Goal: Information Seeking & Learning: Learn about a topic

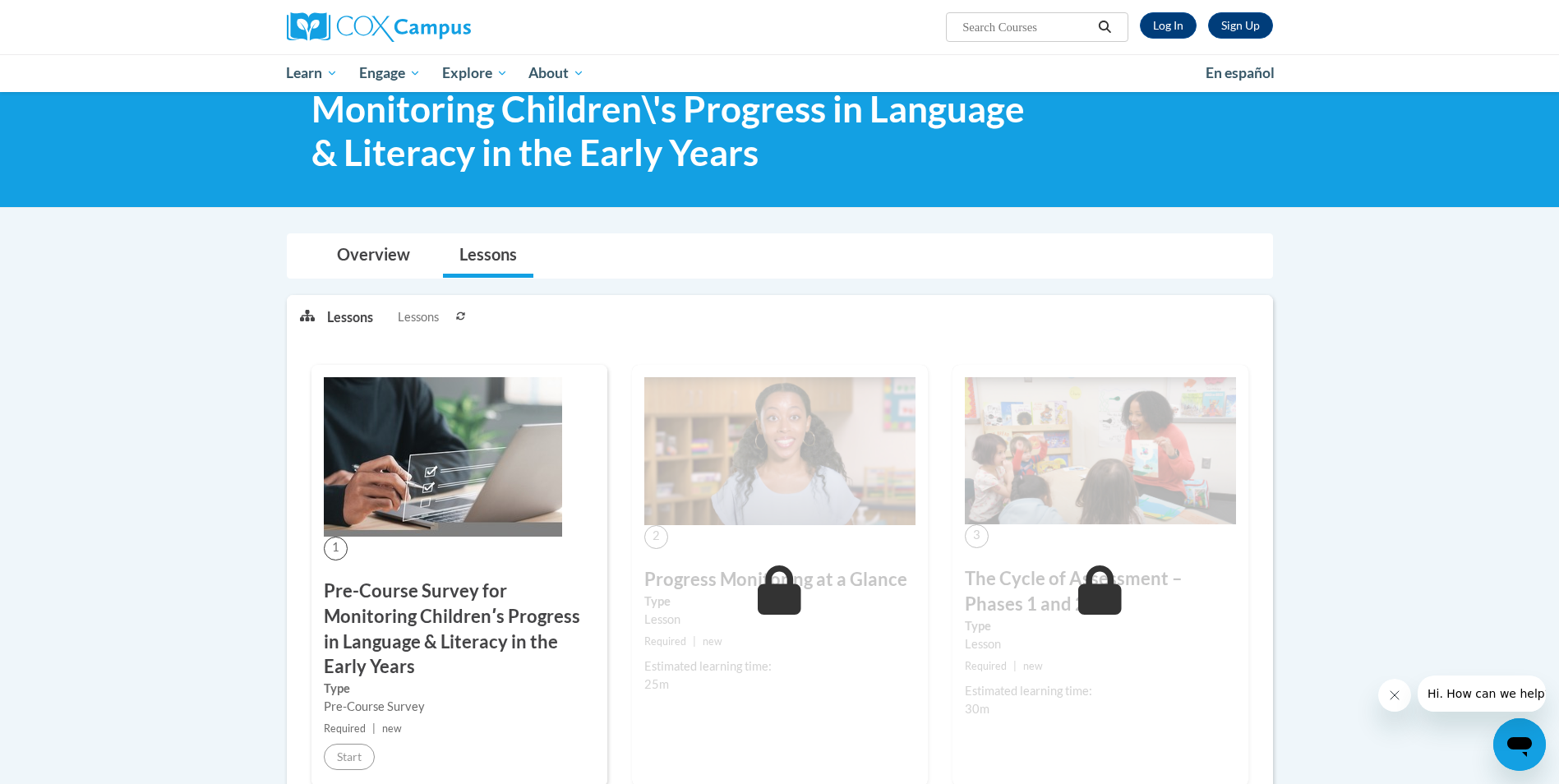
scroll to position [82, 0]
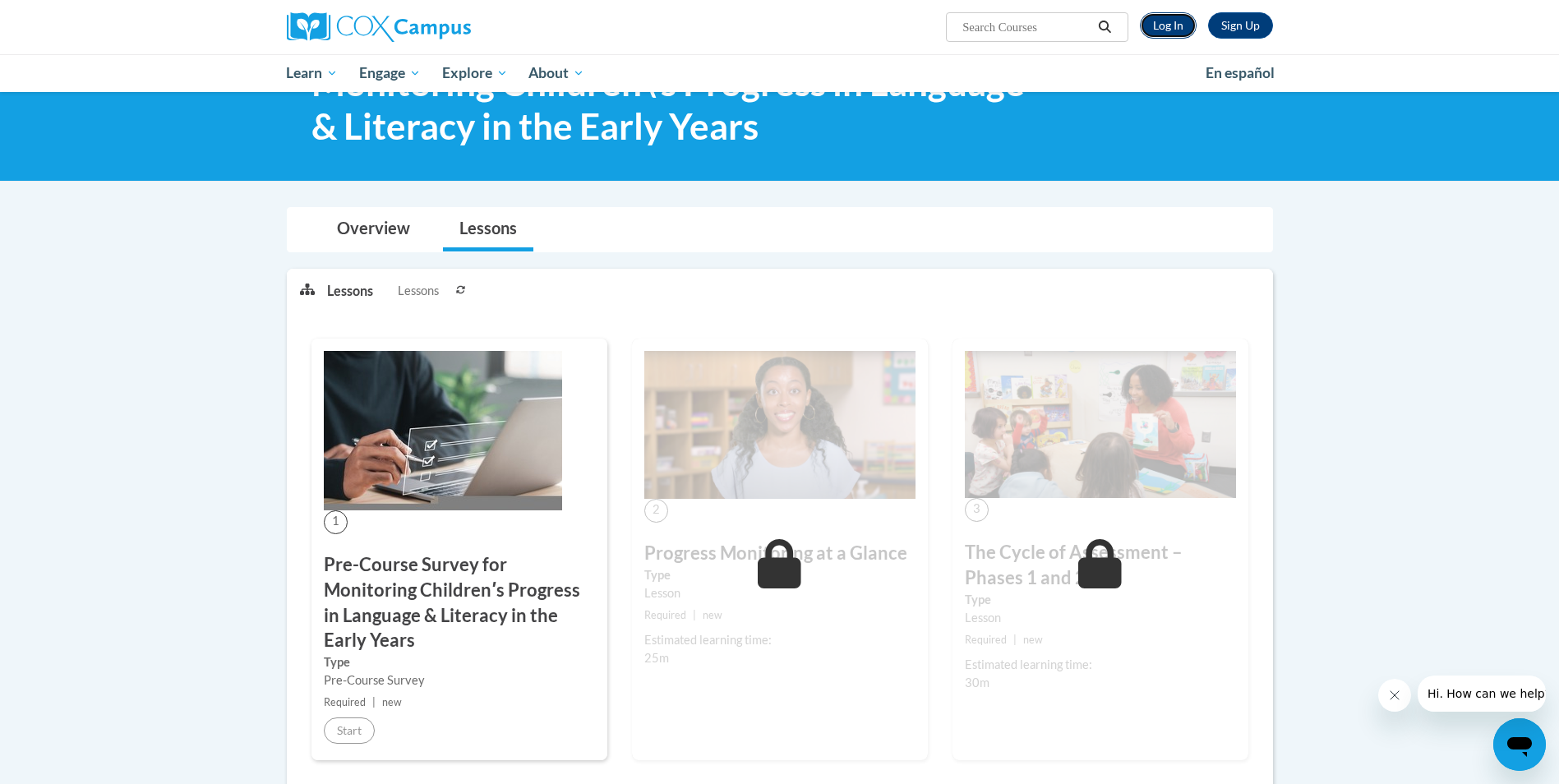
click at [1172, 23] on link "Log In" at bounding box center [1169, 26] width 57 height 27
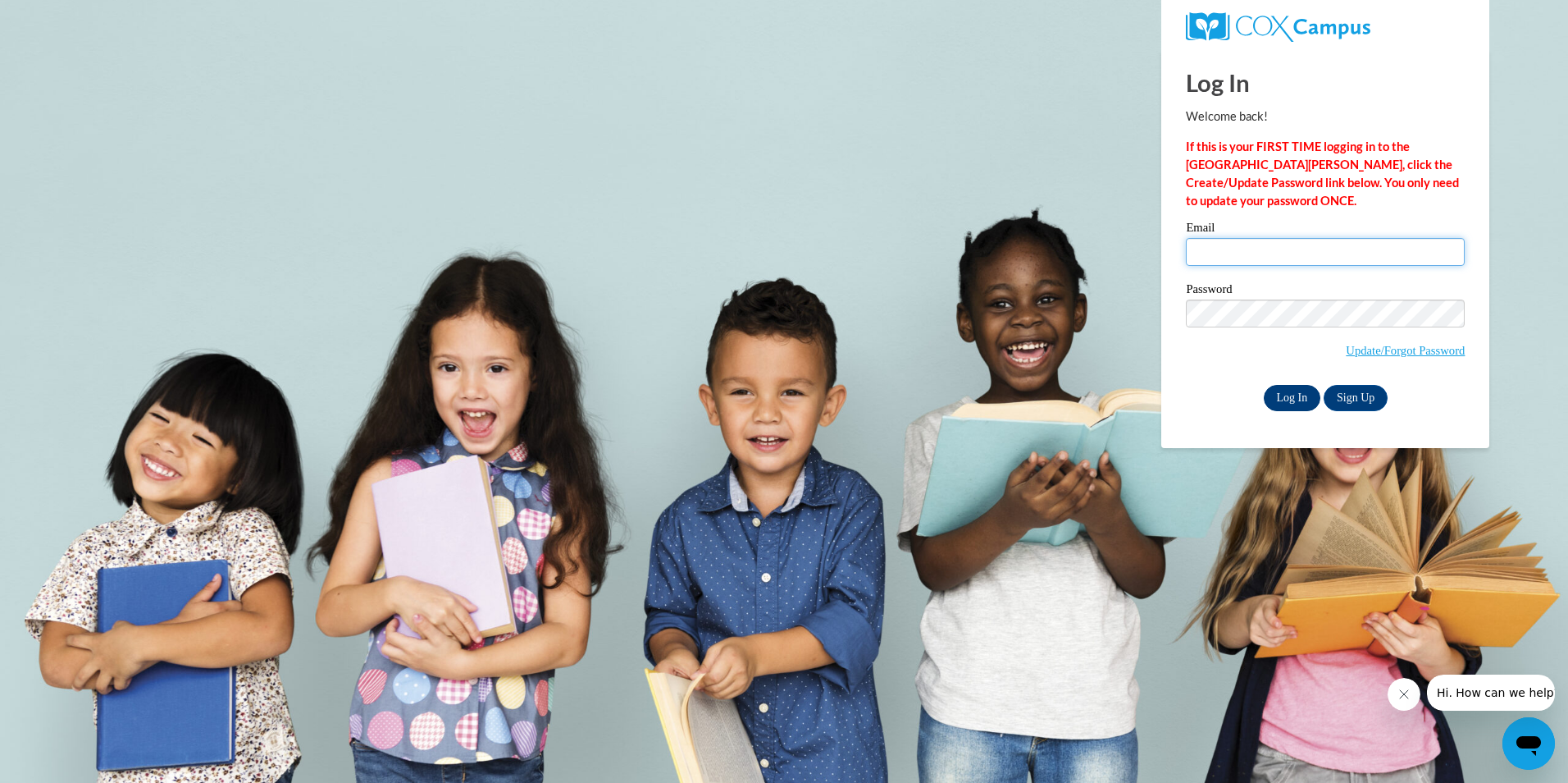
type input "jdidelot@chrisapp.org"
click at [1284, 398] on input "Log In" at bounding box center [1292, 398] width 57 height 27
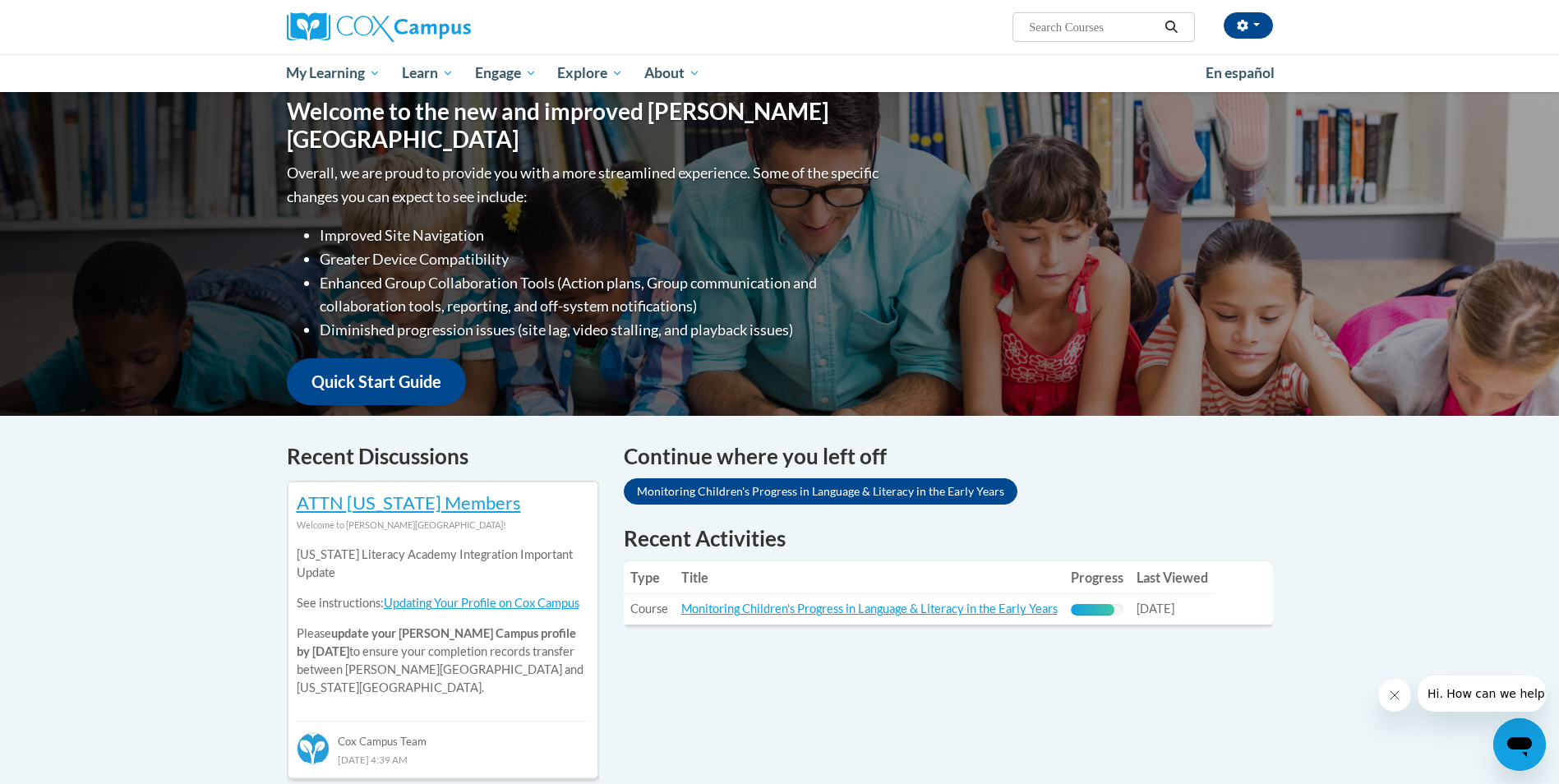
scroll to position [165, 0]
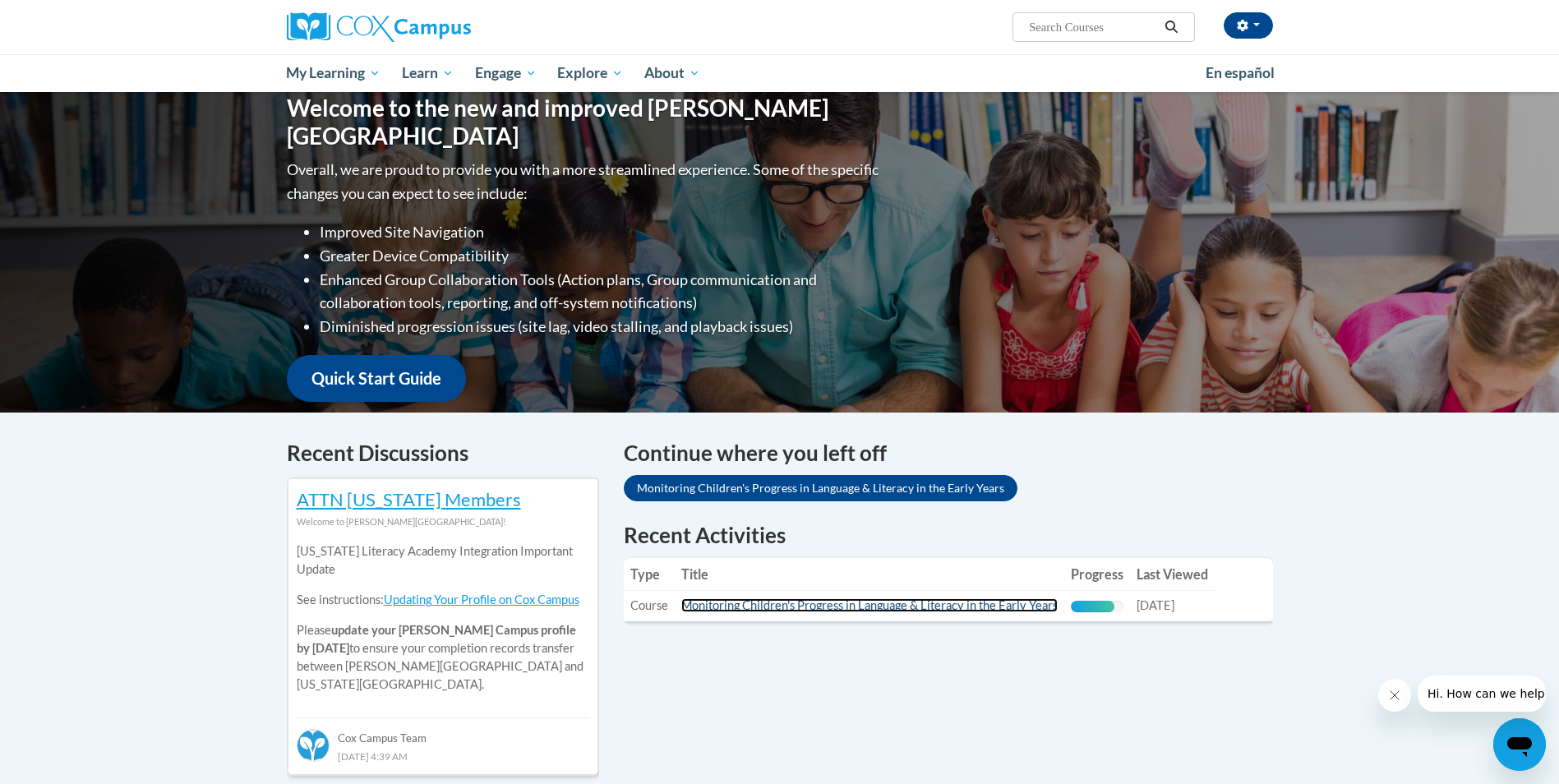
click at [969, 610] on link "Monitoring Children's Progress in Language & Literacy in the Early Years" at bounding box center [869, 605] width 376 height 14
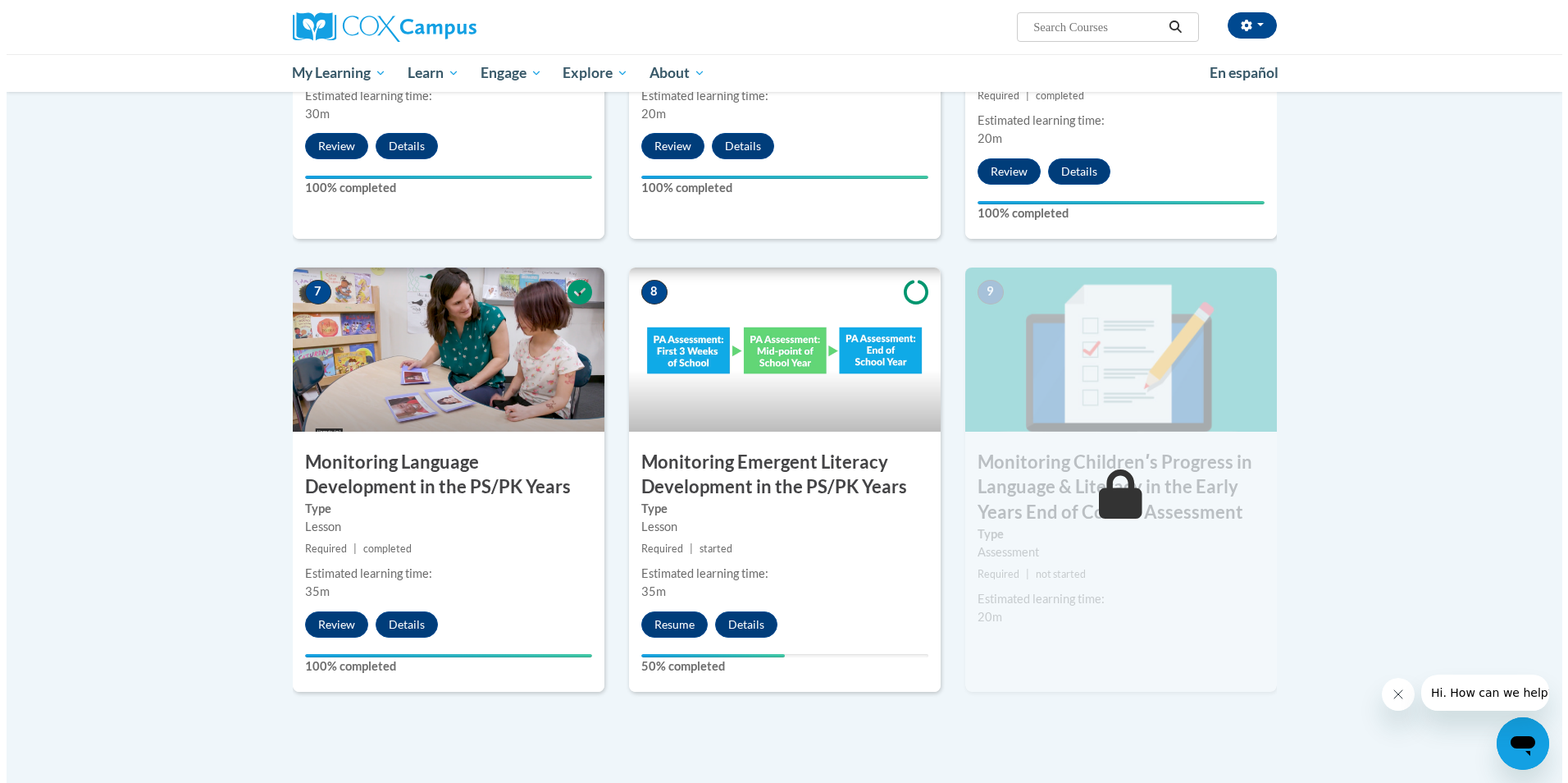
scroll to position [1149, 0]
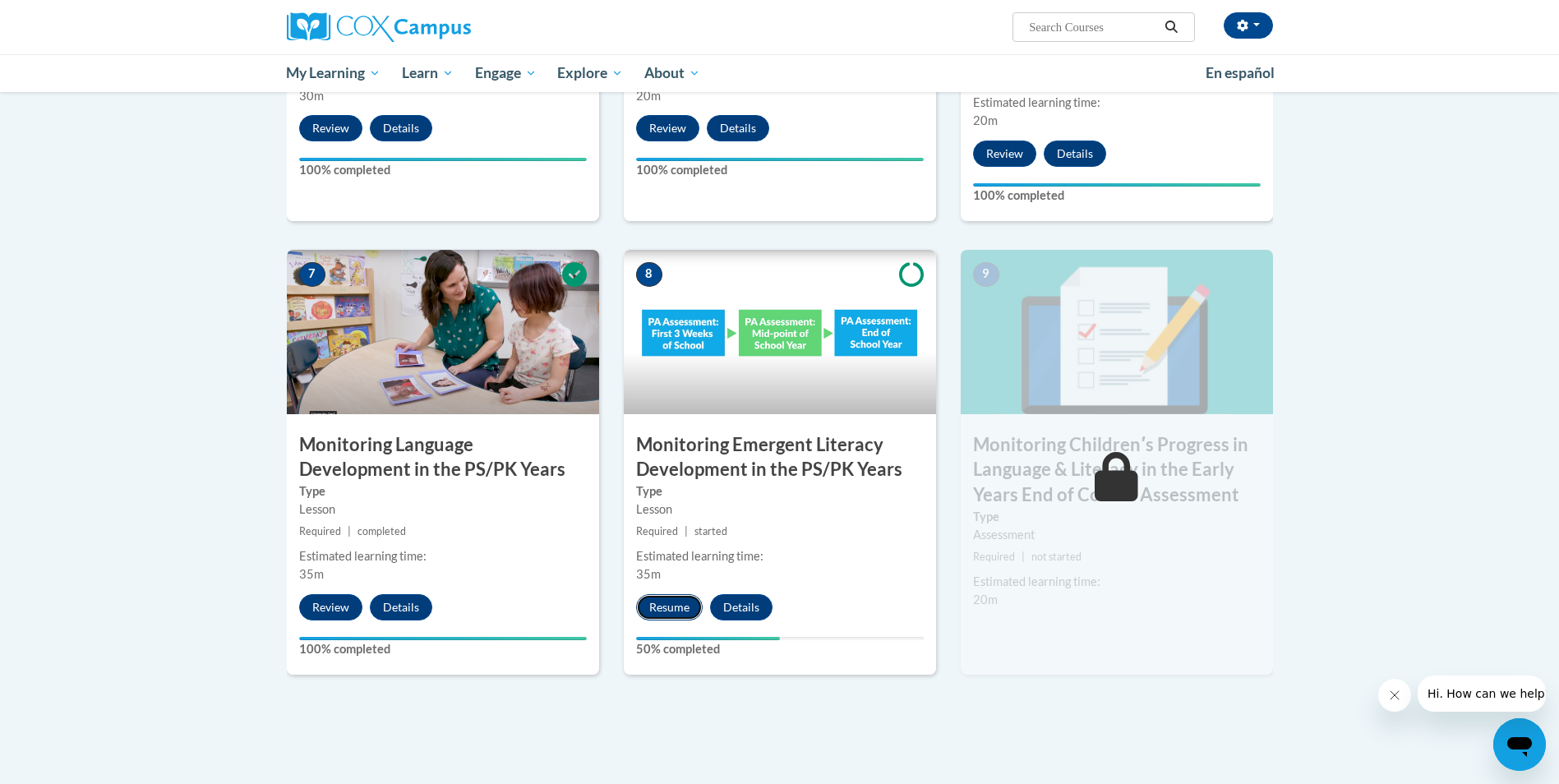
click at [679, 610] on button "Resume" at bounding box center [669, 607] width 66 height 27
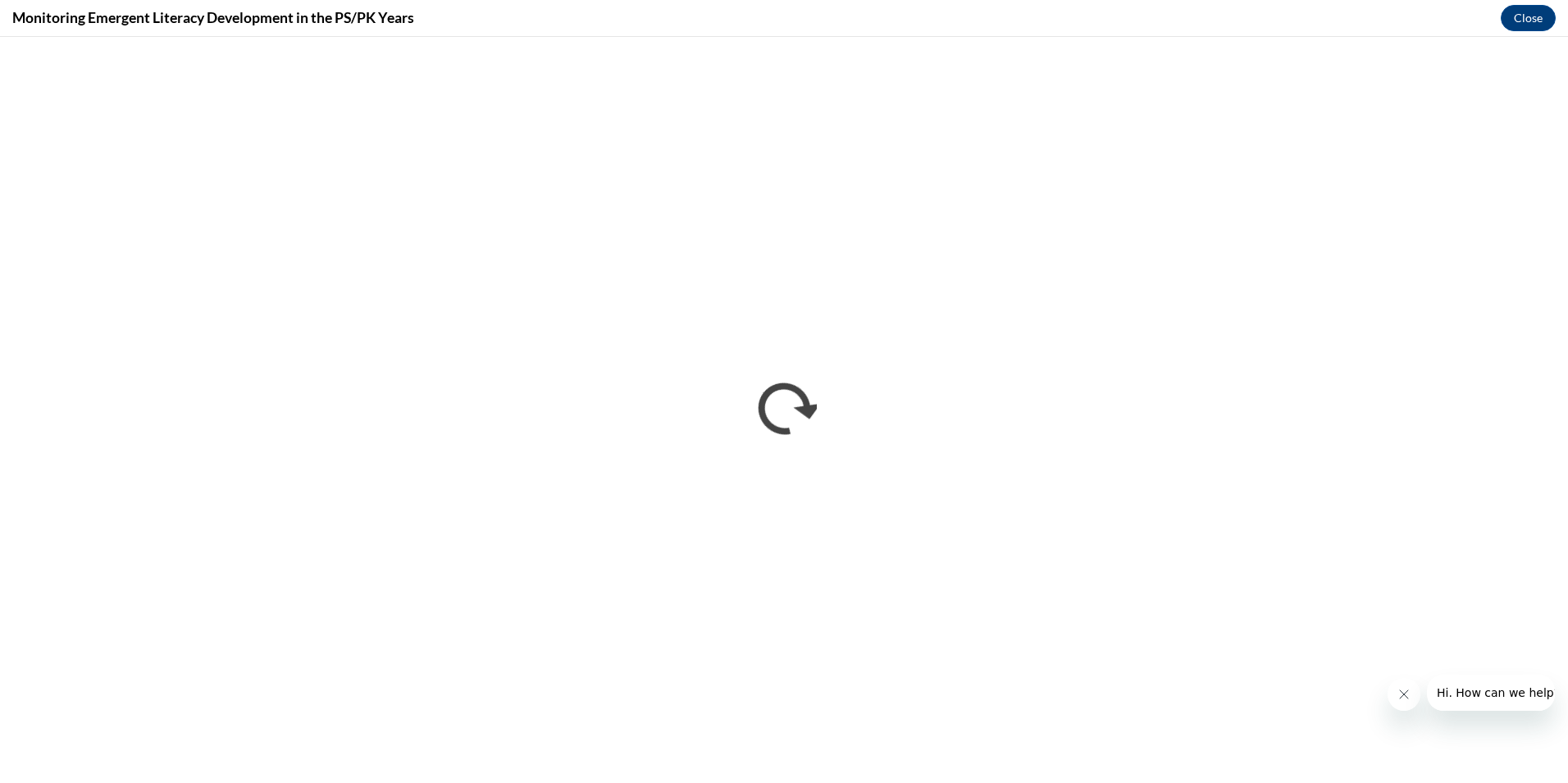
scroll to position [0, 0]
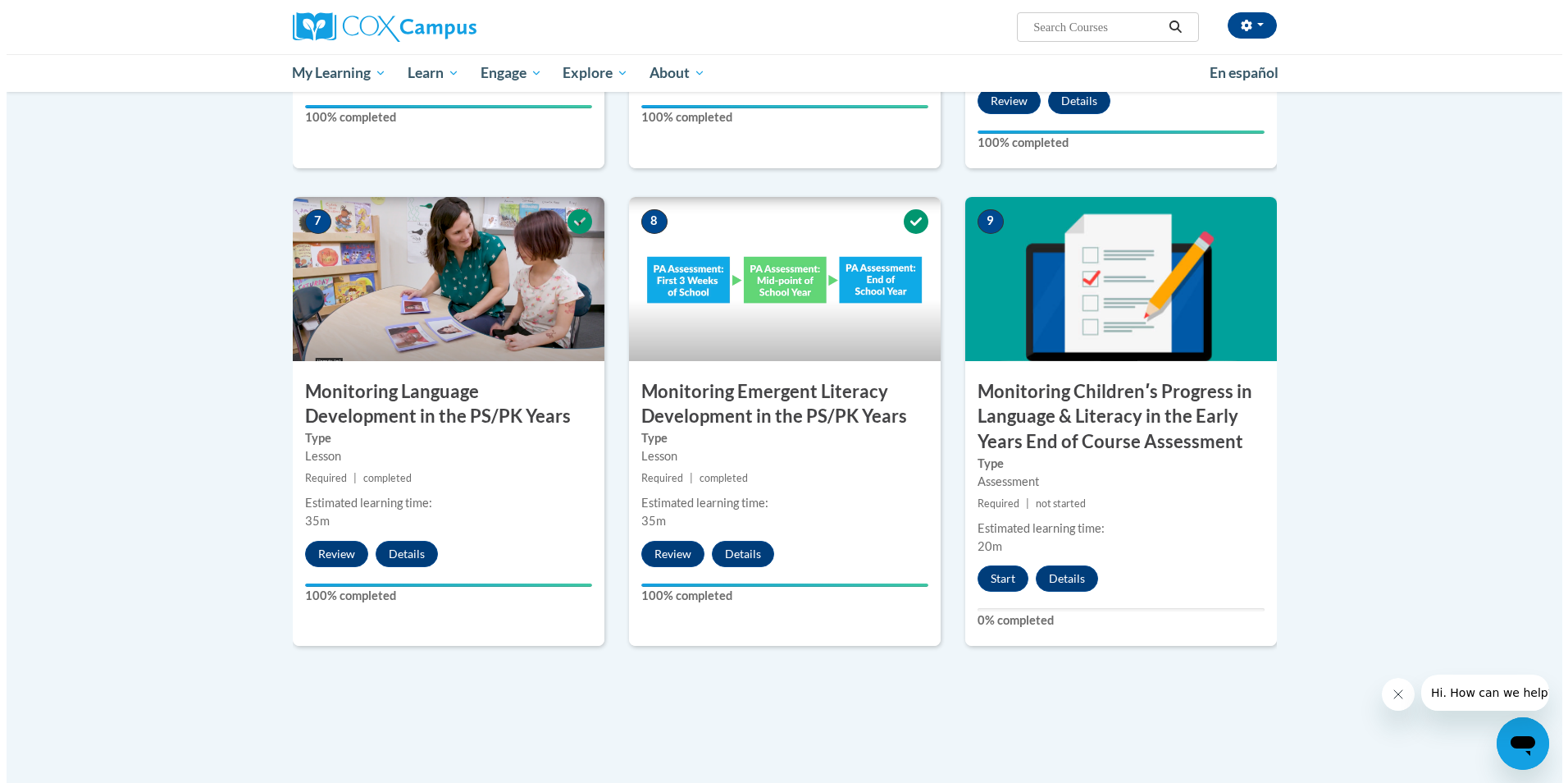
scroll to position [1231, 0]
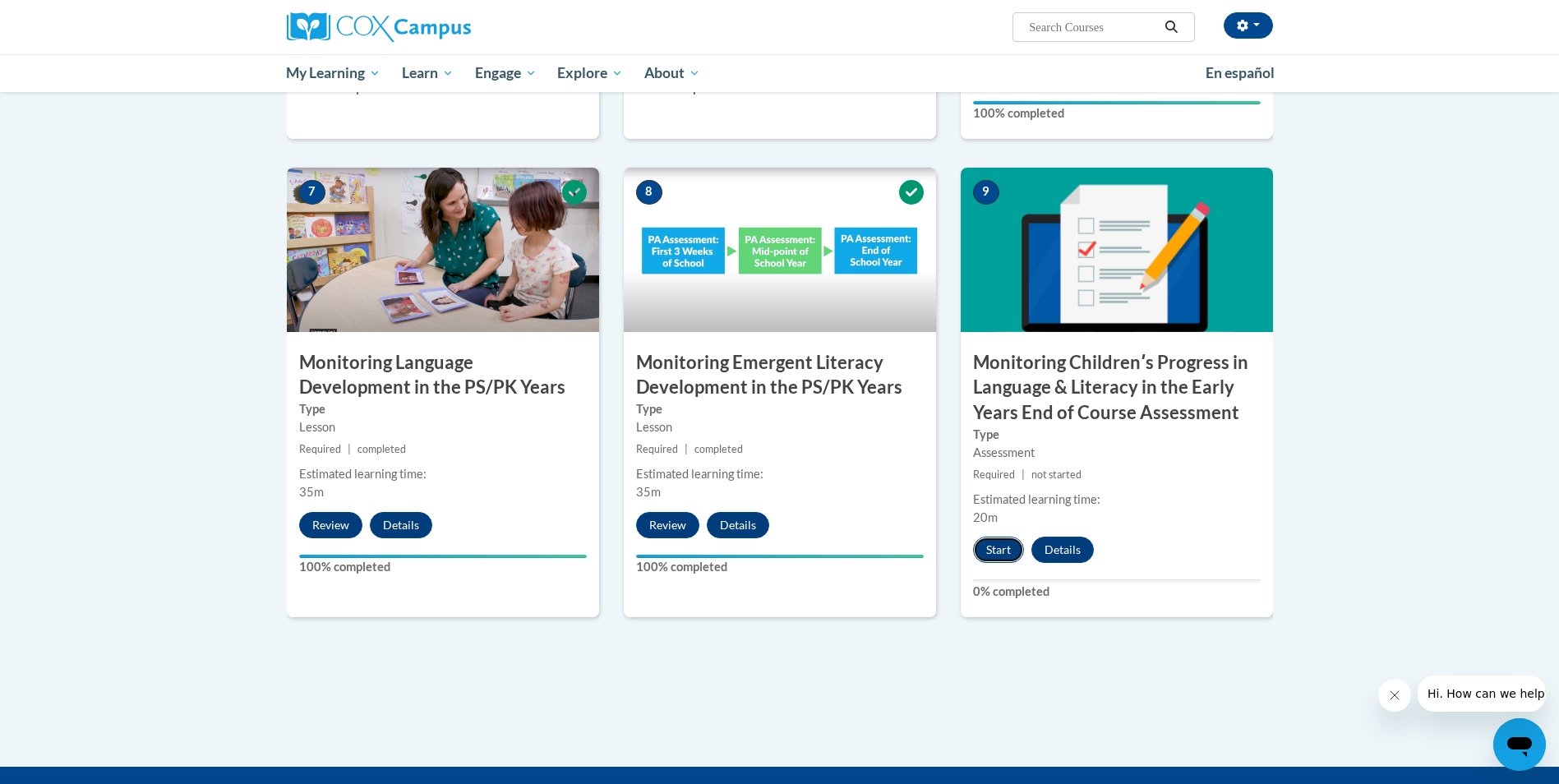
click at [999, 545] on button "Start" at bounding box center [999, 550] width 51 height 27
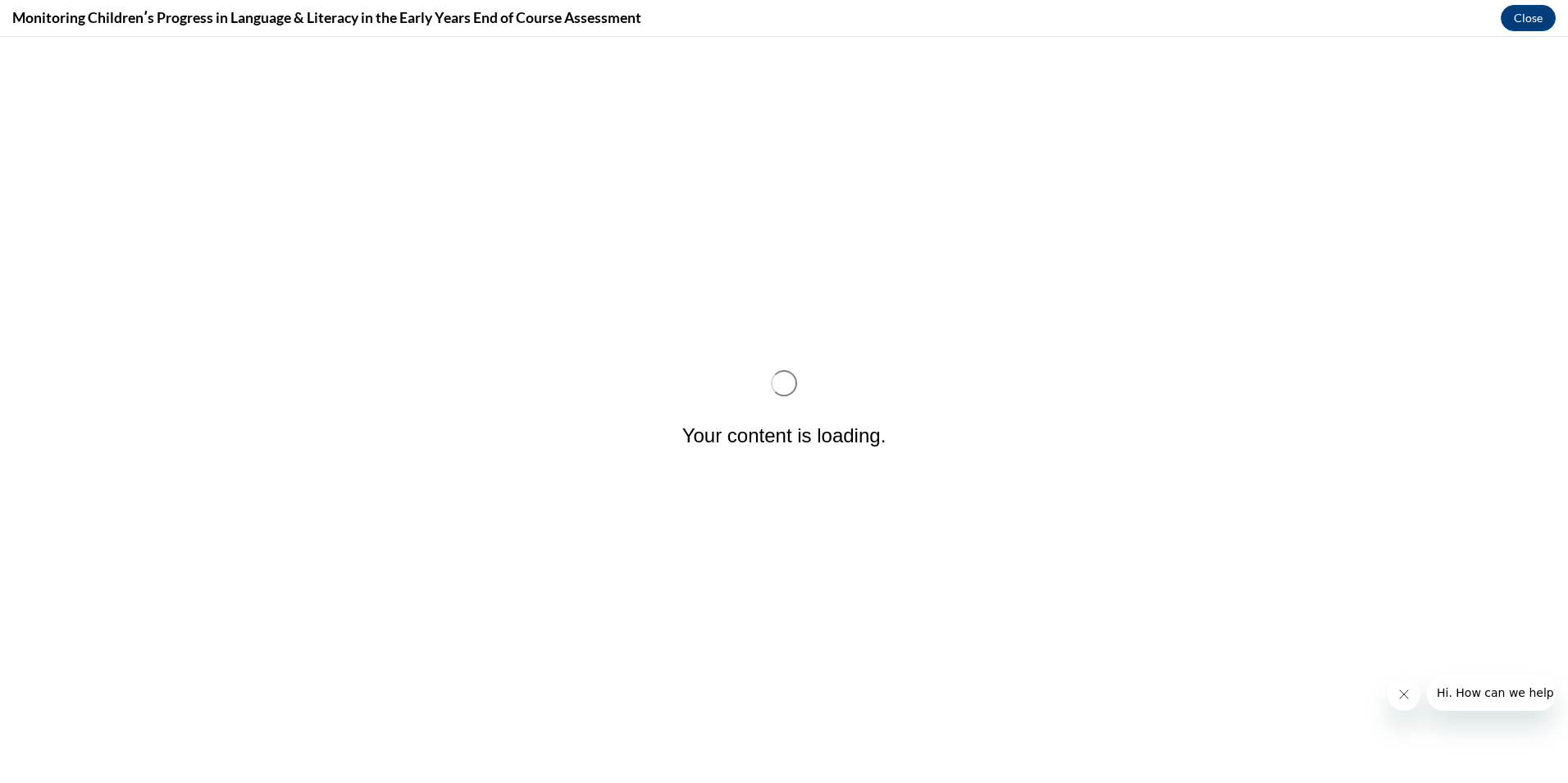
scroll to position [0, 0]
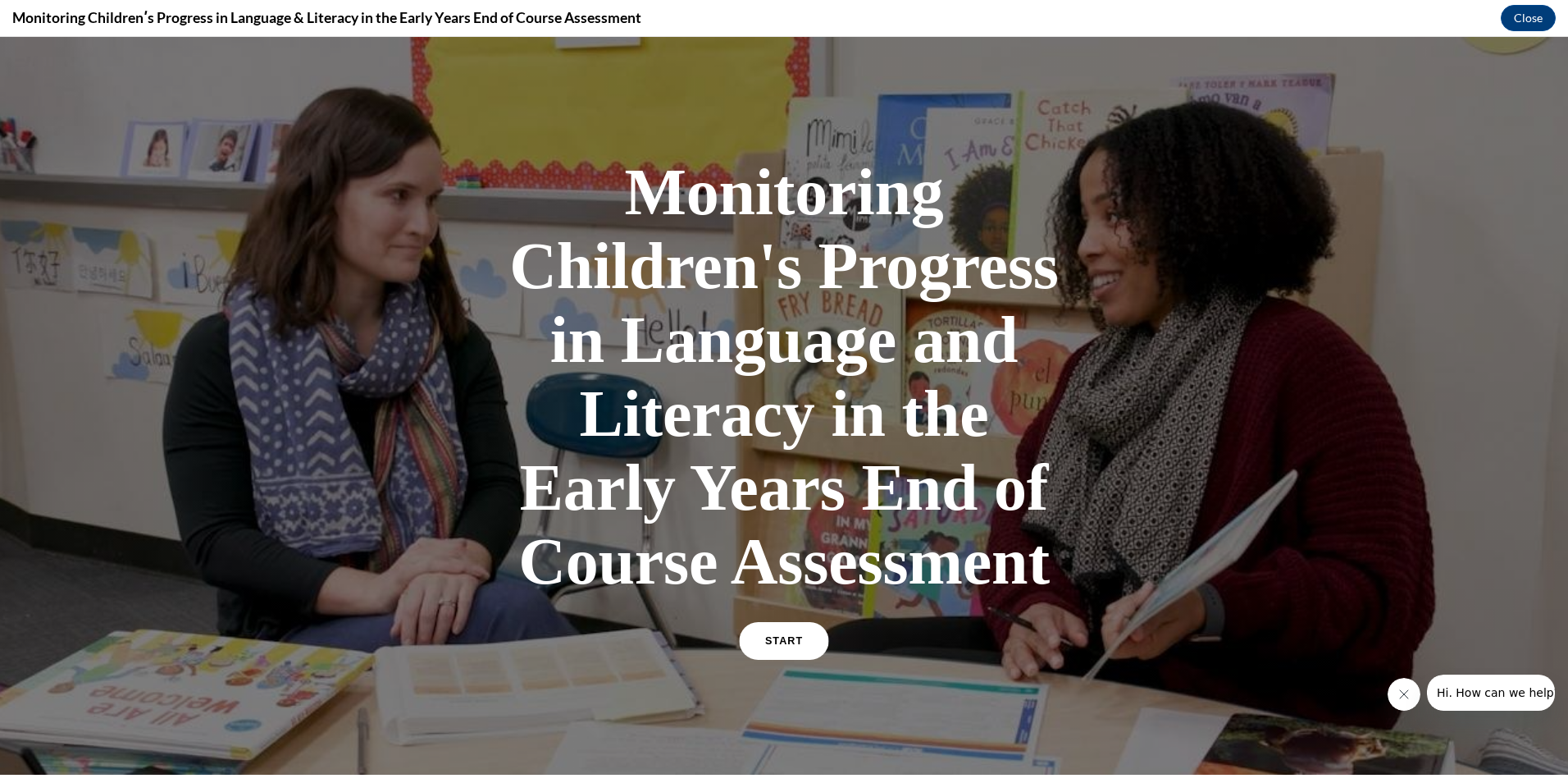
click at [780, 639] on span "START" at bounding box center [784, 642] width 38 height 12
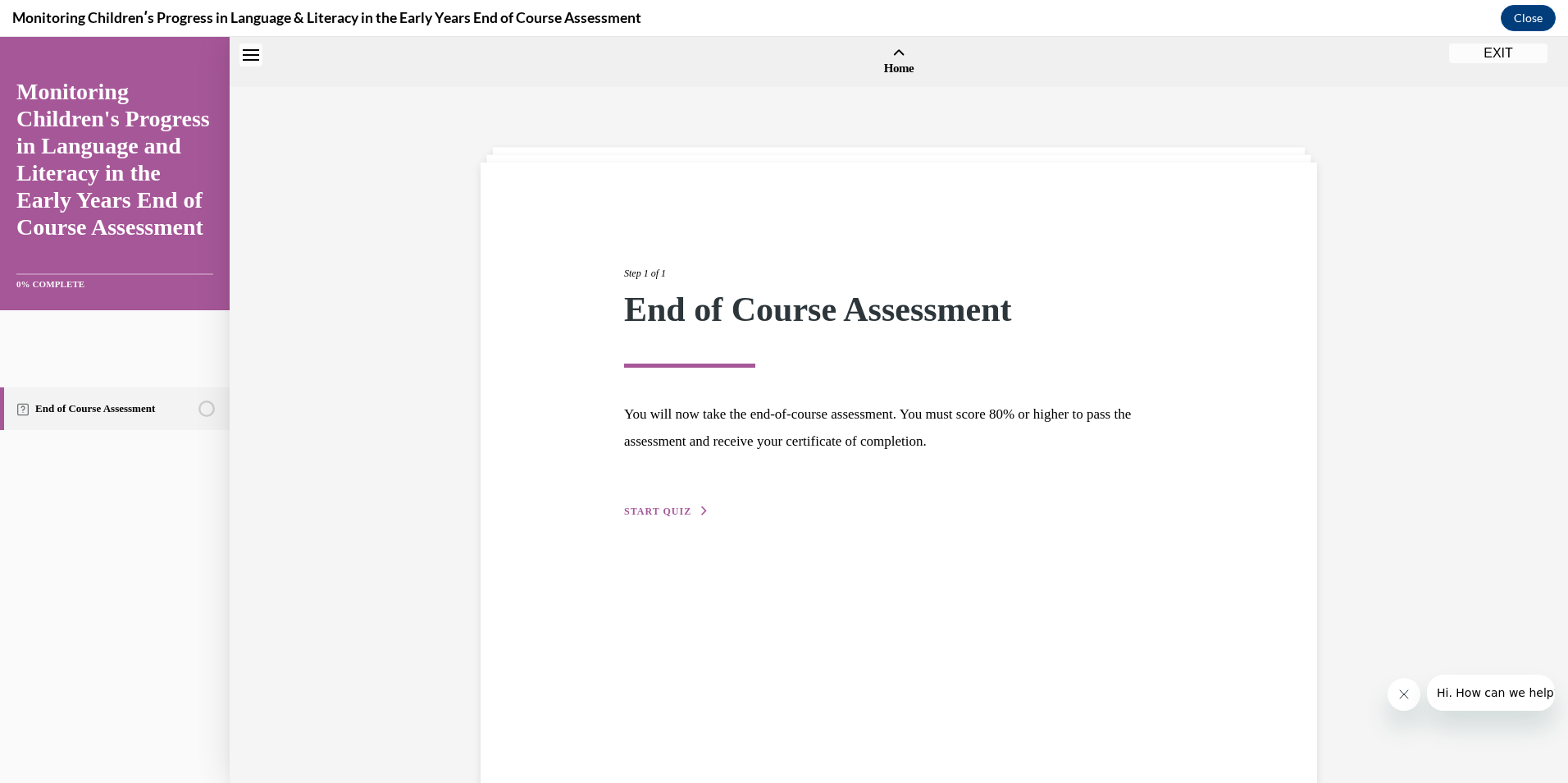
scroll to position [51, 0]
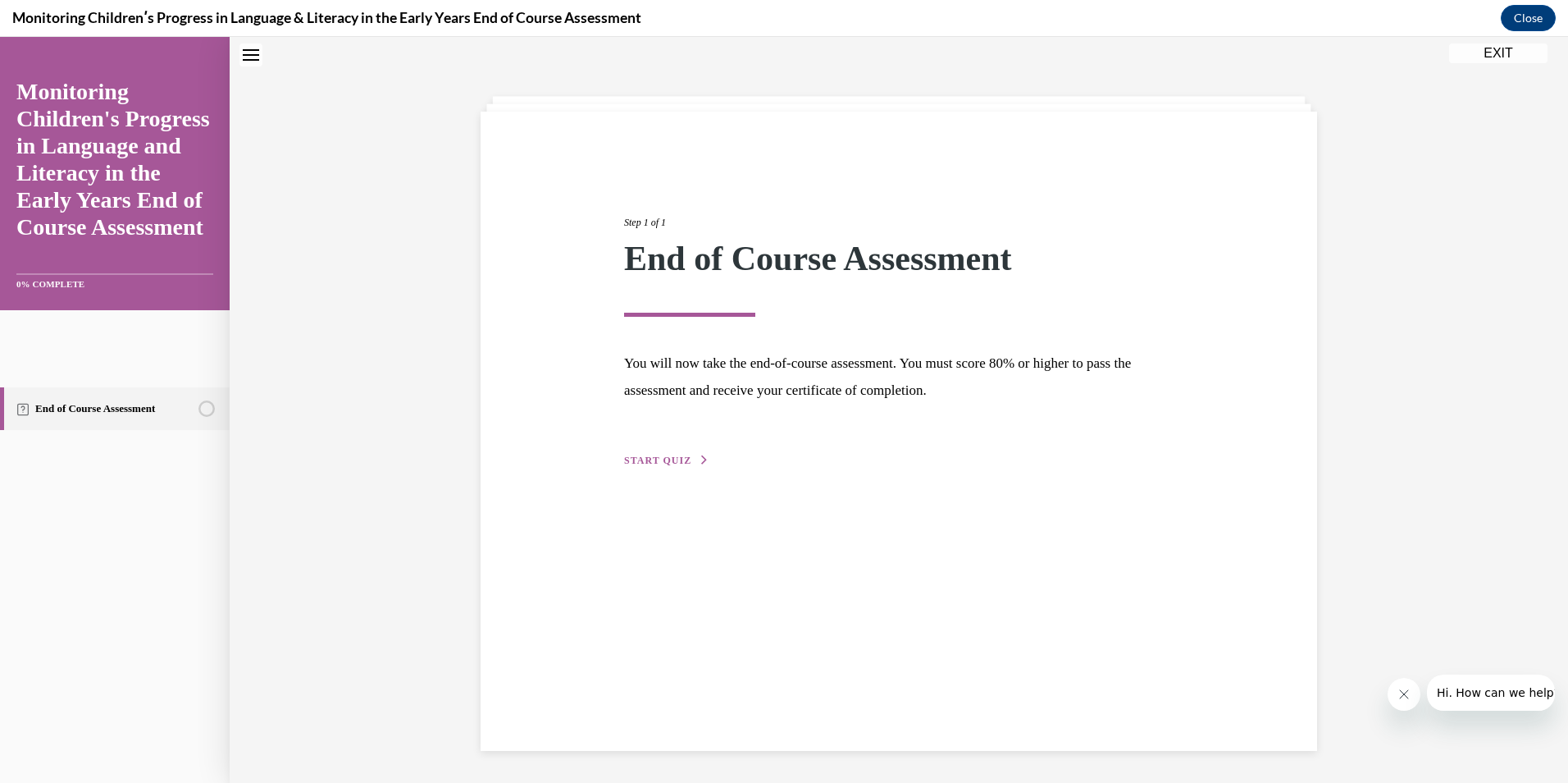
click at [661, 456] on span "START QUIZ" at bounding box center [658, 460] width 67 height 11
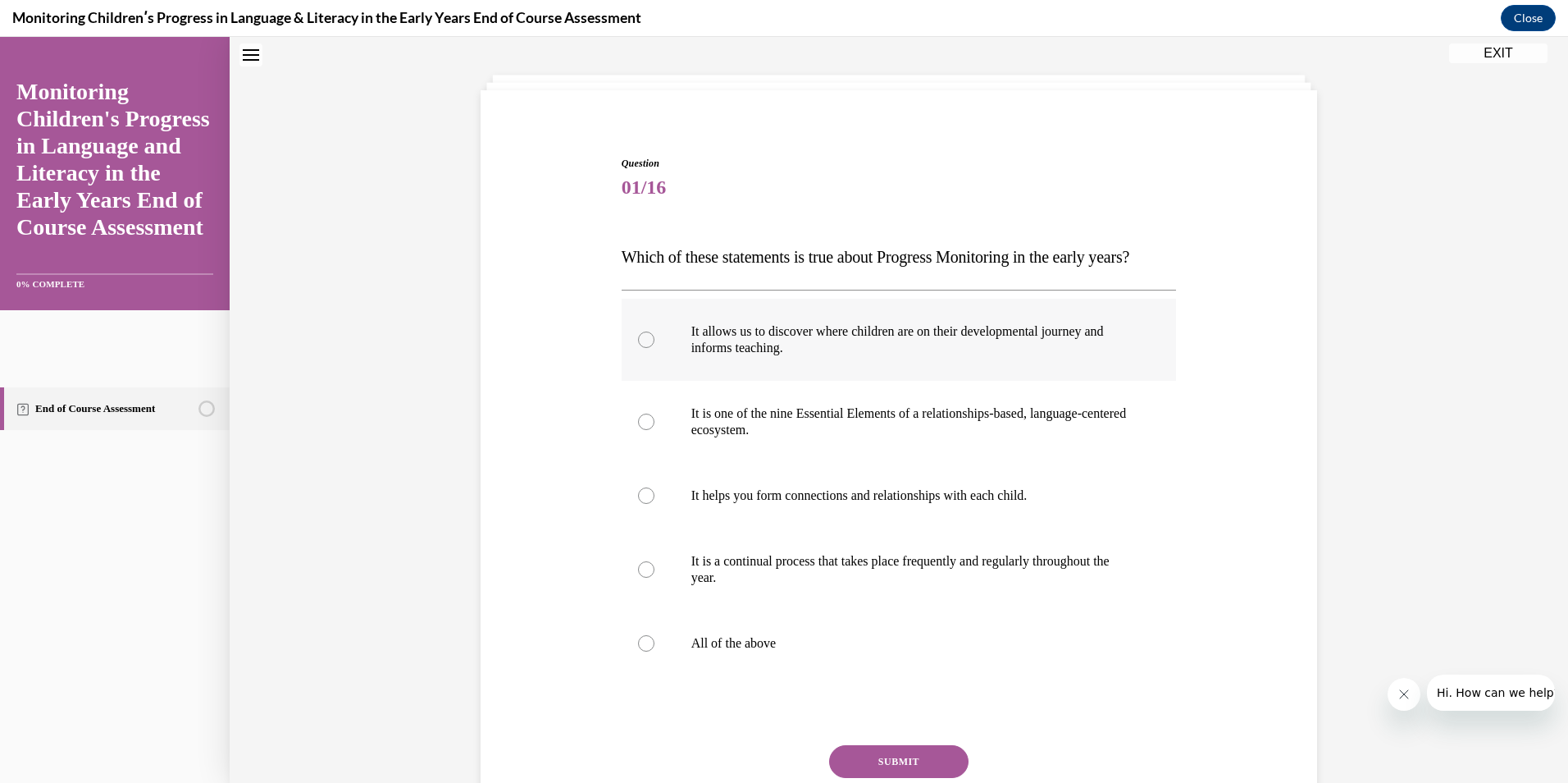
scroll to position [71, 0]
click at [728, 653] on p "All of the above" at bounding box center [913, 645] width 444 height 17
click at [655, 653] on input "All of the above" at bounding box center [646, 645] width 17 height 17
radio input "true"
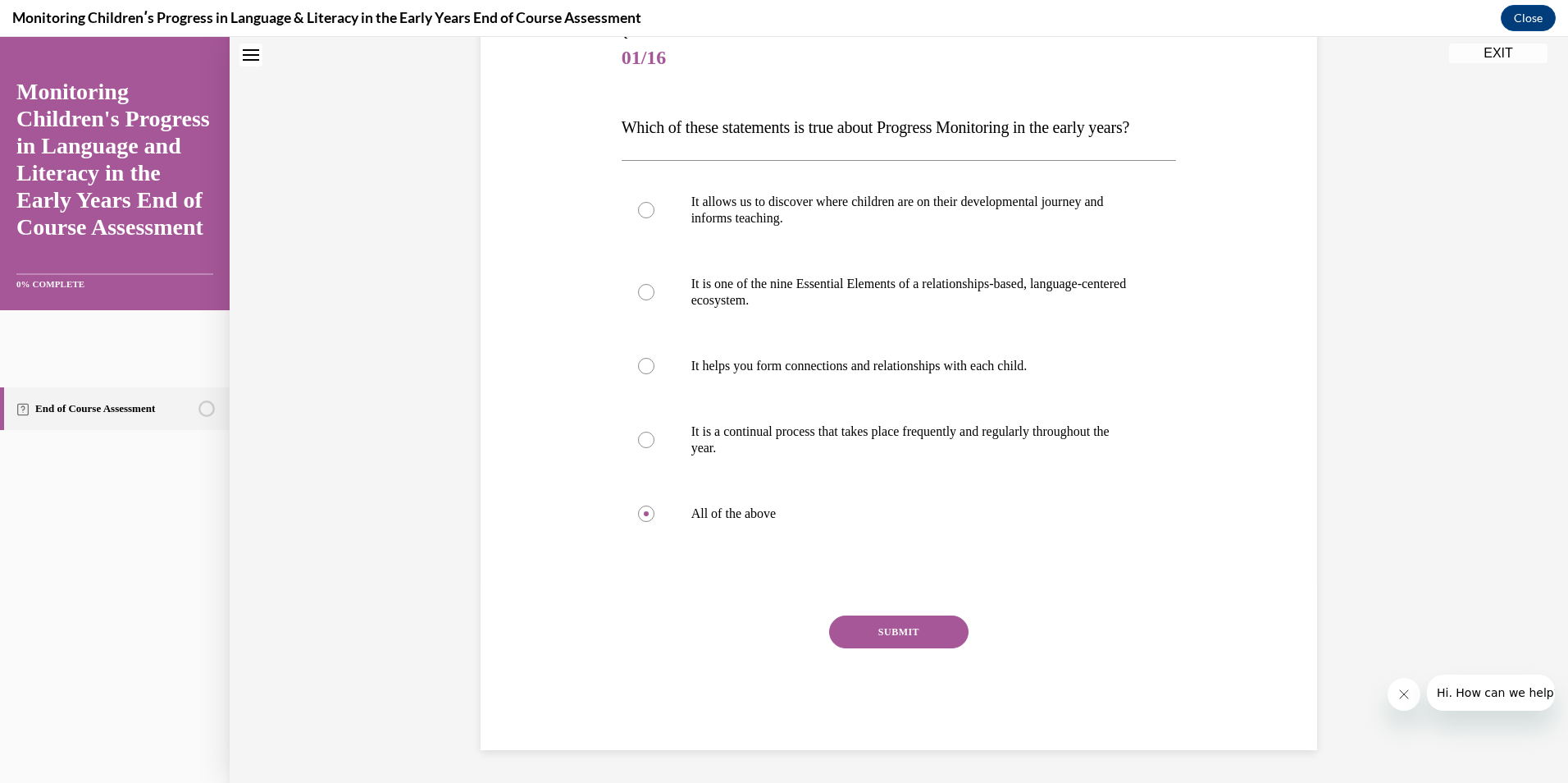
click at [863, 632] on button "SUBMIT" at bounding box center [899, 631] width 140 height 33
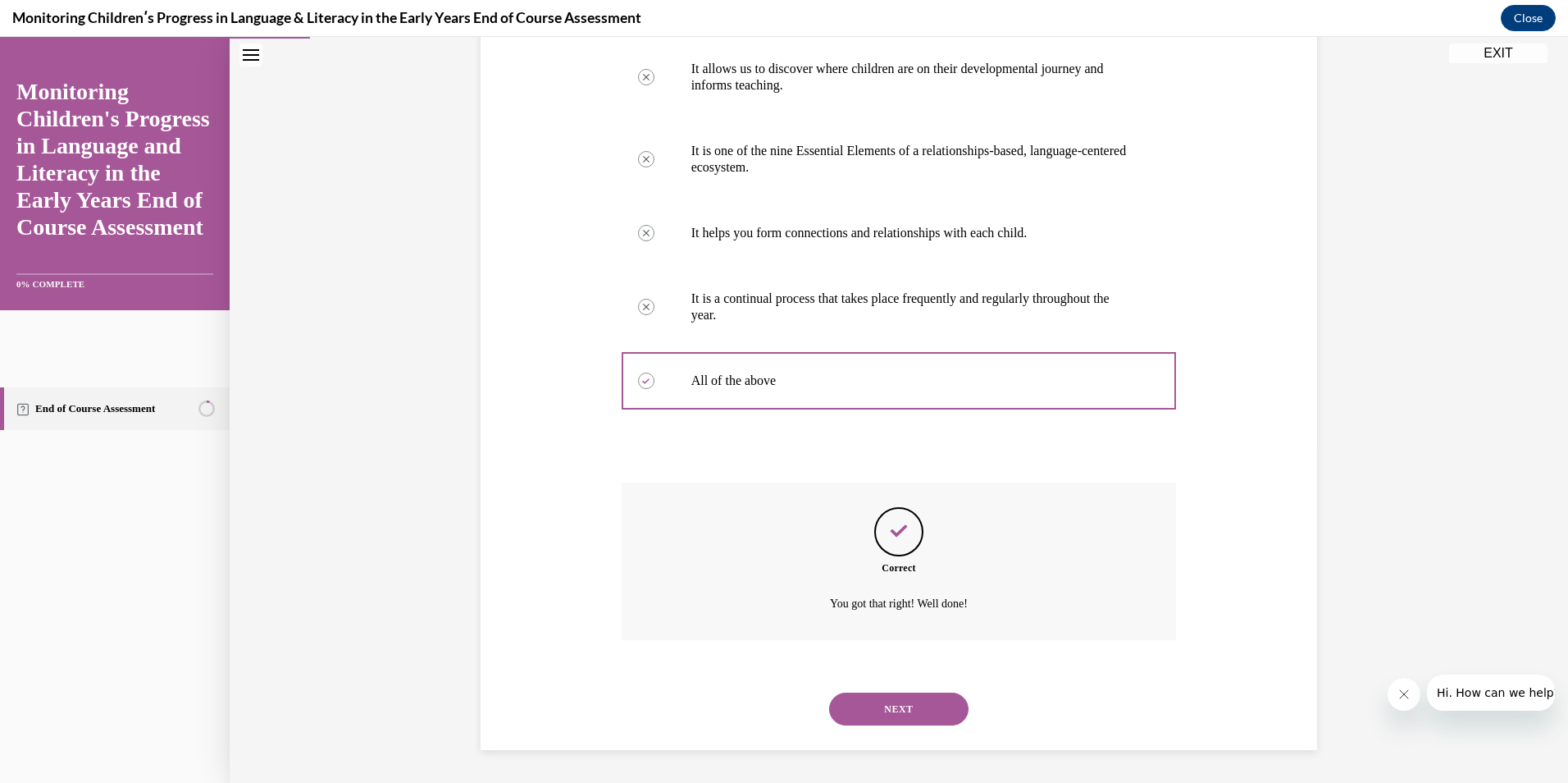
scroll to position [368, 0]
click at [928, 701] on button "NEXT" at bounding box center [899, 709] width 140 height 33
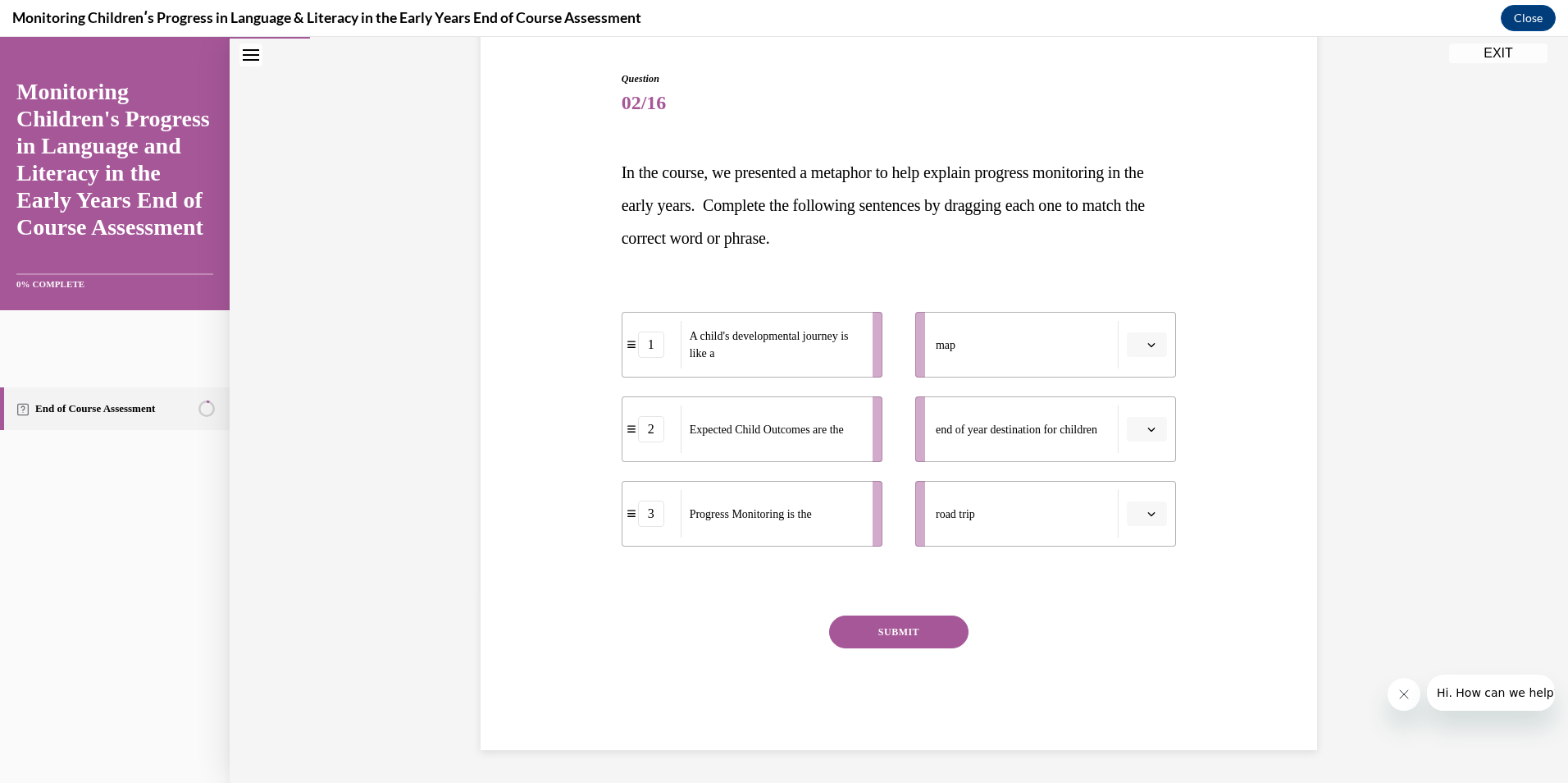
scroll to position [156, 0]
click at [961, 438] on span "end of year destination for children" at bounding box center [1016, 429] width 162 height 17
click at [1139, 426] on button "button" at bounding box center [1147, 430] width 40 height 25
click at [1132, 532] on span "2" at bounding box center [1134, 531] width 5 height 13
click at [1137, 518] on span "Please select an option" at bounding box center [1140, 513] width 5 height 17
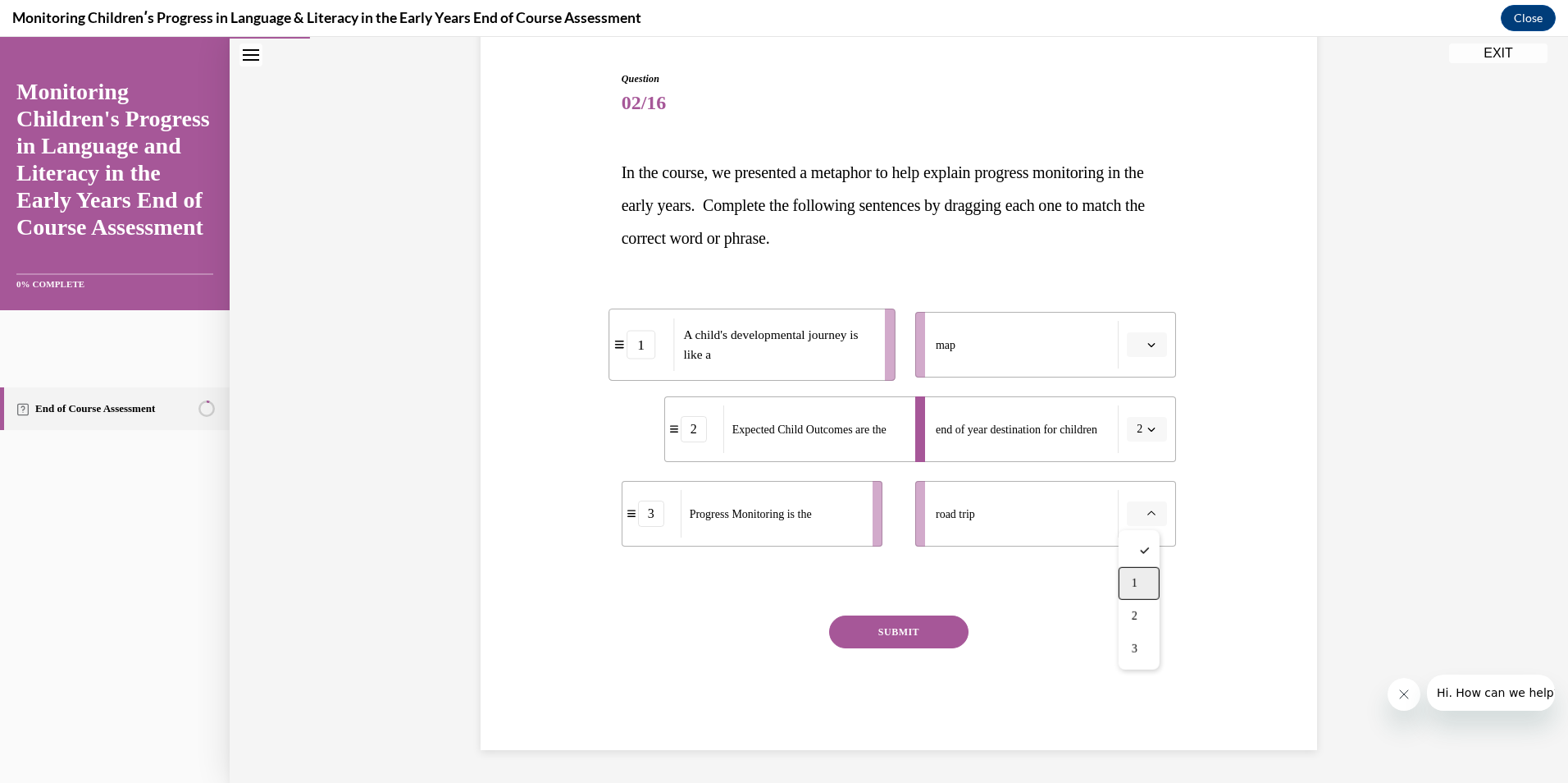
click at [1138, 577] on span "1" at bounding box center [1134, 583] width 5 height 13
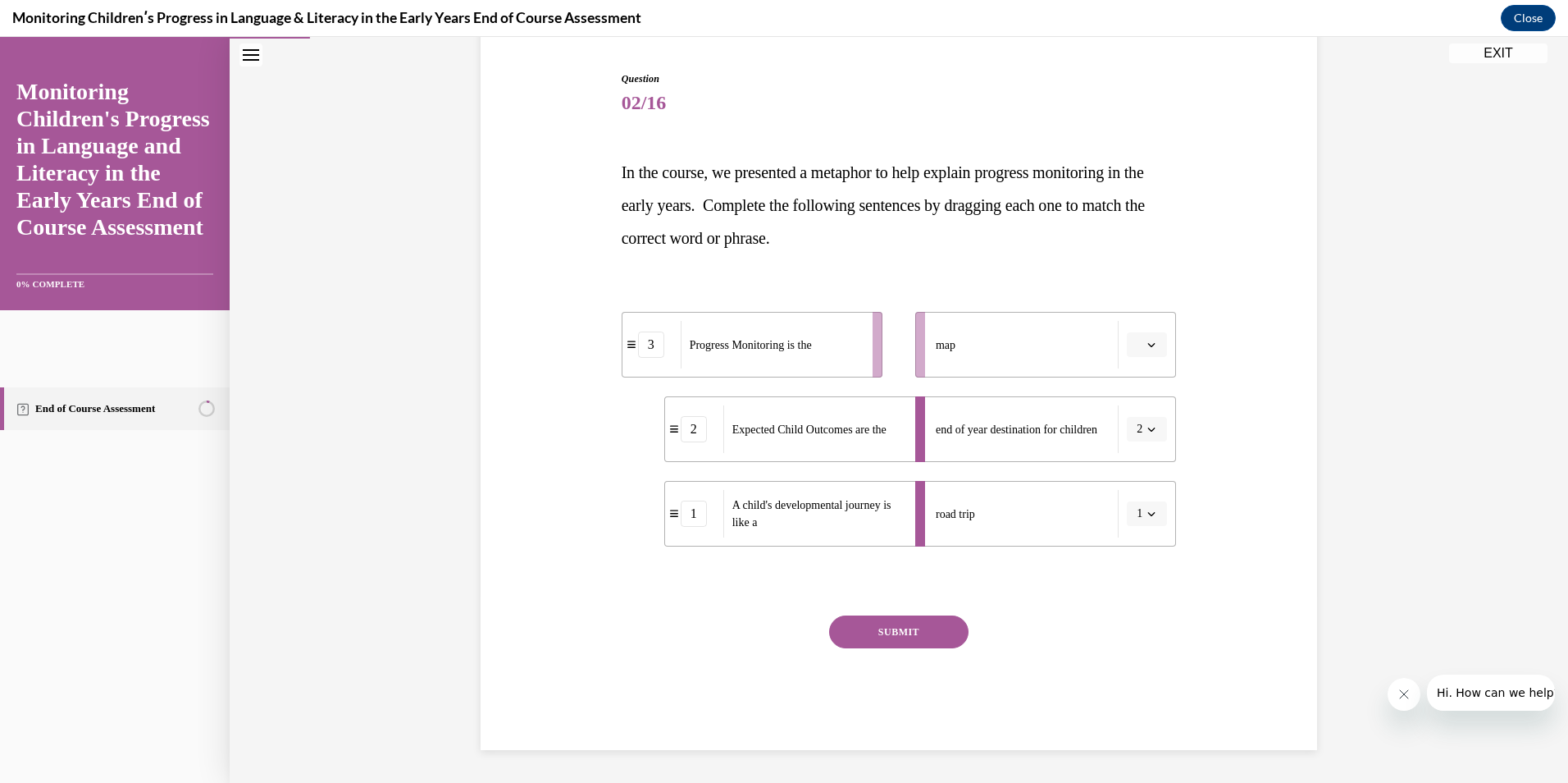
click at [1152, 342] on button "button" at bounding box center [1147, 345] width 40 height 25
click at [1143, 483] on div "3" at bounding box center [1140, 480] width 41 height 33
click at [927, 630] on button "SUBMIT" at bounding box center [899, 631] width 140 height 33
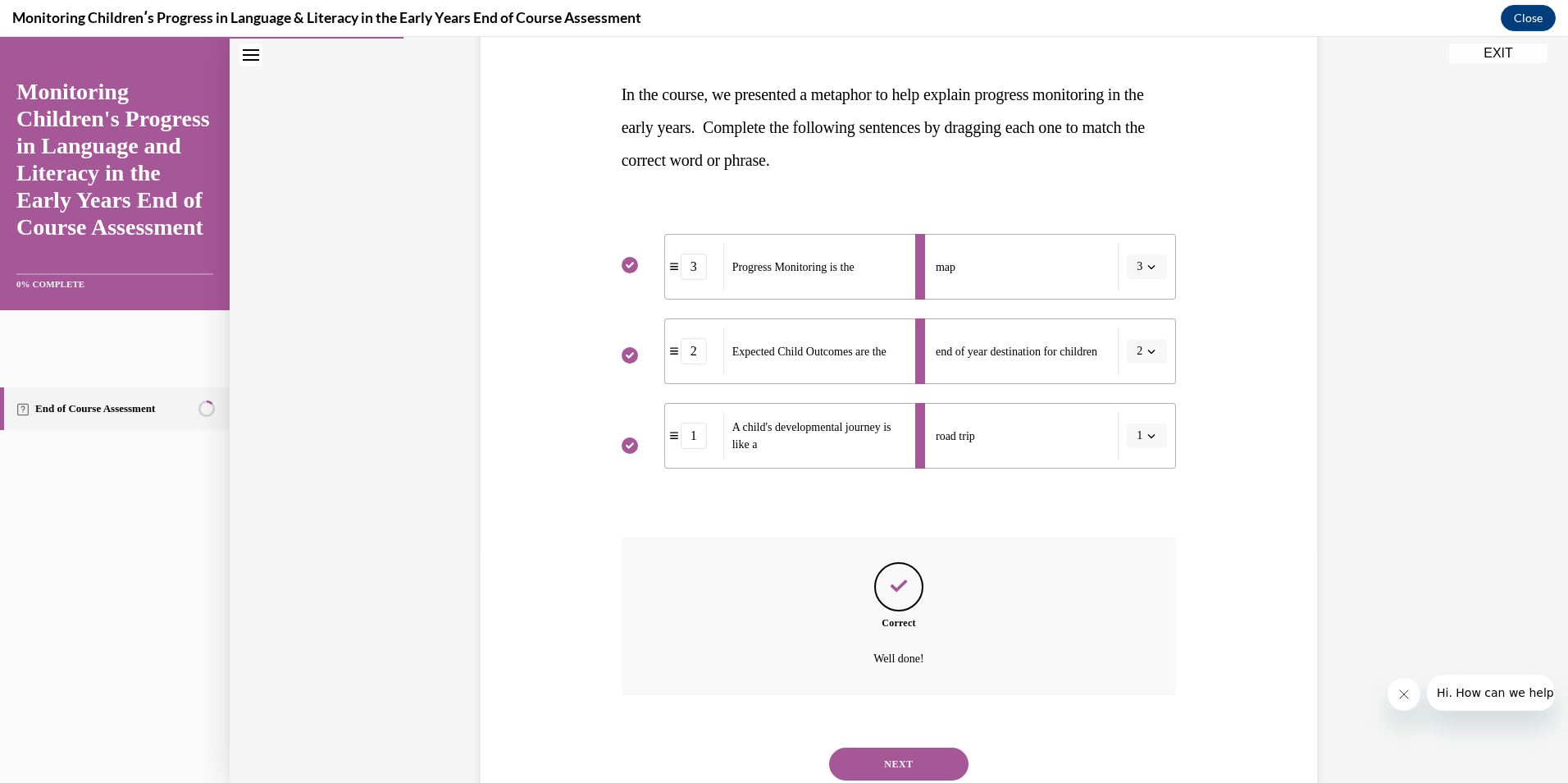
scroll to position [290, 0]
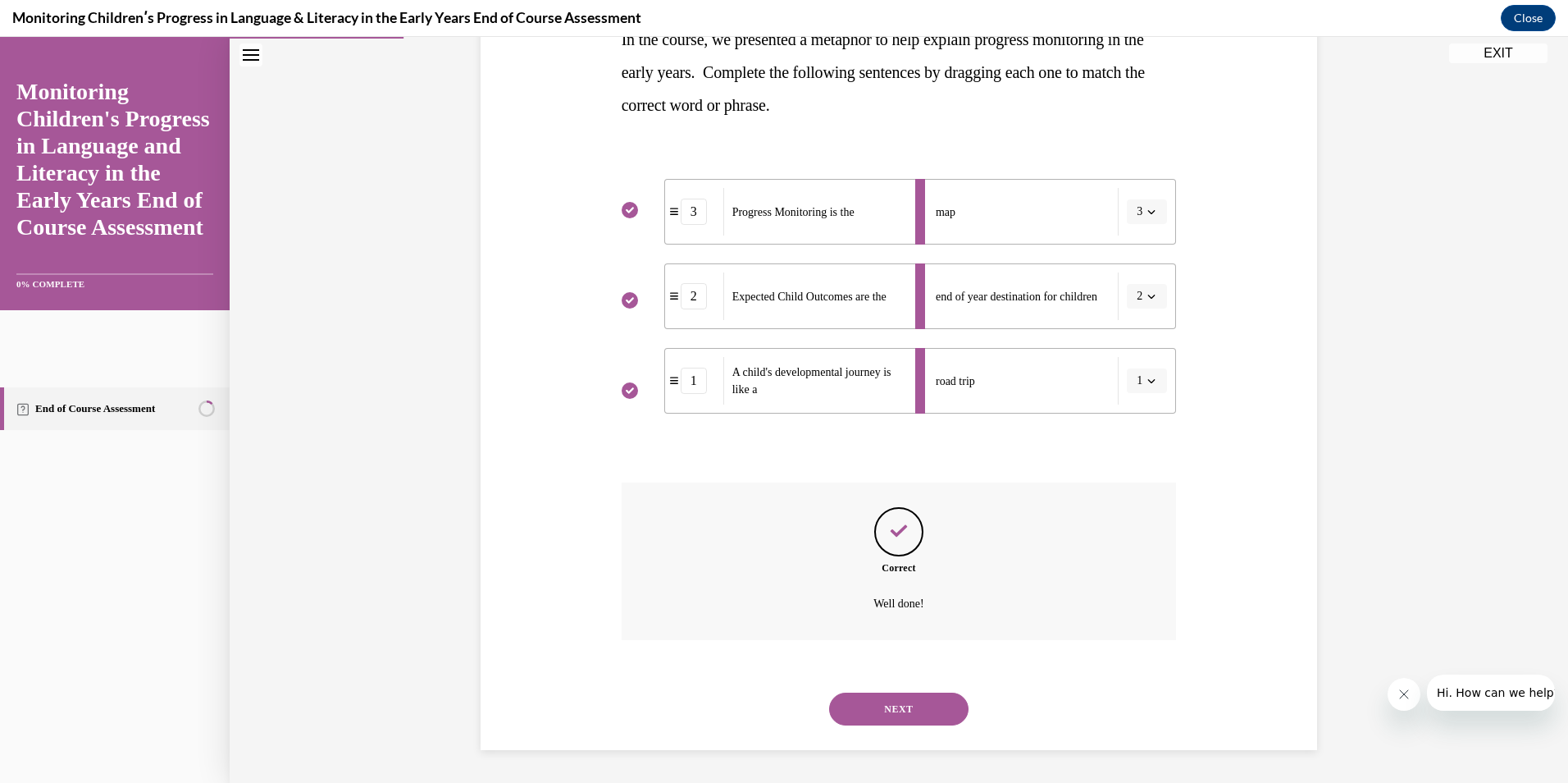
click at [898, 706] on button "NEXT" at bounding box center [899, 709] width 140 height 33
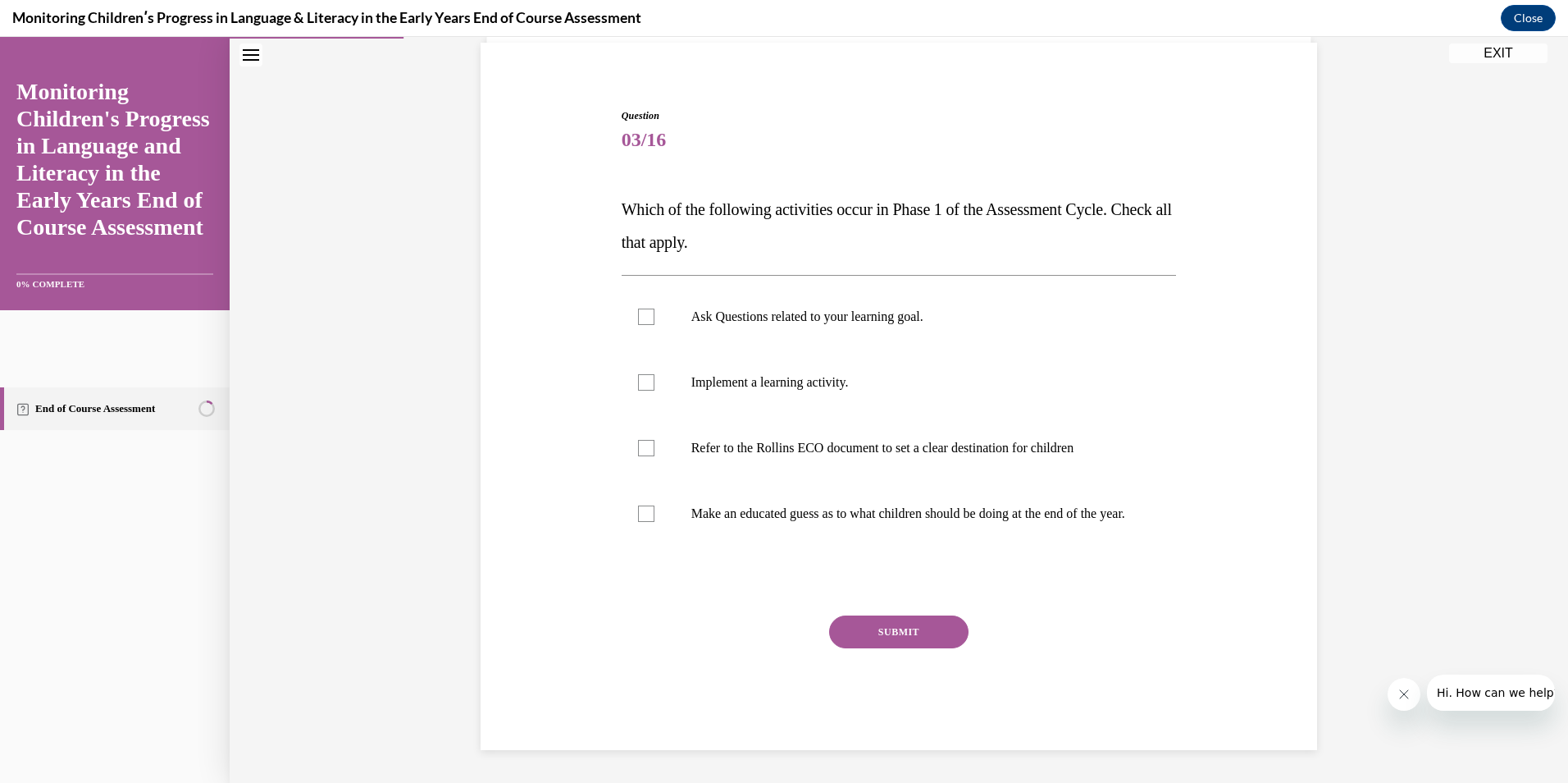
scroll to position [136, 0]
click at [877, 440] on label "Refer to the Rollins ECO document to set a clear destination for children" at bounding box center [899, 448] width 556 height 65
click at [655, 440] on input "Refer to the Rollins ECO document to set a clear destination for children" at bounding box center [646, 448] width 17 height 17
checkbox input "true"
click at [918, 629] on button "SUBMIT" at bounding box center [899, 631] width 140 height 33
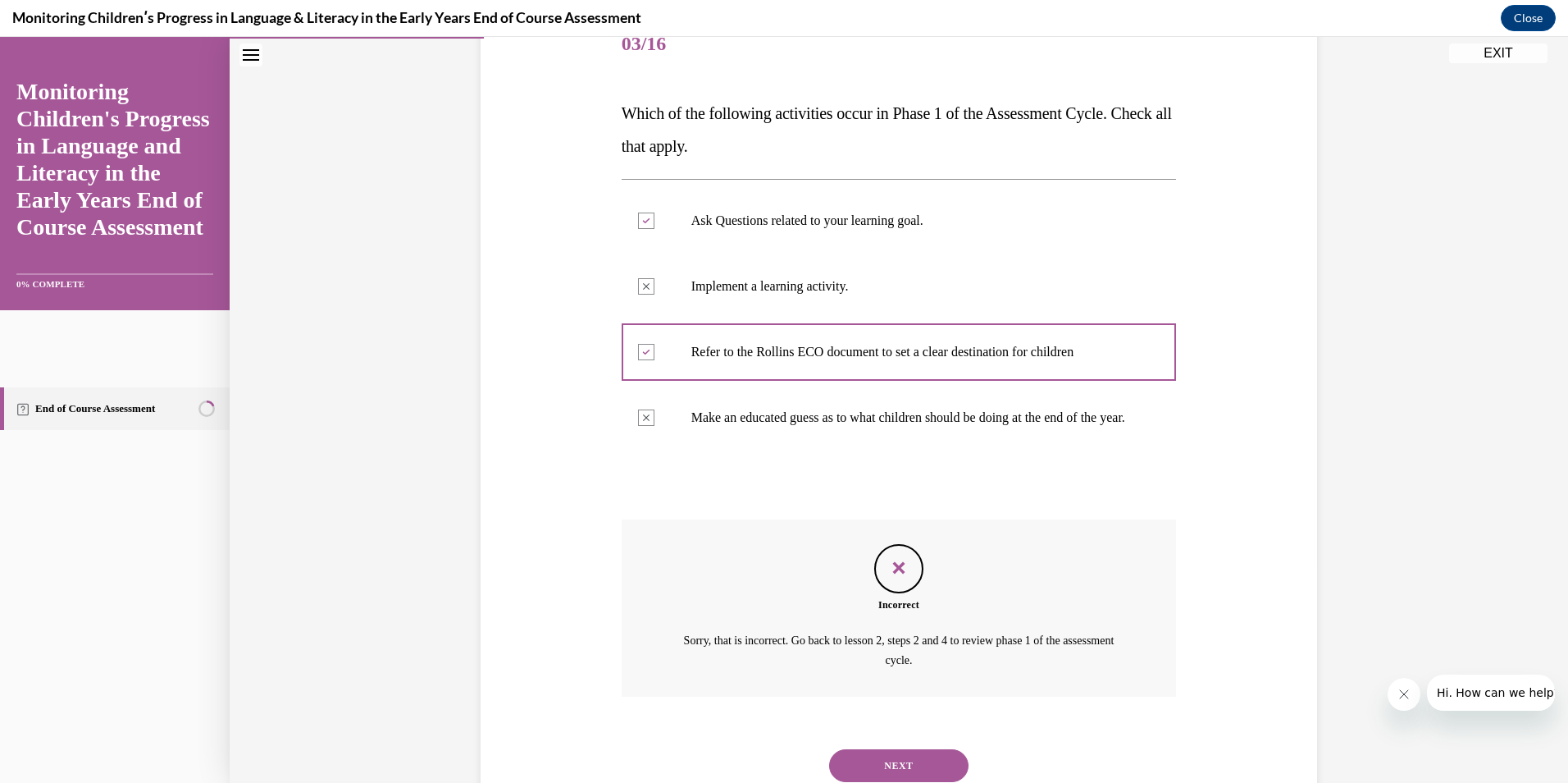
scroll to position [289, 0]
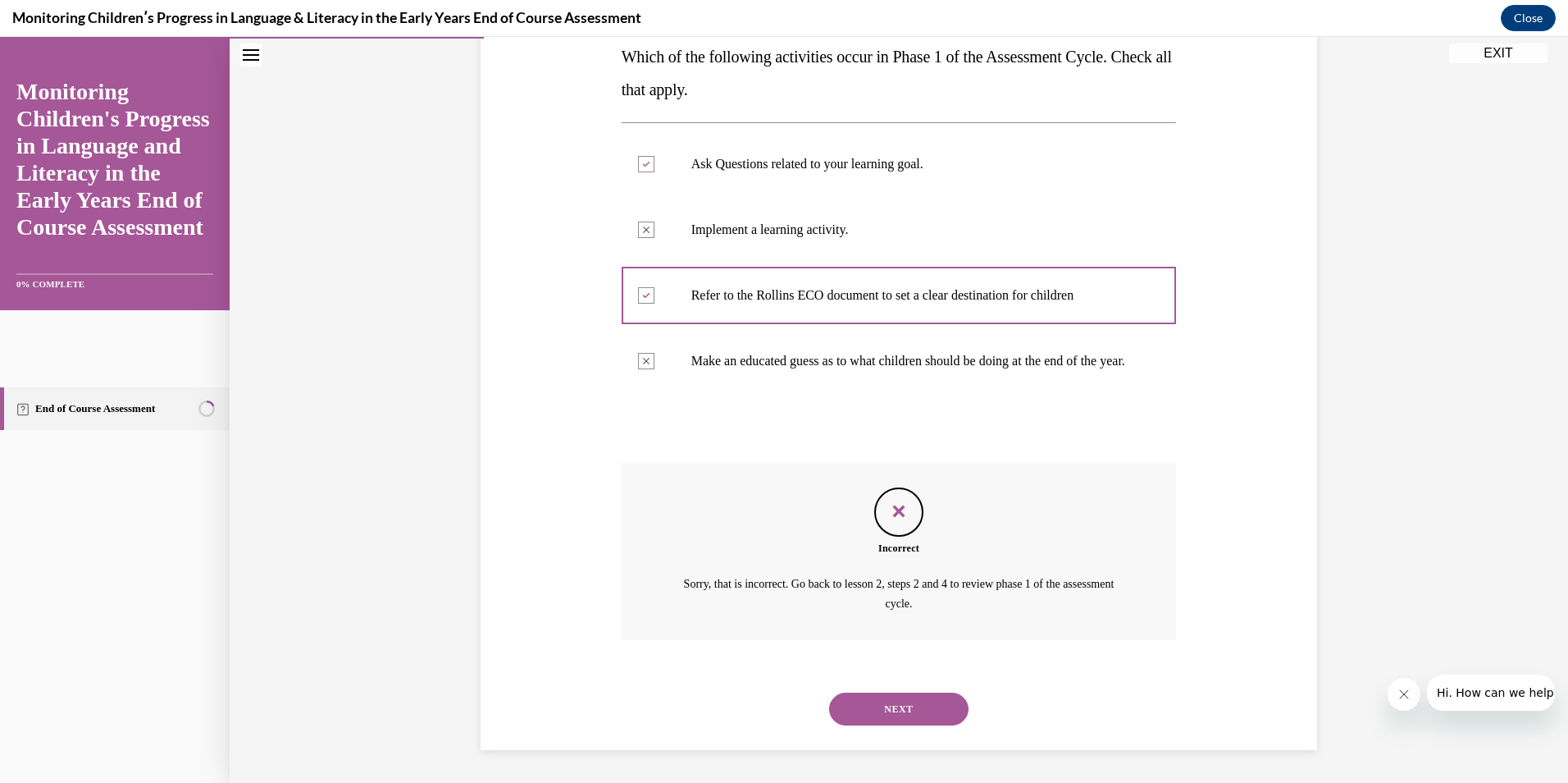
click at [937, 712] on button "NEXT" at bounding box center [899, 709] width 140 height 33
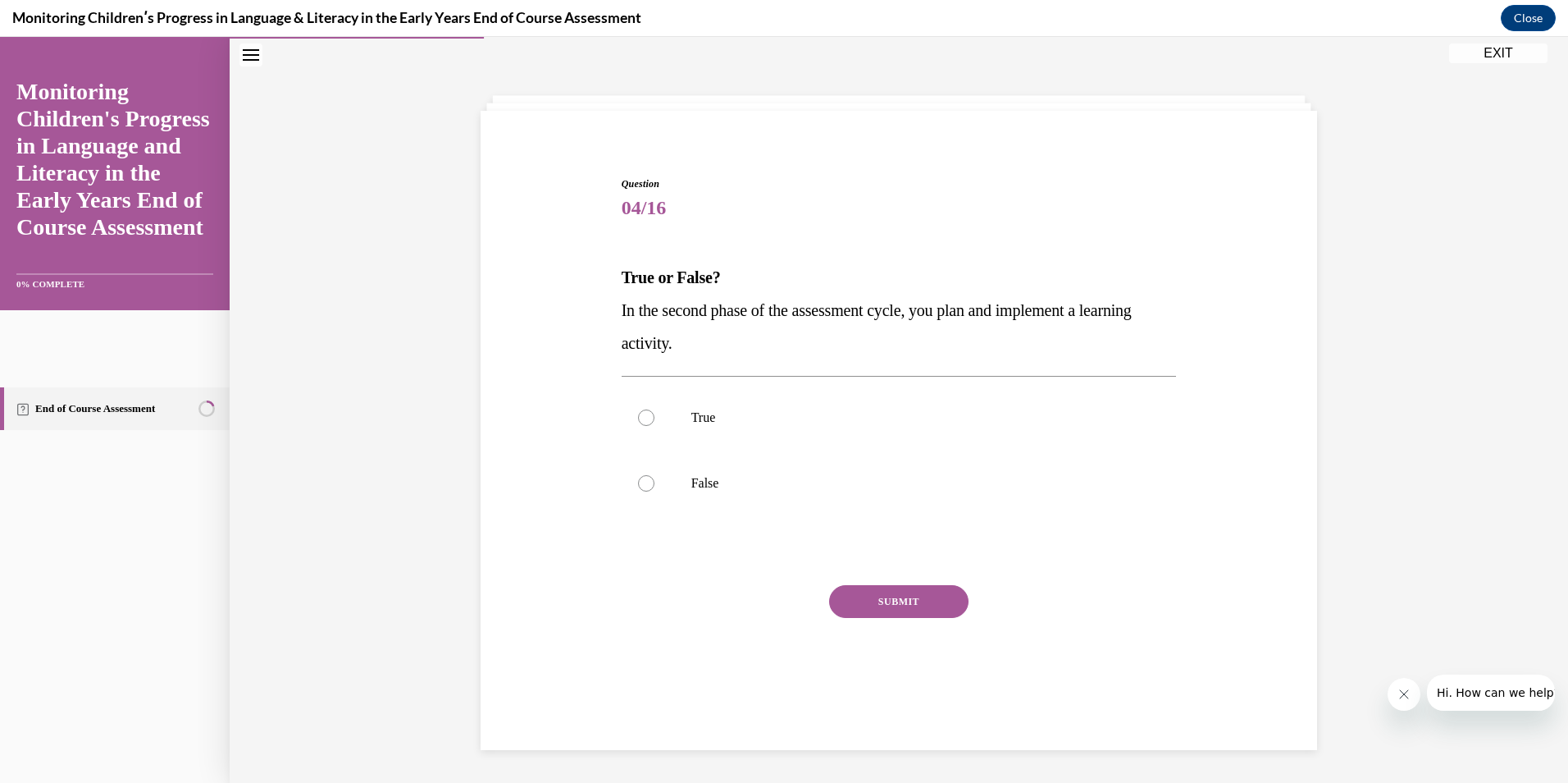
scroll to position [51, 0]
click at [792, 414] on p "True" at bounding box center [913, 417] width 444 height 17
click at [655, 414] on input "True" at bounding box center [646, 417] width 17 height 17
radio input "true"
click at [872, 600] on button "SUBMIT" at bounding box center [899, 601] width 140 height 33
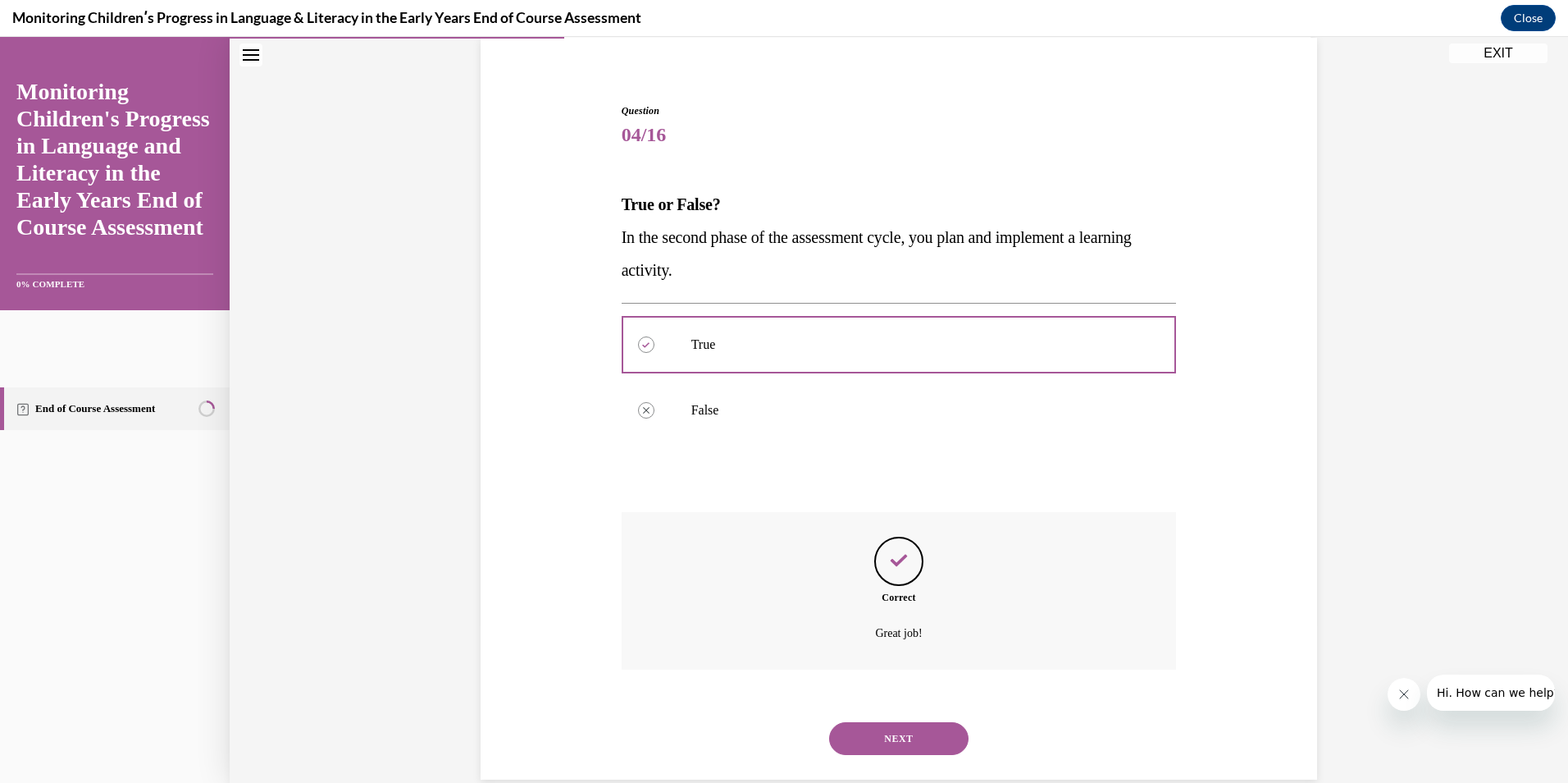
scroll to position [155, 0]
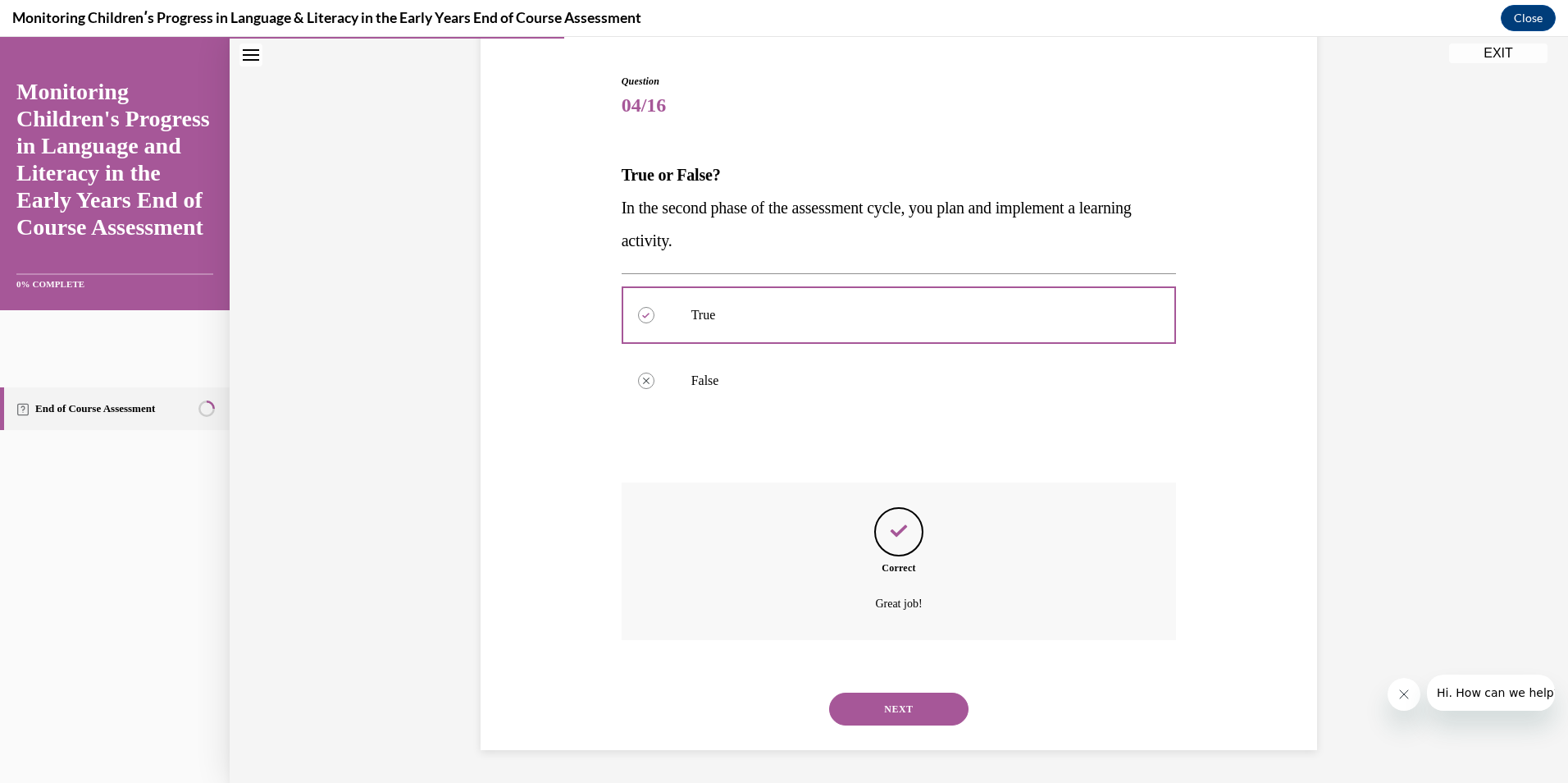
click at [919, 706] on button "NEXT" at bounding box center [899, 709] width 140 height 33
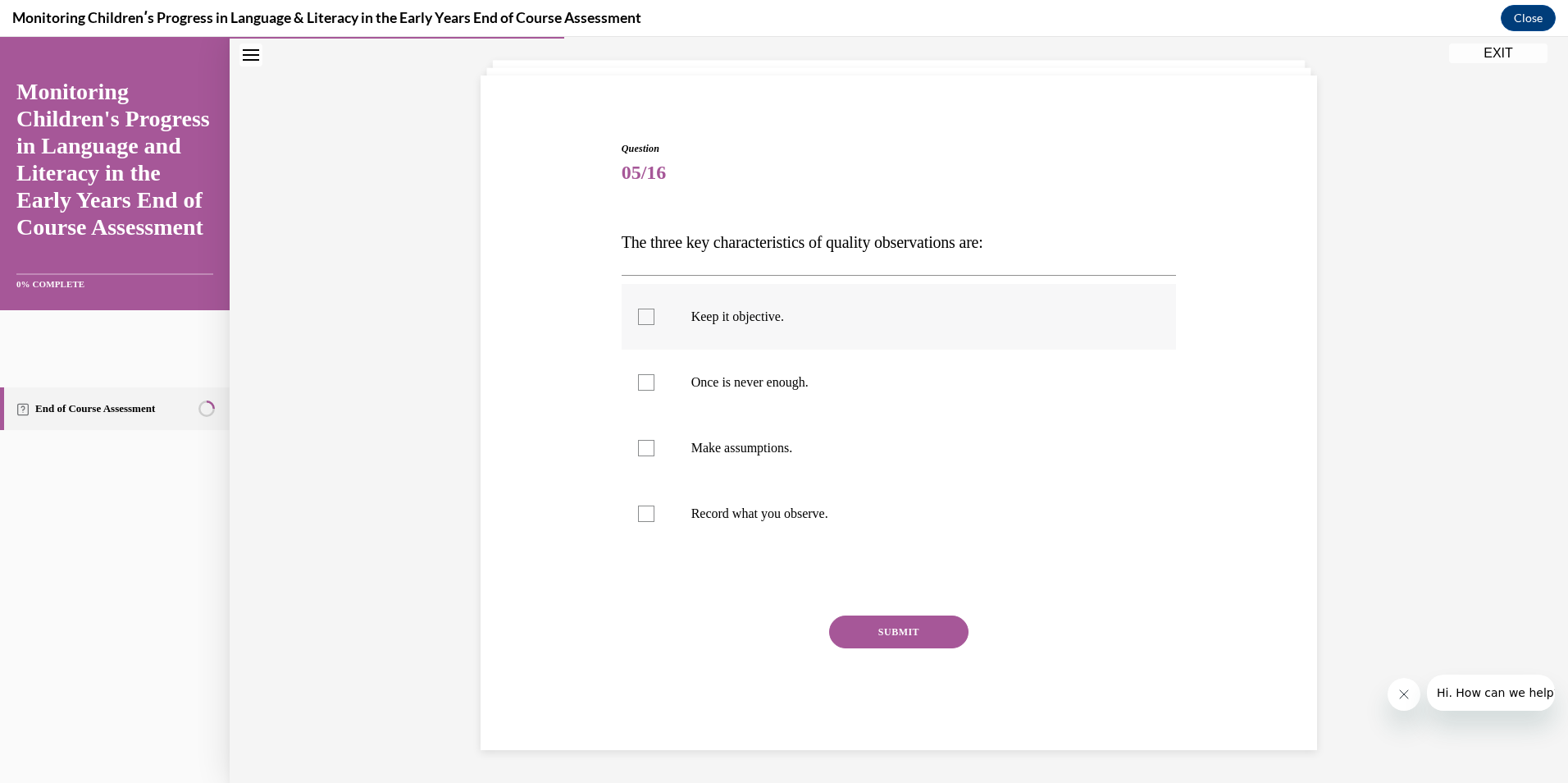
click at [640, 314] on div at bounding box center [646, 316] width 17 height 17
click at [640, 314] on input "Keep it objective." at bounding box center [646, 316] width 17 height 17
checkbox input "true"
click at [642, 391] on label "Once is never enough." at bounding box center [899, 383] width 556 height 65
click at [642, 391] on input "Once is never enough." at bounding box center [646, 382] width 17 height 17
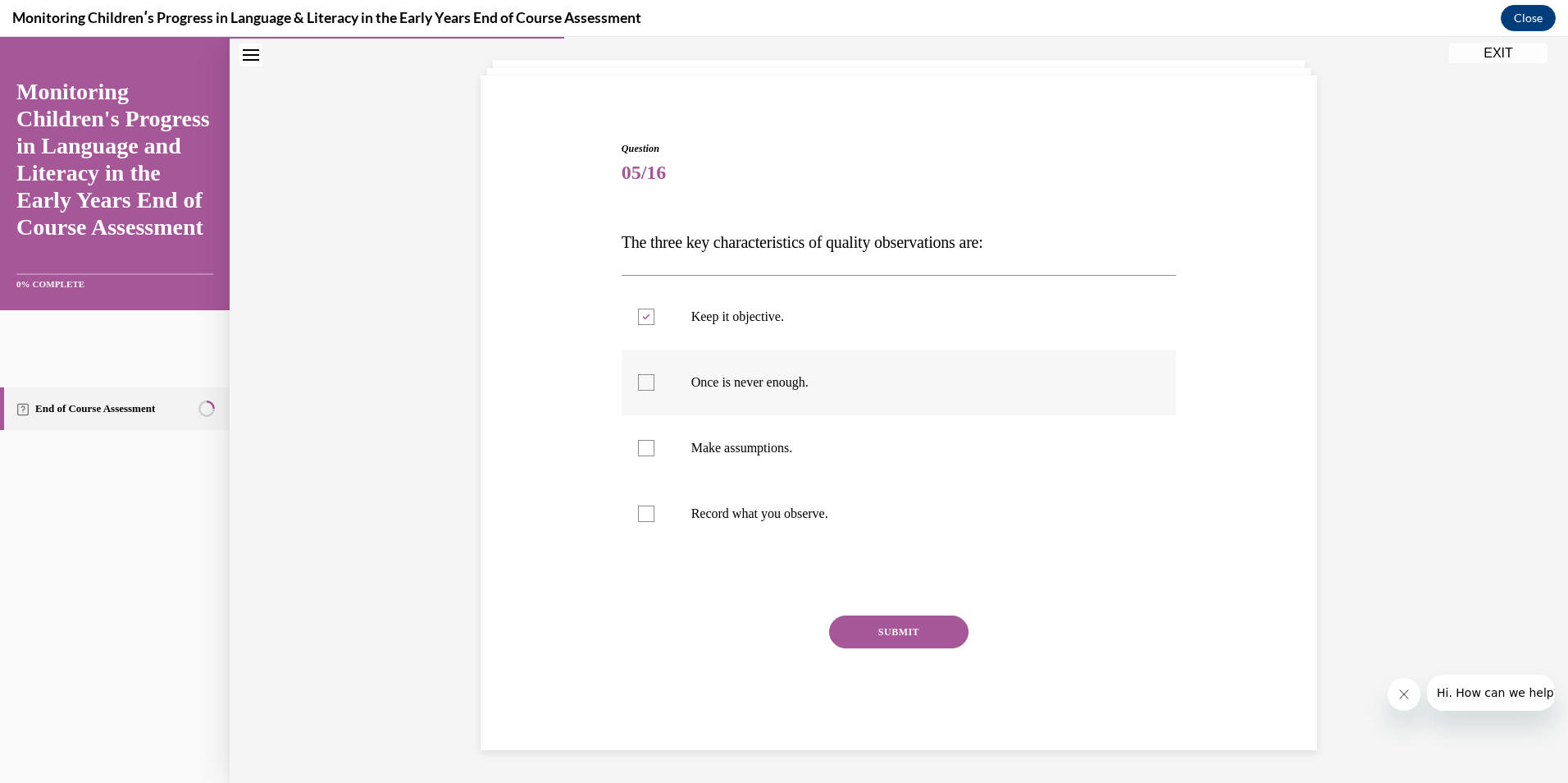
checkbox input "true"
click at [647, 506] on div at bounding box center [646, 513] width 17 height 17
click at [647, 506] on input "Record what you observe." at bounding box center [646, 513] width 17 height 17
checkbox input "true"
click at [855, 633] on button "SUBMIT" at bounding box center [899, 631] width 140 height 33
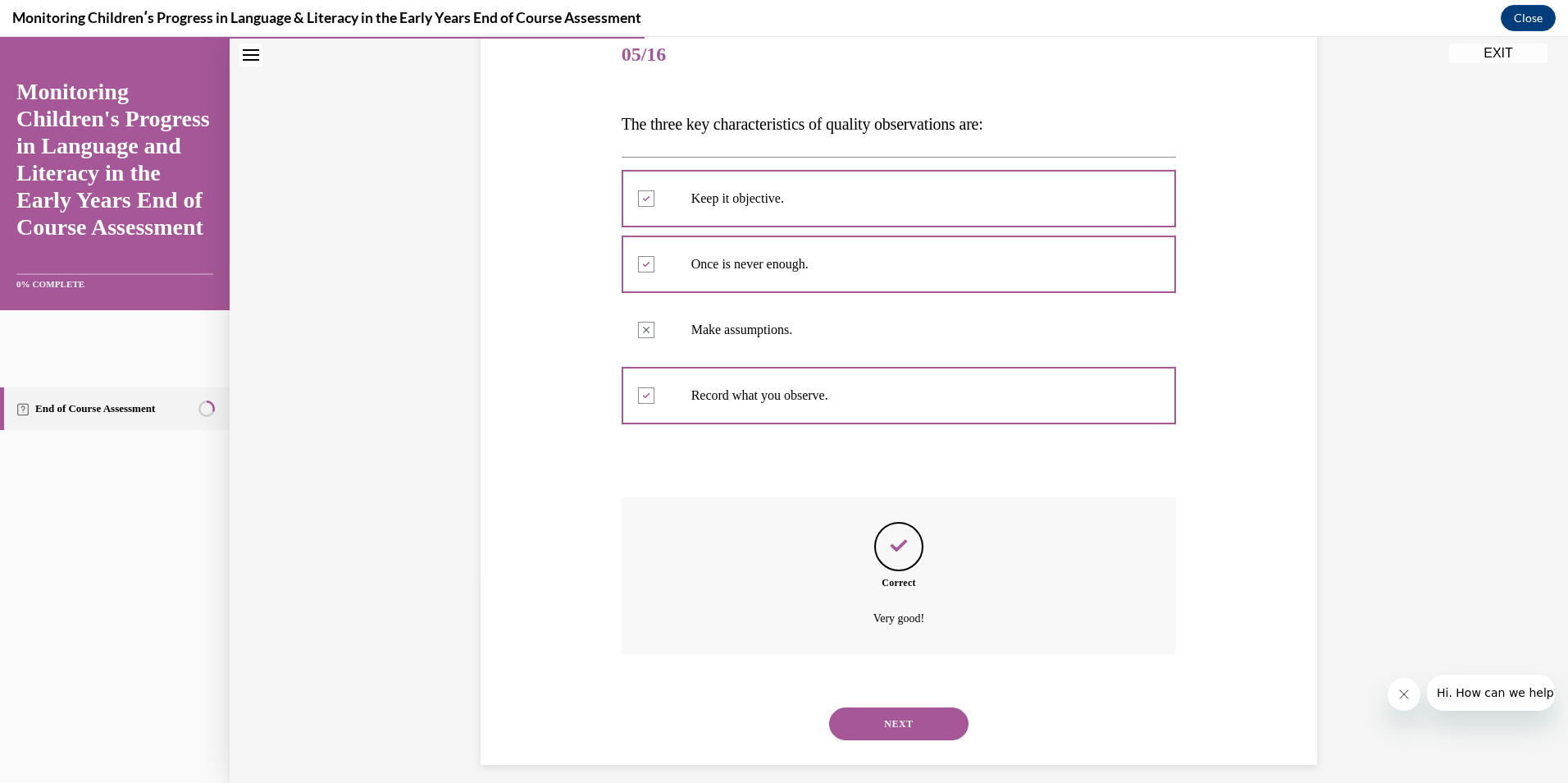
scroll to position [220, 0]
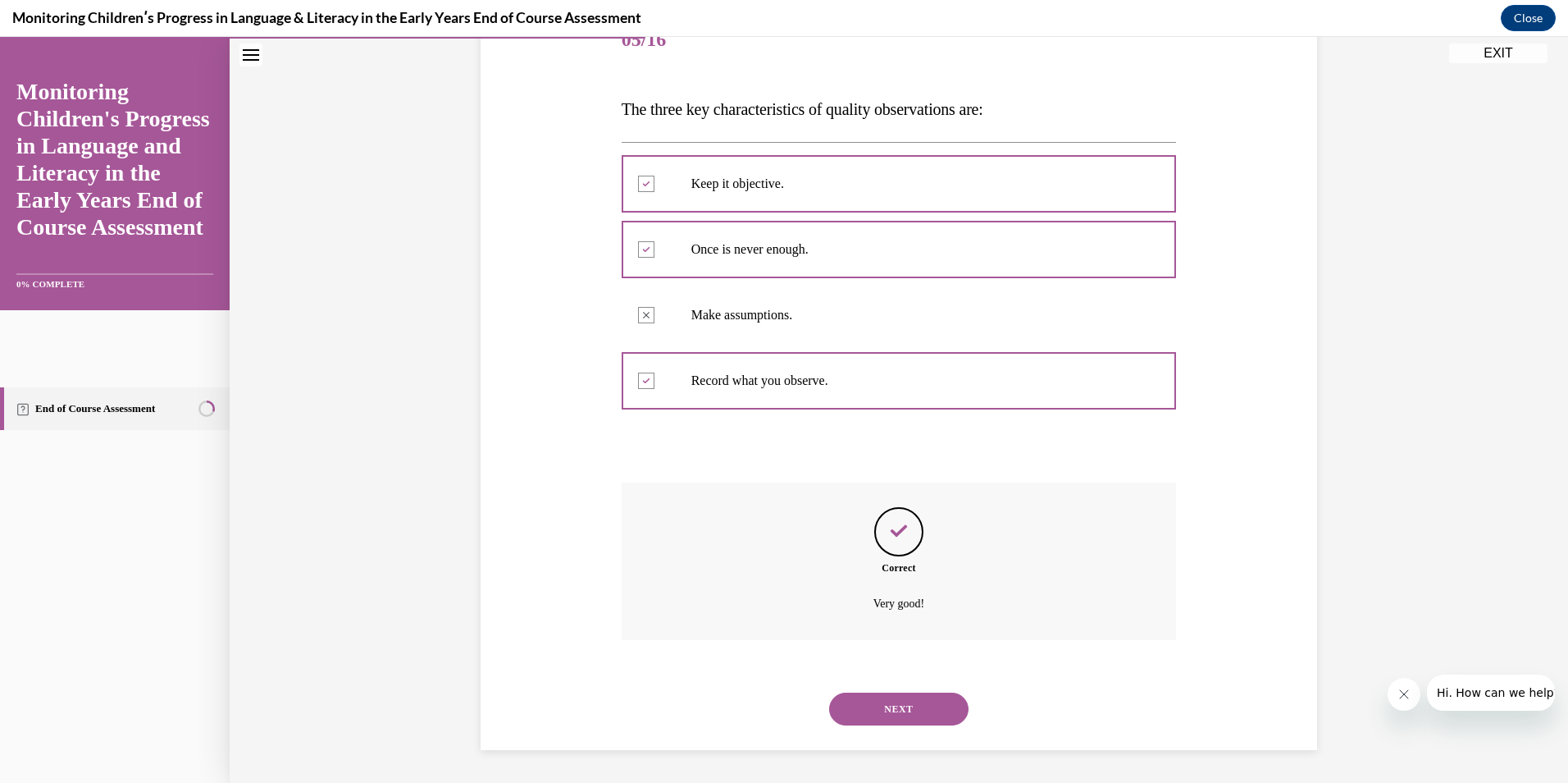
click at [907, 704] on button "NEXT" at bounding box center [899, 709] width 140 height 33
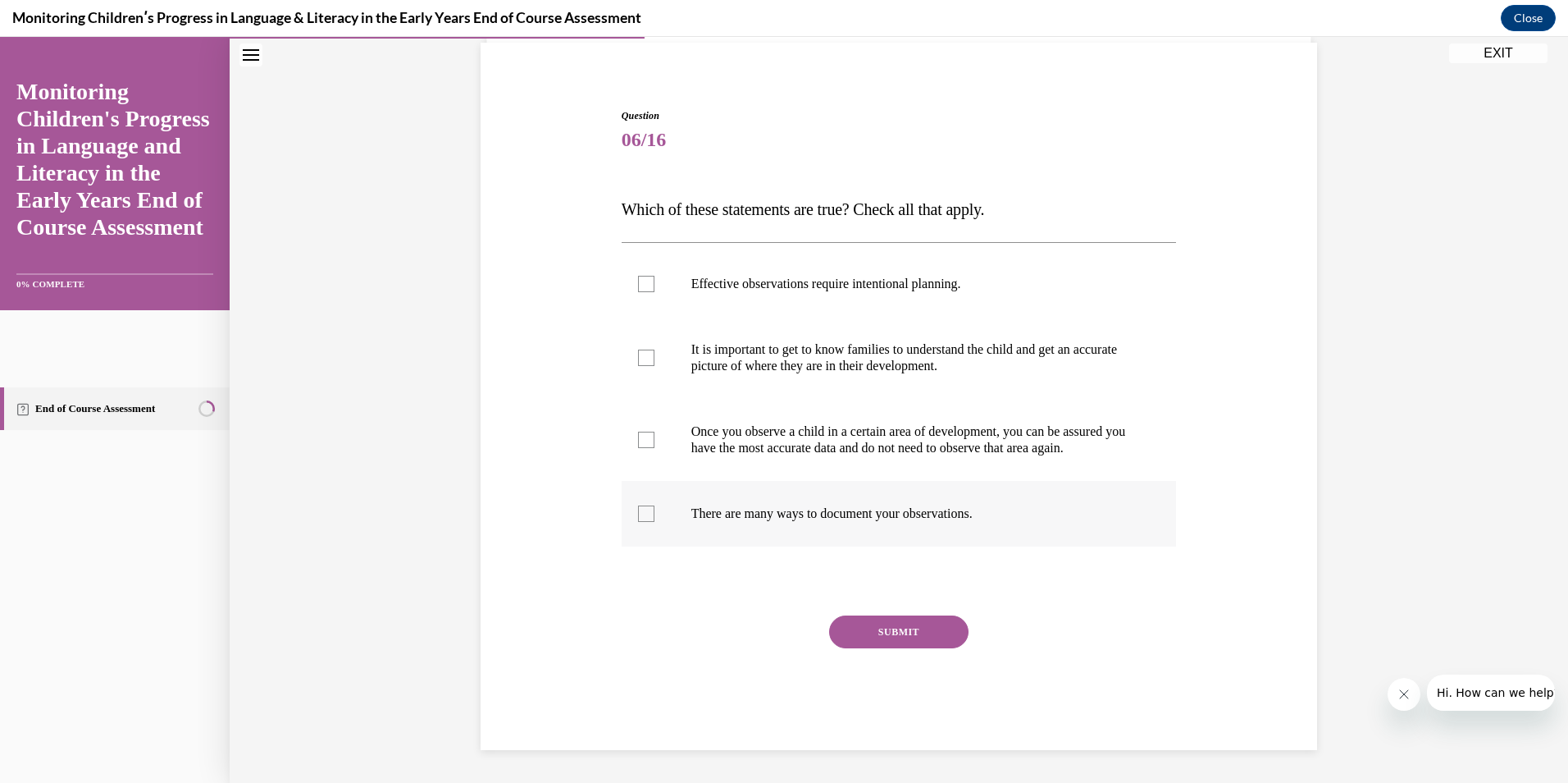
click at [638, 518] on div at bounding box center [646, 513] width 17 height 17
click at [638, 518] on input "There are many ways to document your observations." at bounding box center [646, 513] width 17 height 17
checkbox input "true"
click at [871, 636] on button "SUBMIT" at bounding box center [899, 631] width 140 height 33
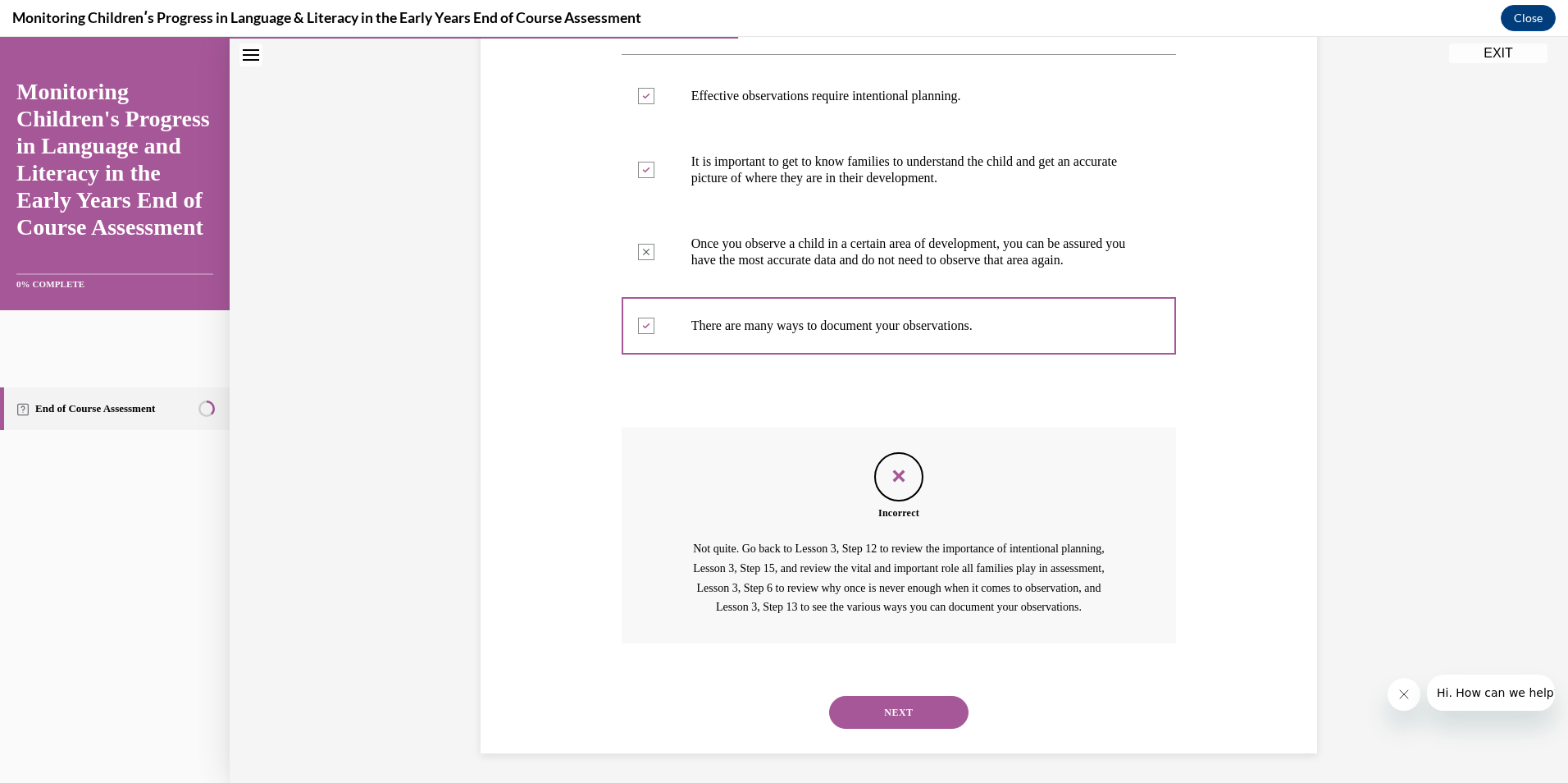
scroll to position [347, 0]
click at [904, 707] on button "NEXT" at bounding box center [899, 709] width 140 height 33
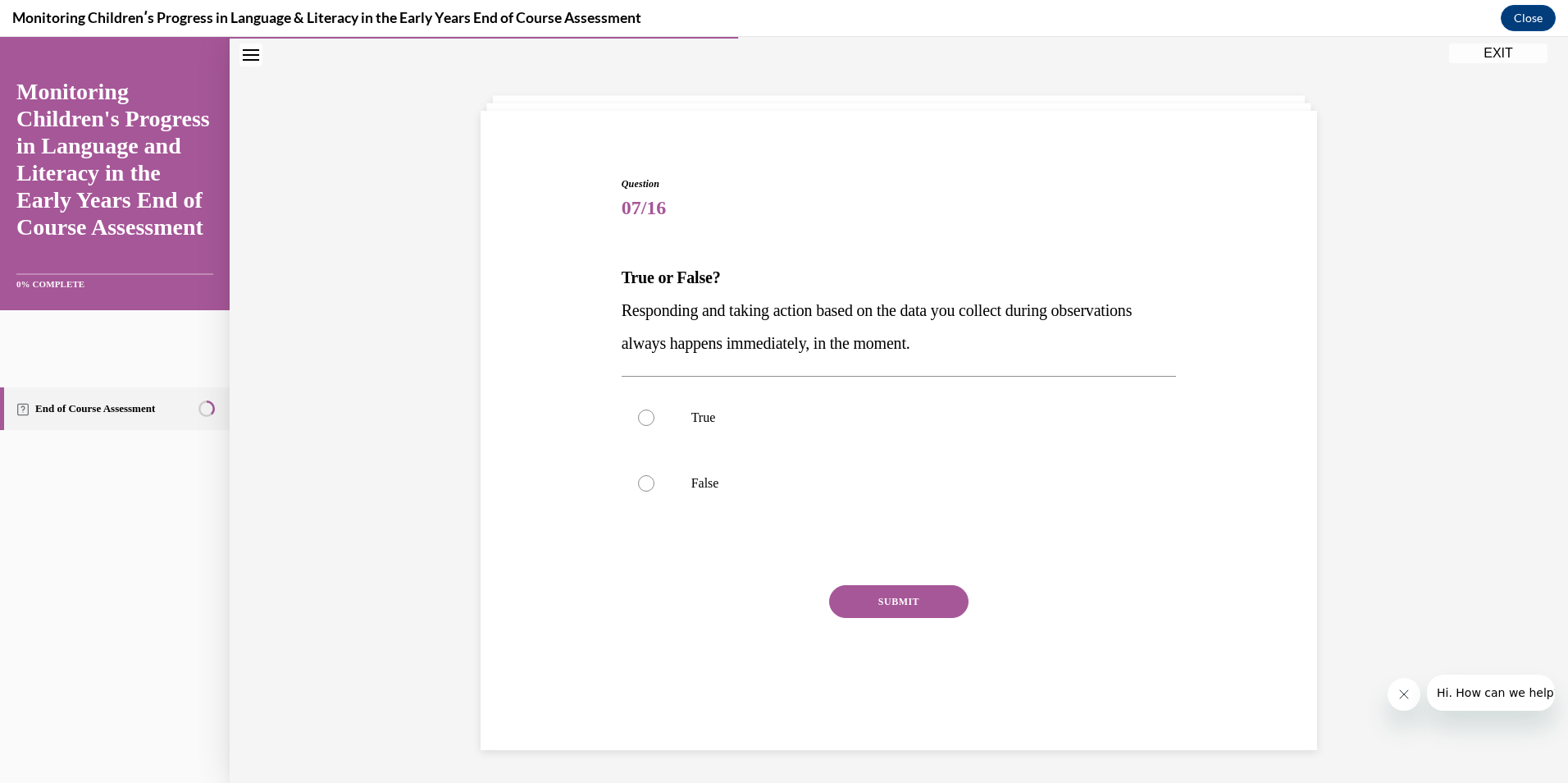
scroll to position [51, 0]
click at [702, 494] on label "False" at bounding box center [899, 483] width 556 height 65
click at [655, 491] on input "False" at bounding box center [646, 483] width 17 height 17
radio input "true"
click at [856, 597] on button "SUBMIT" at bounding box center [899, 601] width 140 height 33
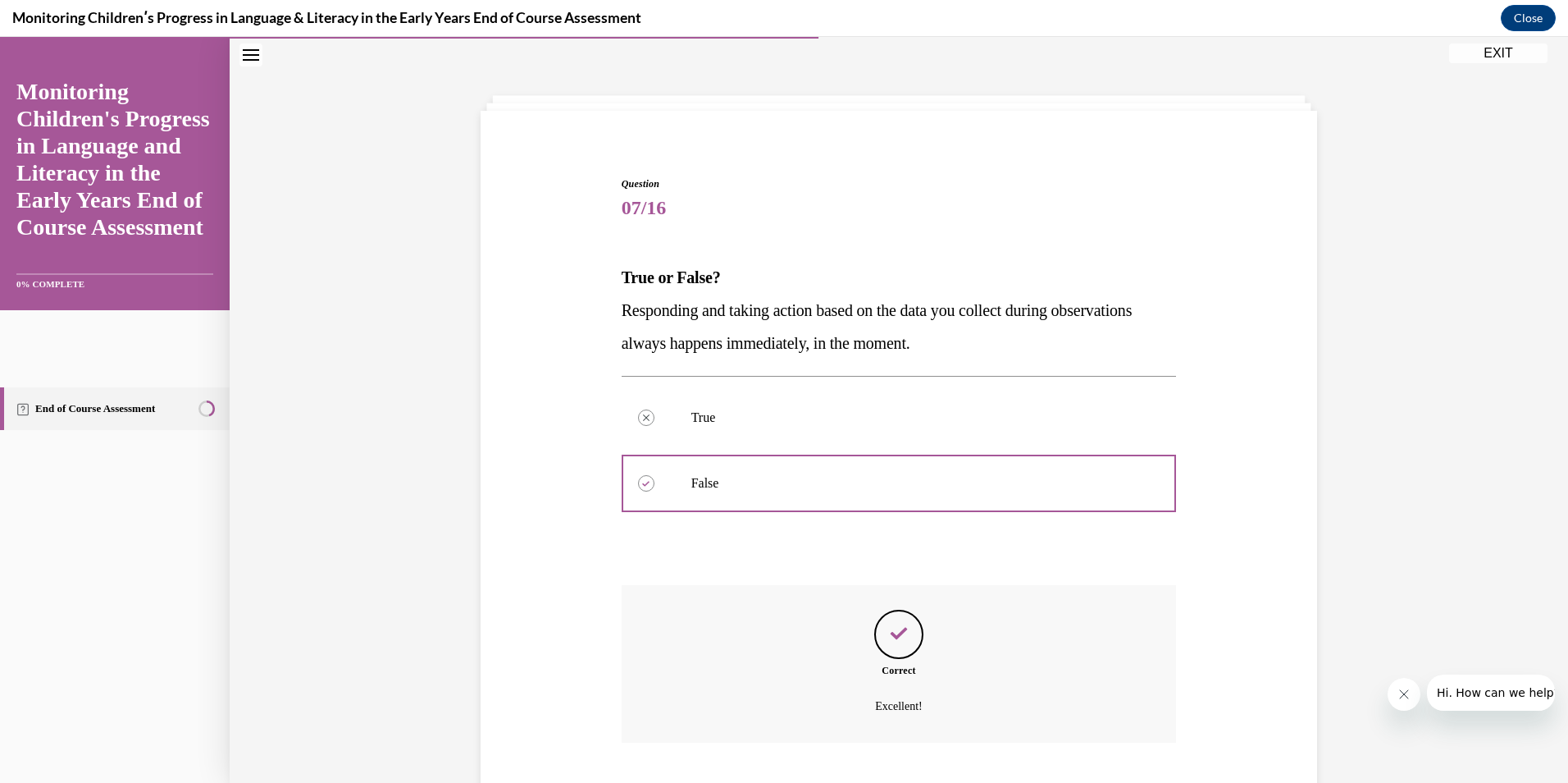
scroll to position [155, 0]
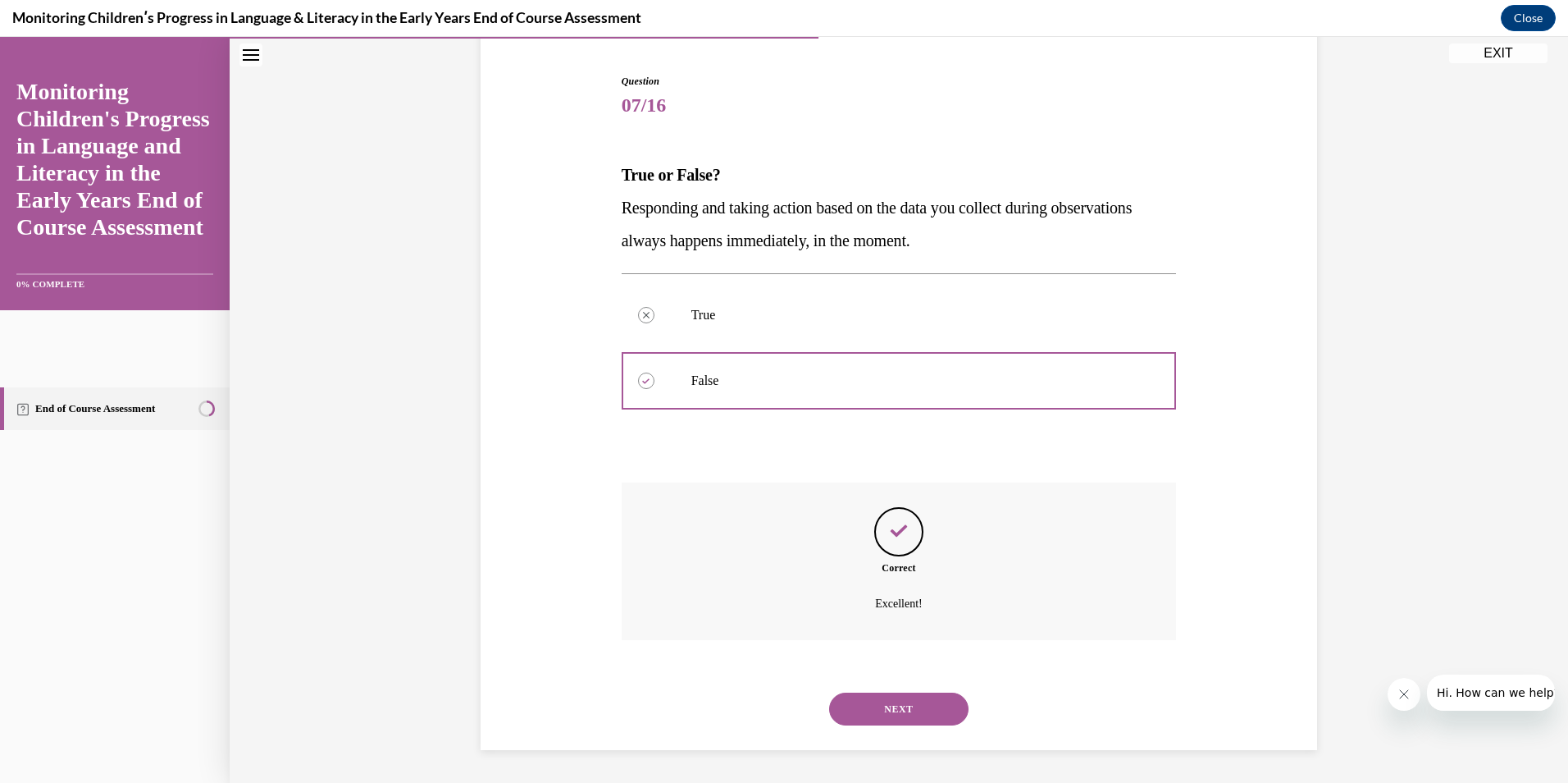
click at [882, 713] on button "NEXT" at bounding box center [899, 709] width 140 height 33
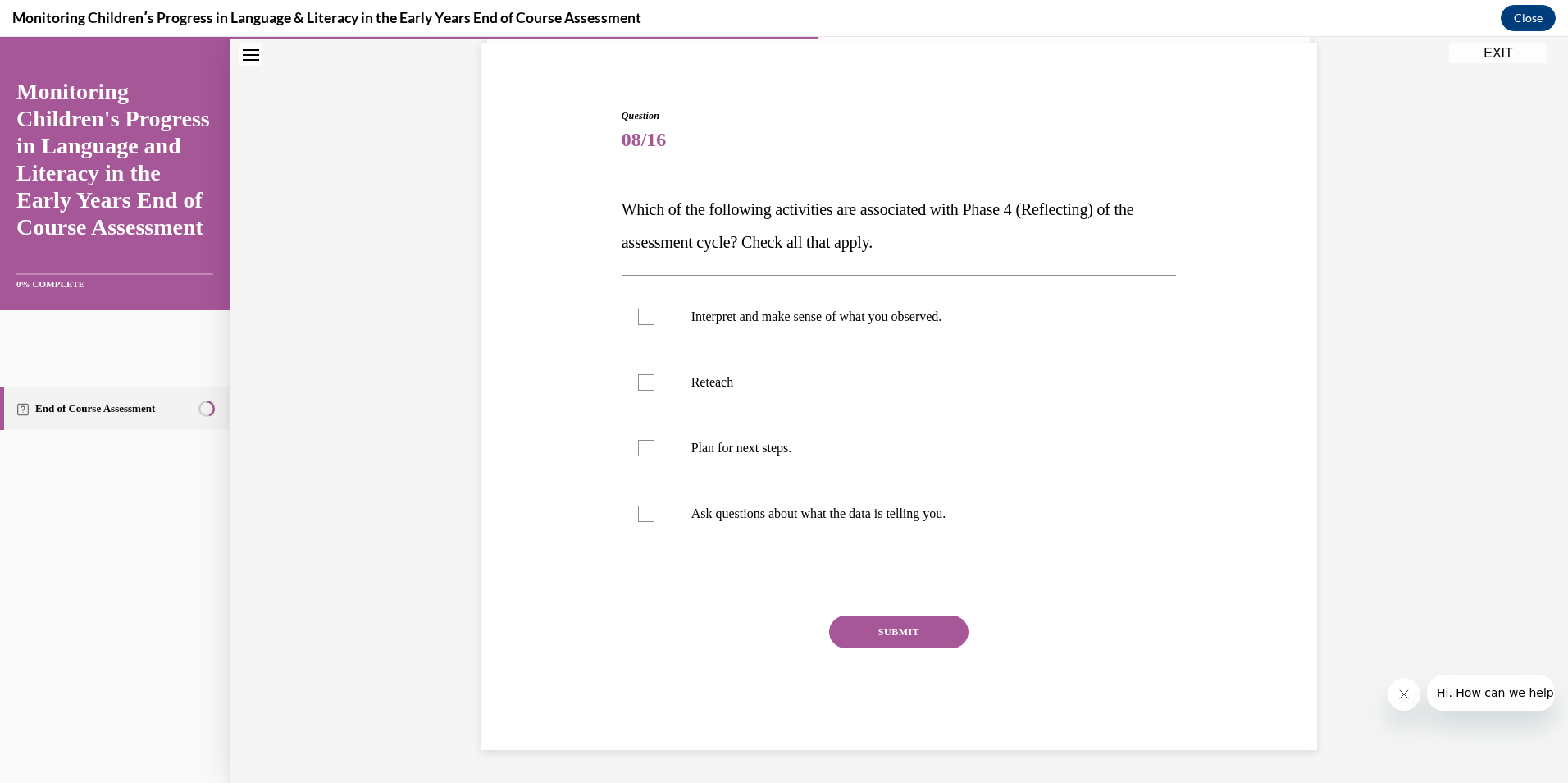
scroll to position [51, 0]
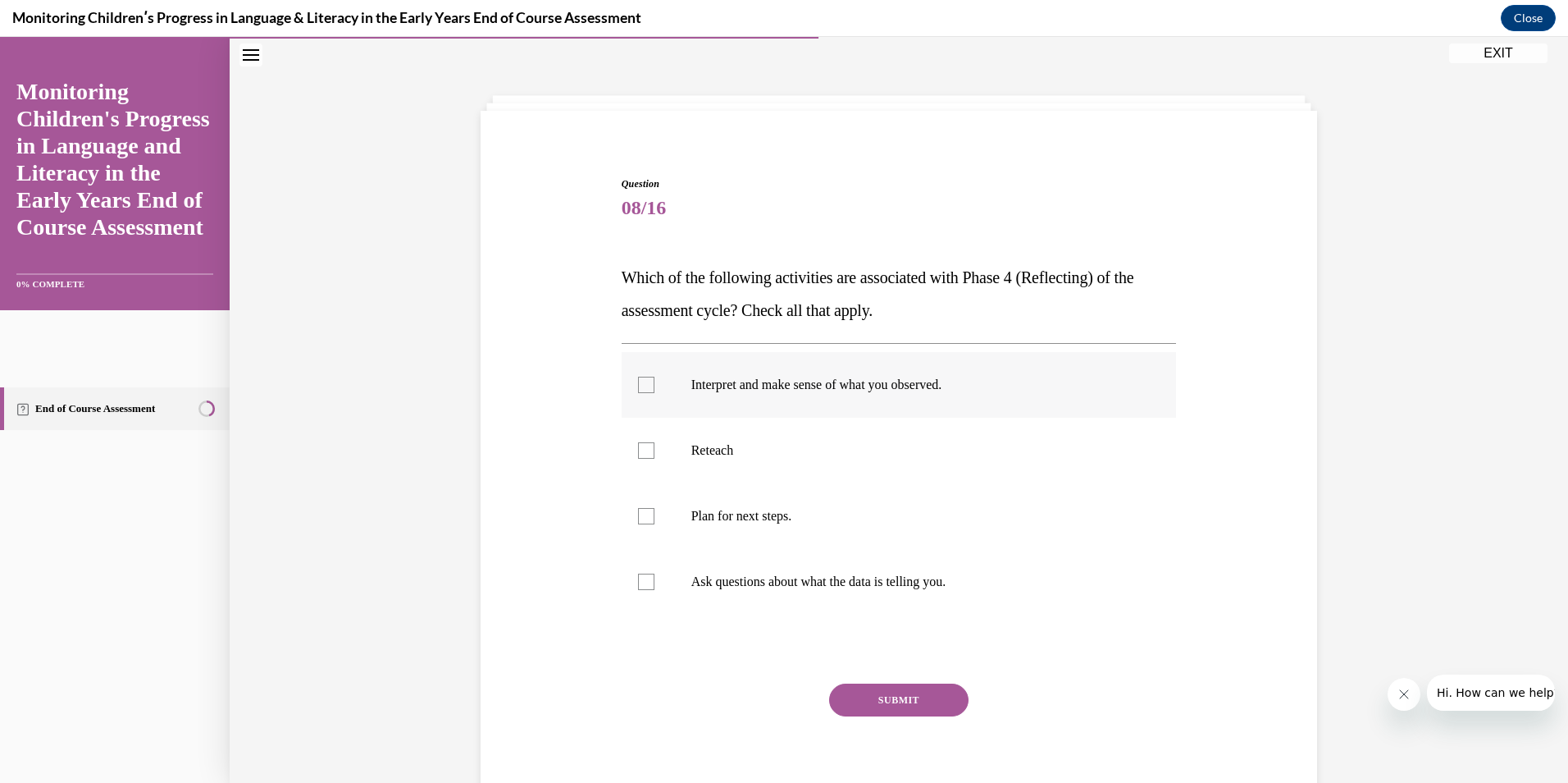
click at [642, 386] on div at bounding box center [646, 384] width 17 height 17
click at [642, 386] on input "Interpret and make sense of what you observed." at bounding box center [646, 384] width 17 height 17
checkbox input "true"
click at [640, 512] on div at bounding box center [646, 516] width 17 height 17
click at [640, 512] on input "Plan for next steps." at bounding box center [646, 516] width 17 height 17
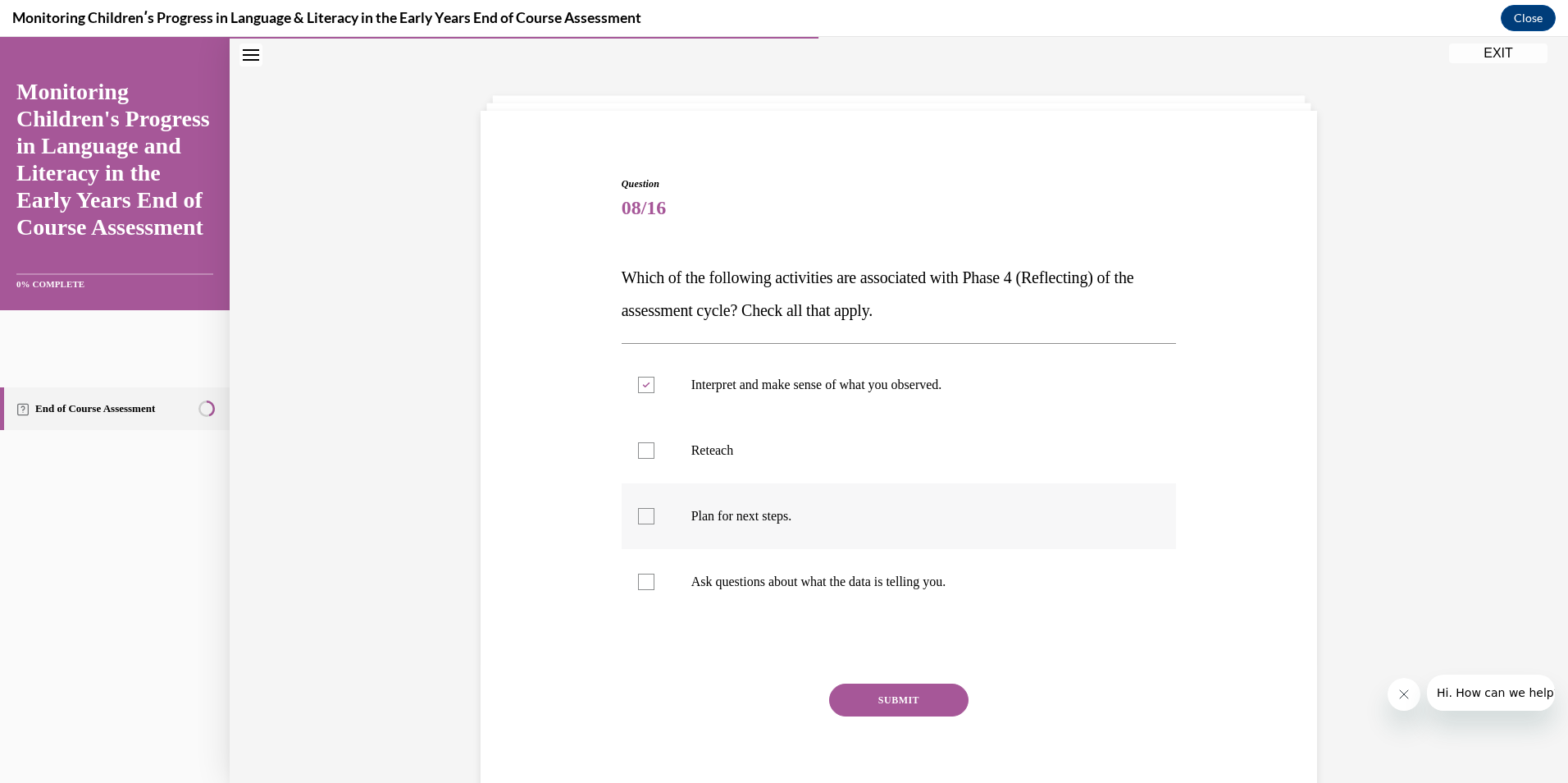
checkbox input "true"
click at [884, 700] on button "SUBMIT" at bounding box center [899, 699] width 140 height 33
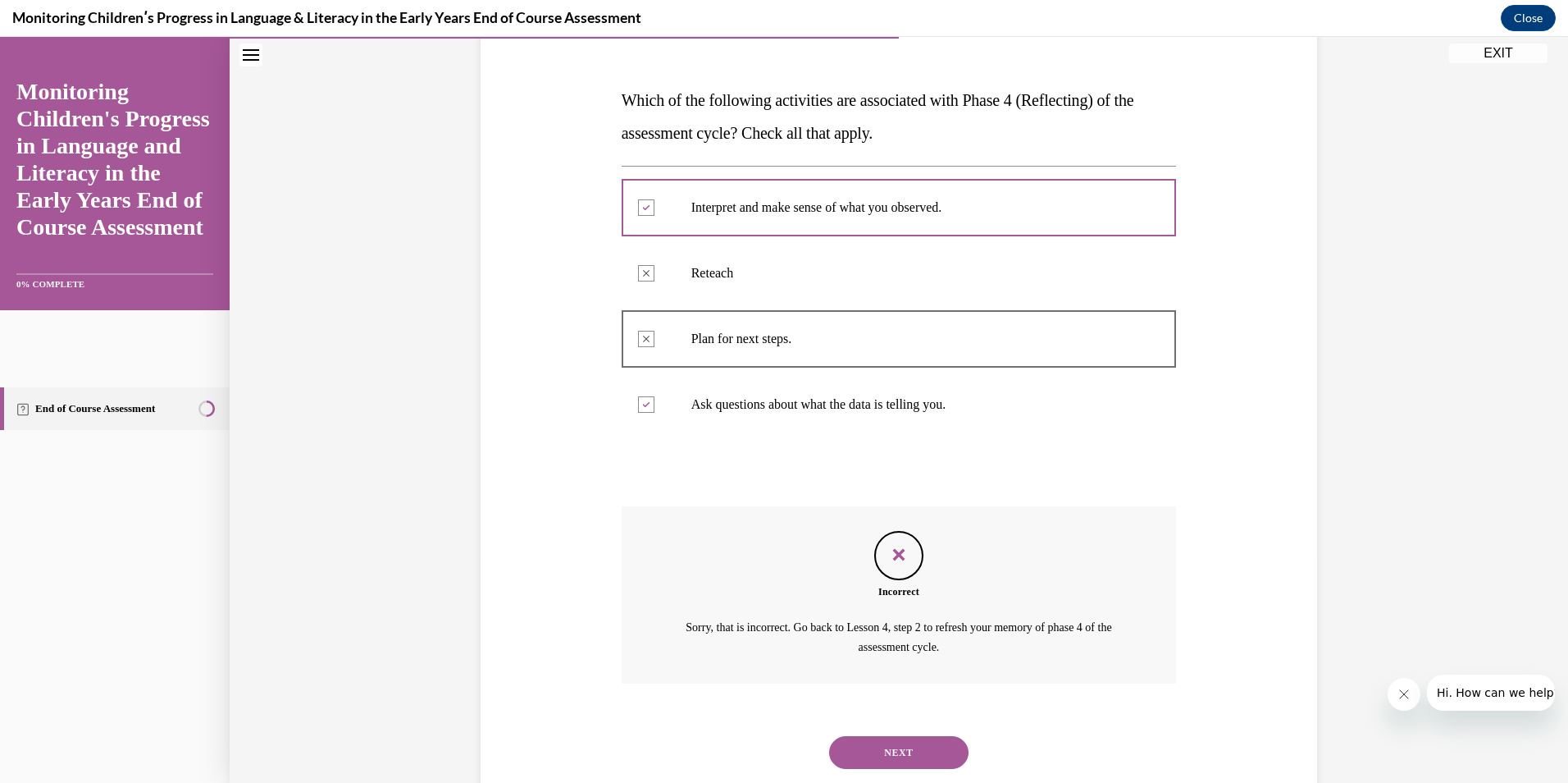
scroll to position [272, 0]
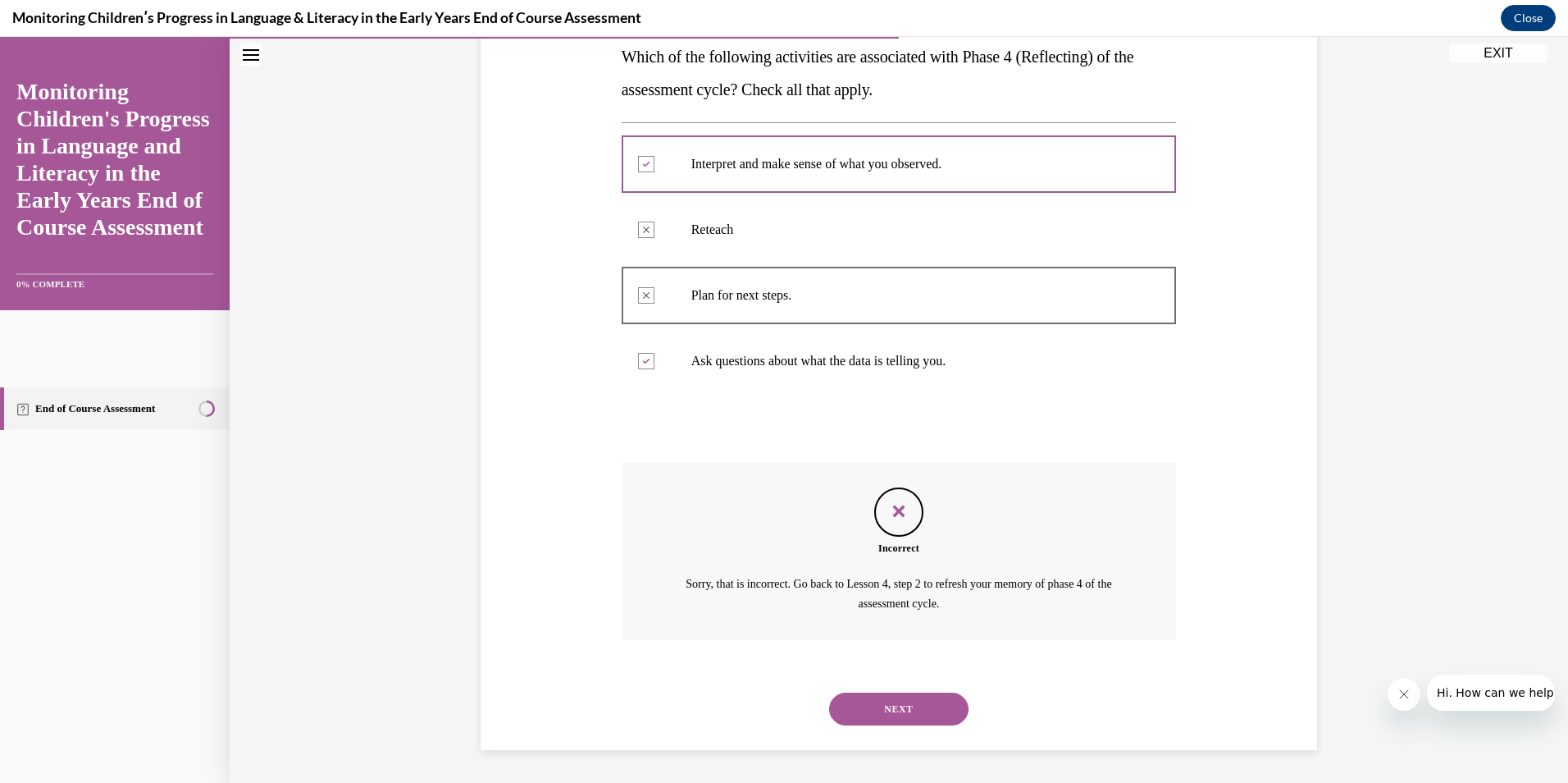
click at [931, 717] on button "NEXT" at bounding box center [899, 709] width 140 height 33
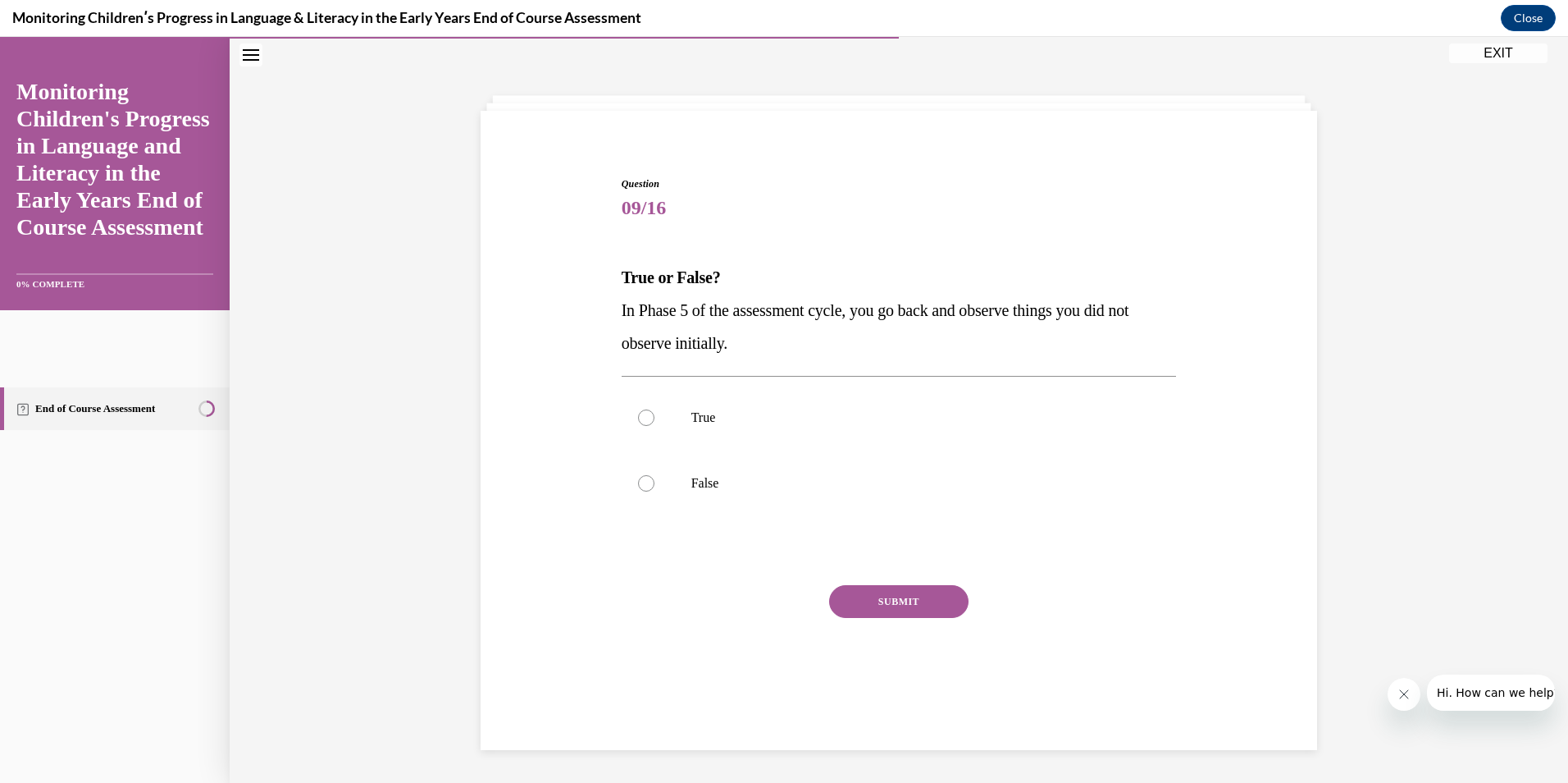
scroll to position [51, 0]
click at [782, 484] on p "False" at bounding box center [913, 483] width 444 height 17
click at [655, 484] on input "False" at bounding box center [646, 483] width 17 height 17
radio input "true"
click at [890, 605] on button "SUBMIT" at bounding box center [899, 601] width 140 height 33
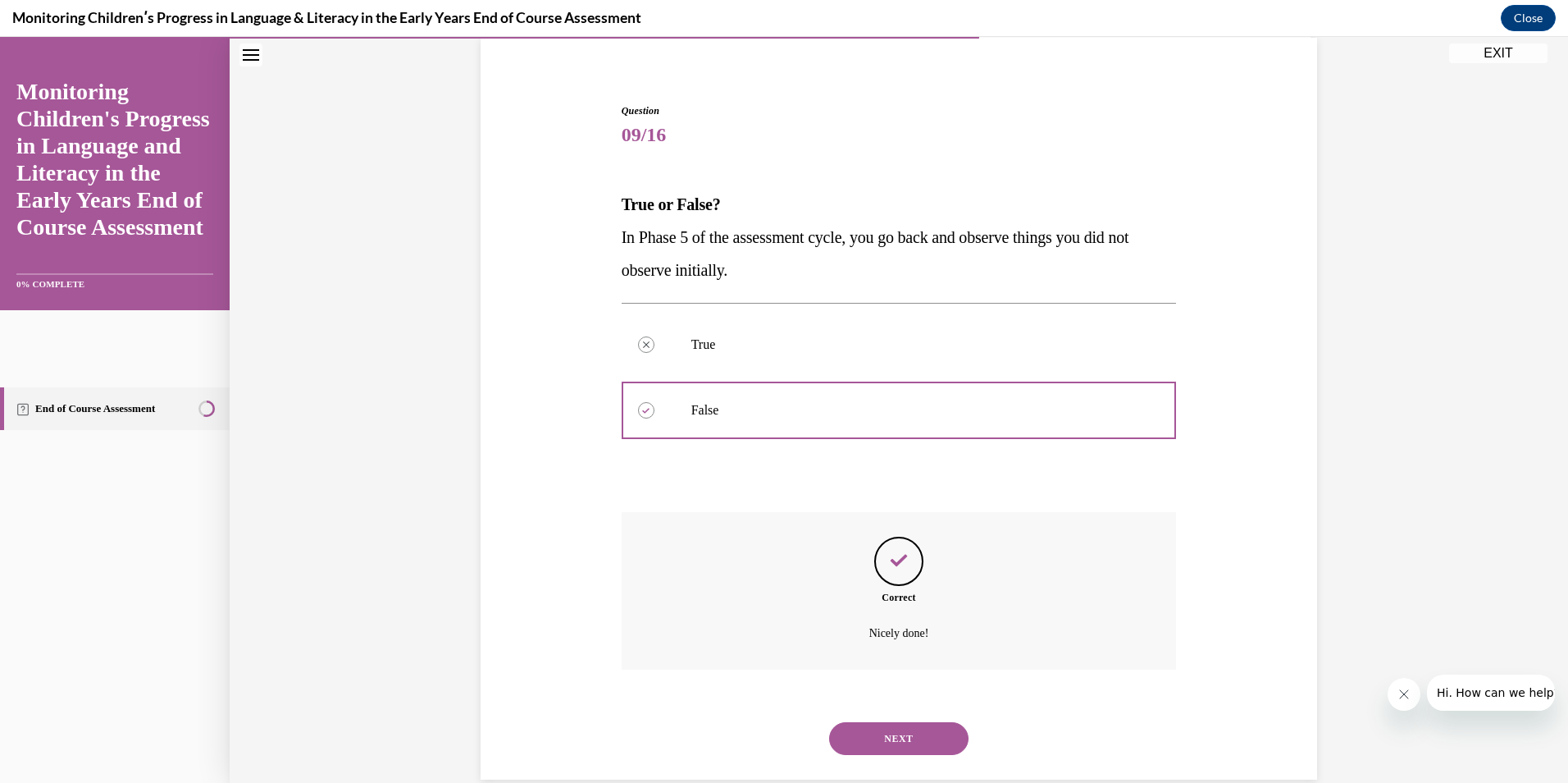
scroll to position [155, 0]
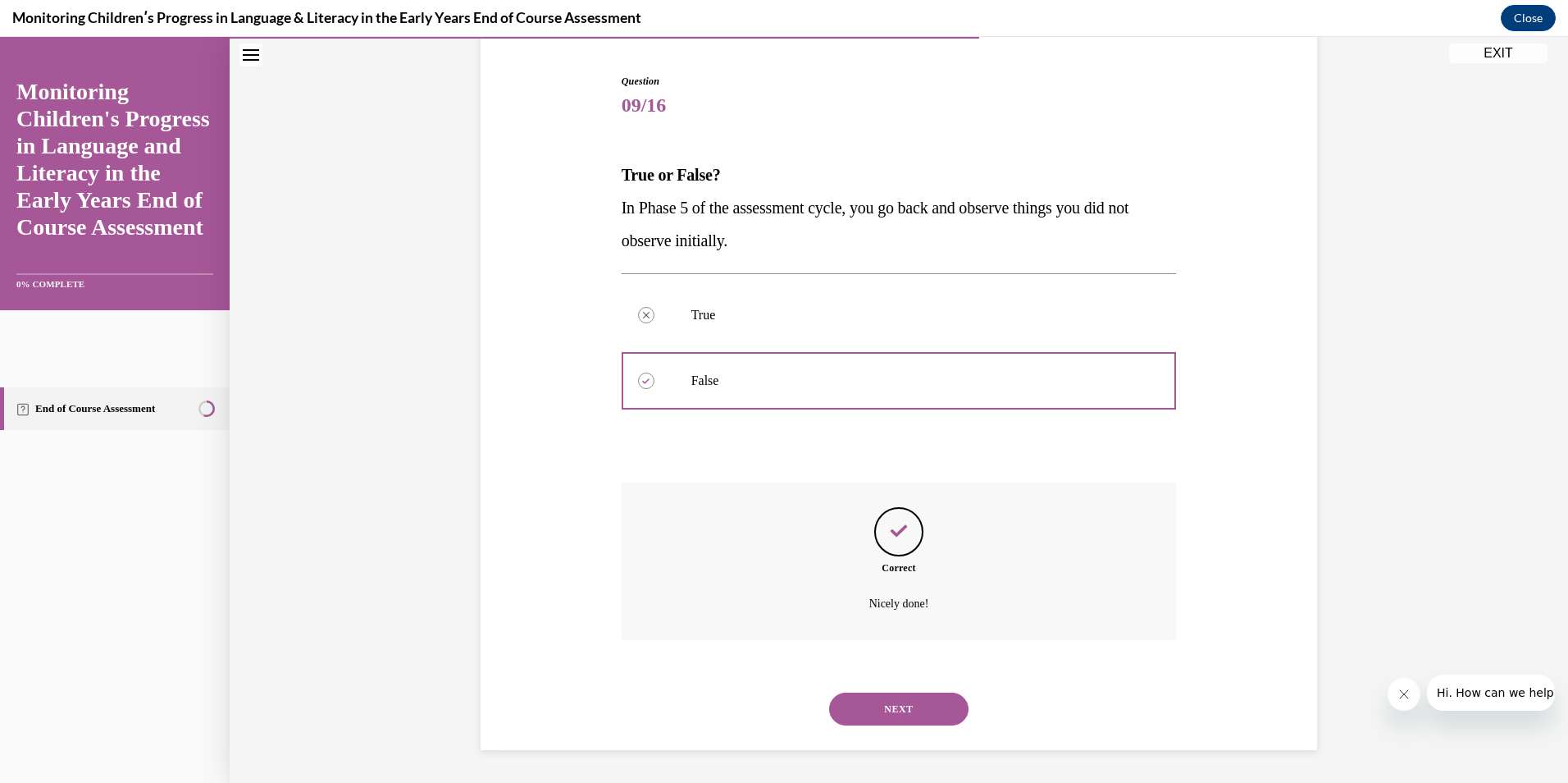
click at [924, 706] on button "NEXT" at bounding box center [899, 709] width 140 height 33
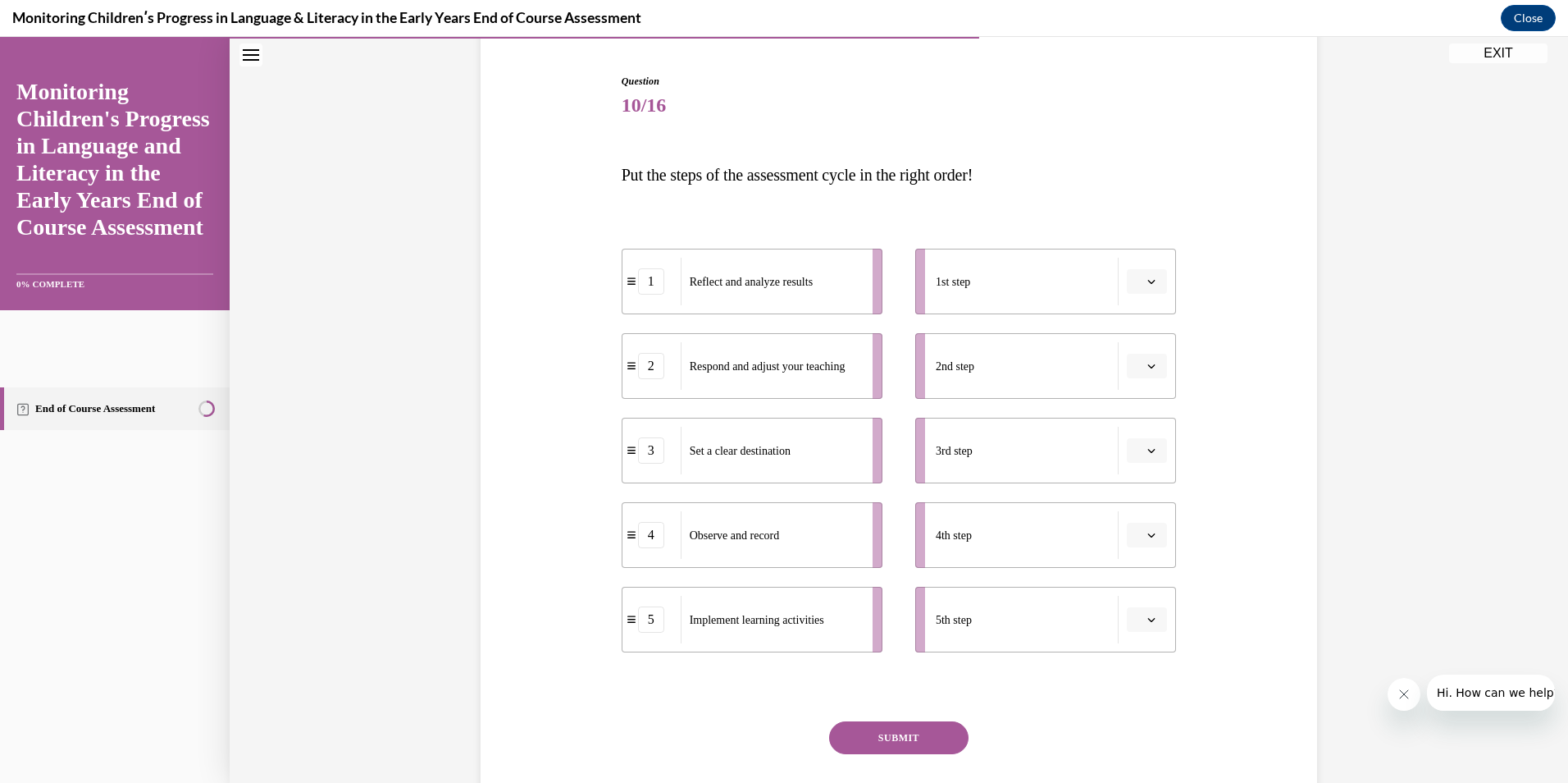
scroll to position [86, 0]
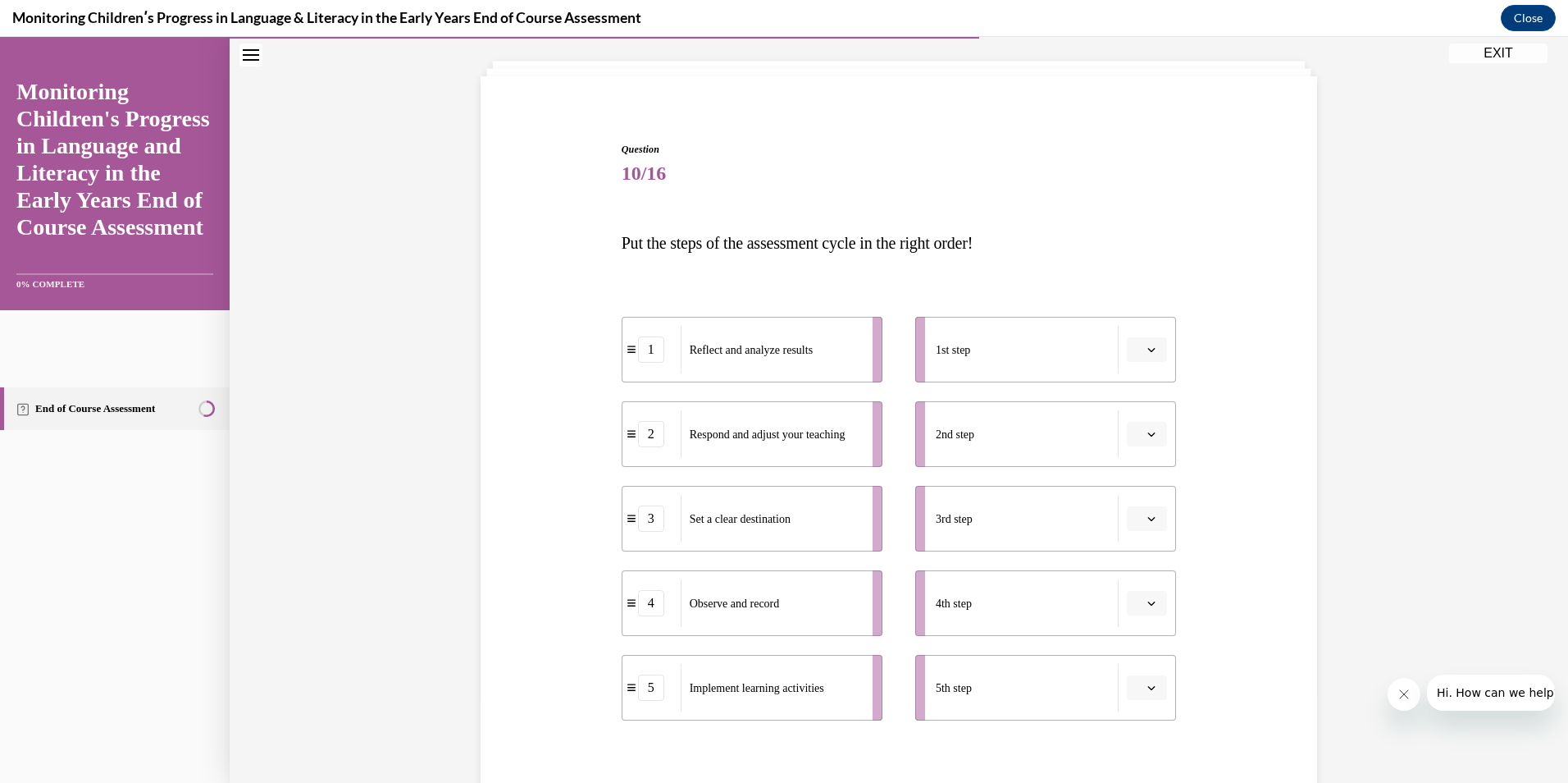
click at [1150, 685] on span "button" at bounding box center [1151, 688] width 11 height 11
click at [1142, 519] on div "1" at bounding box center [1140, 519] width 41 height 33
click at [819, 528] on div "Set a clear destination" at bounding box center [771, 519] width 181 height 48
click at [1148, 435] on icon "button" at bounding box center [1152, 434] width 7 height 4
click at [1236, 401] on div "Question 10/16 Put the steps of the assessment cycle in the right order! 5 Impl…" at bounding box center [898, 508] width 845 height 832
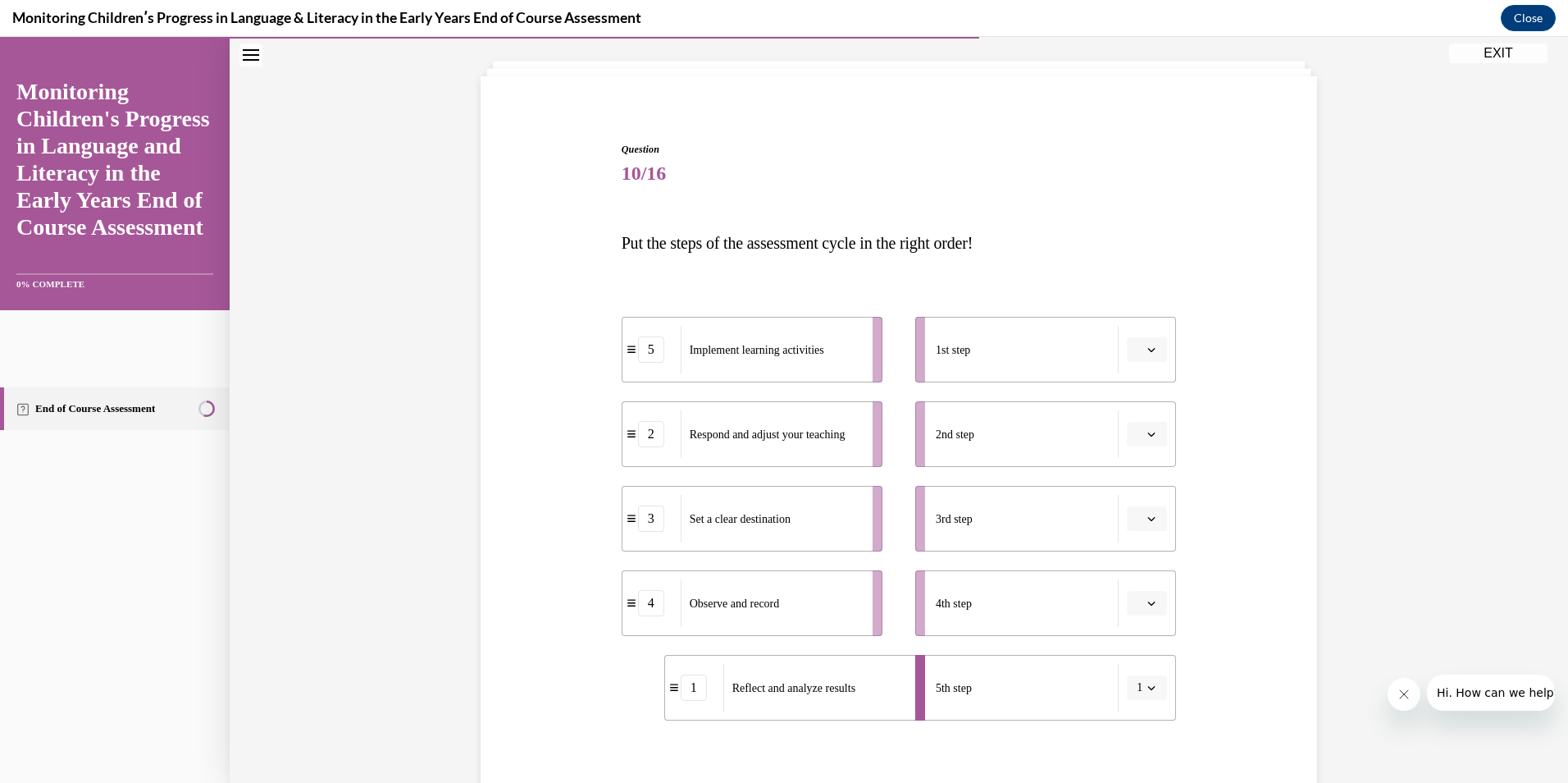
click at [781, 528] on div "Set a clear destination" at bounding box center [771, 519] width 181 height 48
click at [1117, 341] on li "1st step" at bounding box center [1045, 349] width 261 height 65
click at [1137, 346] on span "Please select an option" at bounding box center [1140, 349] width 5 height 17
click at [1135, 473] on div "3" at bounding box center [1140, 484] width 41 height 33
click at [1148, 437] on icon "button" at bounding box center [1151, 434] width 8 height 8
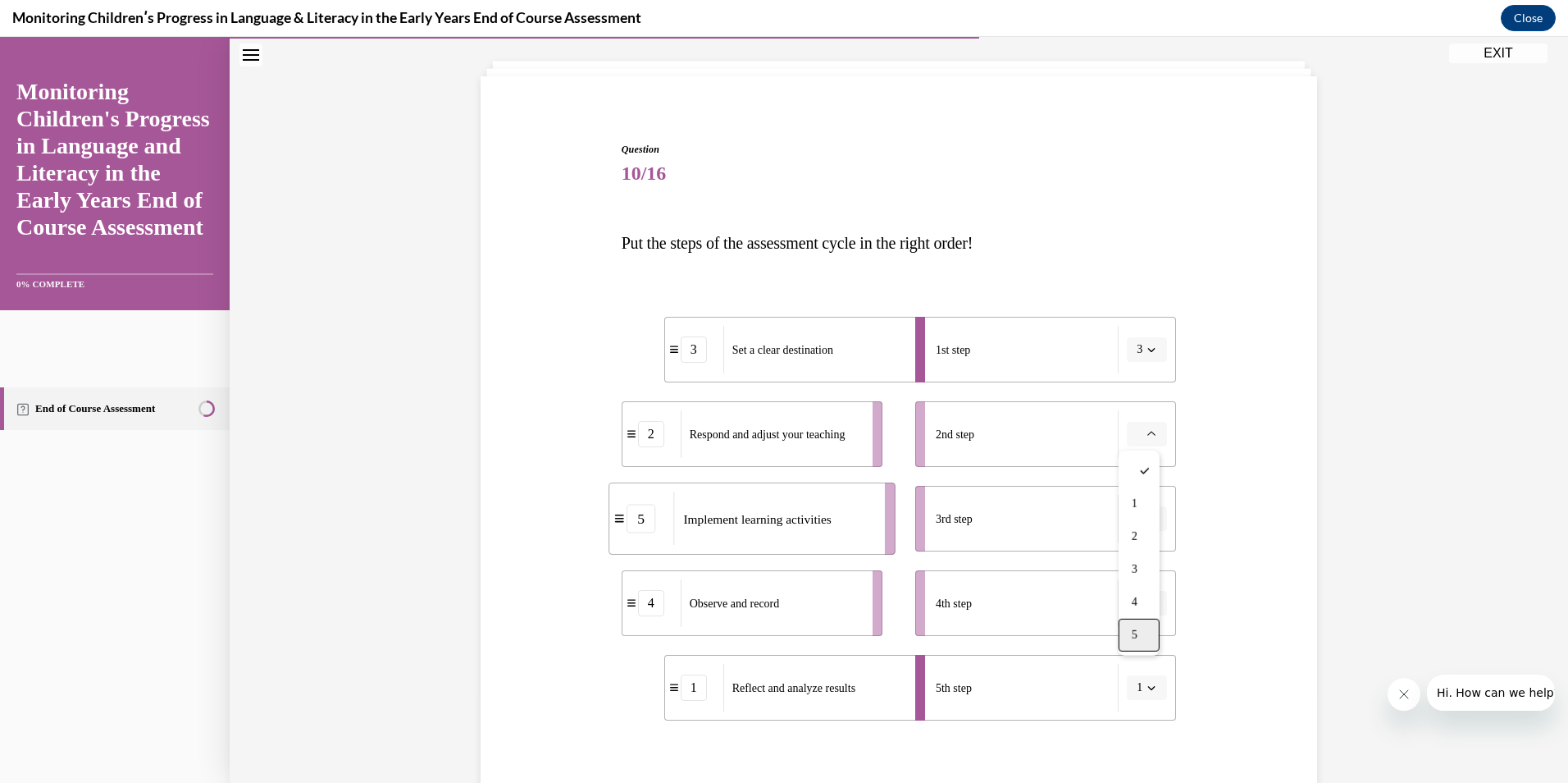
click at [1132, 627] on div "5" at bounding box center [1140, 635] width 41 height 33
click at [1154, 516] on button "button" at bounding box center [1147, 519] width 40 height 25
click at [1138, 692] on div "4" at bounding box center [1140, 687] width 41 height 33
click at [1151, 604] on span "button" at bounding box center [1151, 603] width 11 height 11
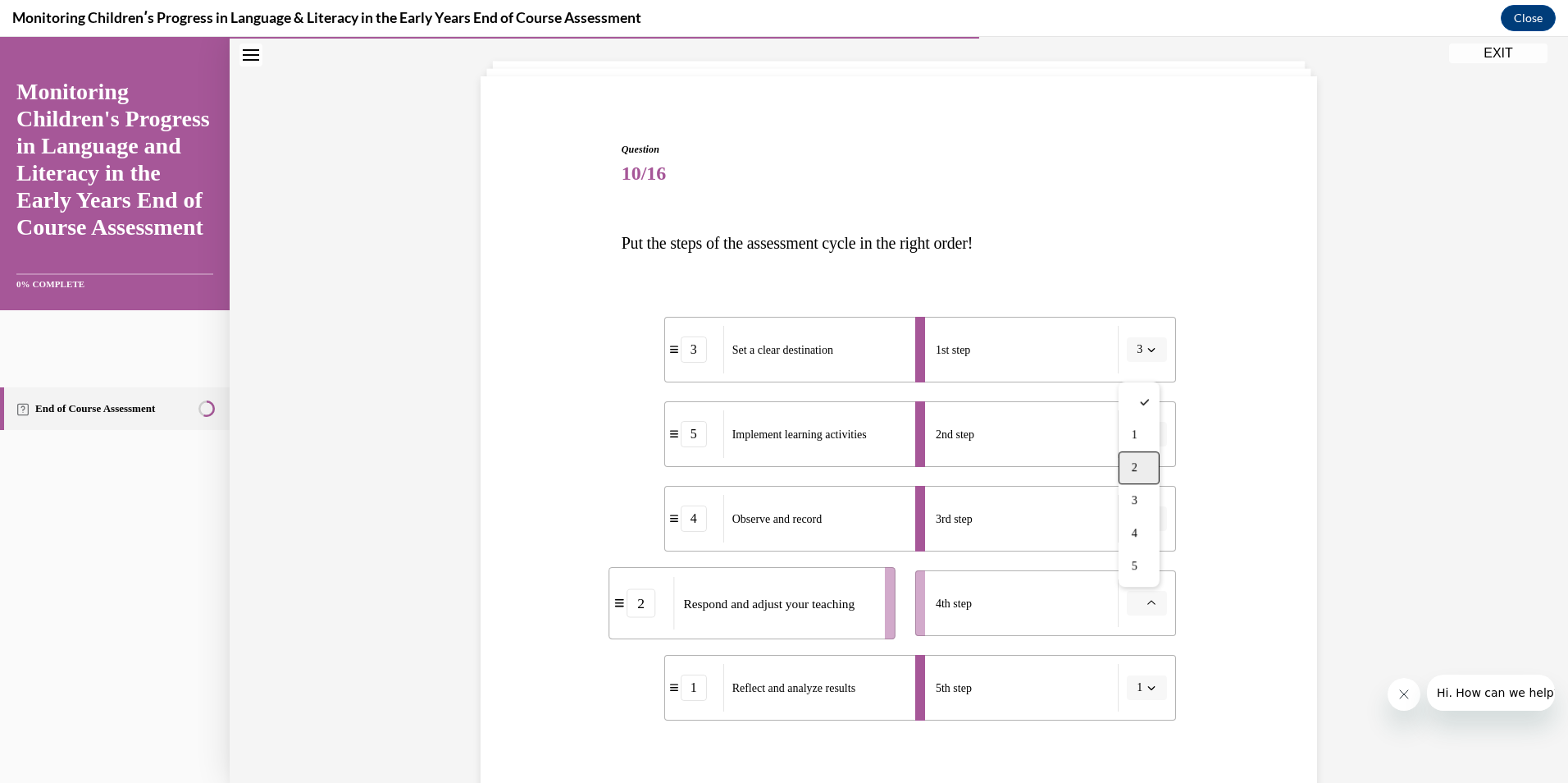
click at [1148, 471] on div "2" at bounding box center [1140, 468] width 41 height 33
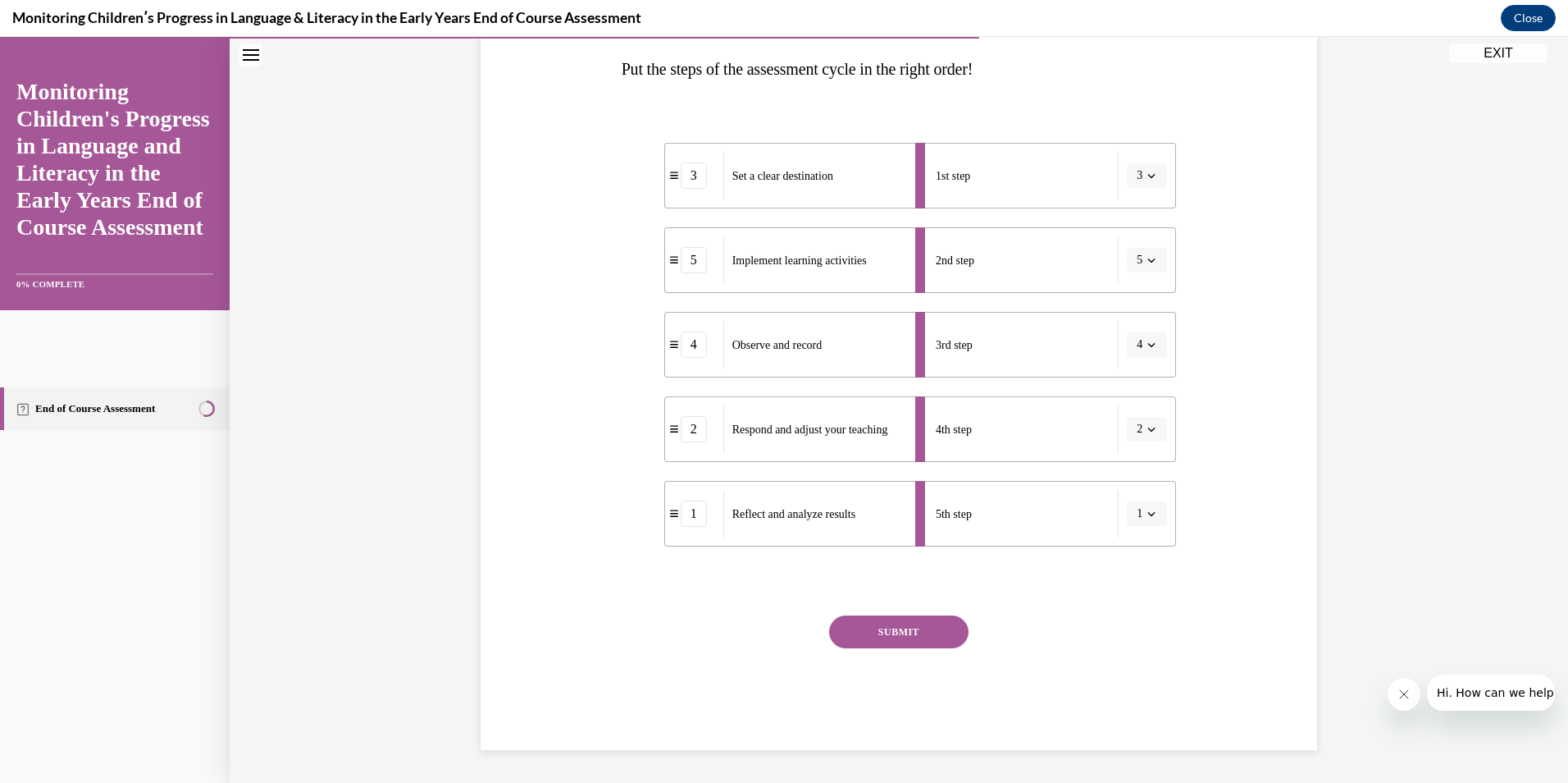
click at [894, 627] on button "SUBMIT" at bounding box center [899, 631] width 140 height 33
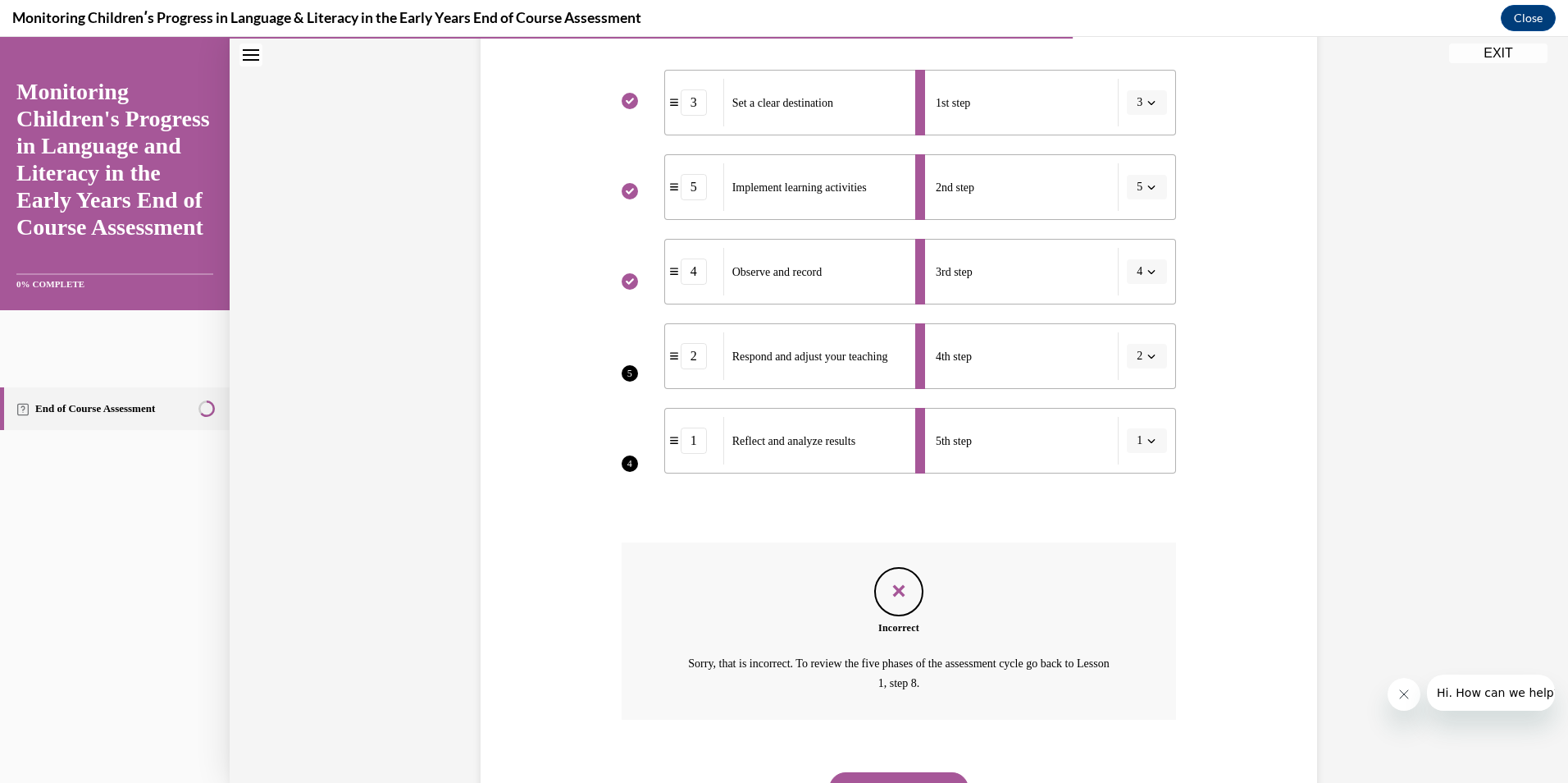
scroll to position [413, 0]
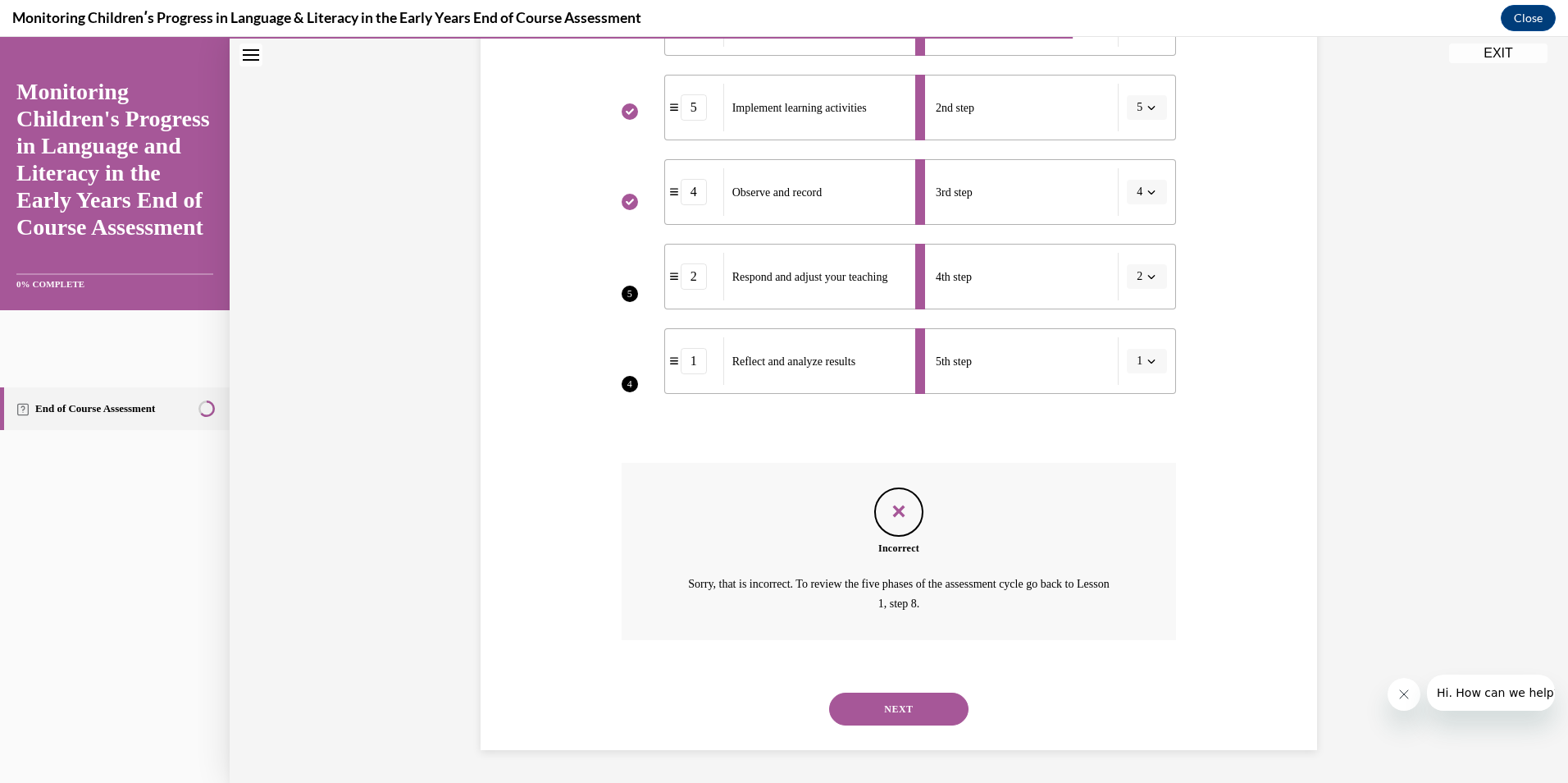
click at [879, 700] on button "NEXT" at bounding box center [899, 709] width 140 height 33
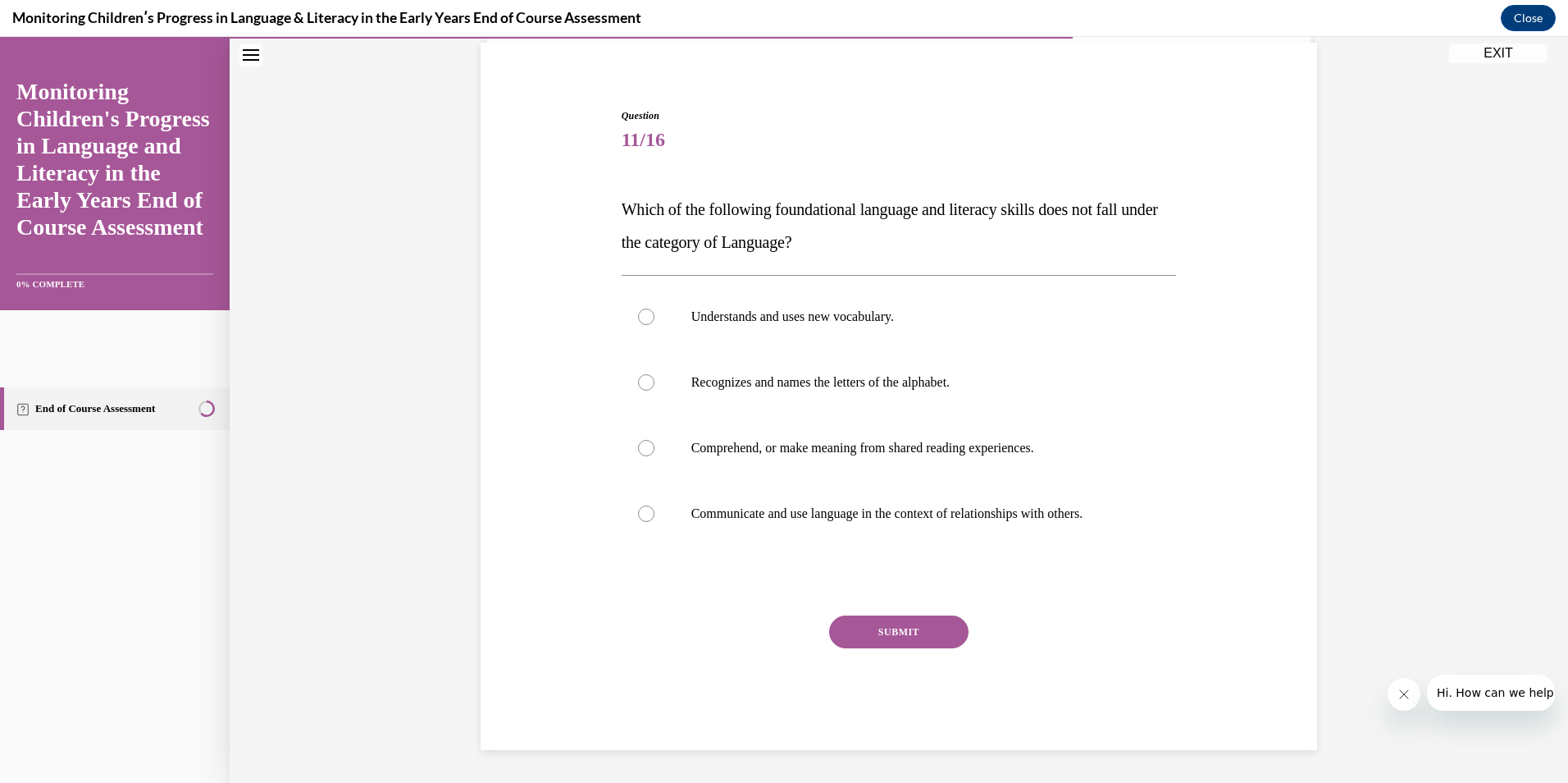
scroll to position [120, 0]
click at [642, 384] on div at bounding box center [646, 382] width 17 height 17
click at [642, 384] on input "Recognizes and names the letters of the alphabet." at bounding box center [646, 382] width 17 height 17
radio input "true"
click at [882, 634] on button "SUBMIT" at bounding box center [899, 631] width 140 height 33
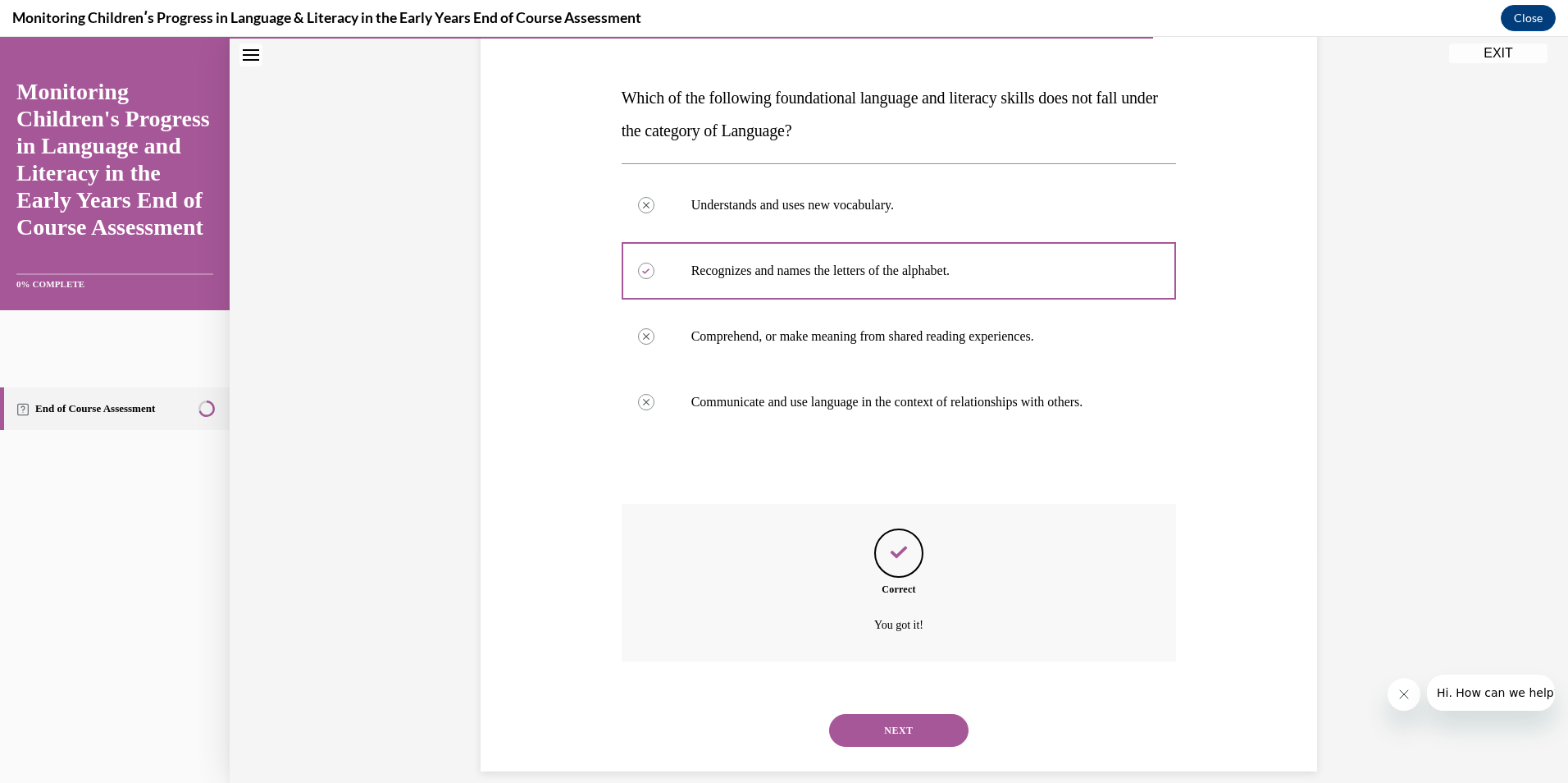
scroll to position [253, 0]
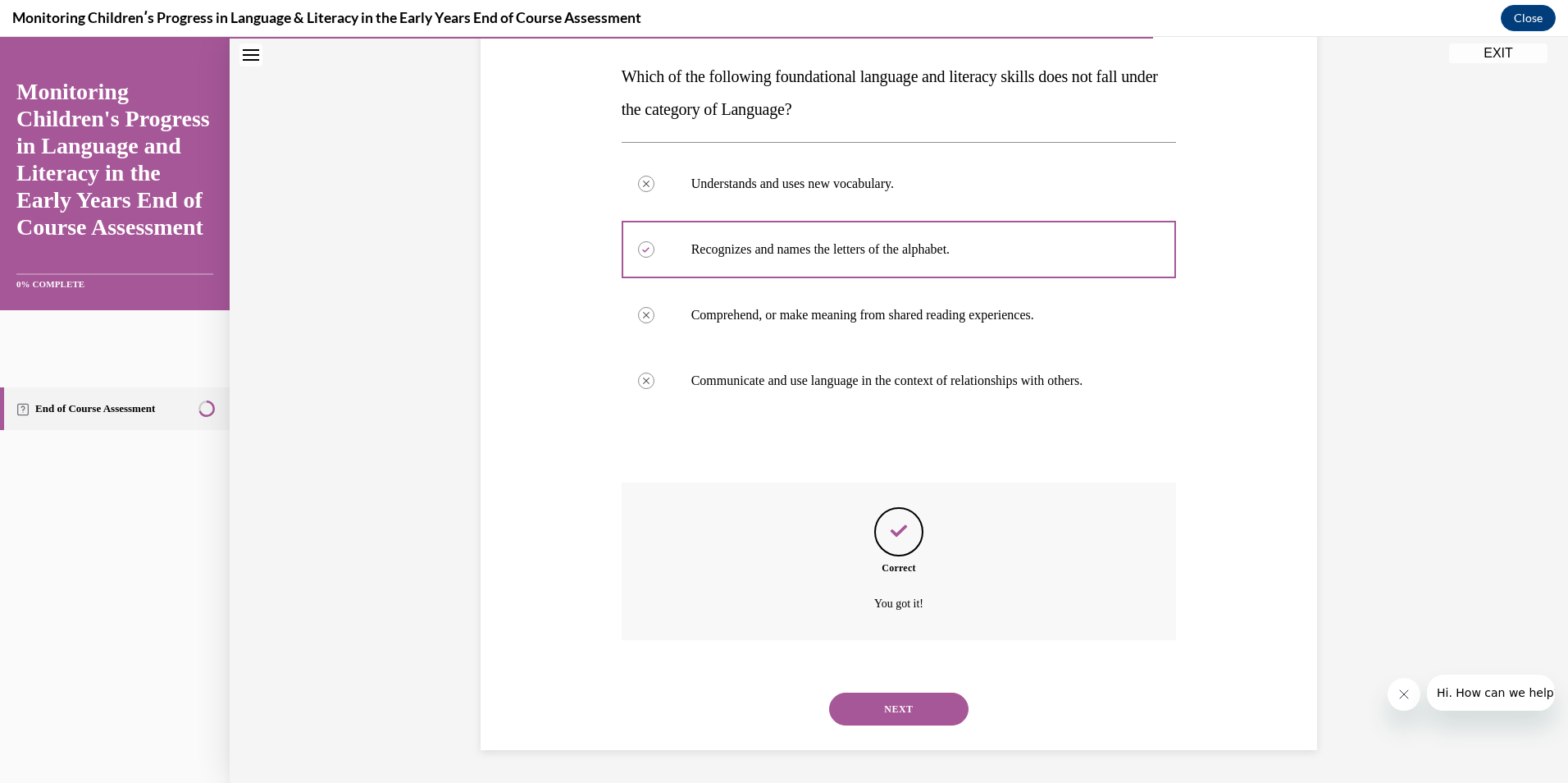
click at [898, 709] on button "NEXT" at bounding box center [899, 709] width 140 height 33
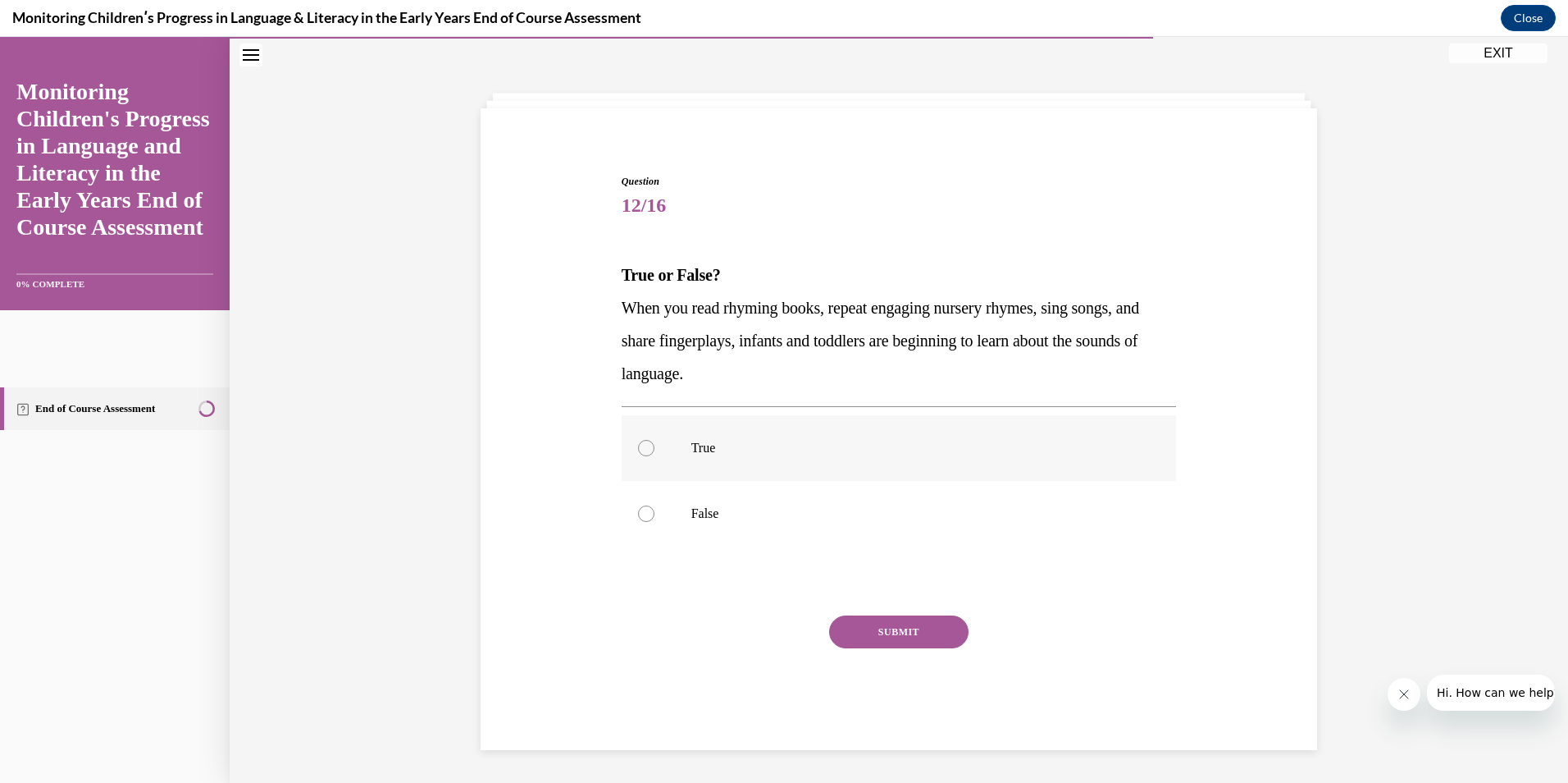
click at [751, 440] on p "True" at bounding box center [913, 448] width 444 height 17
click at [655, 440] on input "True" at bounding box center [646, 448] width 17 height 17
radio input "true"
click at [903, 638] on button "SUBMIT" at bounding box center [899, 631] width 140 height 33
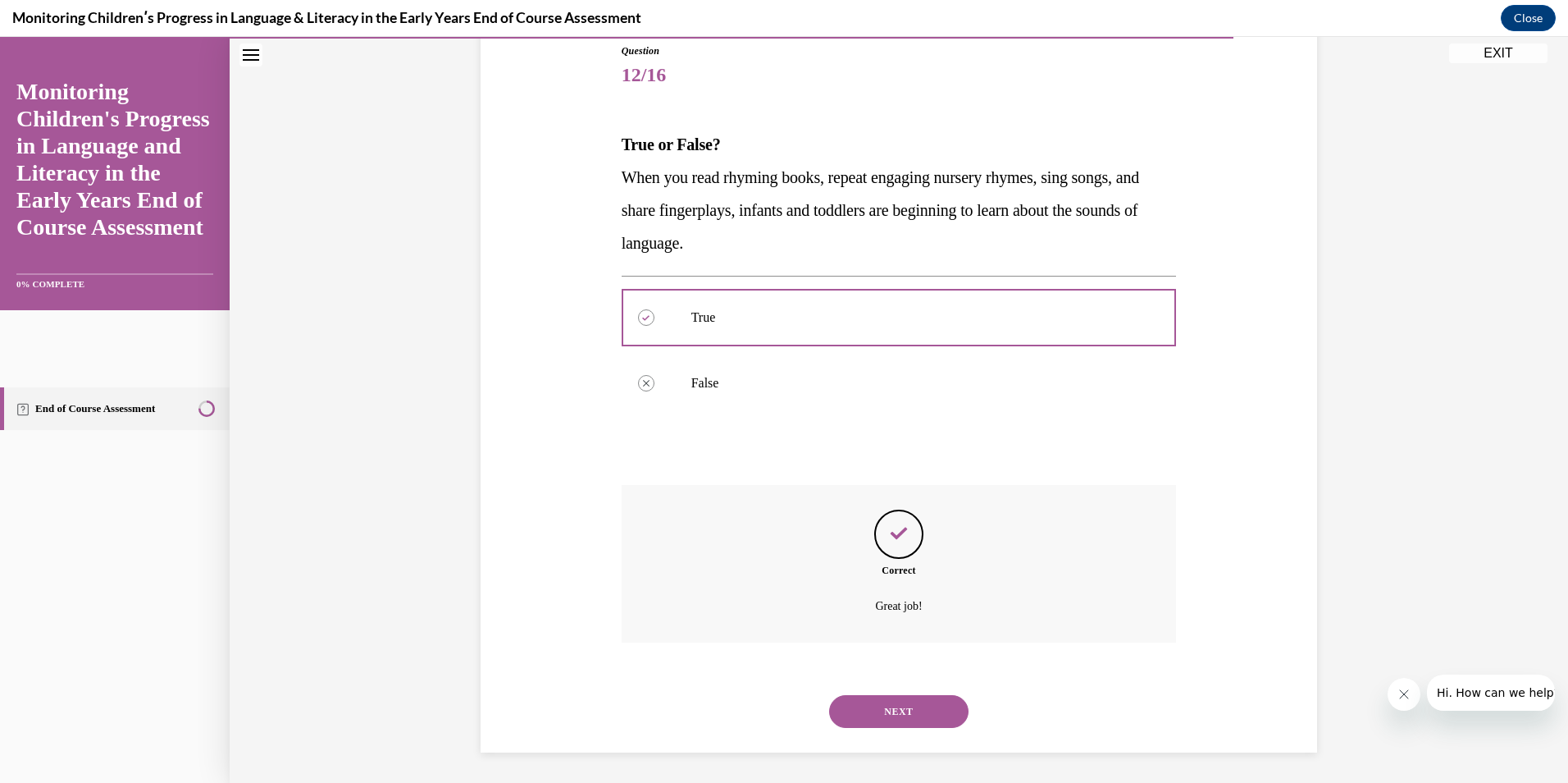
scroll to position [187, 0]
click at [903, 698] on button "NEXT" at bounding box center [899, 709] width 140 height 33
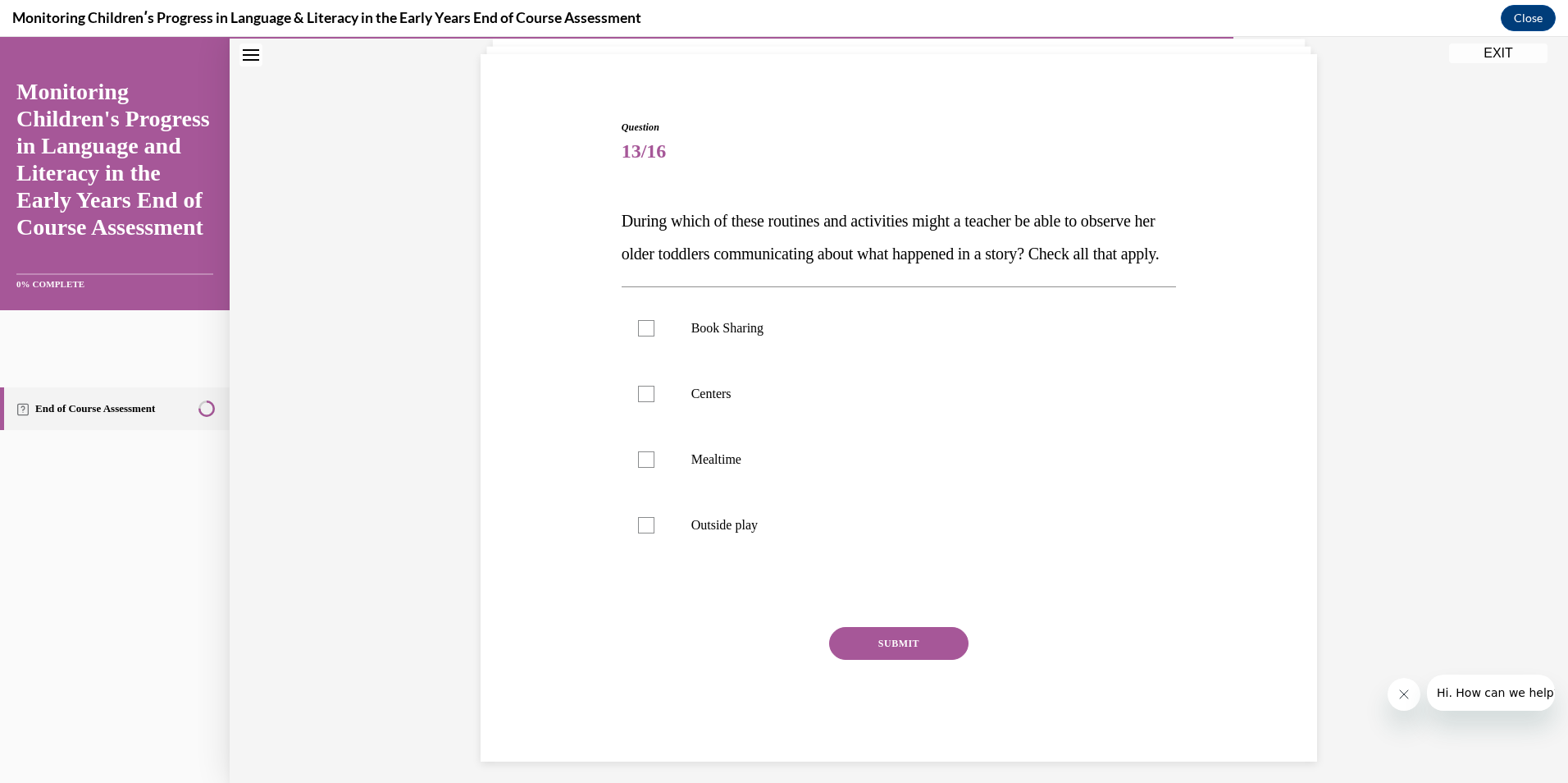
scroll to position [136, 0]
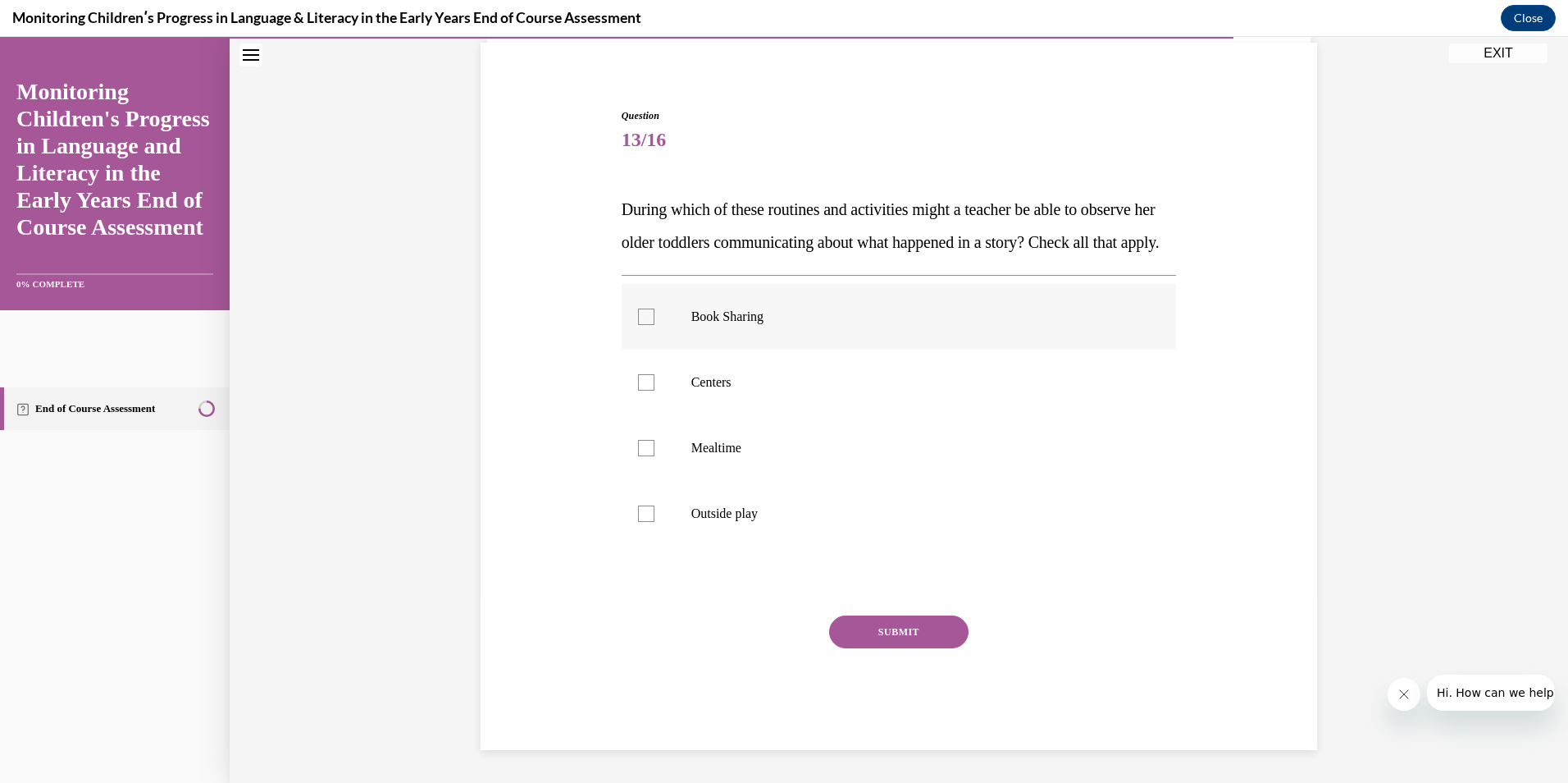
click at [646, 325] on div at bounding box center [646, 316] width 17 height 17
click at [646, 325] on input "Book Sharing" at bounding box center [646, 316] width 17 height 17
checkbox input "true"
click at [638, 408] on label "Centers" at bounding box center [899, 383] width 556 height 65
click at [638, 391] on input "Centers" at bounding box center [646, 382] width 17 height 17
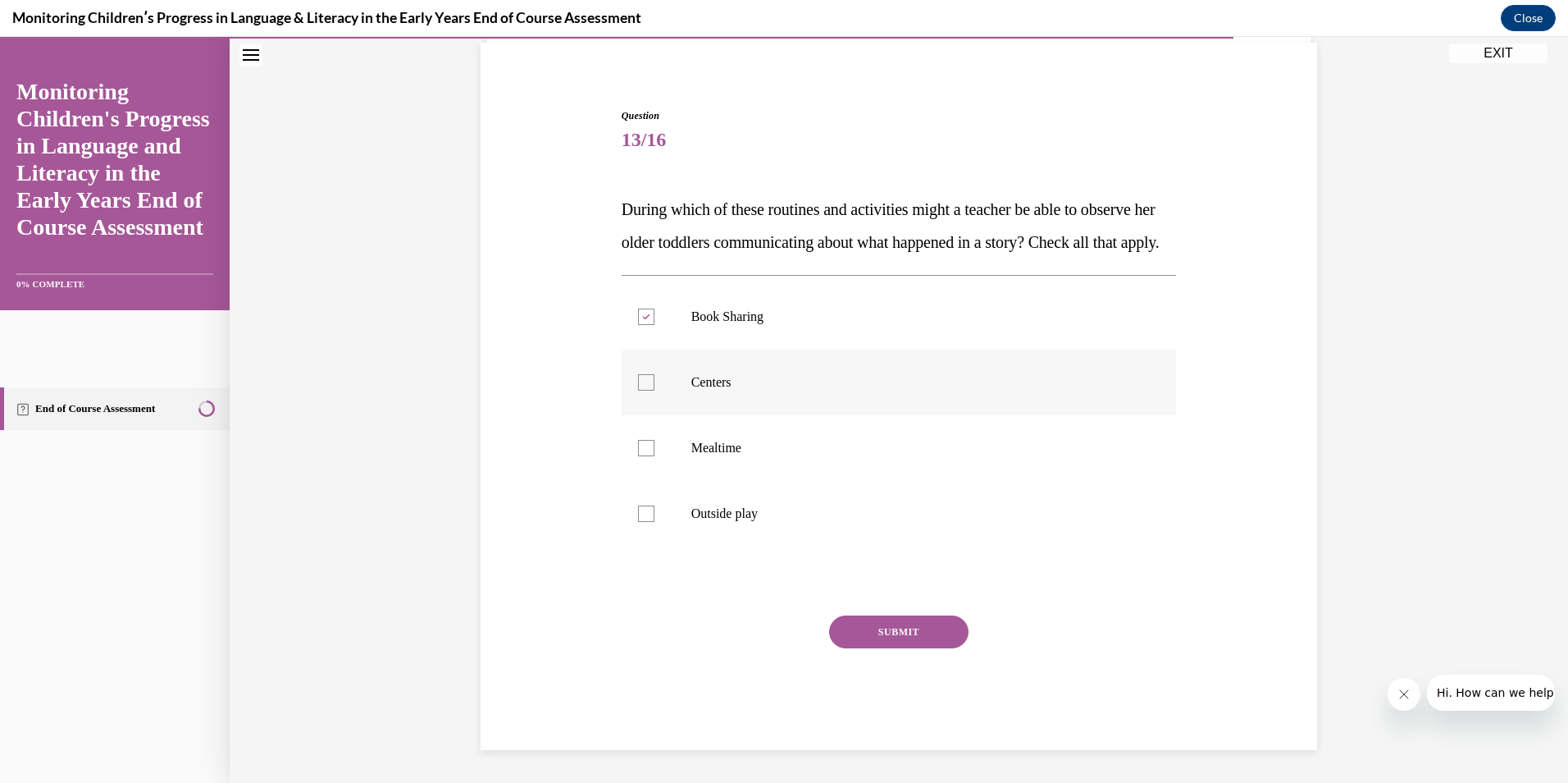
checkbox input "true"
click at [638, 456] on div at bounding box center [646, 448] width 17 height 17
click at [638, 456] on input "Mealtime" at bounding box center [646, 448] width 17 height 17
checkbox input "true"
click at [862, 642] on button "SUBMIT" at bounding box center [899, 631] width 140 height 33
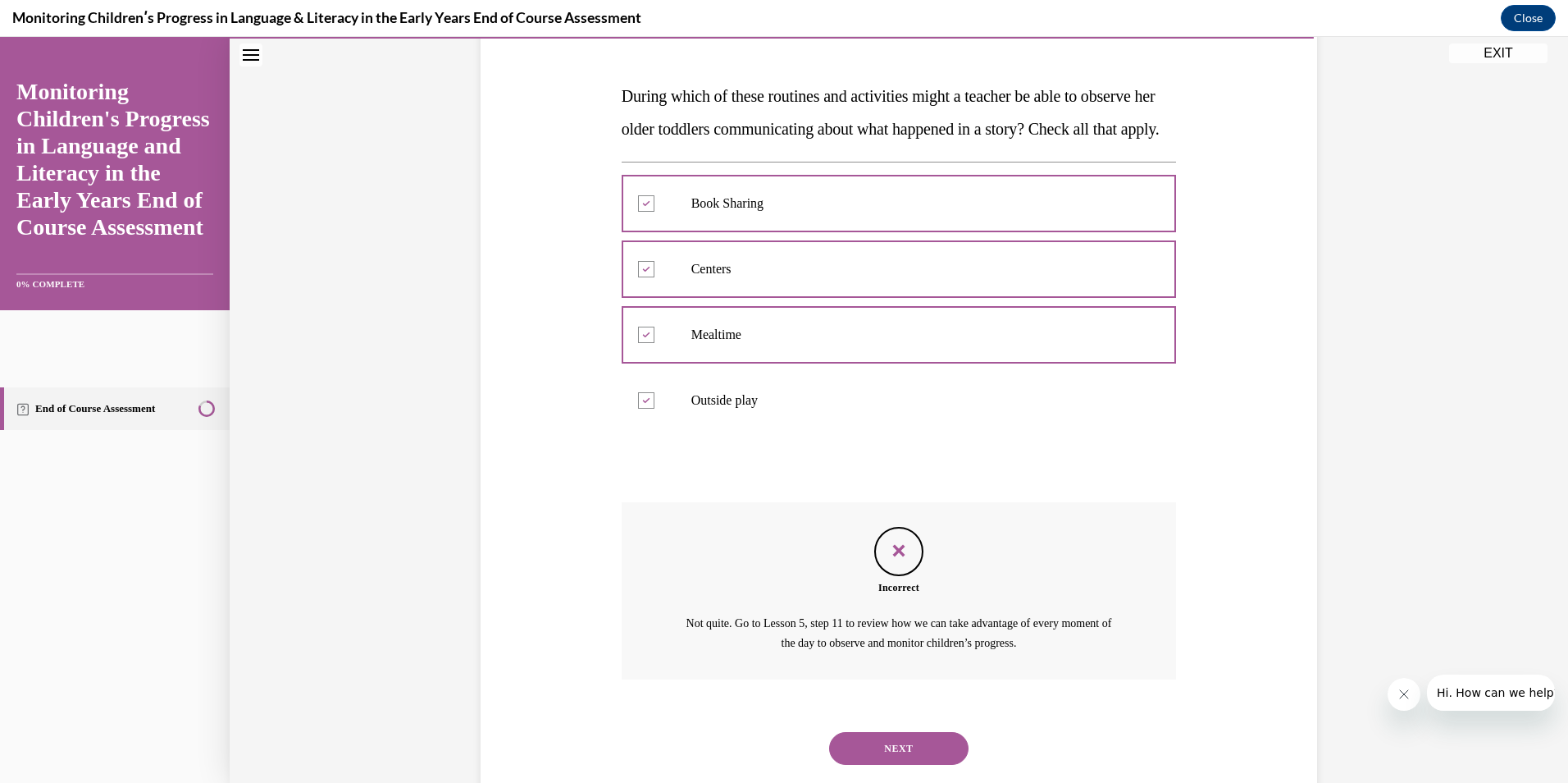
scroll to position [305, 0]
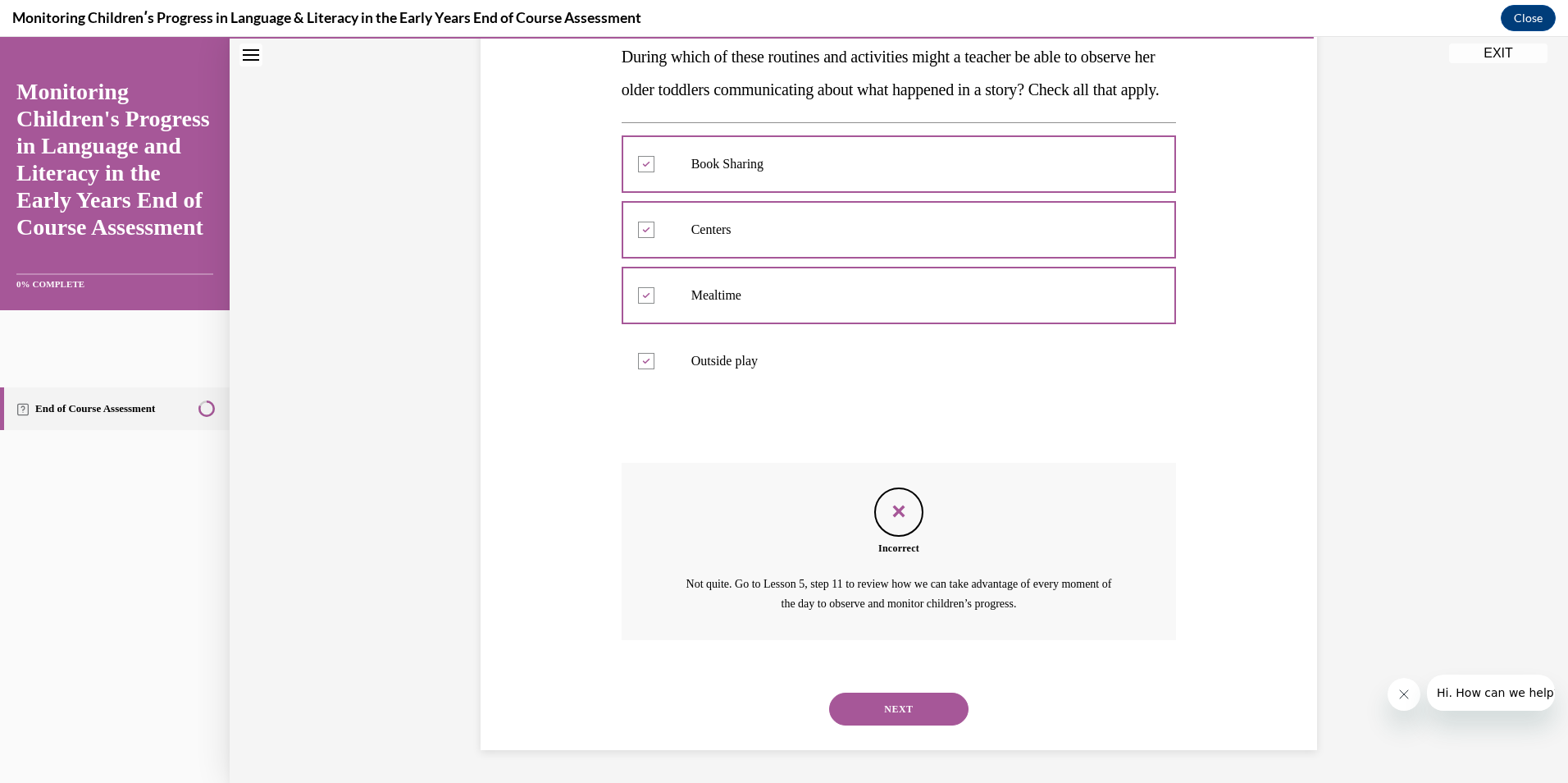
click at [911, 706] on button "NEXT" at bounding box center [899, 709] width 140 height 33
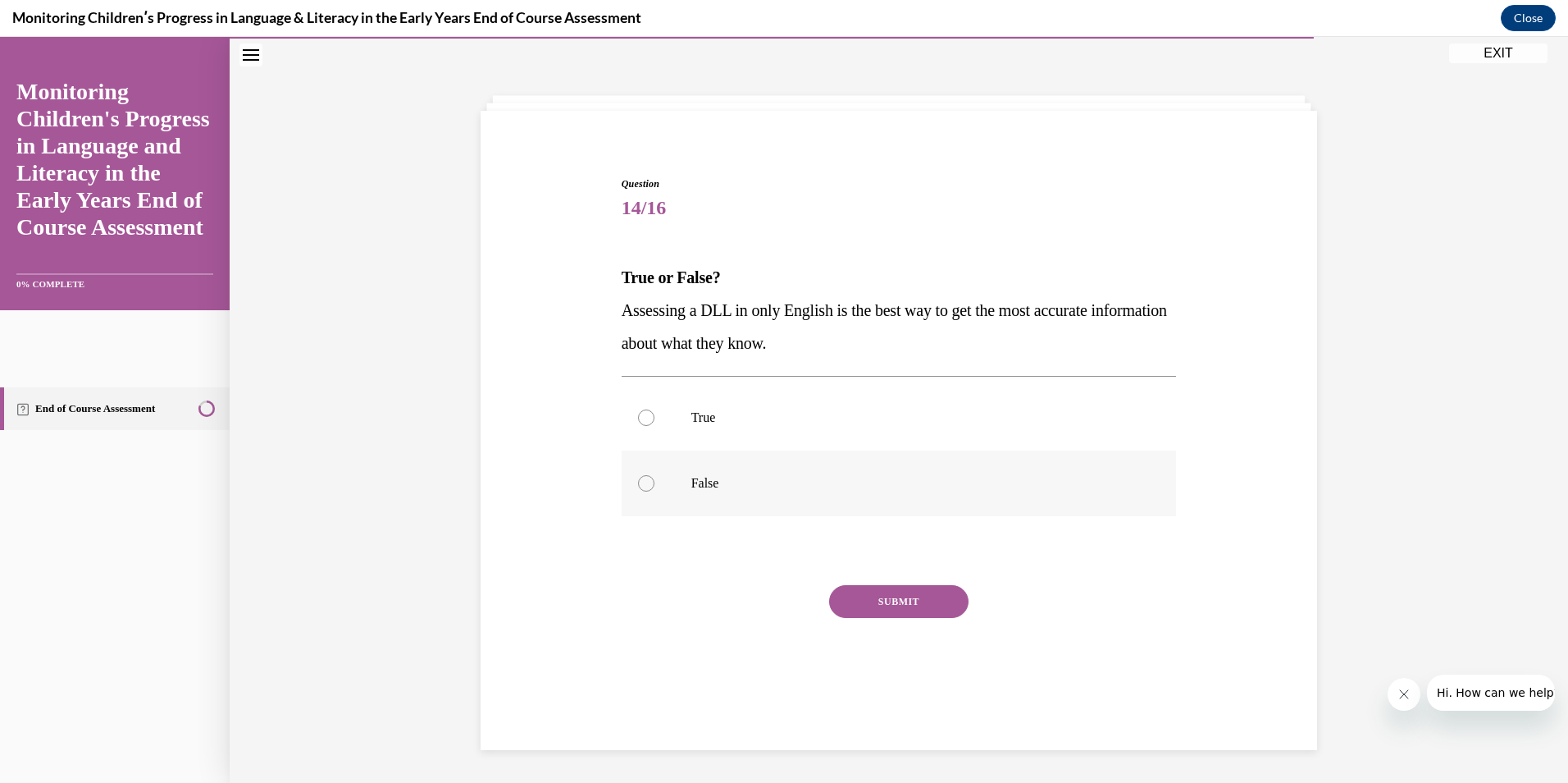
click at [918, 492] on label "False" at bounding box center [899, 483] width 556 height 65
click at [655, 491] on input "False" at bounding box center [646, 483] width 17 height 17
radio input "true"
click at [886, 613] on button "SUBMIT" at bounding box center [899, 601] width 140 height 33
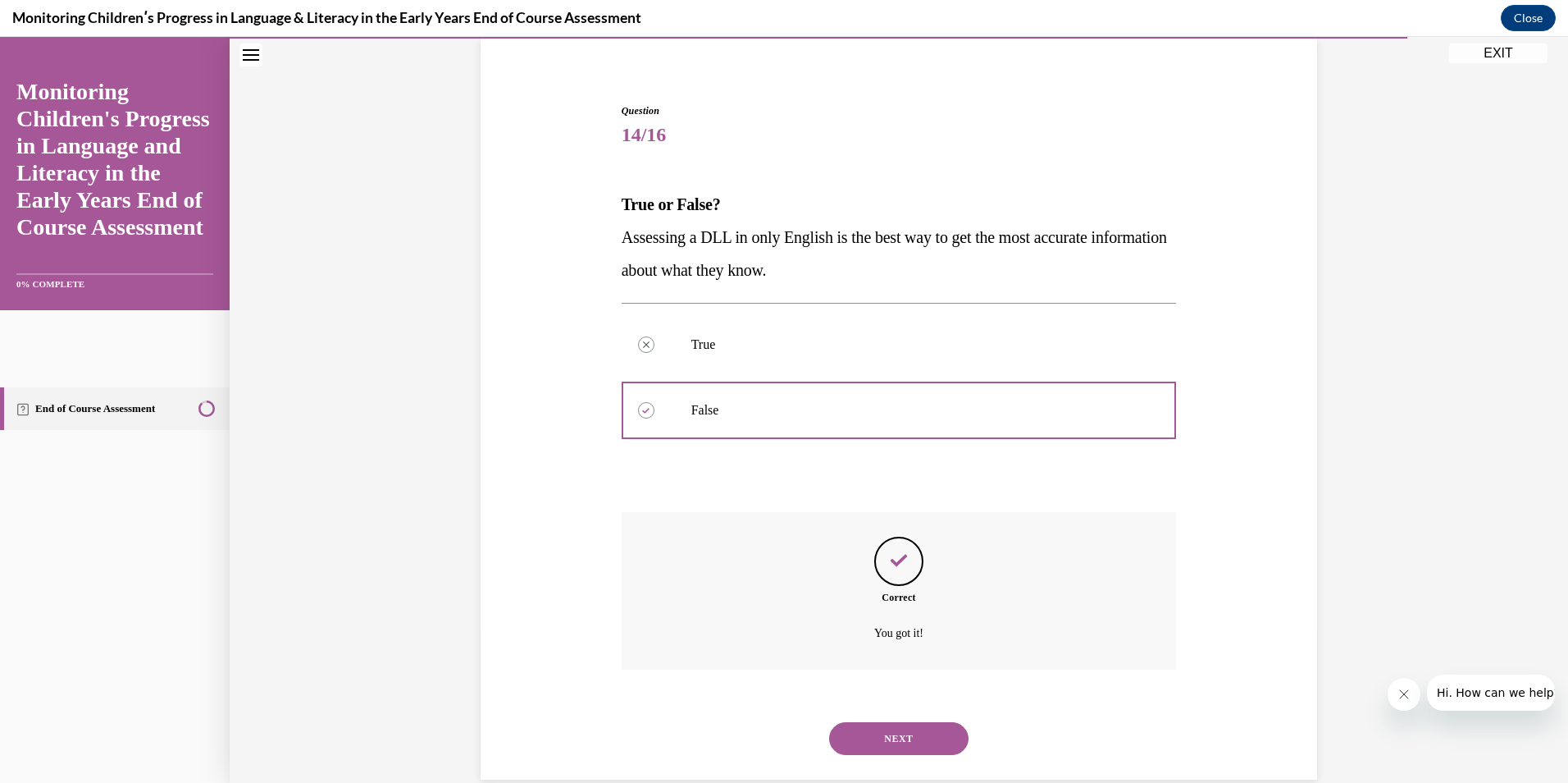
scroll to position [155, 0]
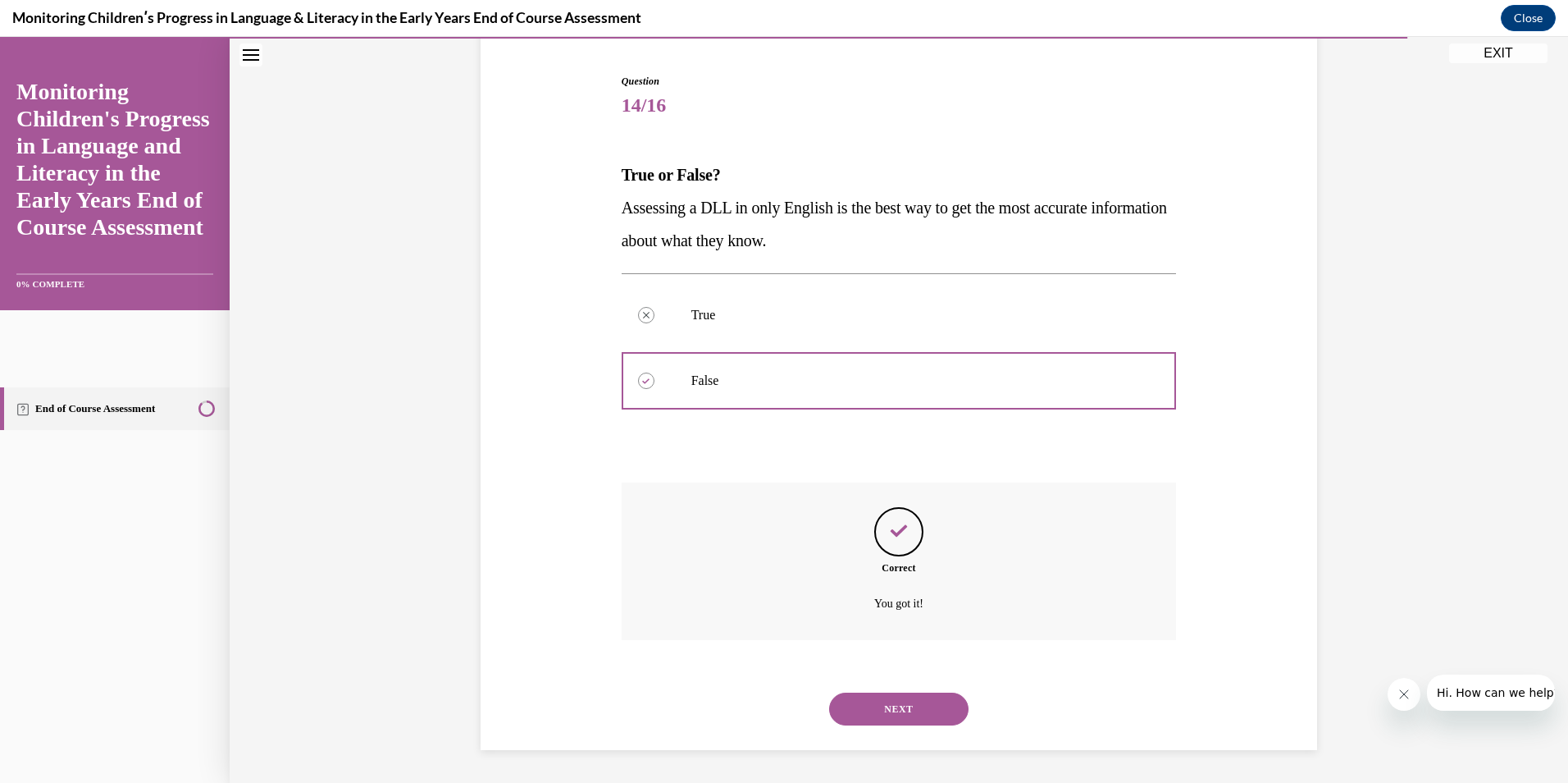
click at [908, 711] on button "NEXT" at bounding box center [899, 709] width 140 height 33
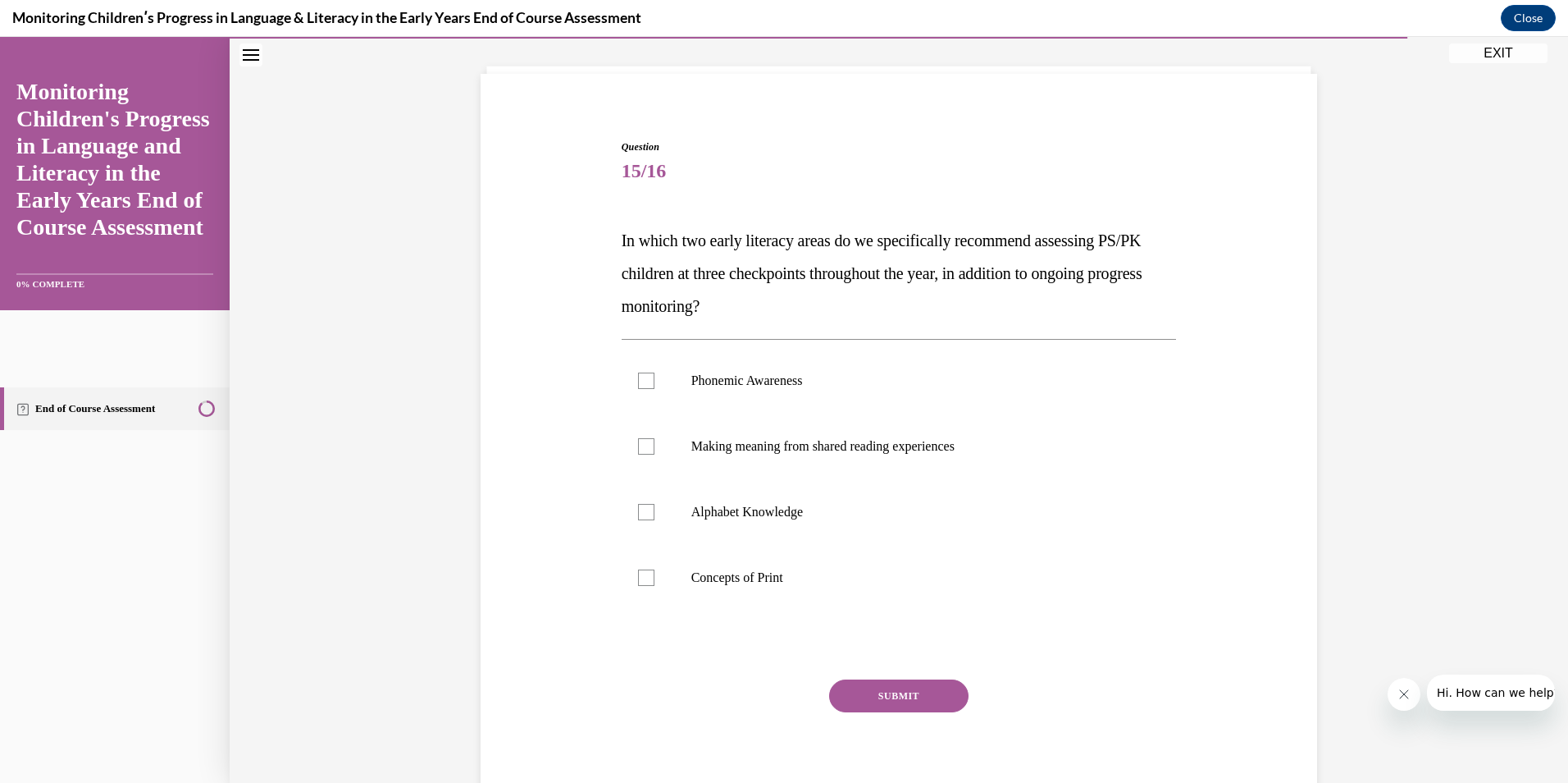
scroll to position [71, 0]
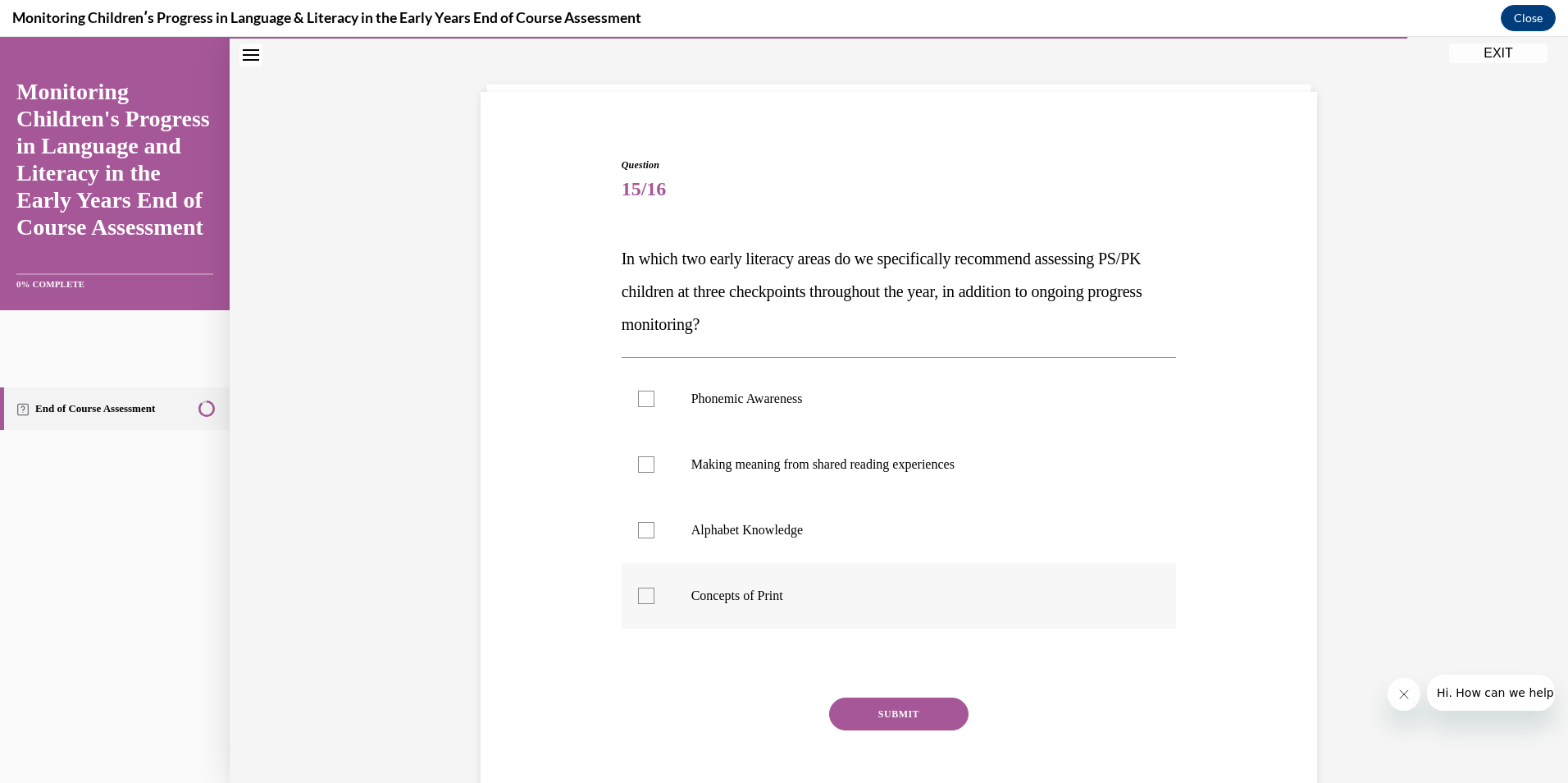
click at [639, 602] on div at bounding box center [646, 596] width 17 height 17
click at [639, 602] on input "Concepts of Print" at bounding box center [646, 596] width 17 height 17
checkbox input "true"
drag, startPoint x: 645, startPoint y: 394, endPoint x: 646, endPoint y: 425, distance: 31.0
click at [644, 394] on div at bounding box center [646, 399] width 17 height 17
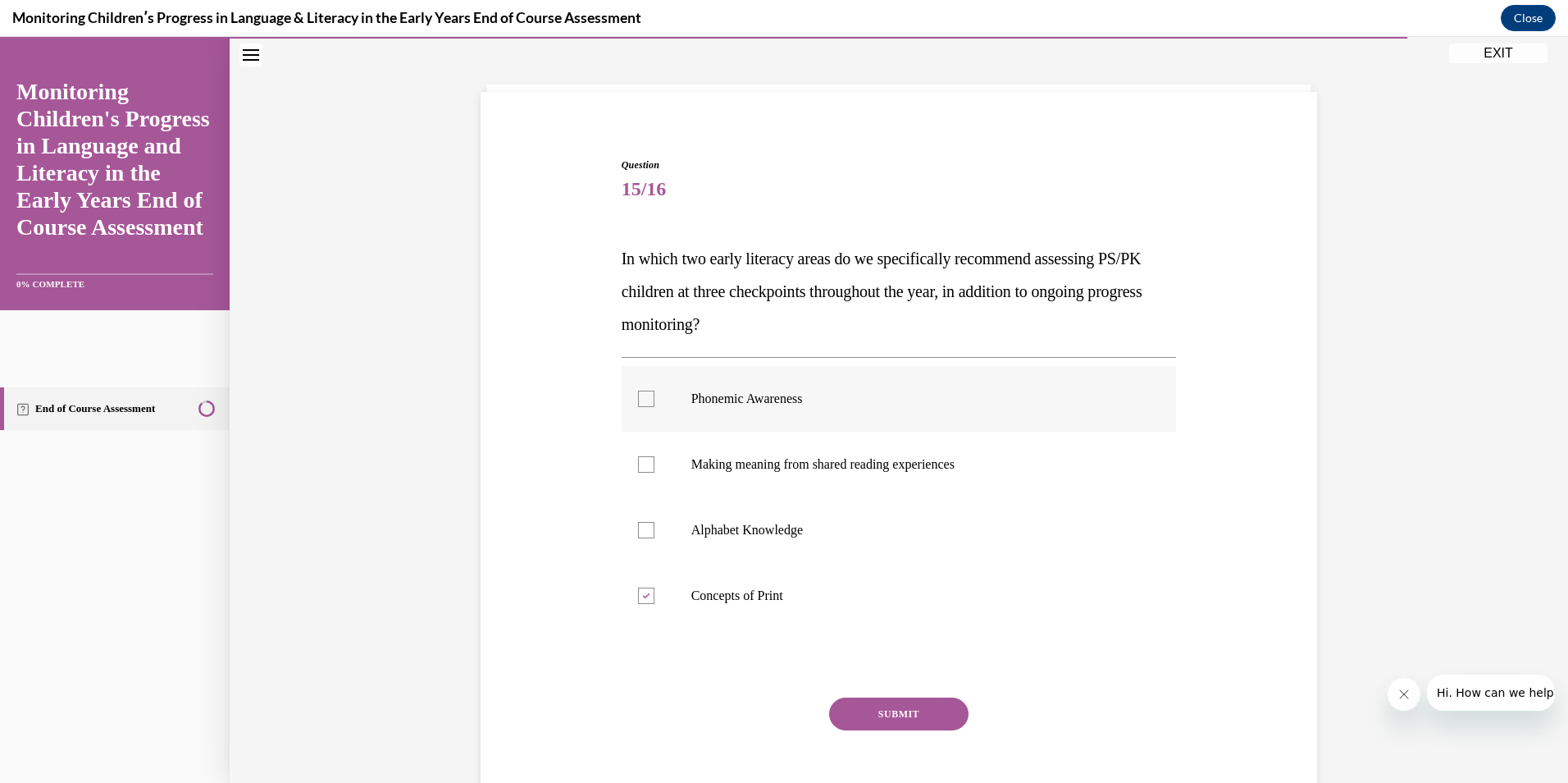
click at [644, 394] on input "Phonemic Awareness" at bounding box center [646, 399] width 17 height 17
checkbox input "true"
click at [868, 718] on button "SUBMIT" at bounding box center [899, 713] width 140 height 33
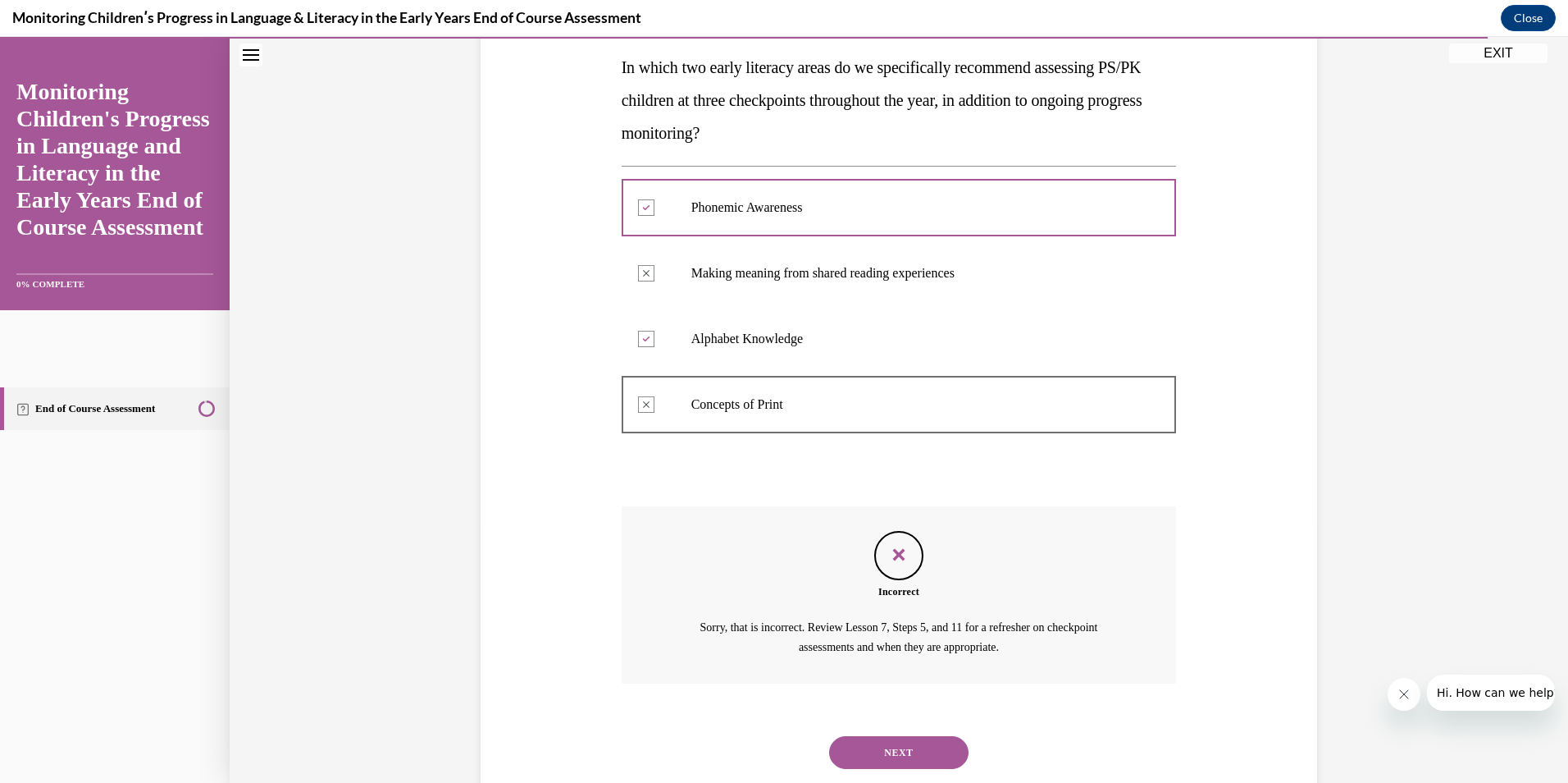
scroll to position [305, 0]
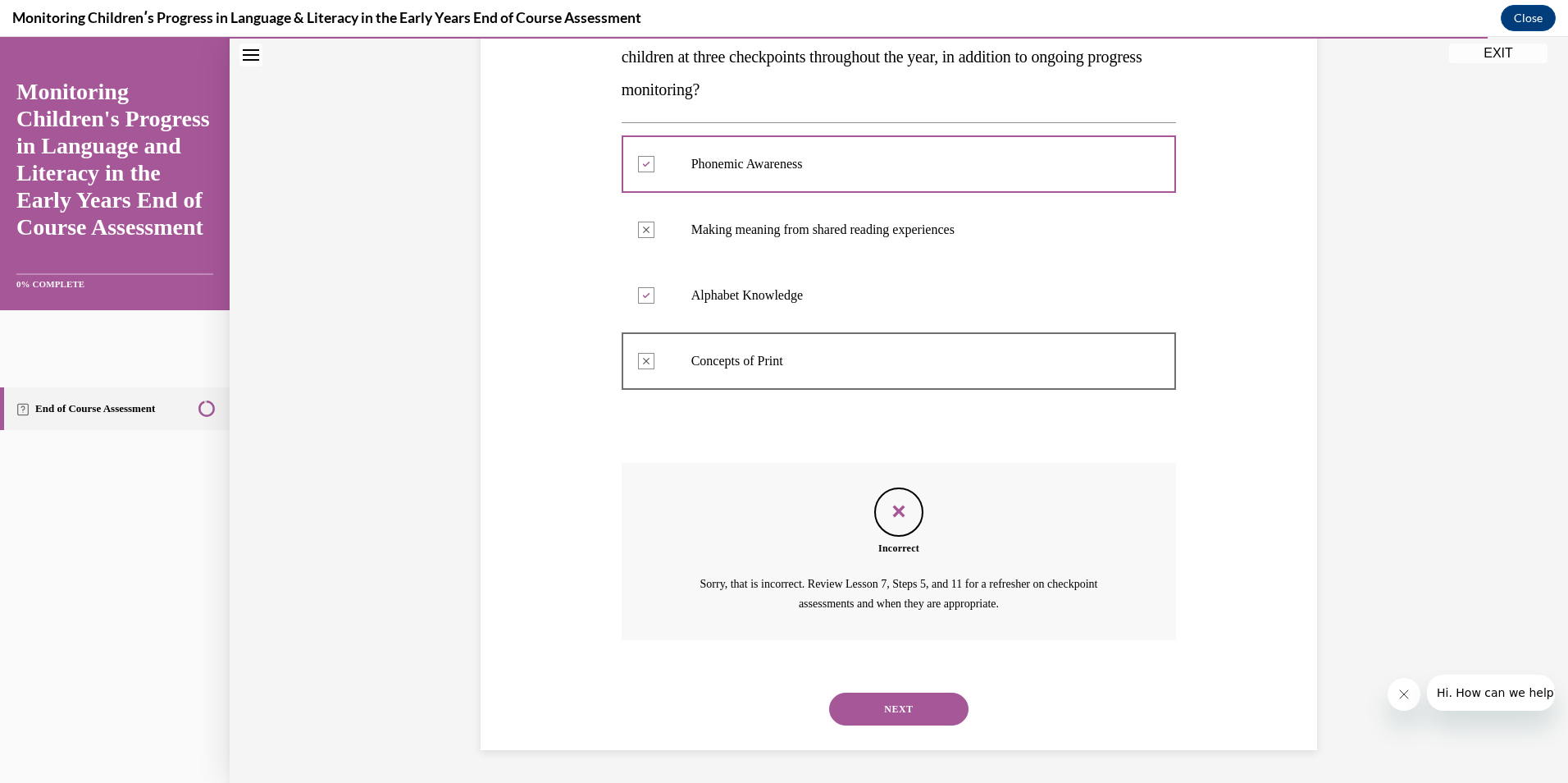
click at [922, 700] on button "NEXT" at bounding box center [899, 709] width 140 height 33
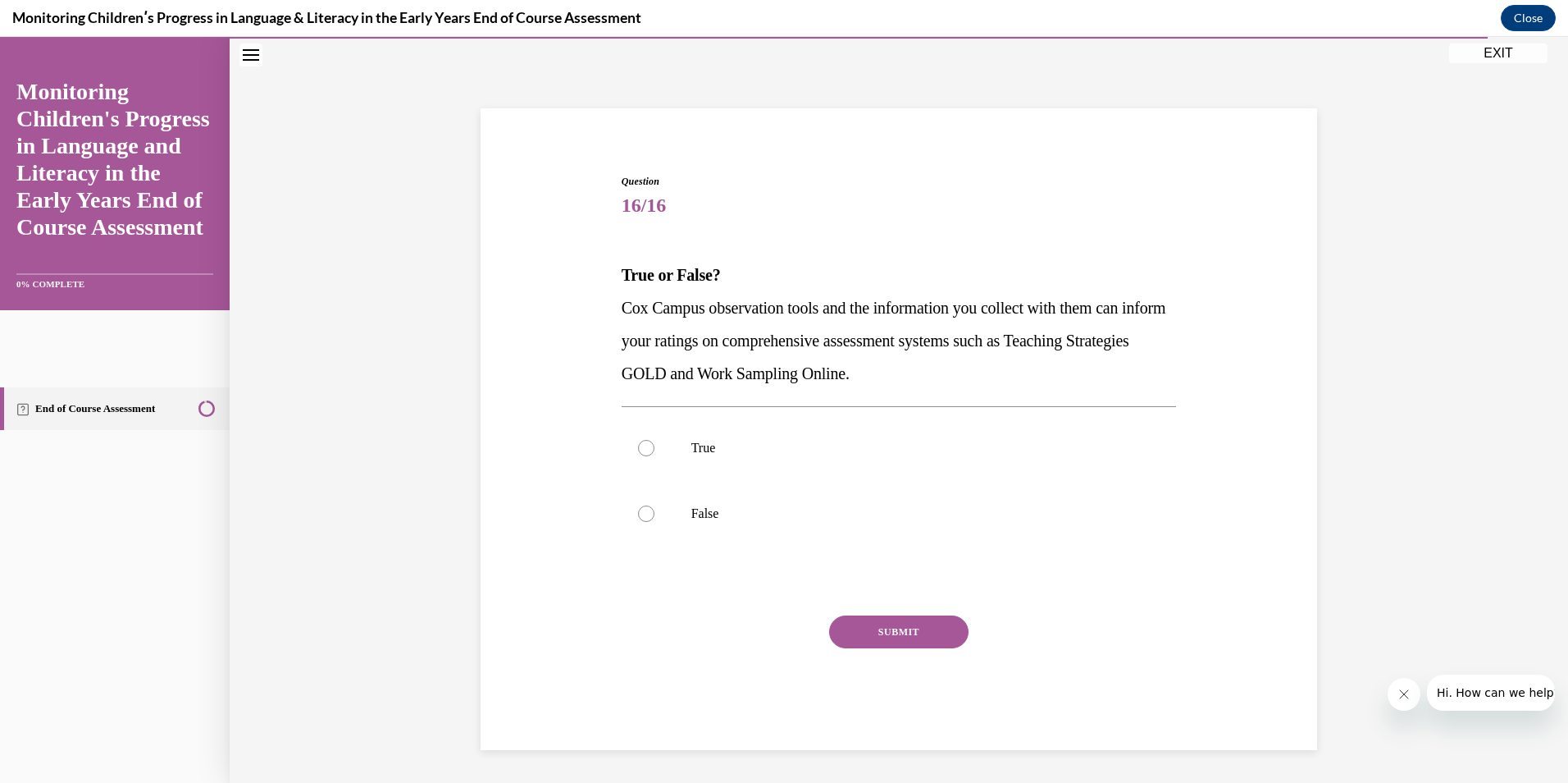
scroll to position [54, 0]
click at [686, 435] on label "True" at bounding box center [899, 448] width 556 height 65
click at [655, 440] on input "True" at bounding box center [646, 448] width 17 height 17
radio input "true"
click at [889, 629] on button "SUBMIT" at bounding box center [899, 631] width 140 height 33
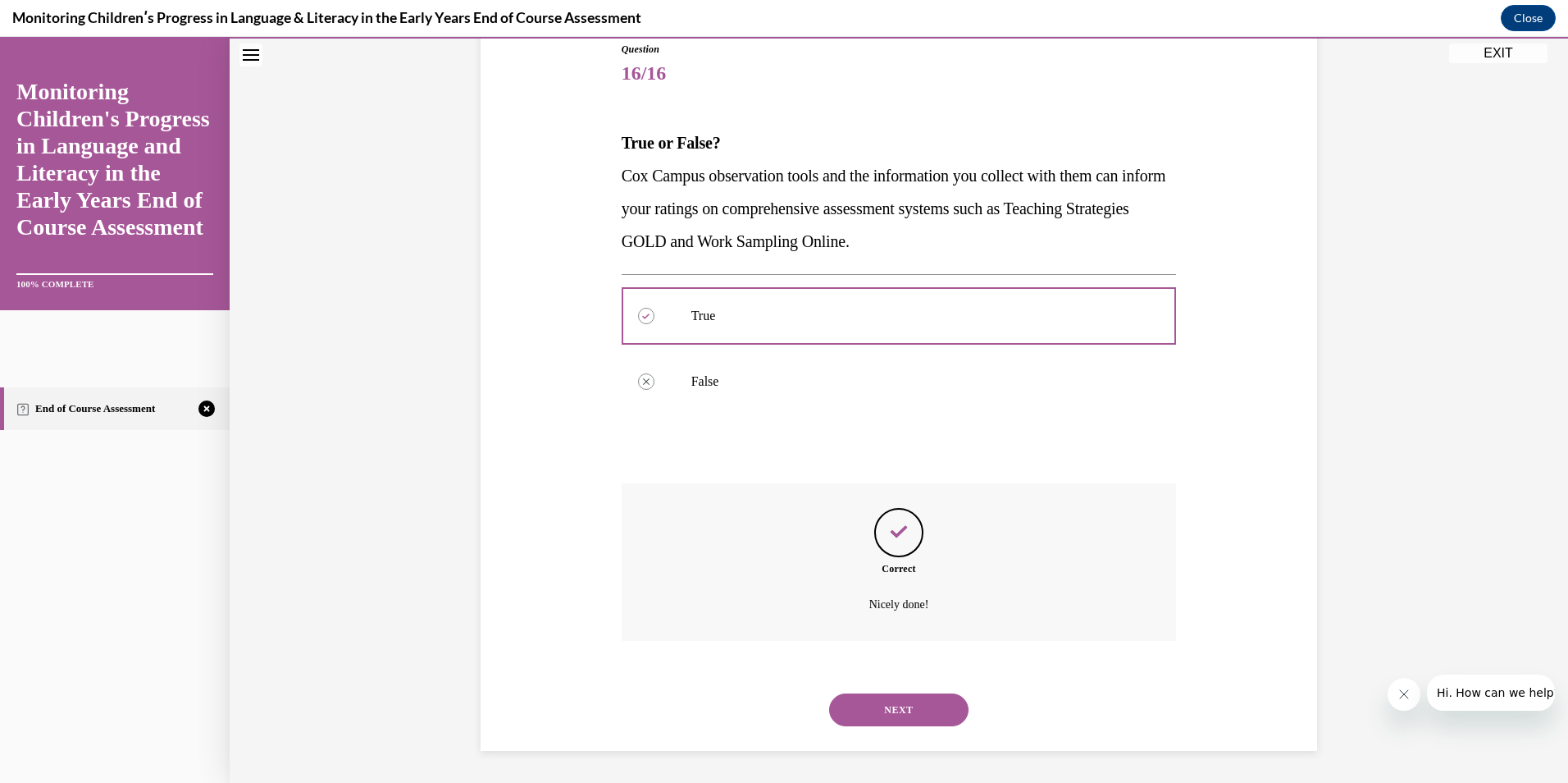
scroll to position [187, 0]
click at [881, 707] on button "NEXT" at bounding box center [899, 709] width 140 height 33
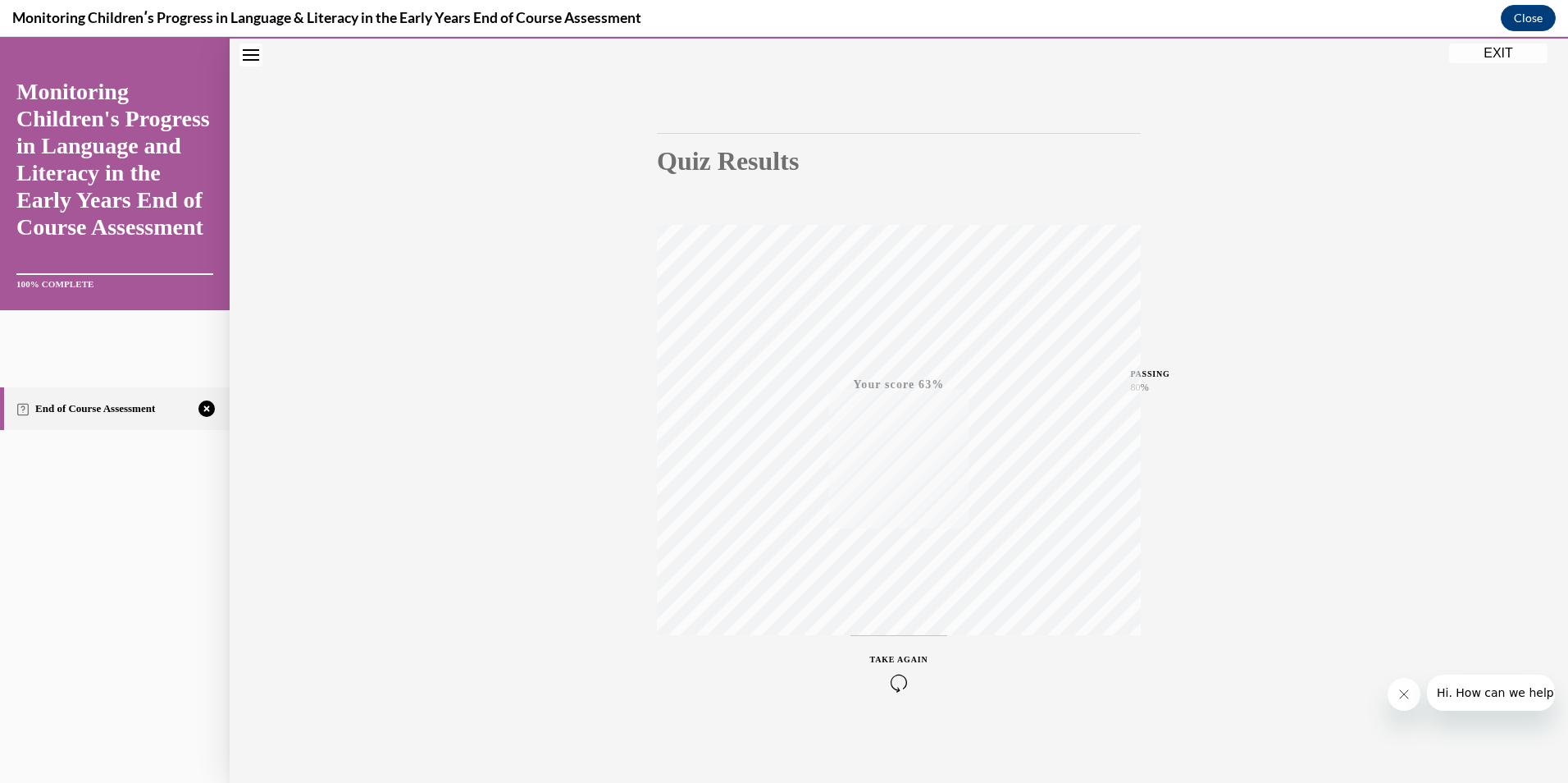
click at [891, 673] on div "TAKE AGAIN" at bounding box center [899, 673] width 58 height 39
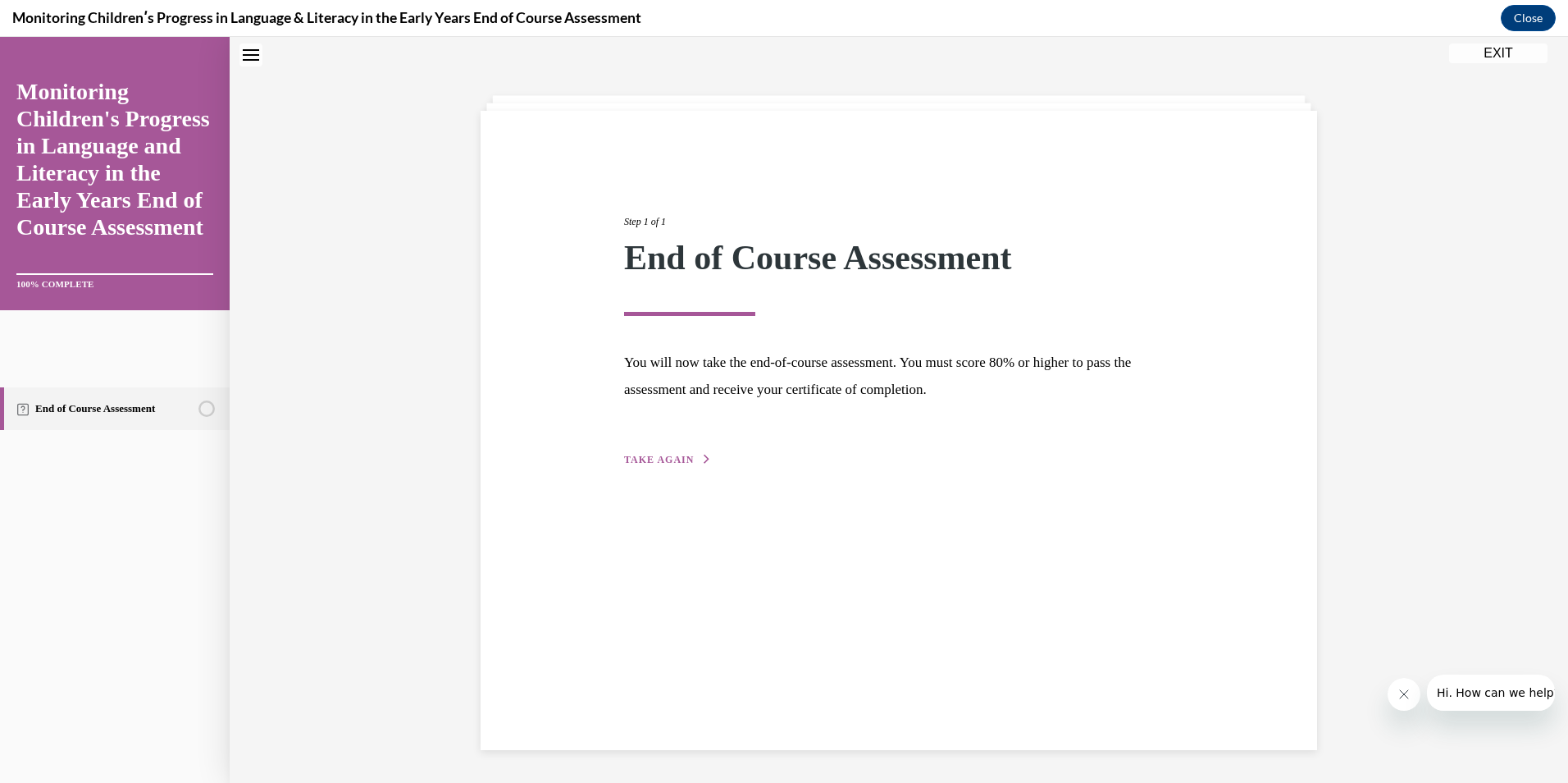
click at [645, 456] on span "TAKE AGAIN" at bounding box center [659, 459] width 70 height 11
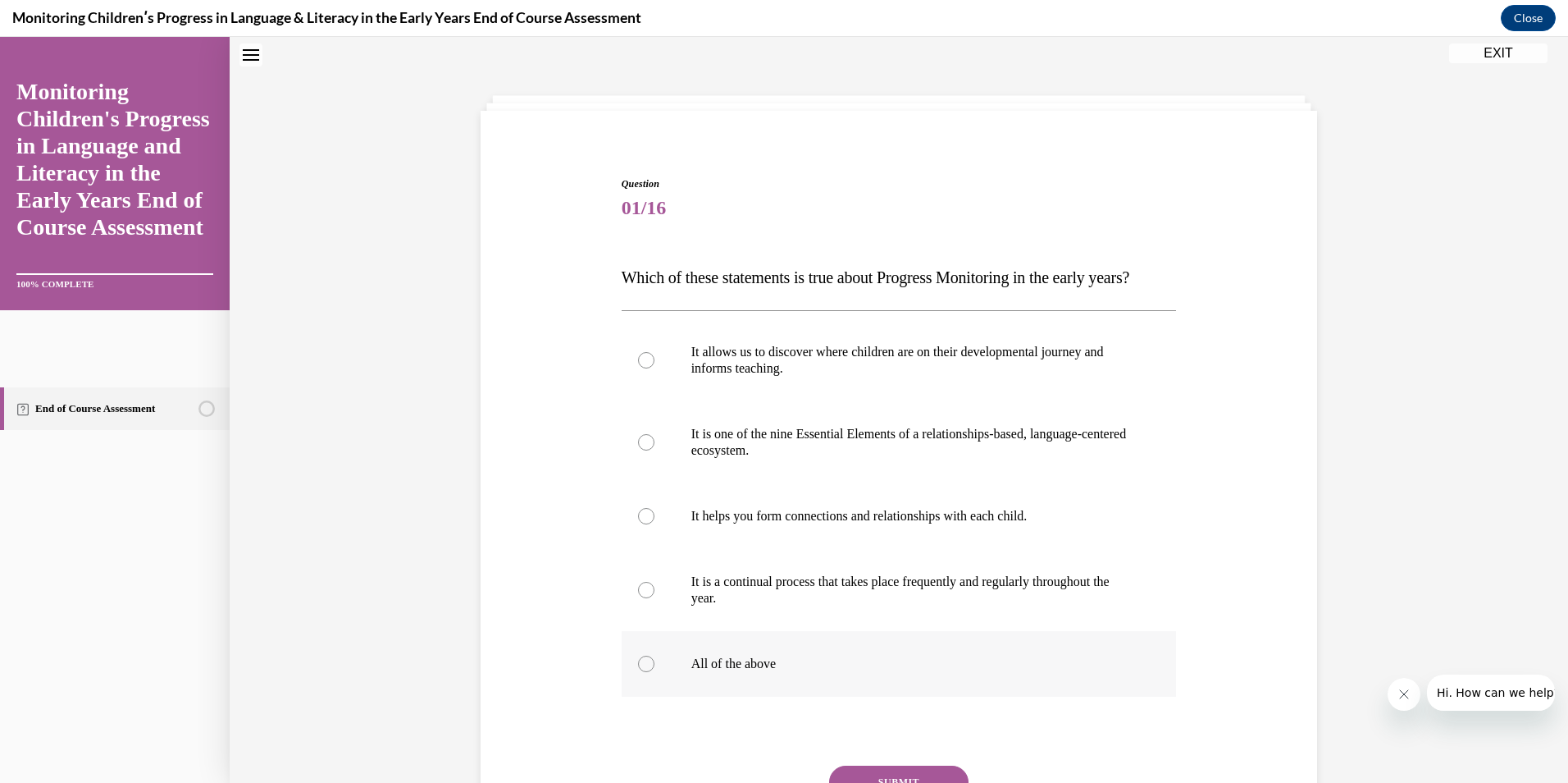
click at [638, 672] on div at bounding box center [646, 664] width 17 height 17
click at [638, 672] on input "All of the above" at bounding box center [646, 664] width 17 height 17
radio input "true"
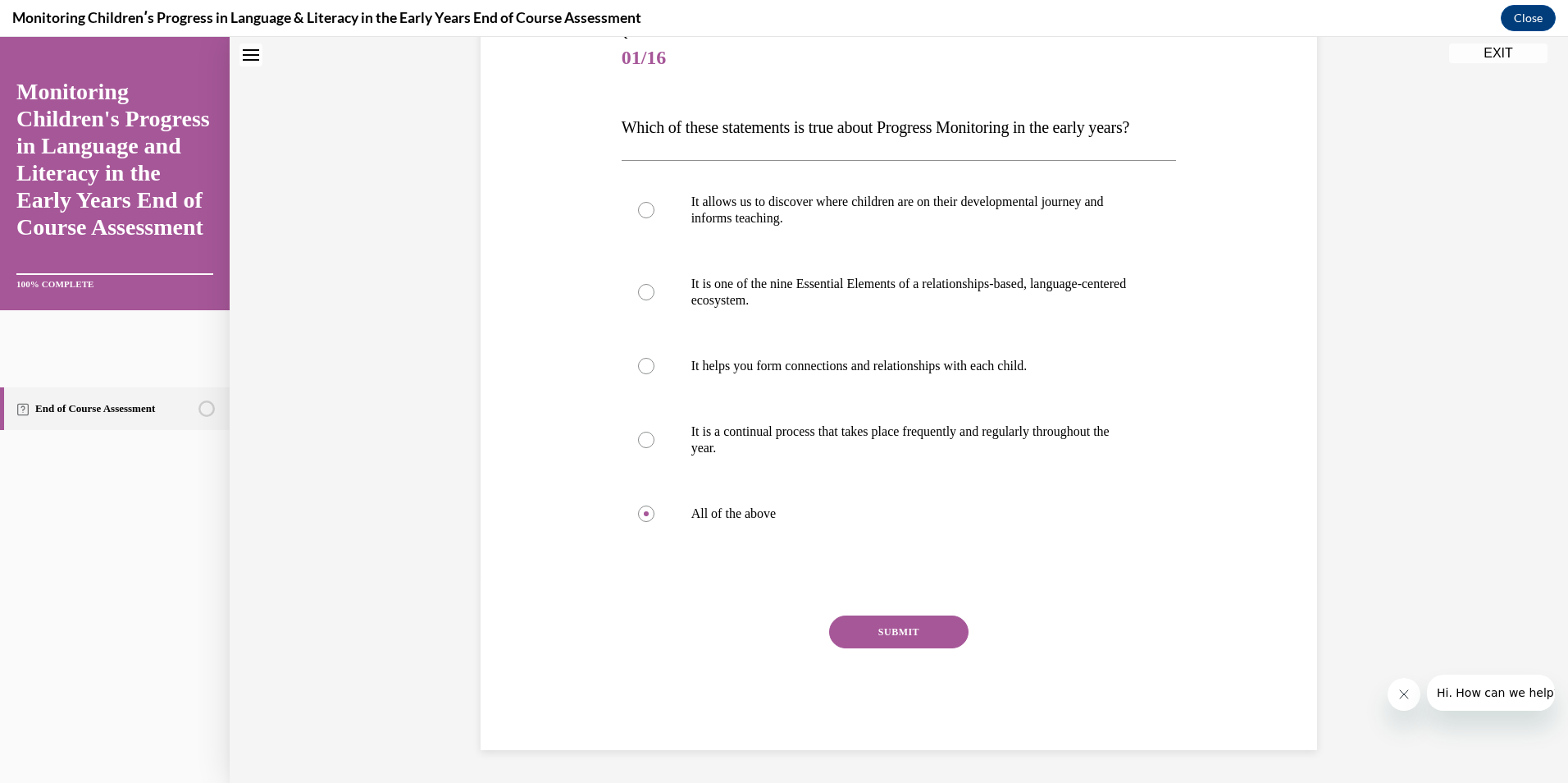
click at [903, 633] on button "SUBMIT" at bounding box center [899, 631] width 140 height 33
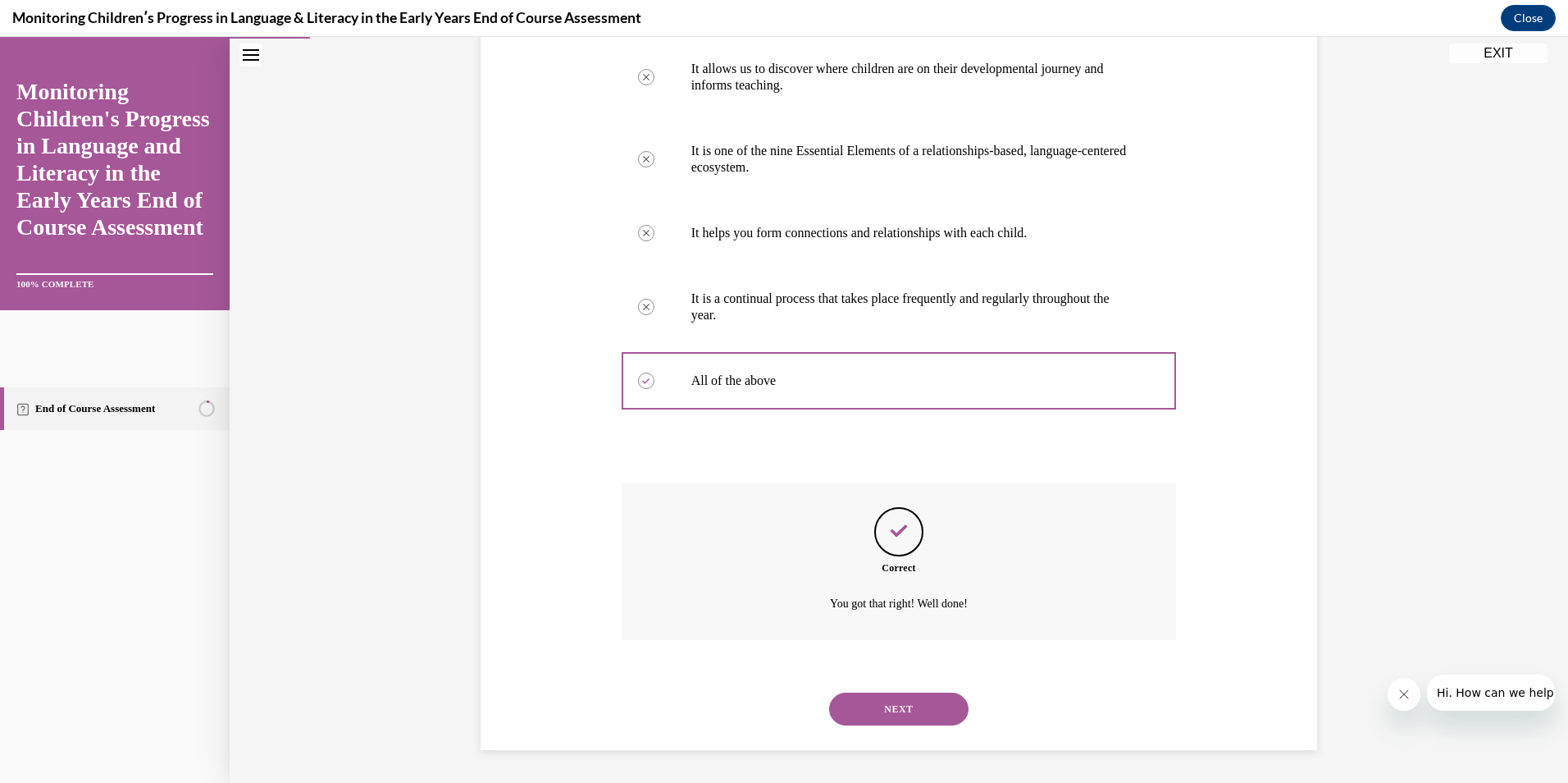
scroll to position [368, 0]
click at [914, 709] on button "NEXT" at bounding box center [899, 709] width 140 height 33
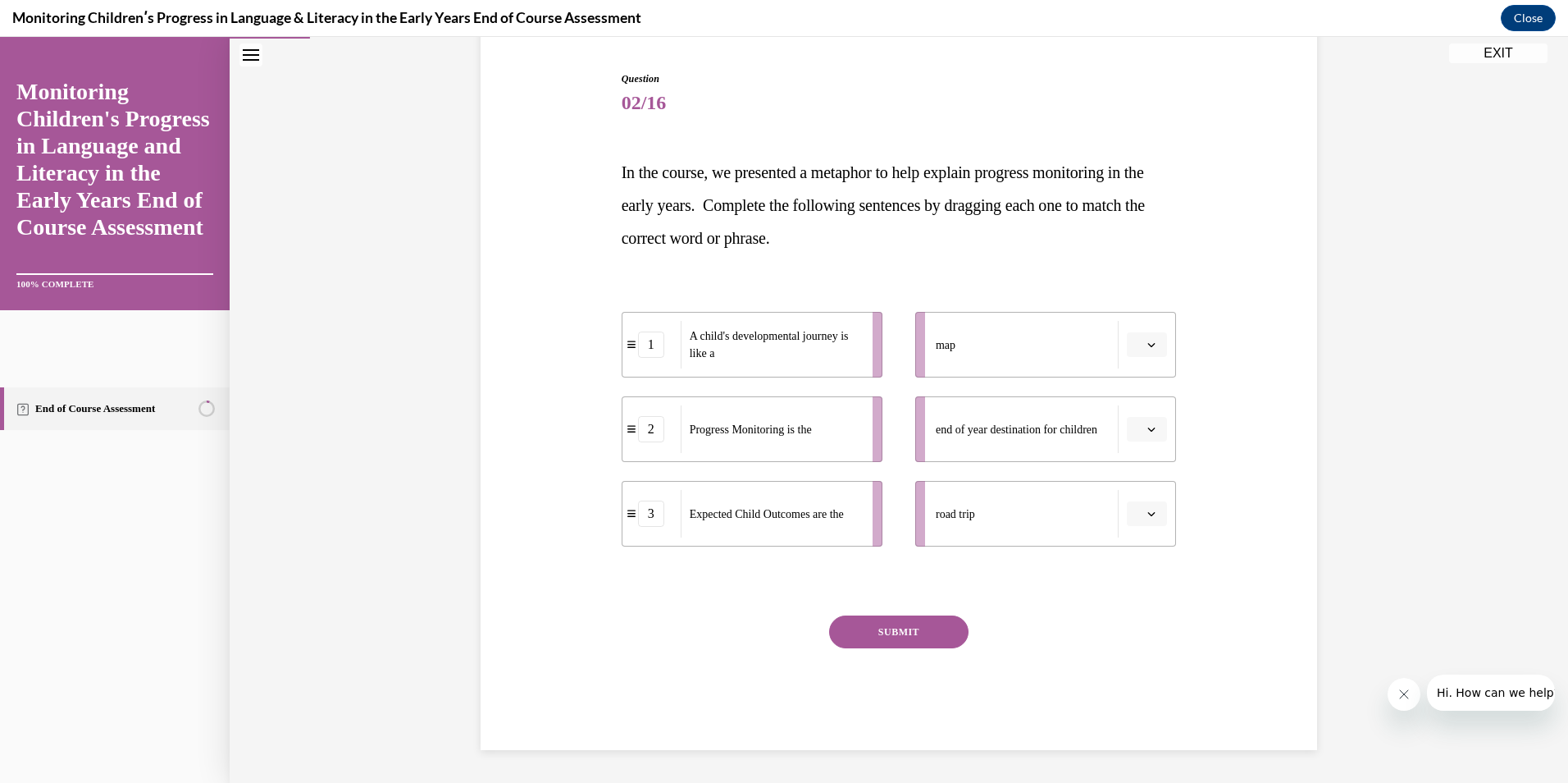
click at [1148, 430] on icon "button" at bounding box center [1152, 430] width 7 height 4
click at [1140, 566] on div "3" at bounding box center [1140, 564] width 41 height 33
click at [1146, 518] on span "button" at bounding box center [1151, 513] width 11 height 11
click at [1146, 581] on div "1" at bounding box center [1140, 583] width 41 height 33
click at [1138, 338] on button "button" at bounding box center [1147, 345] width 40 height 25
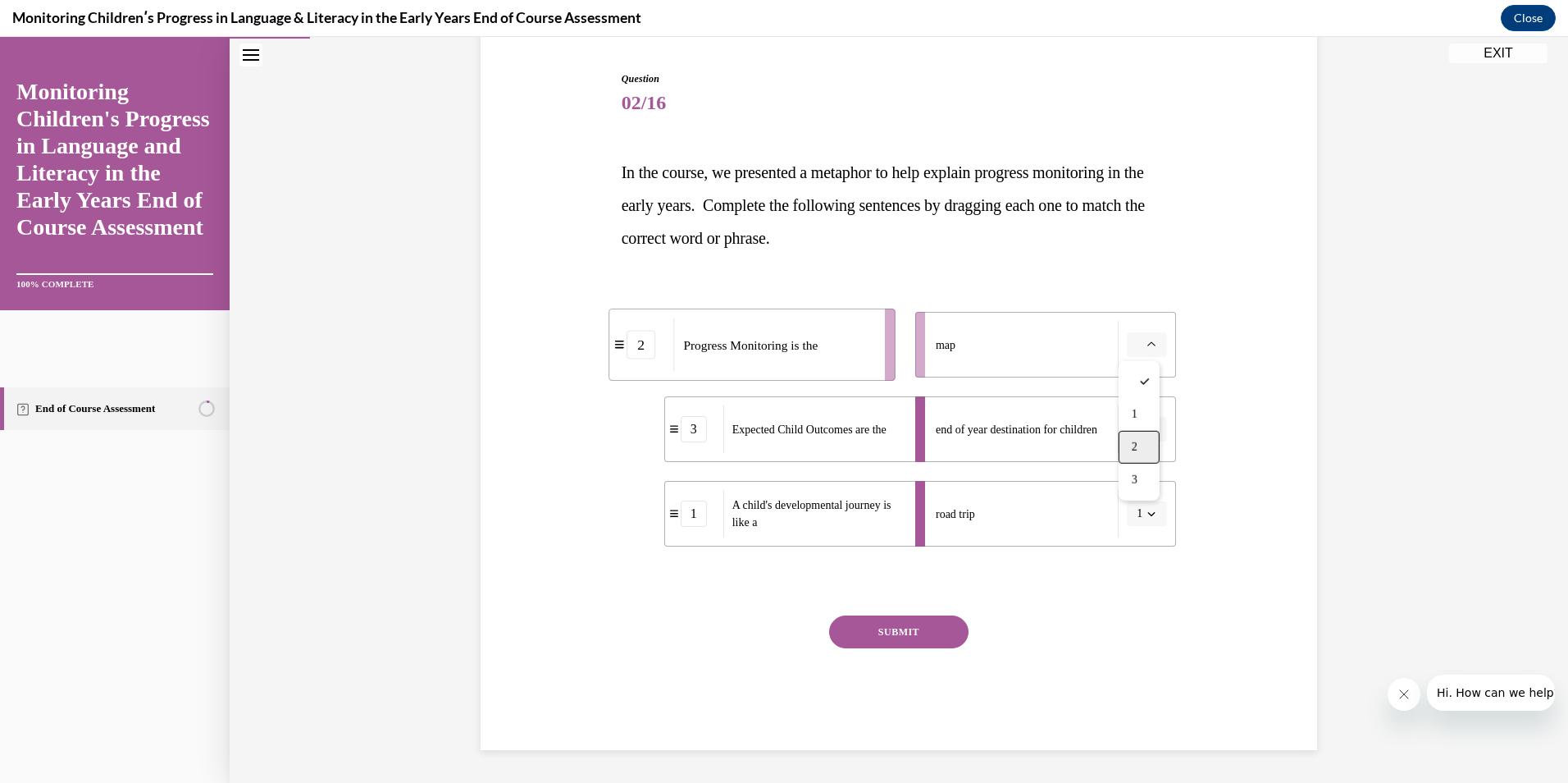
click at [1125, 452] on div "2" at bounding box center [1140, 446] width 41 height 33
click at [901, 631] on button "SUBMIT" at bounding box center [899, 631] width 140 height 33
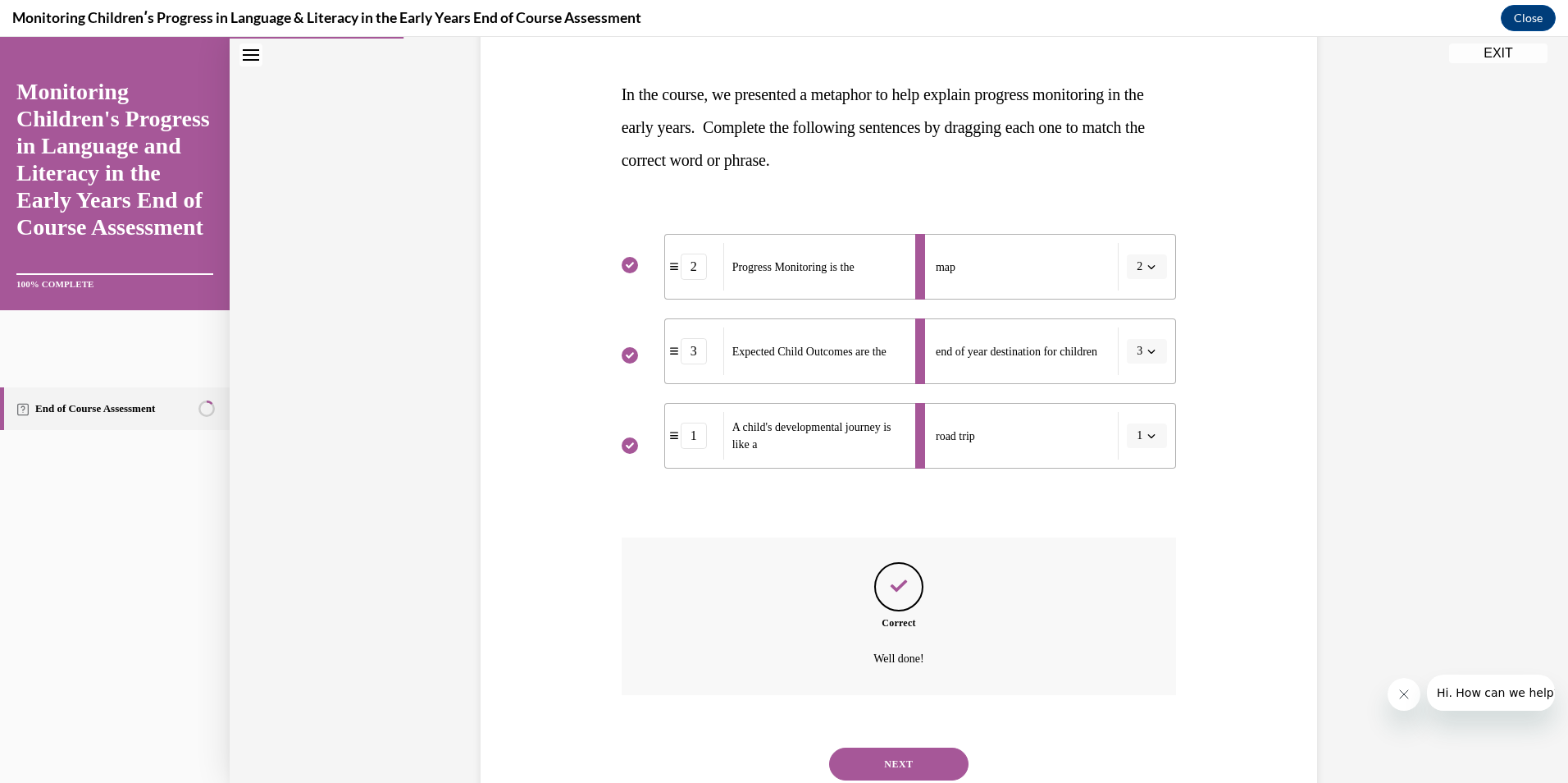
scroll to position [290, 0]
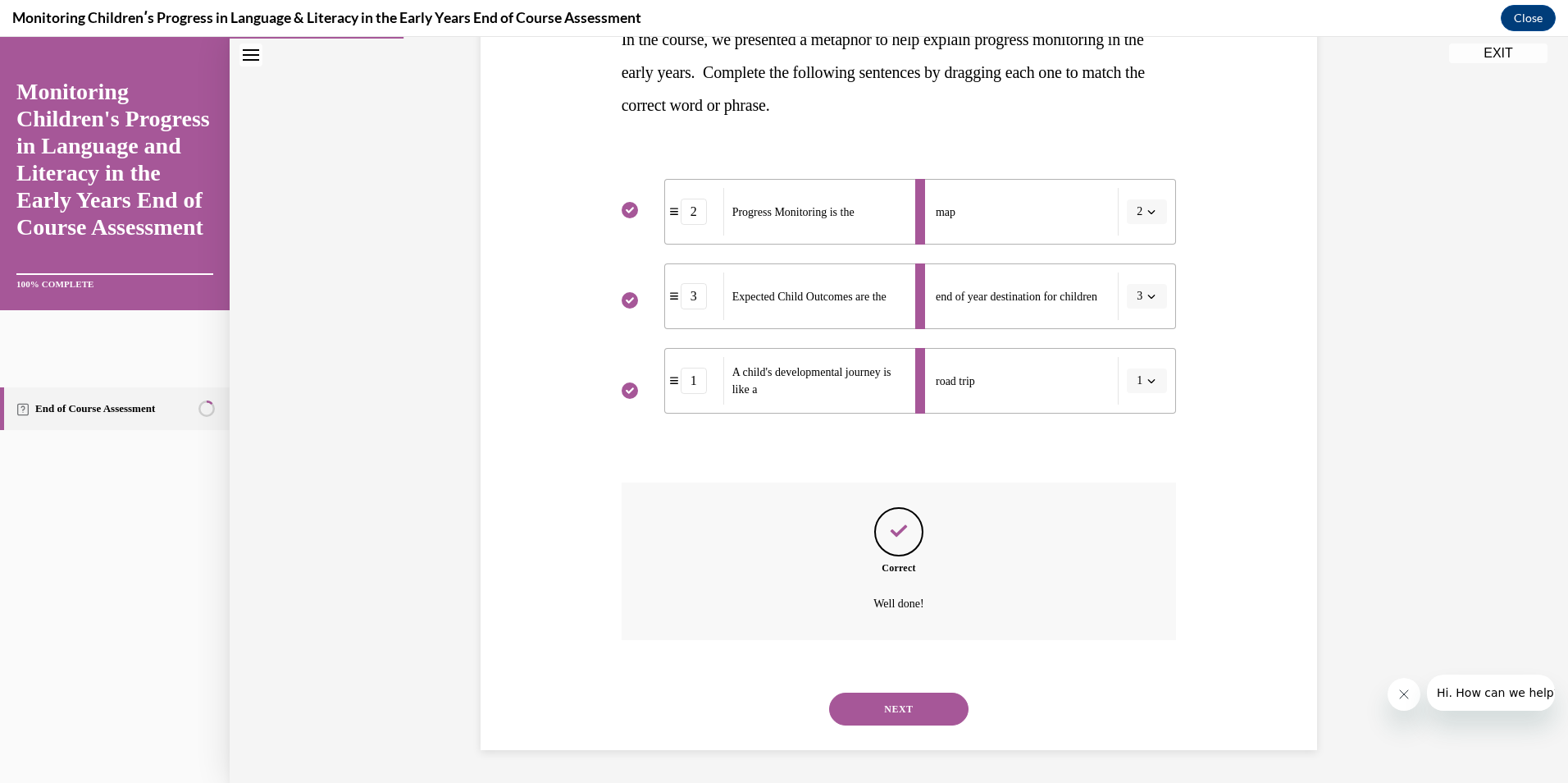
click at [924, 703] on button "NEXT" at bounding box center [899, 709] width 140 height 33
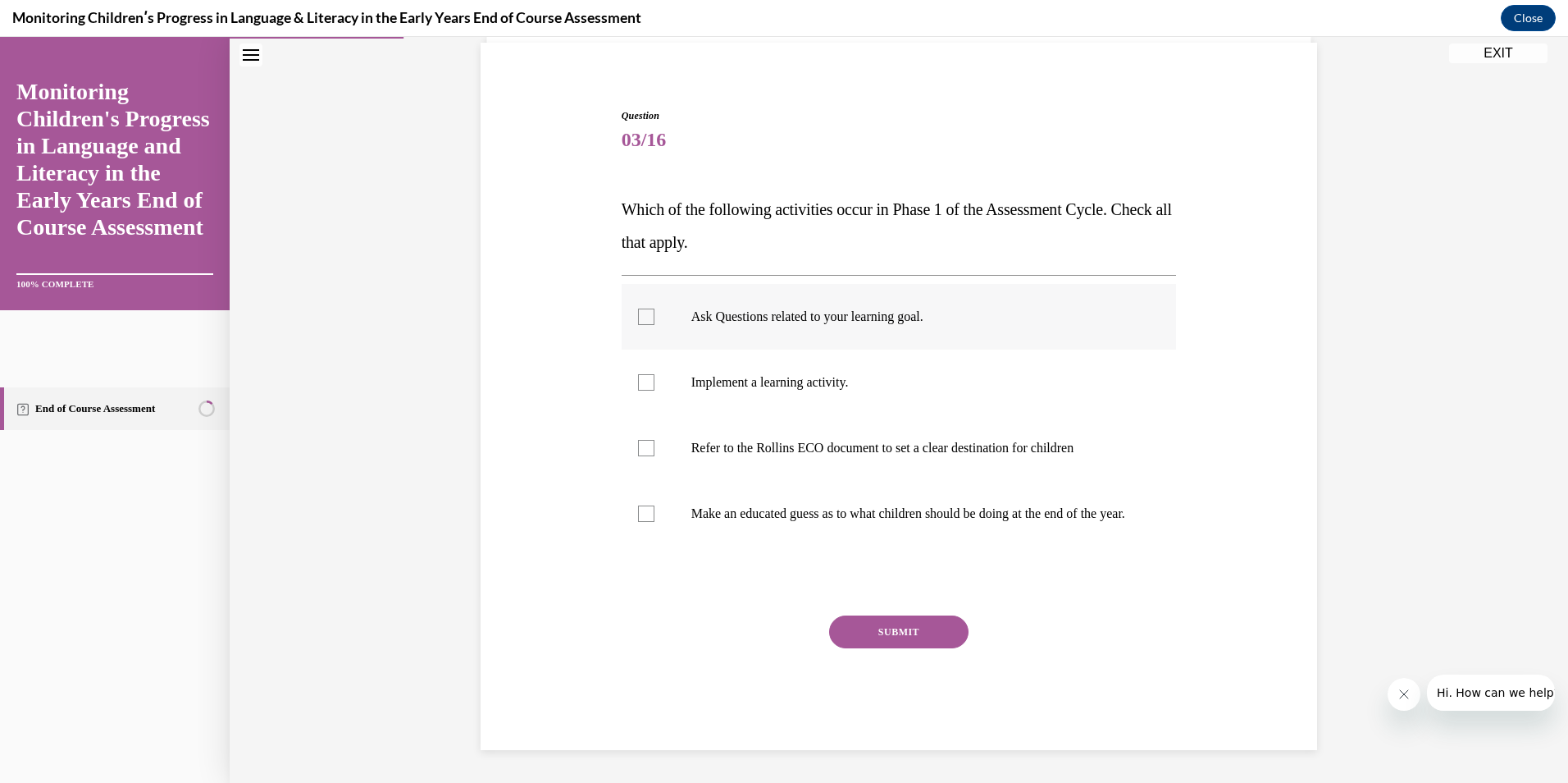
click at [649, 296] on label "Ask Questions related to your learning goal." at bounding box center [899, 316] width 556 height 65
click at [649, 308] on input "Ask Questions related to your learning goal." at bounding box center [646, 316] width 17 height 17
checkbox input "true"
click at [882, 626] on button "SUBMIT" at bounding box center [899, 631] width 140 height 33
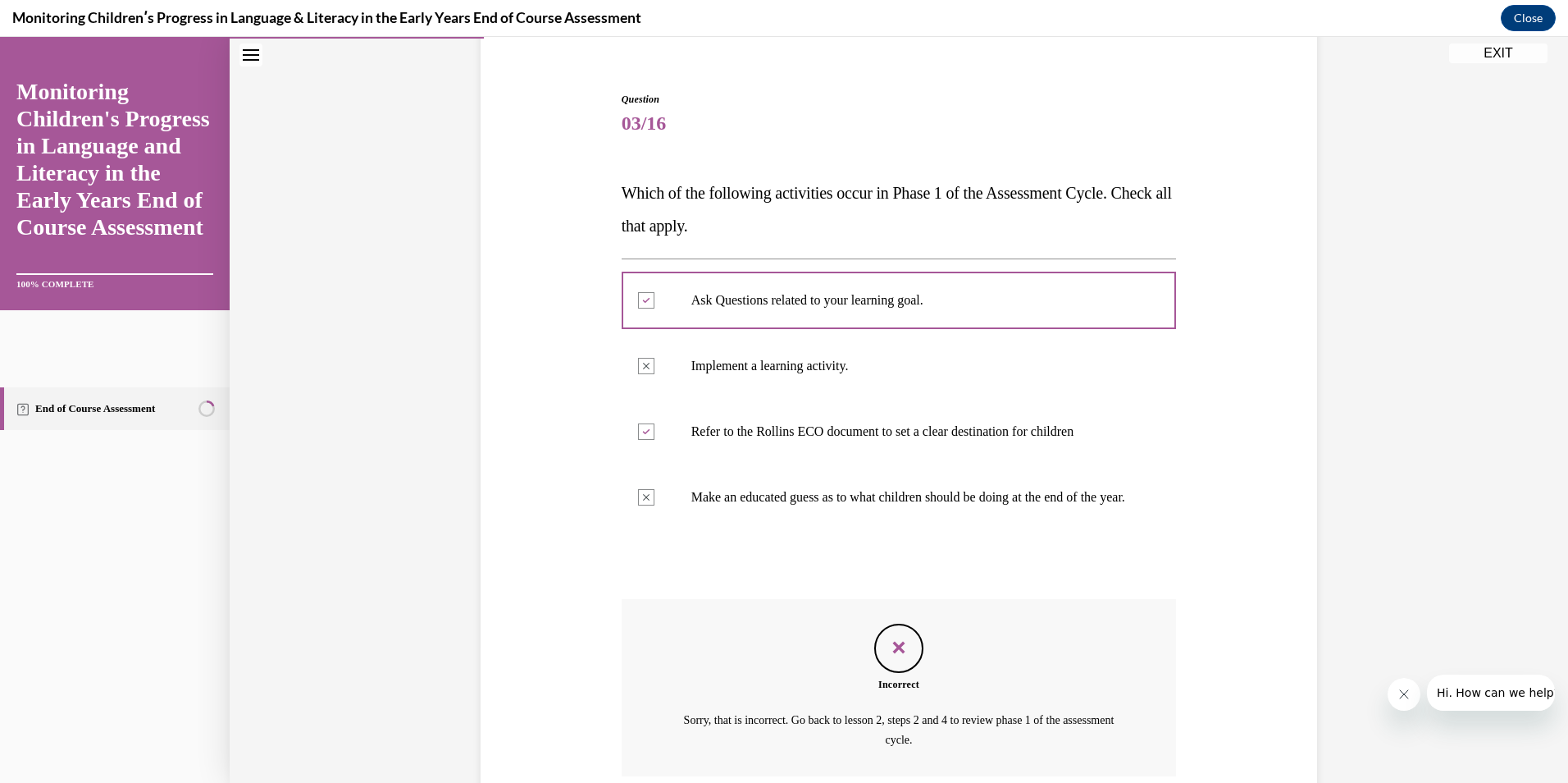
scroll to position [289, 0]
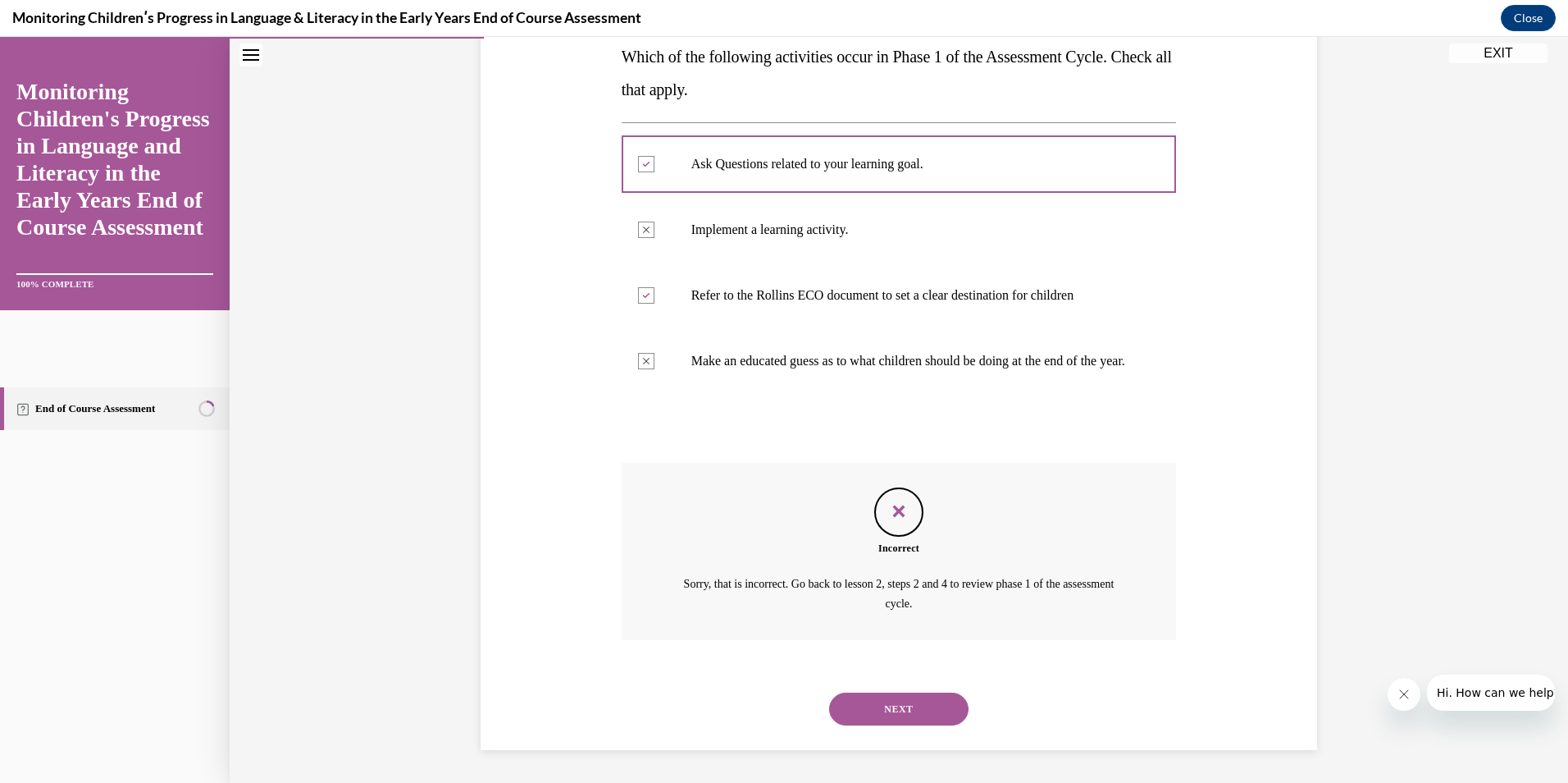
click at [883, 703] on button "NEXT" at bounding box center [899, 709] width 140 height 33
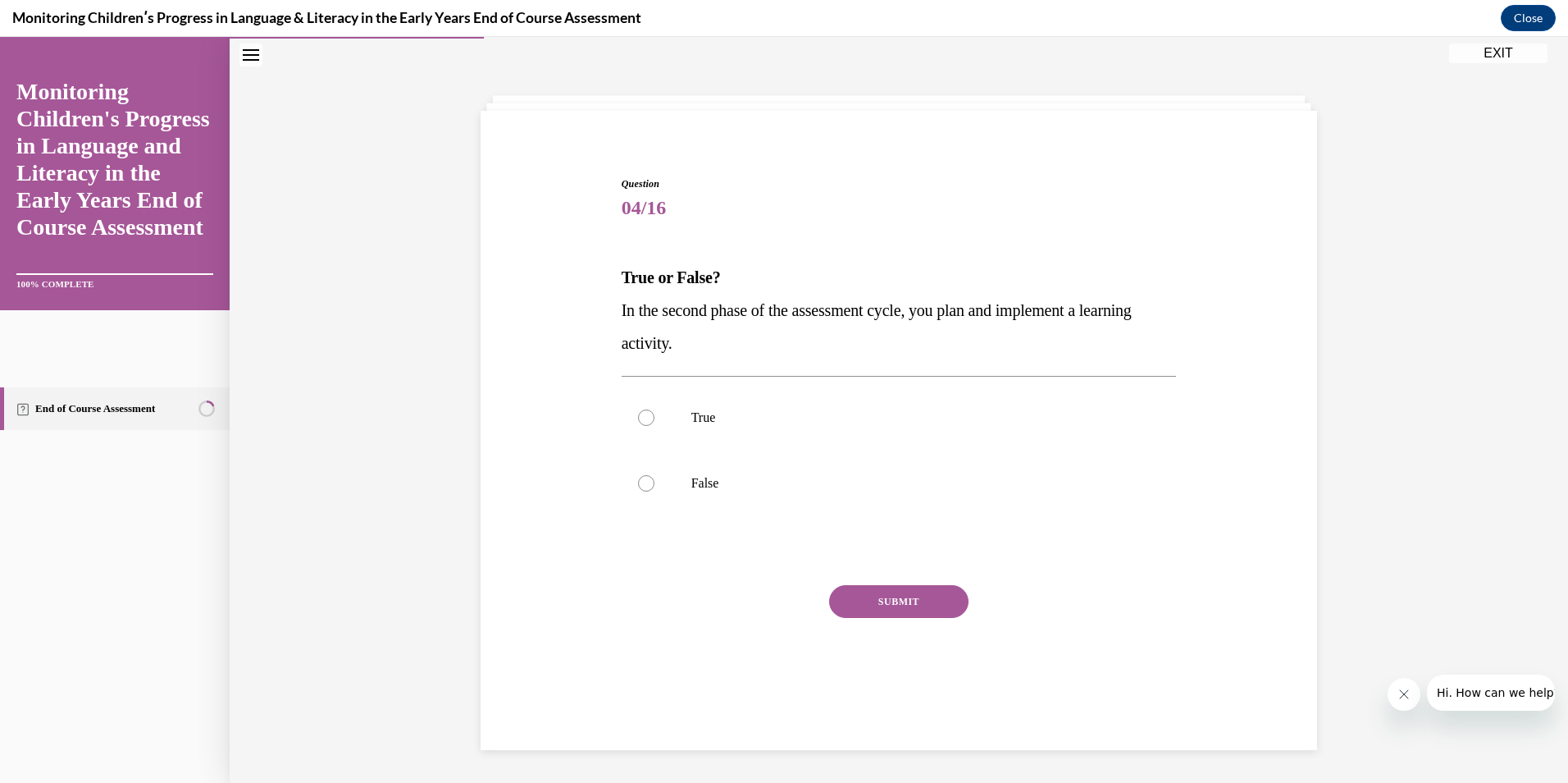
scroll to position [51, 0]
click at [729, 442] on label "True" at bounding box center [899, 417] width 556 height 65
click at [655, 426] on input "True" at bounding box center [646, 417] width 17 height 17
radio input "true"
click at [898, 609] on button "SUBMIT" at bounding box center [899, 601] width 140 height 33
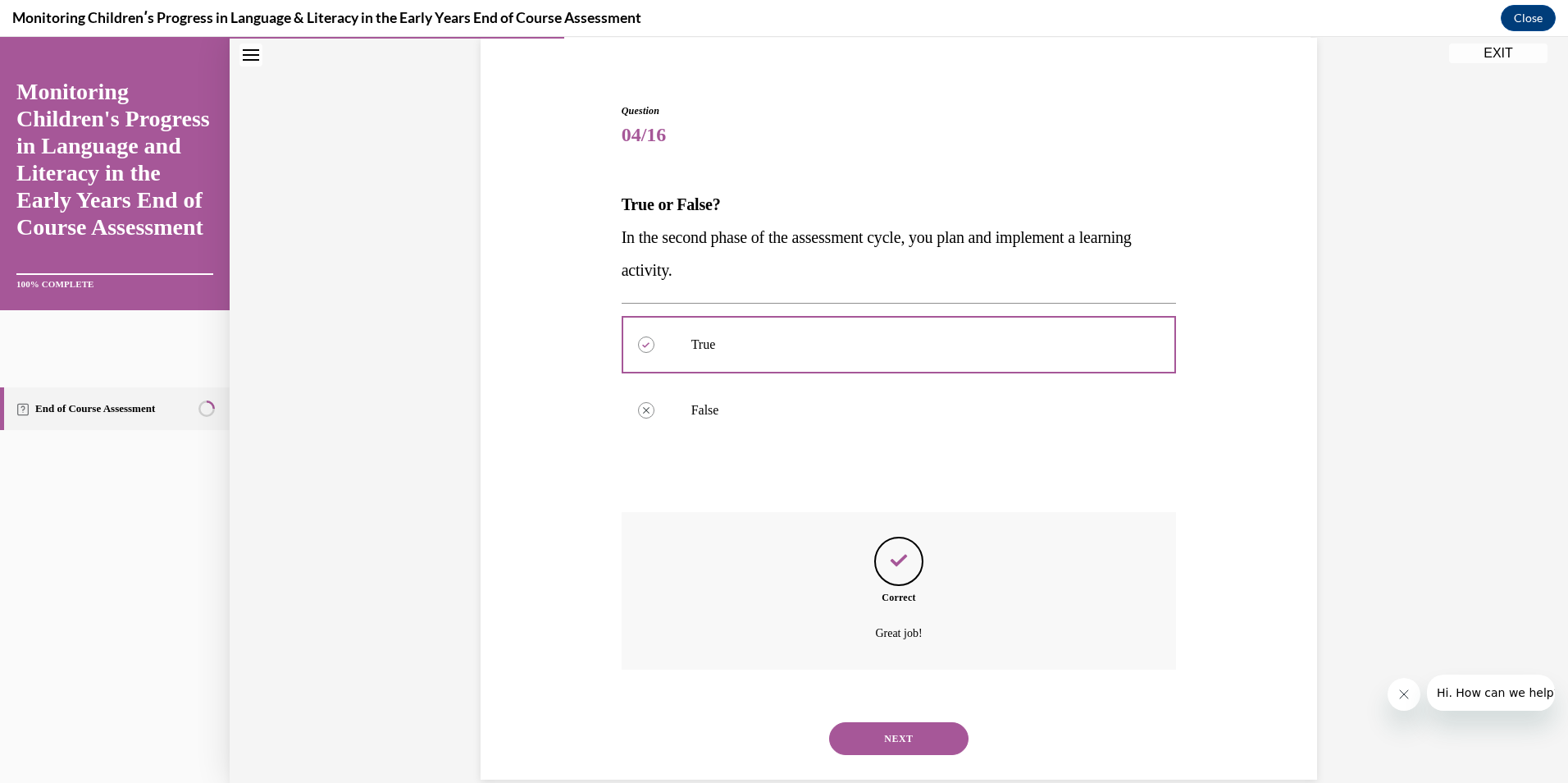
scroll to position [155, 0]
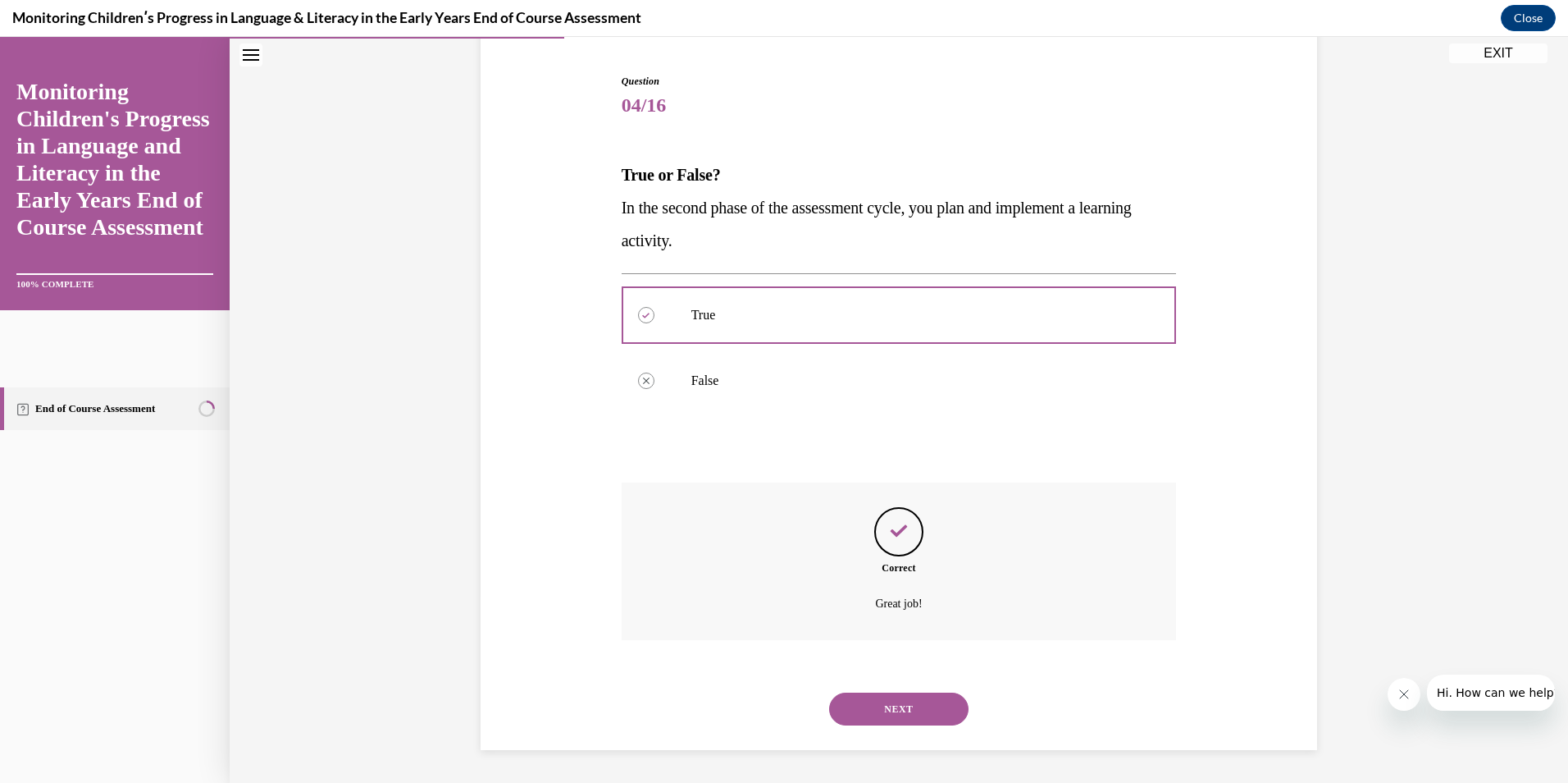
click at [913, 708] on button "NEXT" at bounding box center [899, 709] width 140 height 33
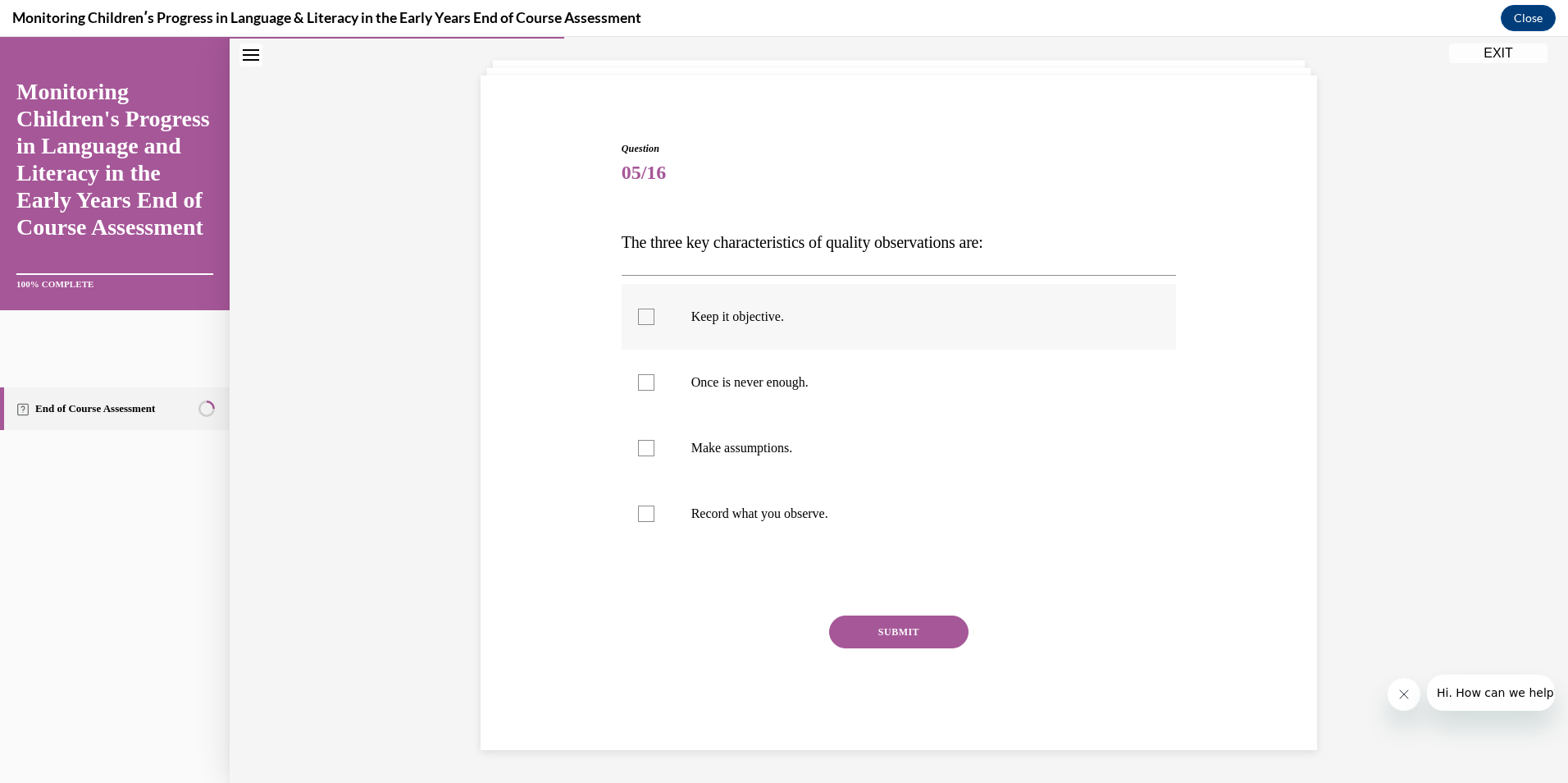
click at [640, 312] on div at bounding box center [646, 316] width 17 height 17
click at [640, 312] on input "Keep it objective." at bounding box center [646, 316] width 17 height 17
checkbox input "true"
click at [643, 382] on div at bounding box center [646, 382] width 17 height 17
click at [643, 382] on input "Once is never enough." at bounding box center [646, 382] width 17 height 17
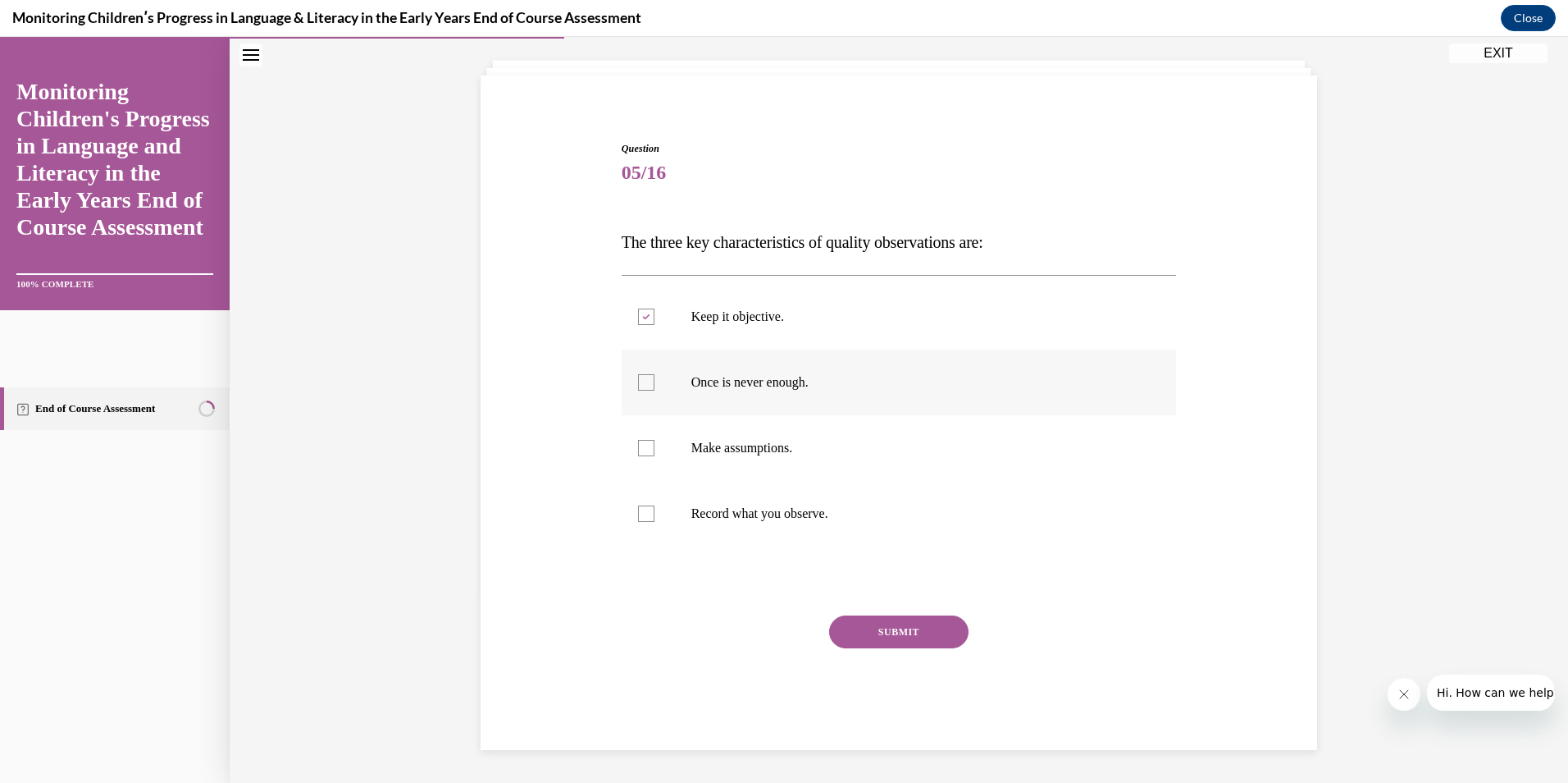
checkbox input "true"
click at [640, 517] on div at bounding box center [646, 513] width 17 height 17
click at [640, 517] on input "Record what you observe." at bounding box center [646, 513] width 17 height 17
checkbox input "true"
click at [910, 628] on button "SUBMIT" at bounding box center [899, 631] width 140 height 33
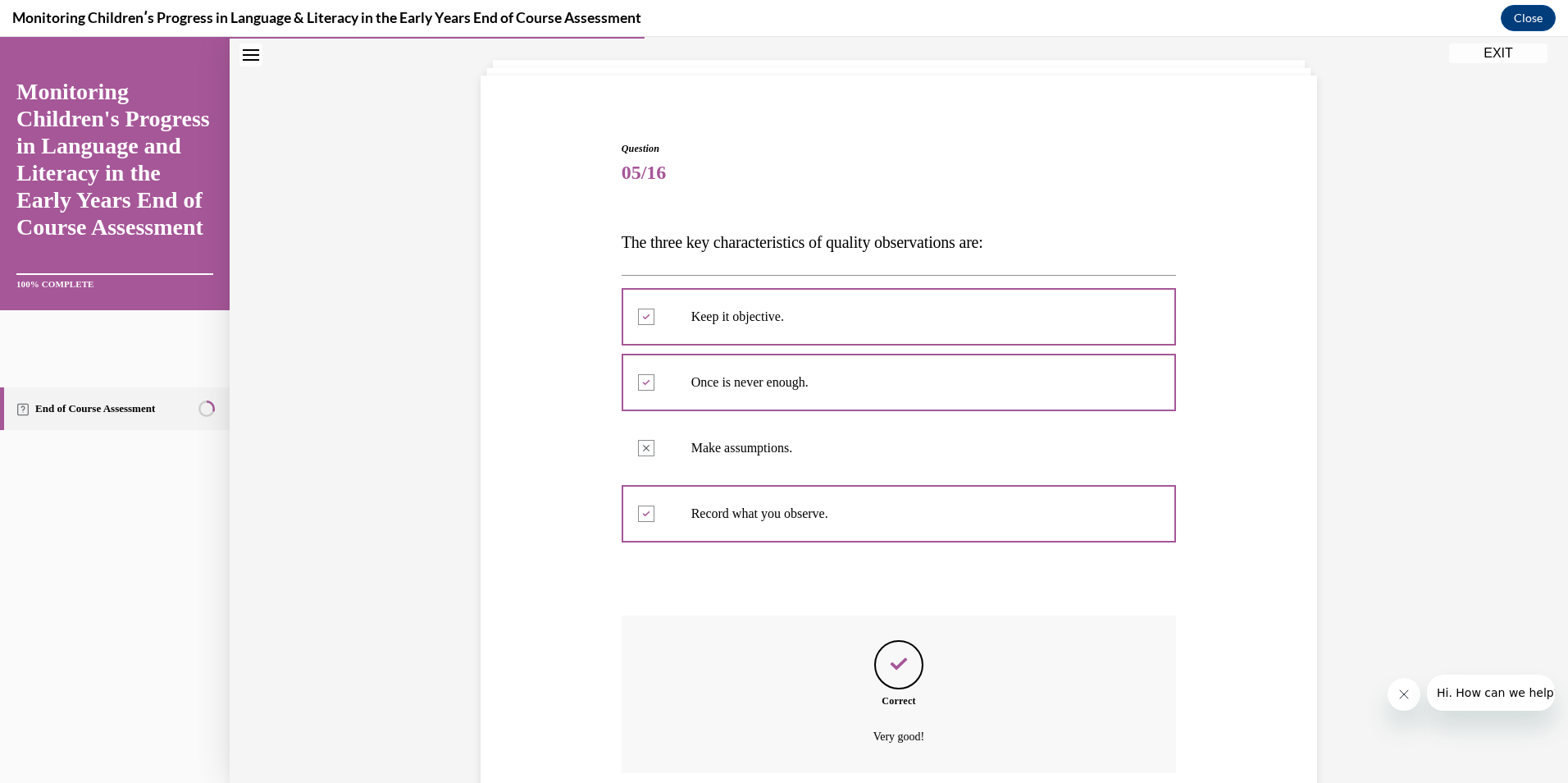
scroll to position [220, 0]
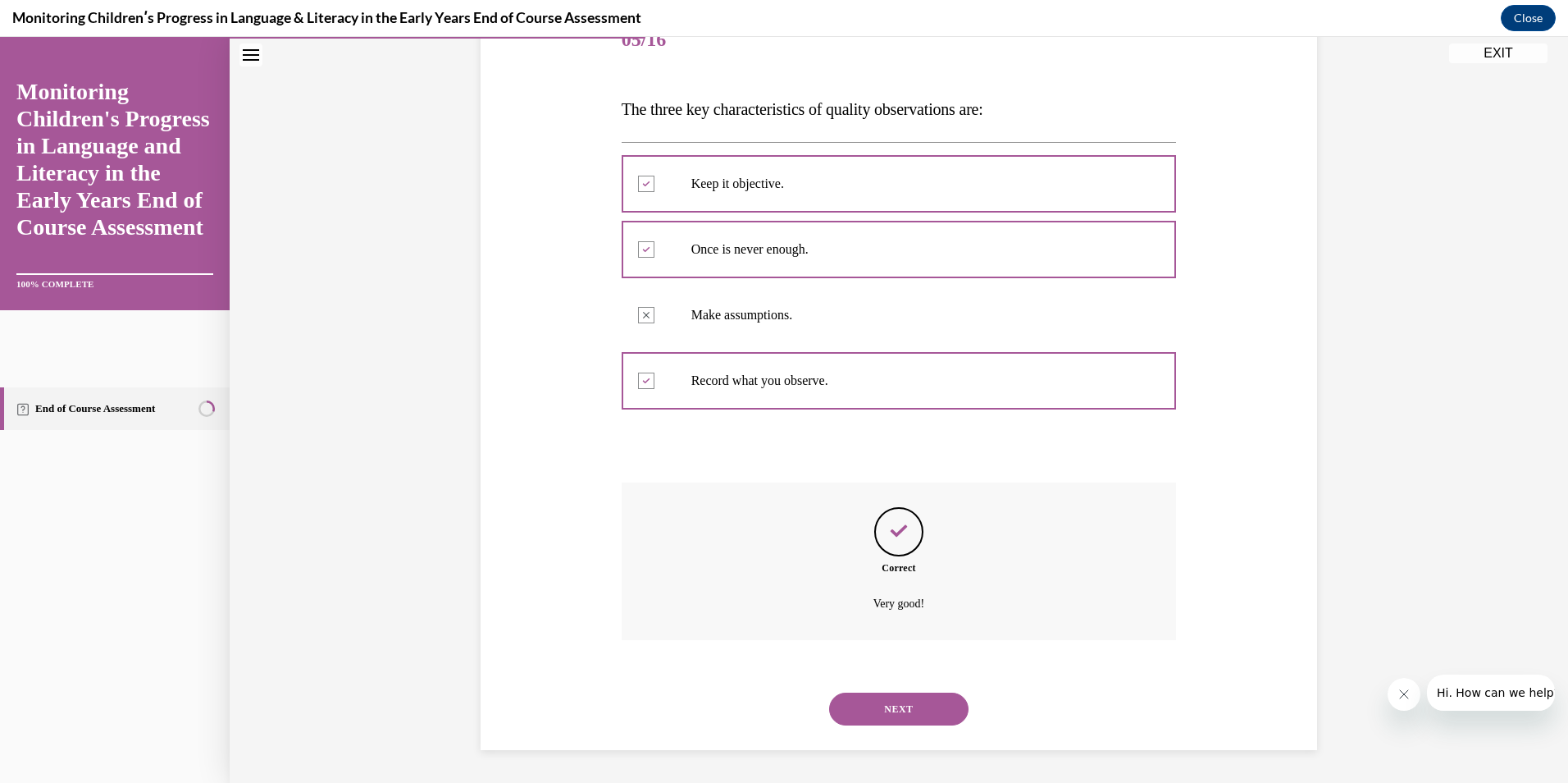
click at [850, 712] on button "NEXT" at bounding box center [899, 709] width 140 height 33
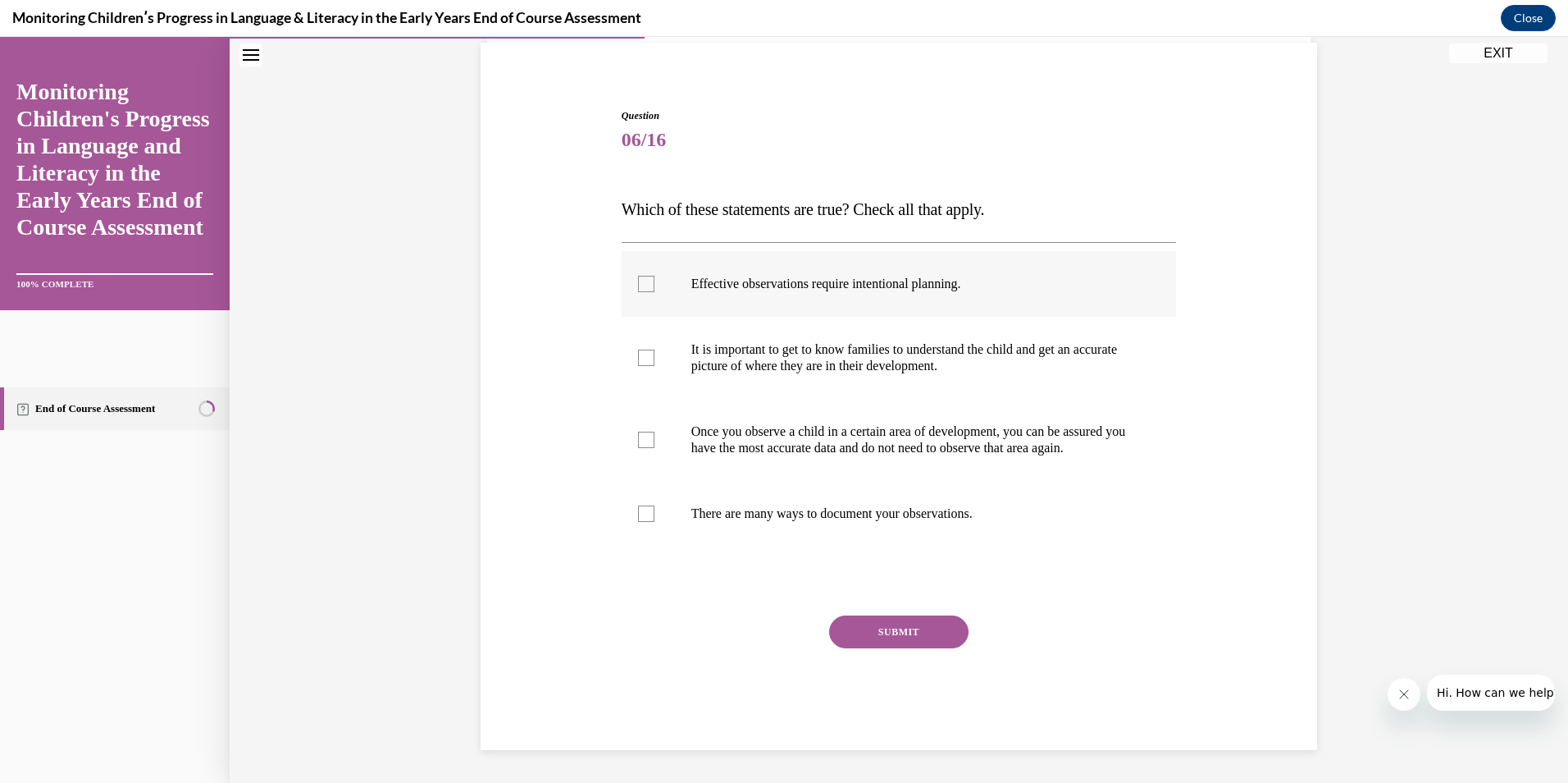
click at [630, 268] on label "Effective observations require intentional planning." at bounding box center [899, 284] width 556 height 65
click at [638, 276] on input "Effective observations require intentional planning." at bounding box center [646, 284] width 17 height 17
checkbox input "true"
click at [642, 350] on div at bounding box center [646, 358] width 17 height 17
click at [642, 350] on input "It is important to get to know families to understand the child and get an accu…" at bounding box center [646, 358] width 17 height 17
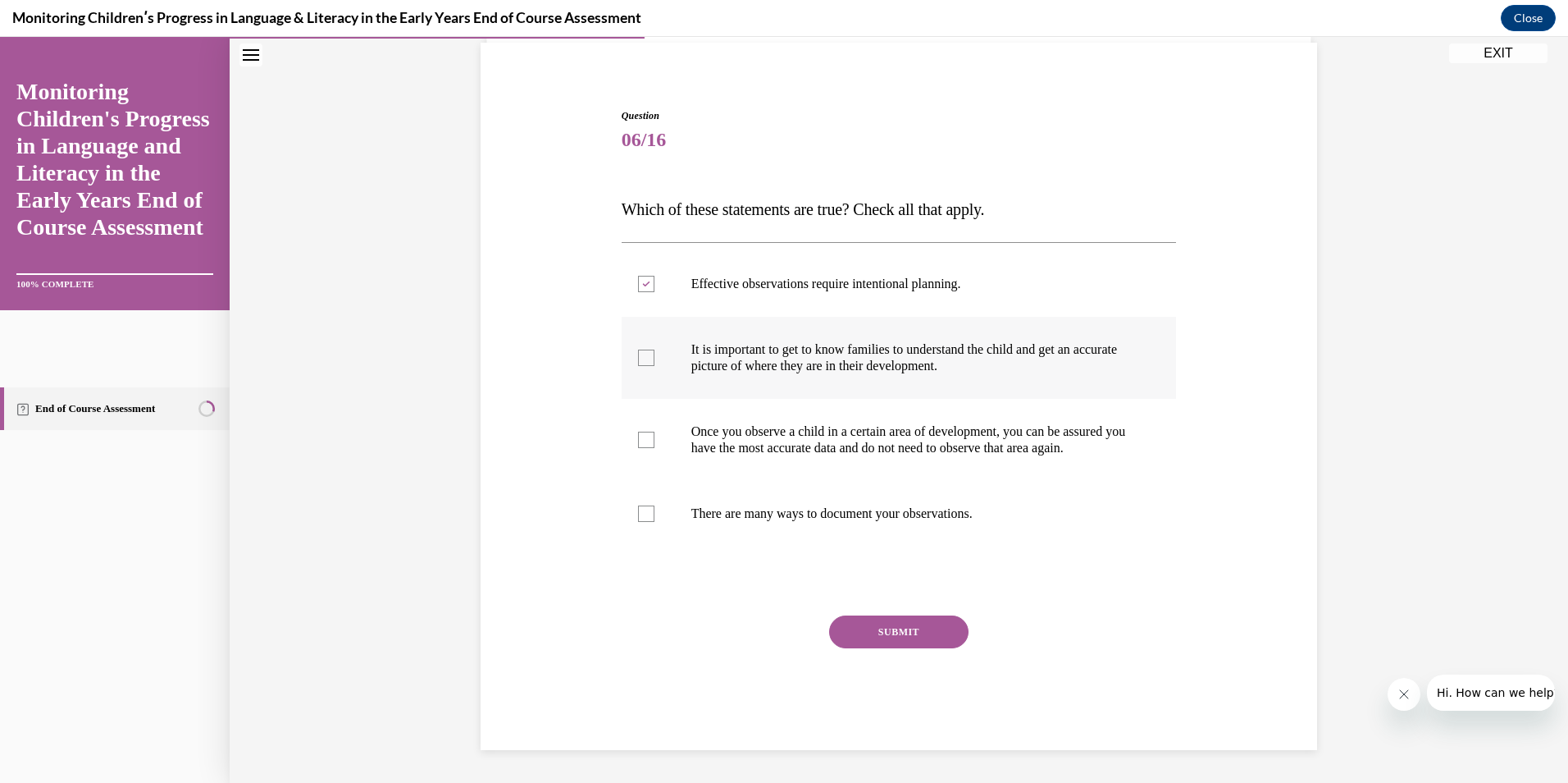
checkbox input "true"
click at [646, 511] on div at bounding box center [646, 513] width 17 height 17
click at [646, 511] on input "There are many ways to document your observations." at bounding box center [646, 513] width 17 height 17
checkbox input "true"
click at [877, 627] on button "SUBMIT" at bounding box center [899, 631] width 140 height 33
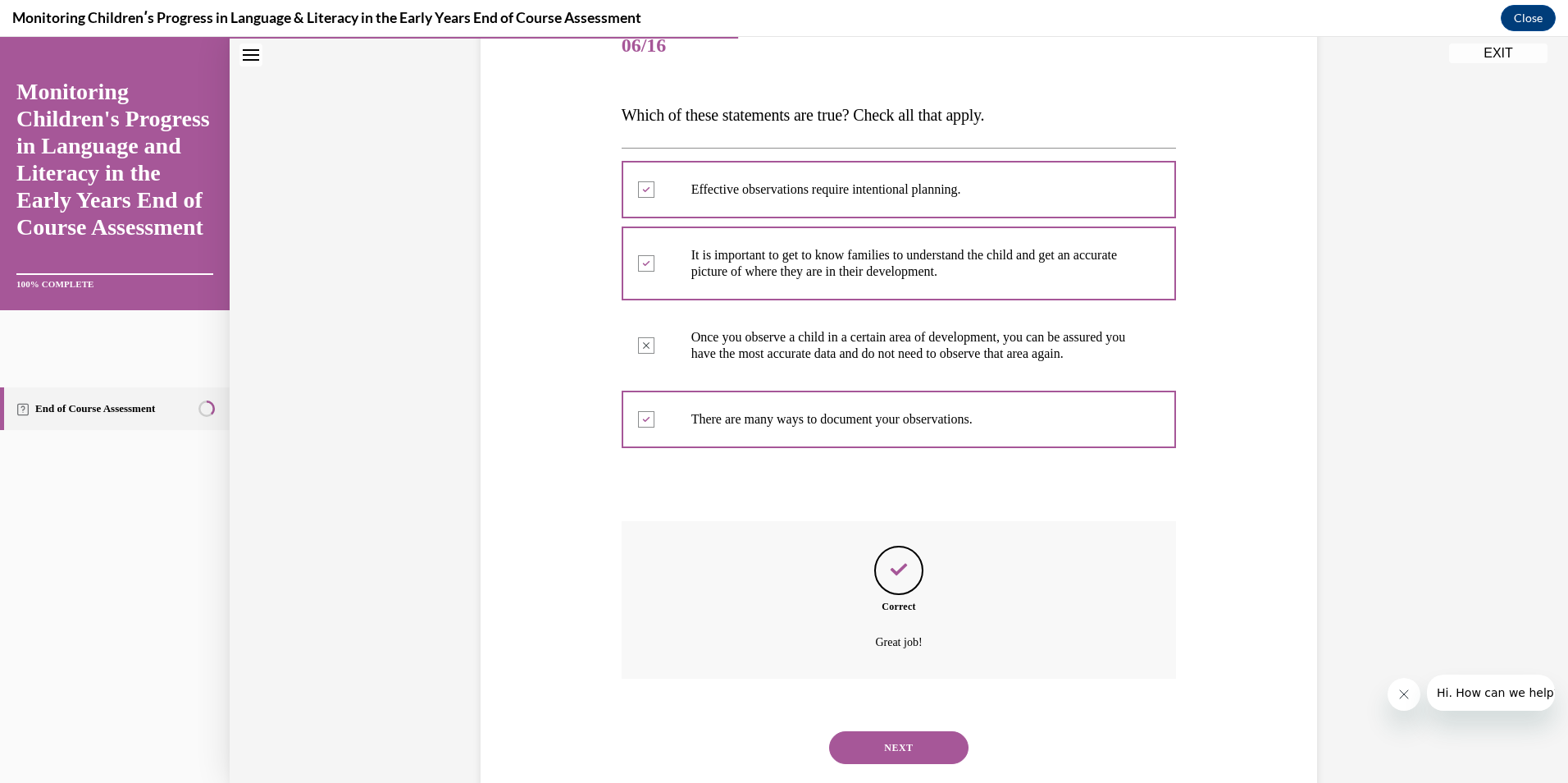
scroll to position [270, 0]
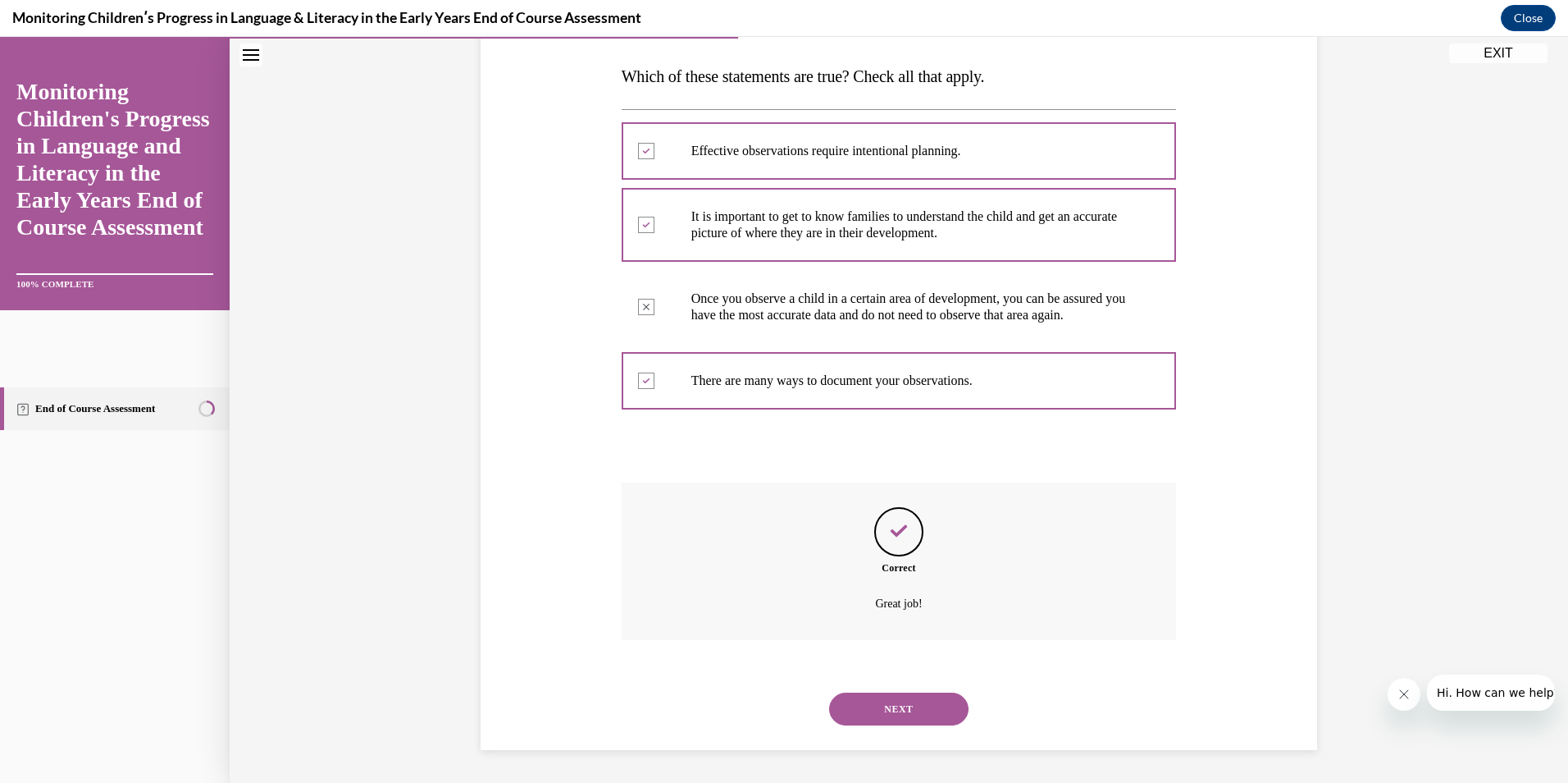
click at [899, 709] on button "NEXT" at bounding box center [899, 709] width 140 height 33
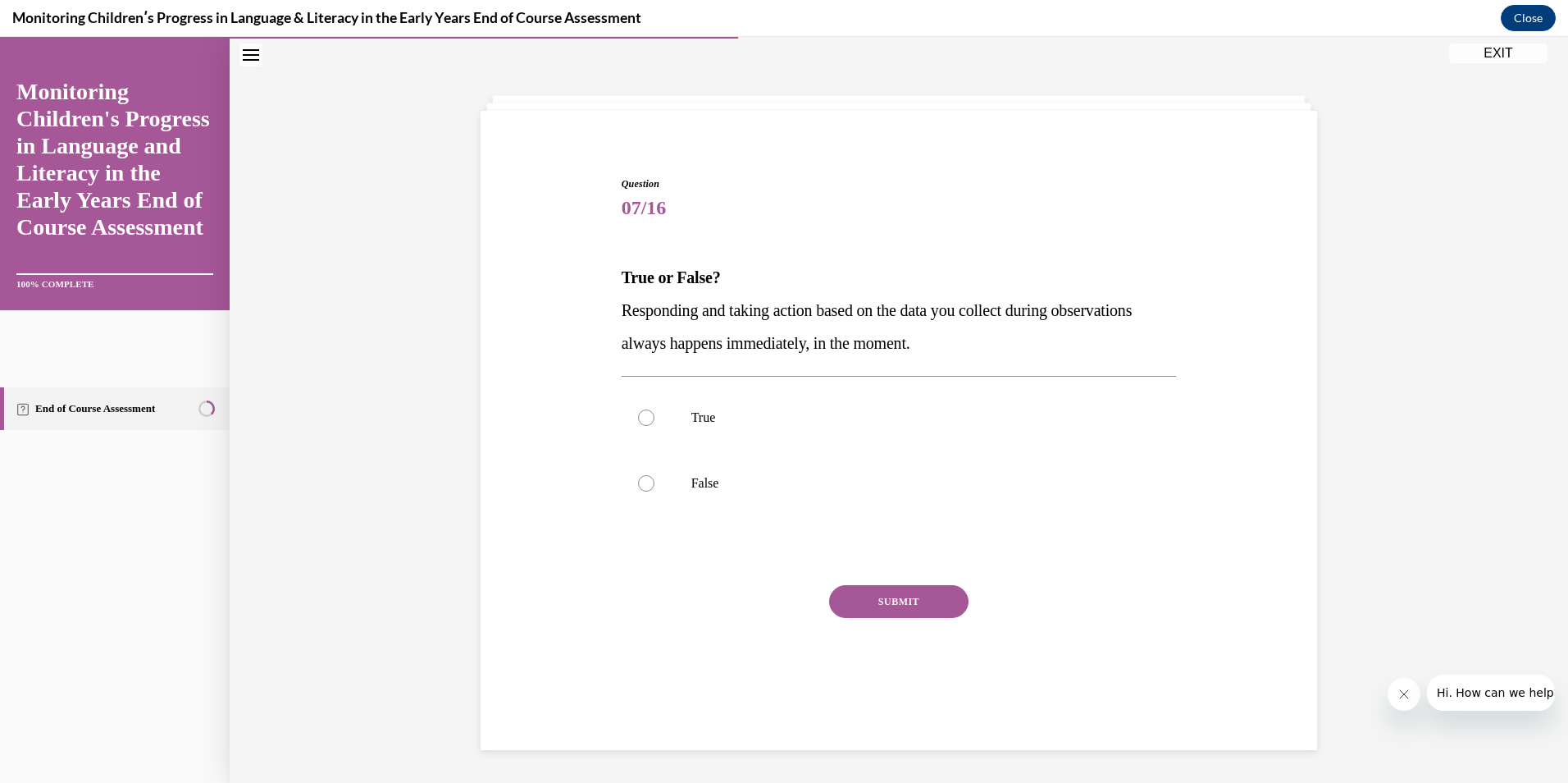
scroll to position [51, 0]
click at [713, 478] on p "False" at bounding box center [913, 483] width 444 height 17
click at [655, 478] on input "False" at bounding box center [646, 483] width 17 height 17
radio input "true"
click at [893, 606] on button "SUBMIT" at bounding box center [899, 601] width 140 height 33
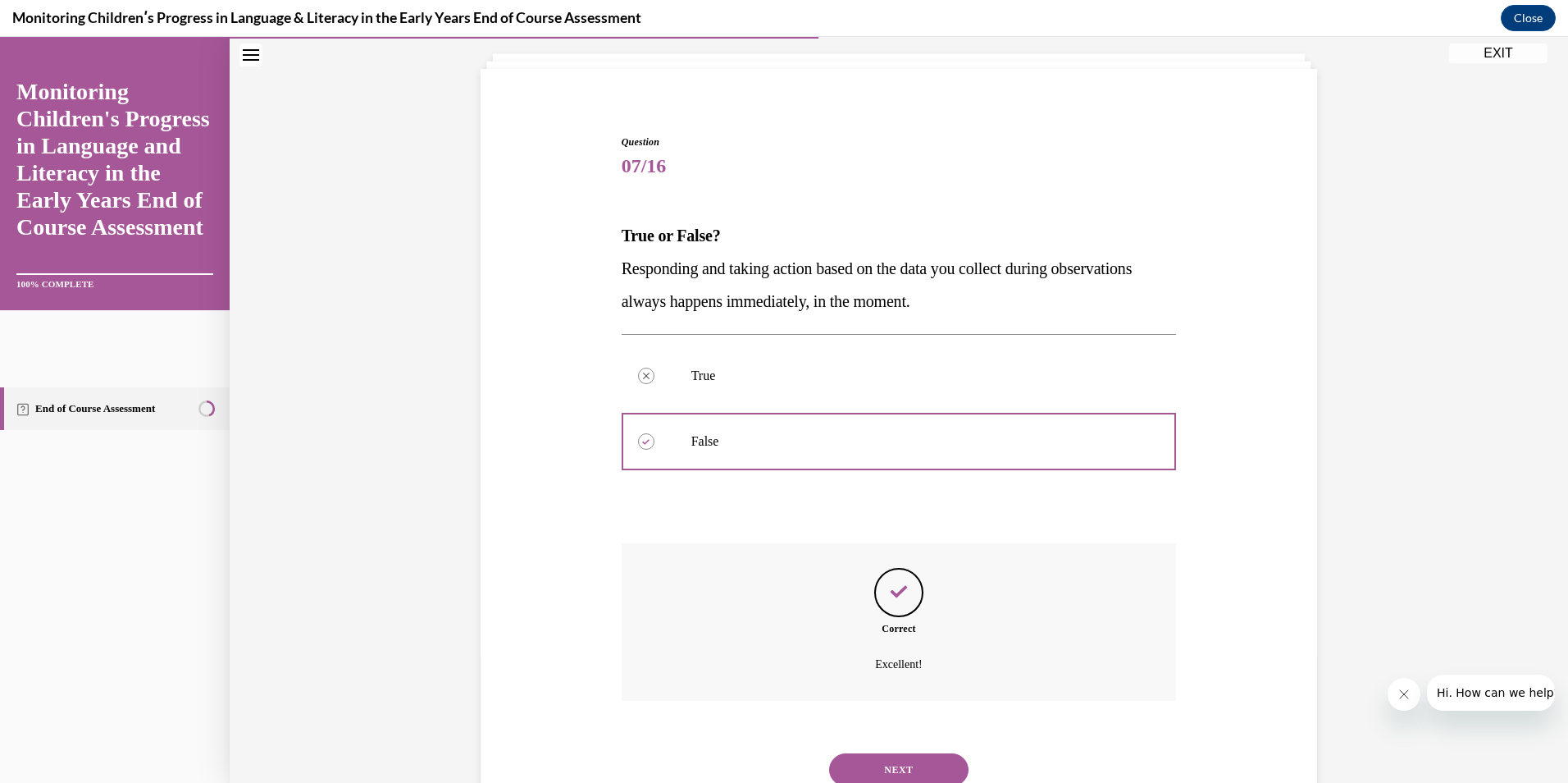
scroll to position [155, 0]
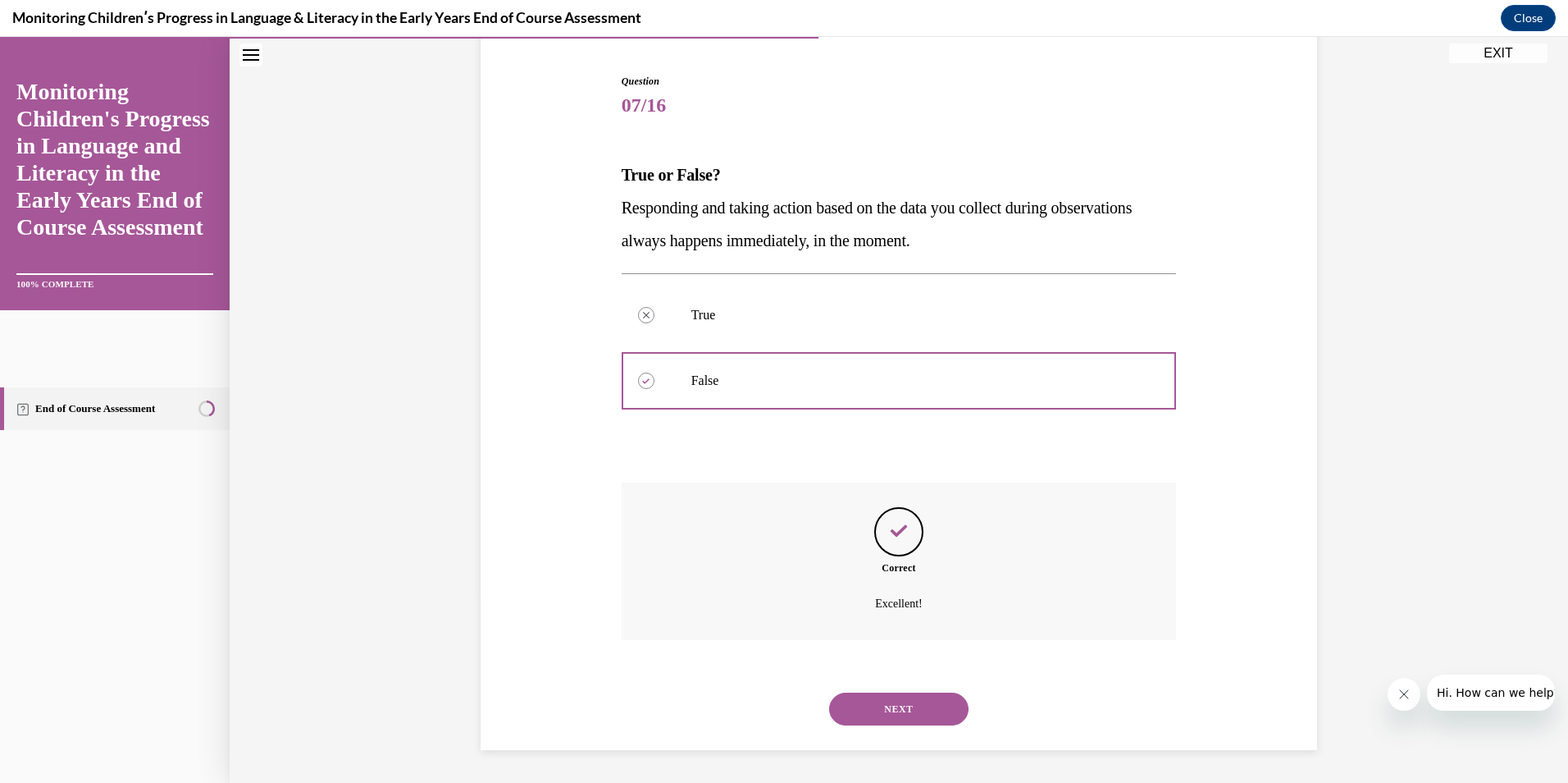
click at [880, 717] on button "NEXT" at bounding box center [899, 709] width 140 height 33
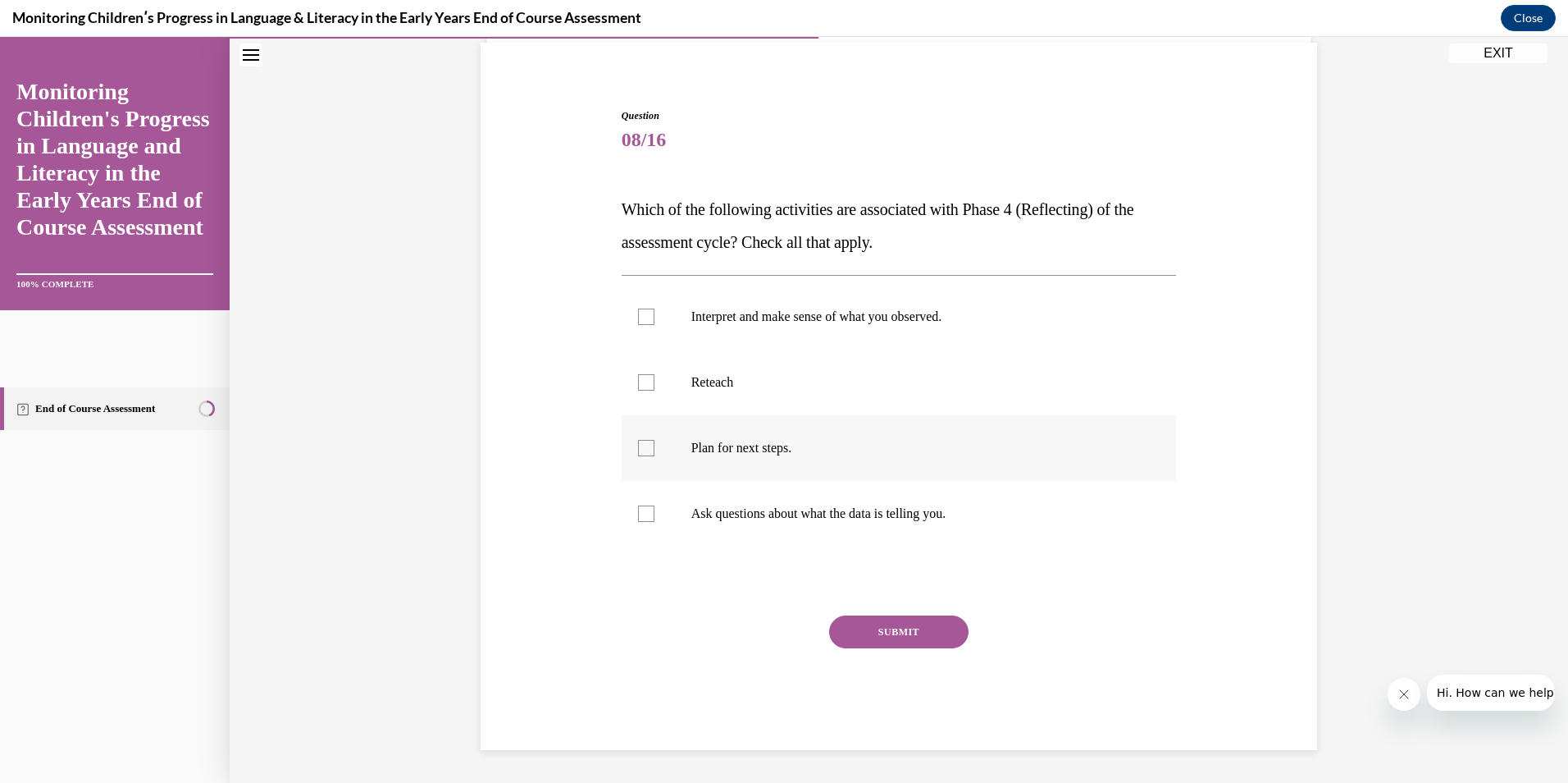
scroll to position [51, 0]
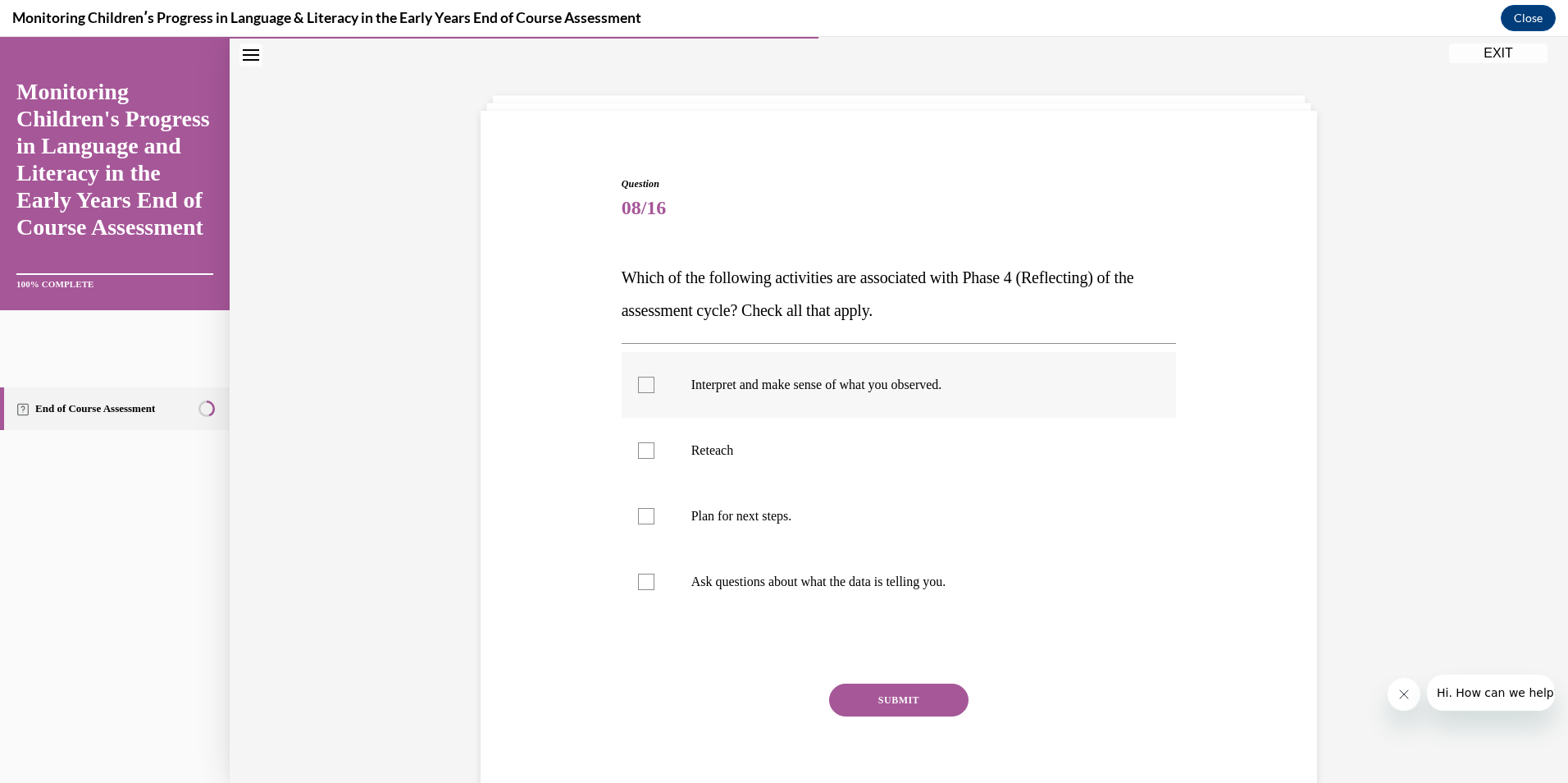
click at [943, 398] on label "Interpret and make sense of what you observed." at bounding box center [899, 384] width 556 height 65
click at [655, 393] on input "Interpret and make sense of what you observed." at bounding box center [646, 384] width 17 height 17
checkbox input "true"
click at [799, 525] on label "Plan for next steps." at bounding box center [899, 516] width 556 height 65
click at [655, 524] on input "Plan for next steps." at bounding box center [646, 516] width 17 height 17
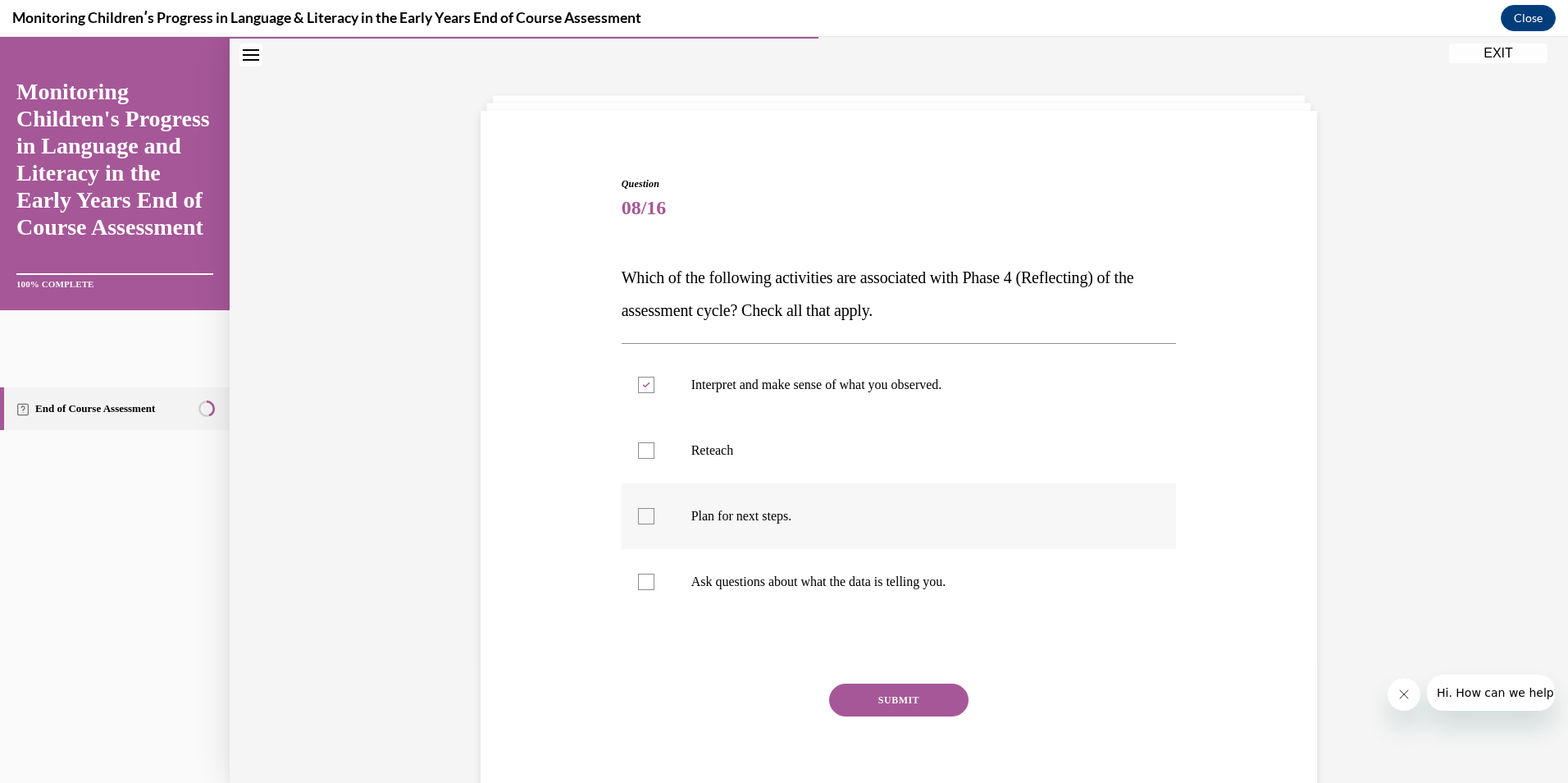
checkbox input "true"
click at [889, 691] on button "SUBMIT" at bounding box center [899, 699] width 140 height 33
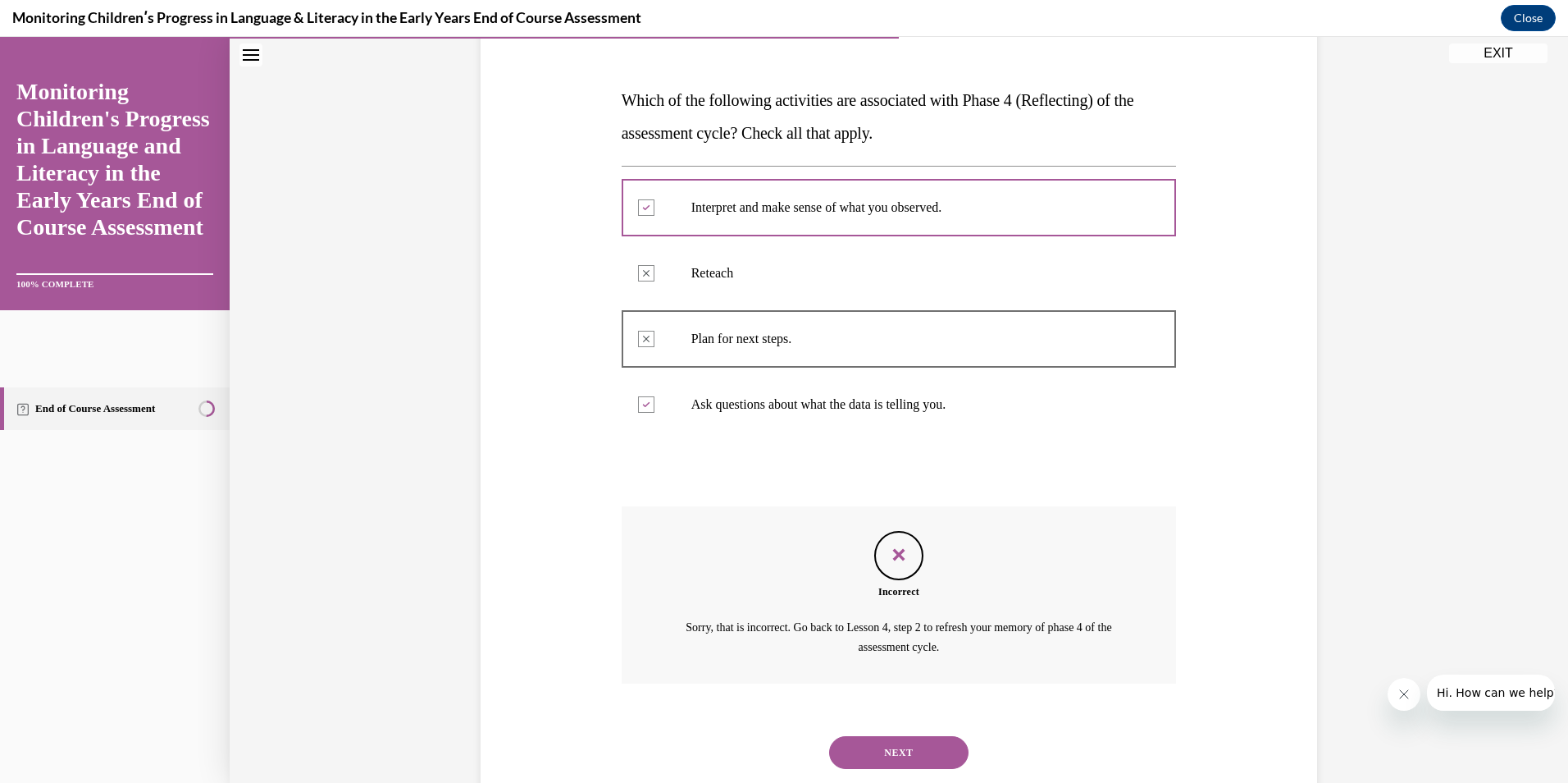
scroll to position [272, 0]
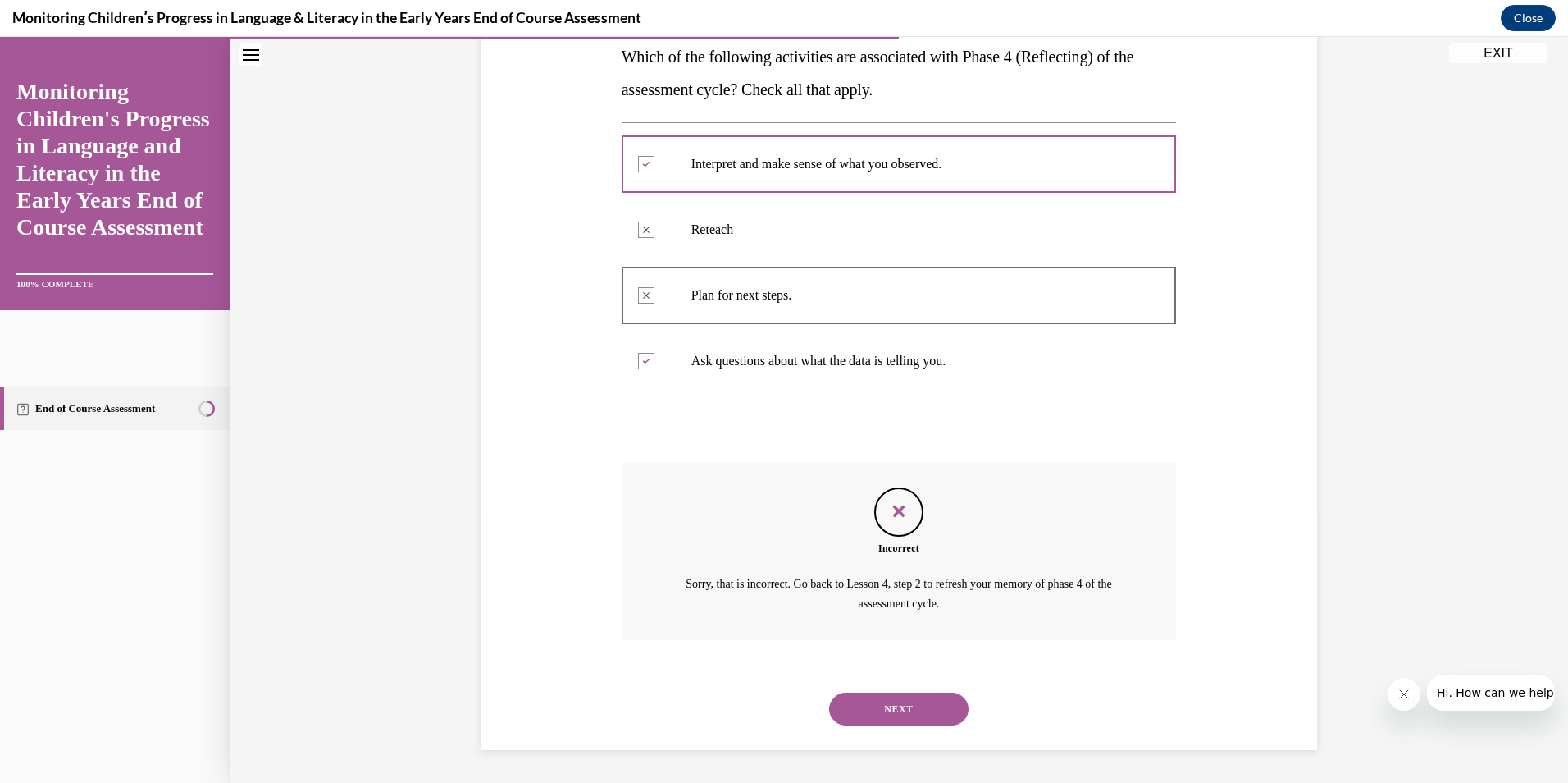
click at [905, 702] on button "NEXT" at bounding box center [899, 709] width 140 height 33
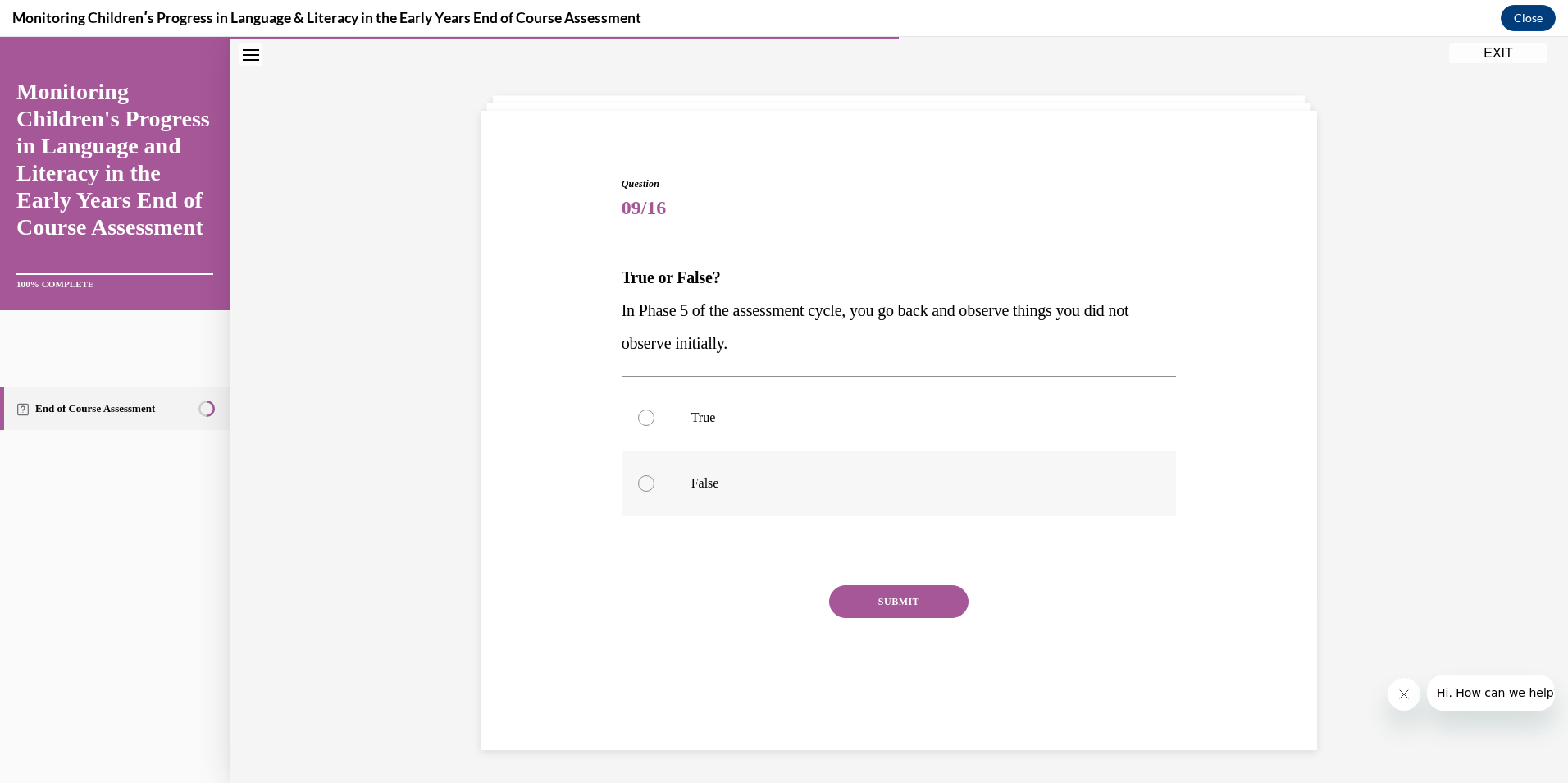
drag, startPoint x: 786, startPoint y: 469, endPoint x: 804, endPoint y: 513, distance: 47.5
click at [786, 470] on label "False" at bounding box center [899, 483] width 556 height 65
click at [655, 475] on input "False" at bounding box center [646, 483] width 17 height 17
radio input "true"
click at [879, 604] on button "SUBMIT" at bounding box center [899, 601] width 140 height 33
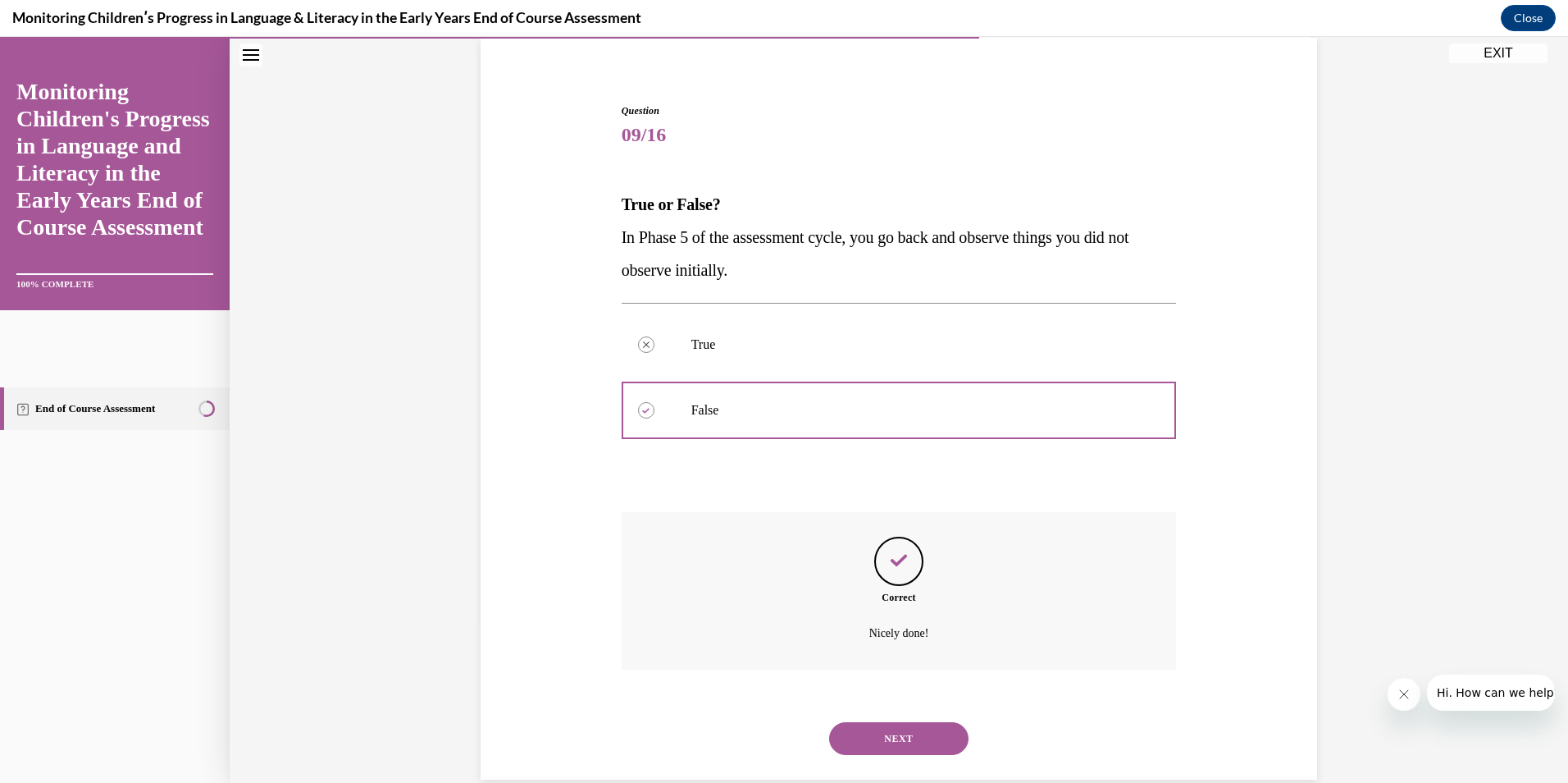
scroll to position [155, 0]
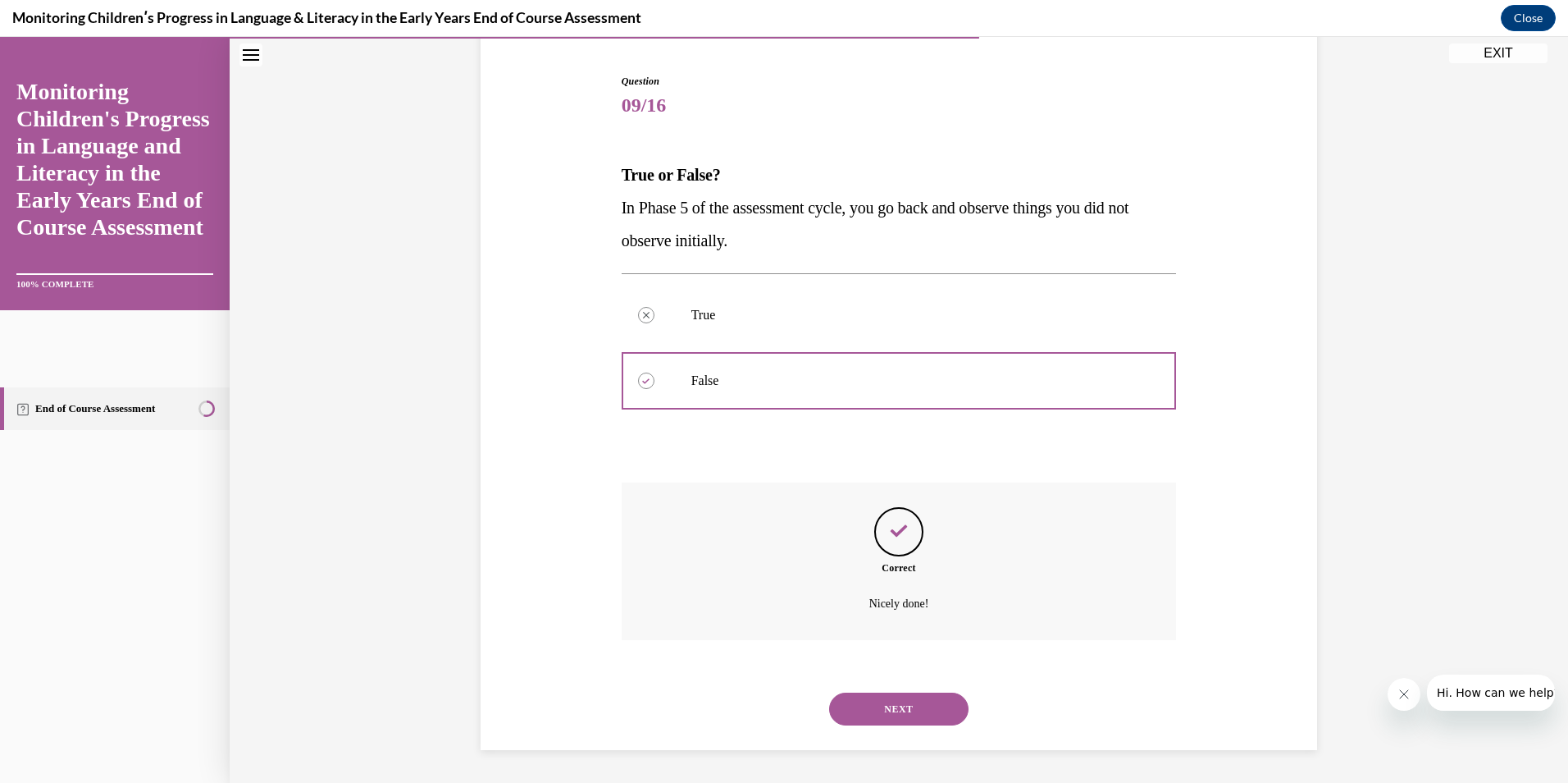
click at [903, 710] on button "NEXT" at bounding box center [899, 709] width 140 height 33
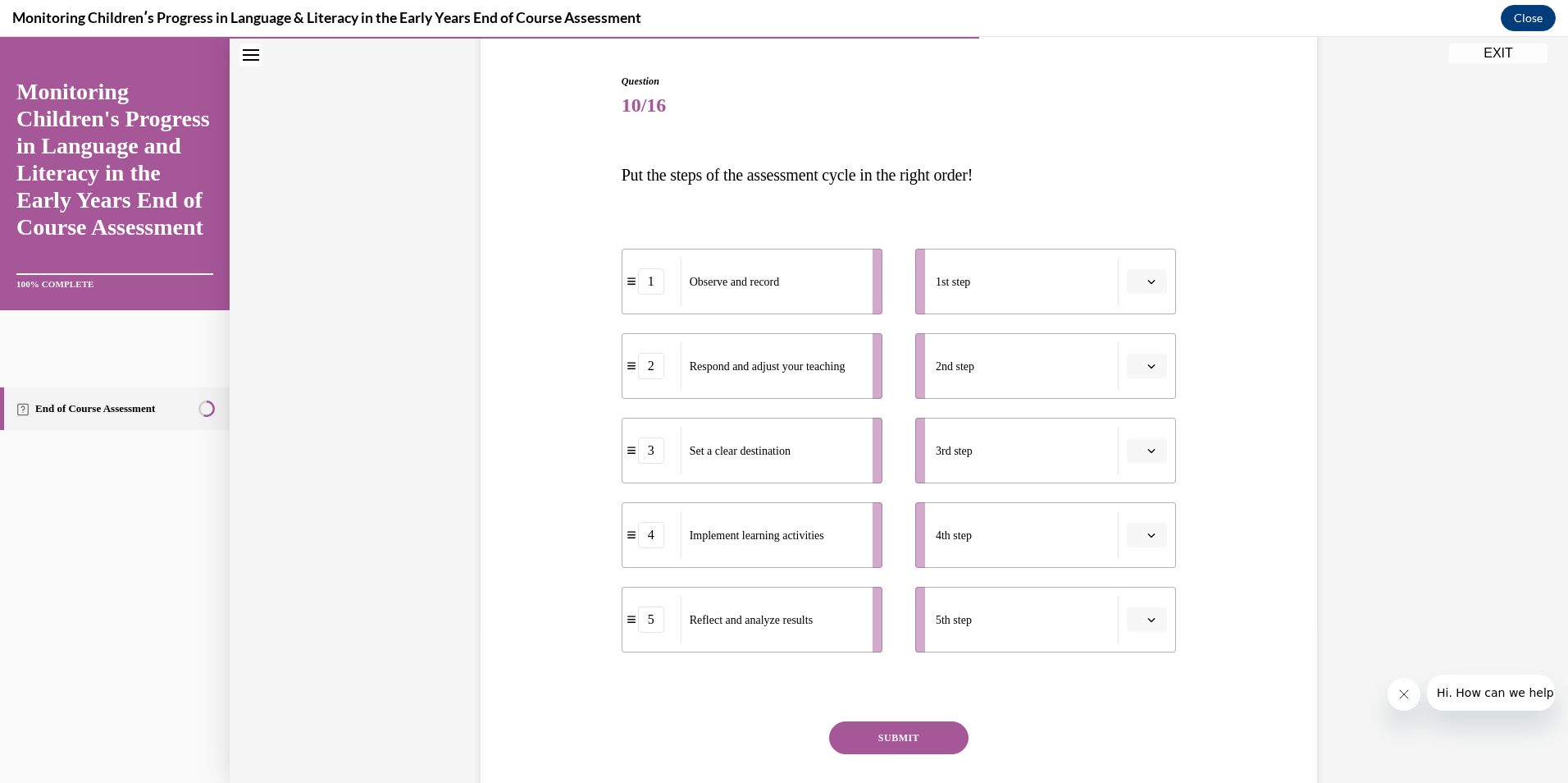
scroll to position [86, 0]
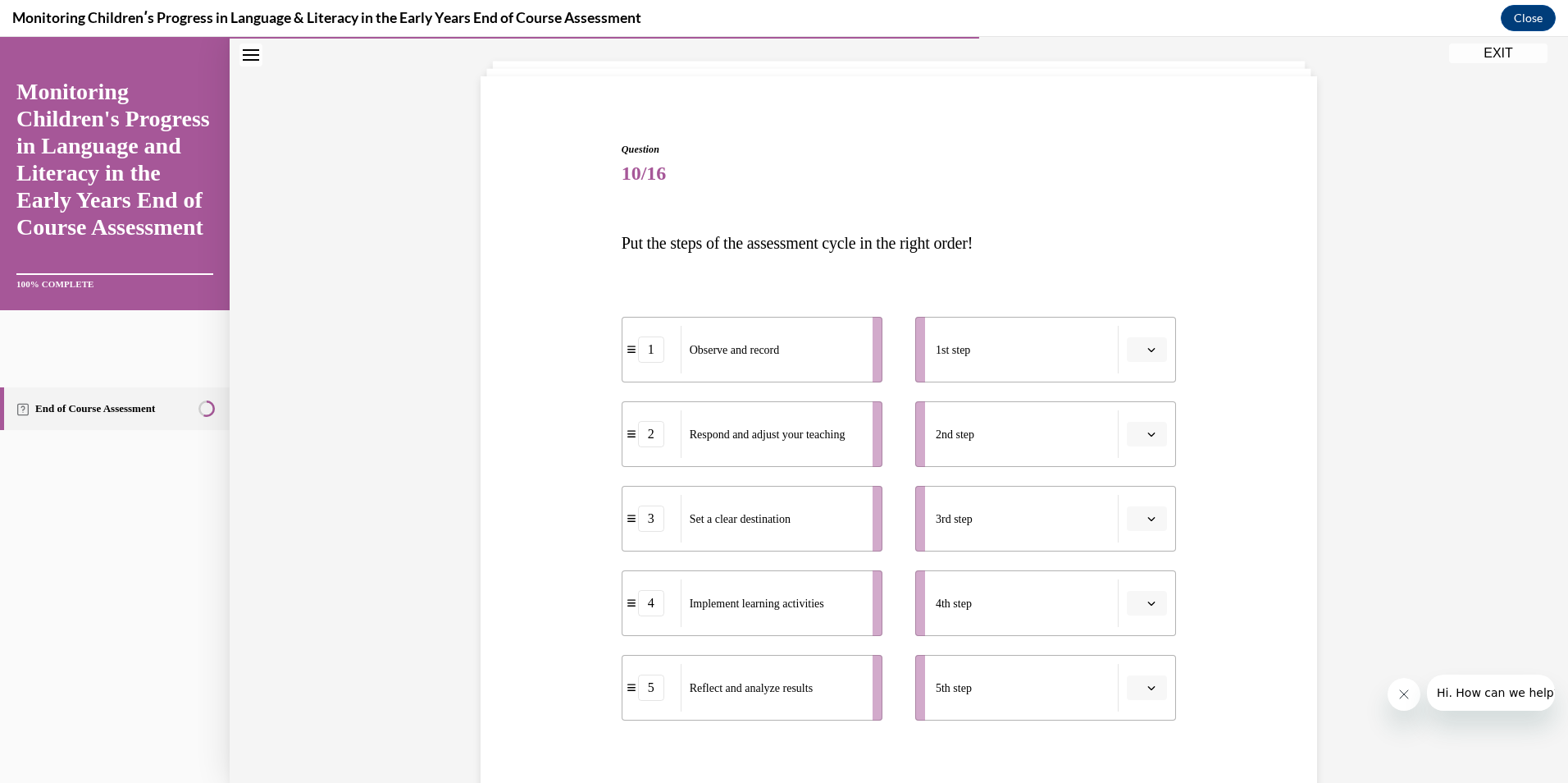
click at [1139, 351] on button "button" at bounding box center [1147, 350] width 40 height 25
click at [1127, 490] on div "3" at bounding box center [1140, 484] width 41 height 33
click at [1155, 429] on button "button" at bounding box center [1147, 434] width 40 height 25
click at [1135, 596] on span "4" at bounding box center [1134, 602] width 5 height 13
click at [1148, 521] on icon "button" at bounding box center [1151, 518] width 8 height 8
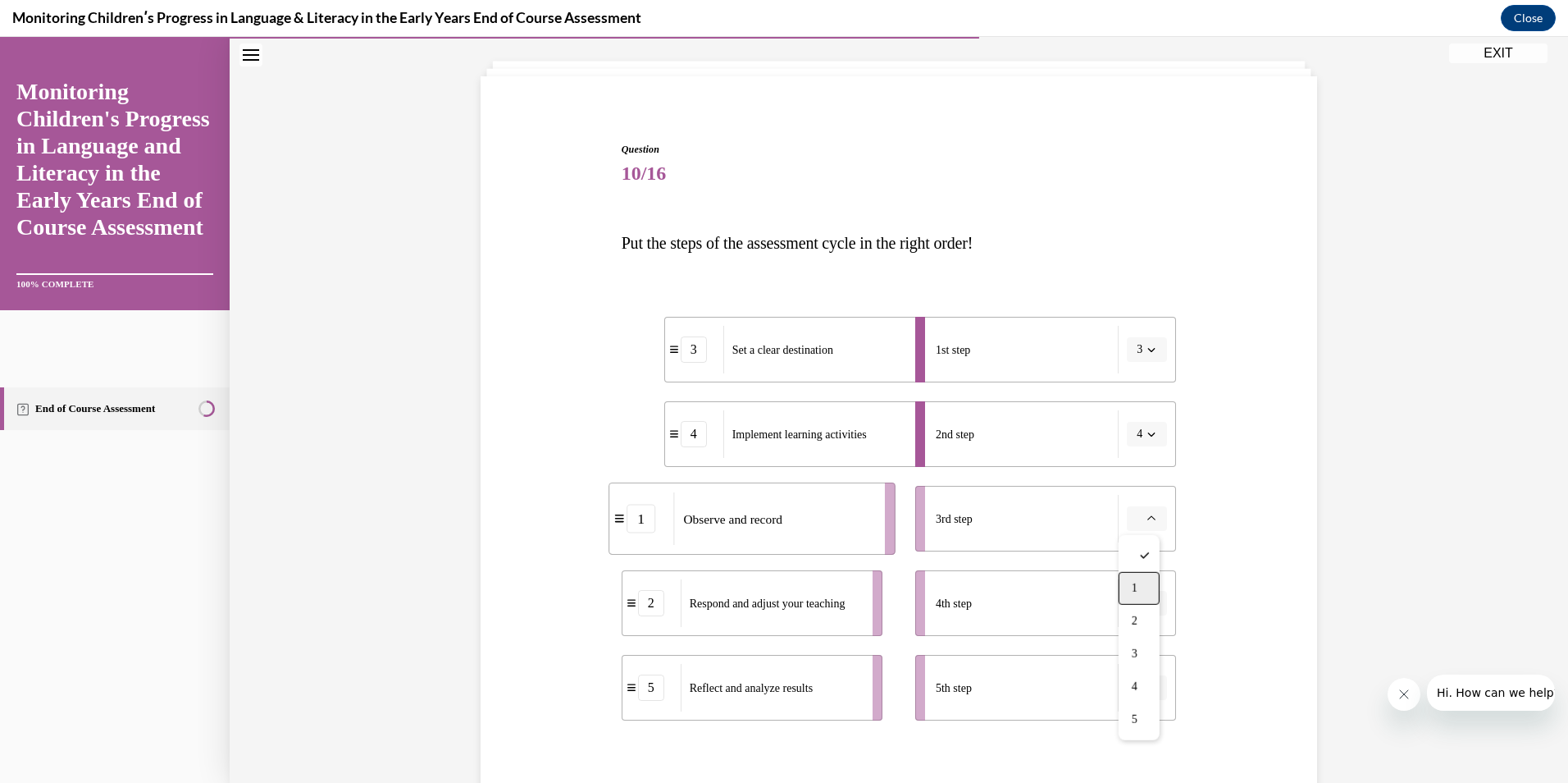
click at [1136, 595] on div "1" at bounding box center [1140, 588] width 41 height 33
click at [1146, 605] on span "button" at bounding box center [1151, 603] width 11 height 11
click at [1140, 570] on div "5" at bounding box center [1140, 566] width 41 height 33
click at [1138, 694] on button "button" at bounding box center [1147, 688] width 40 height 25
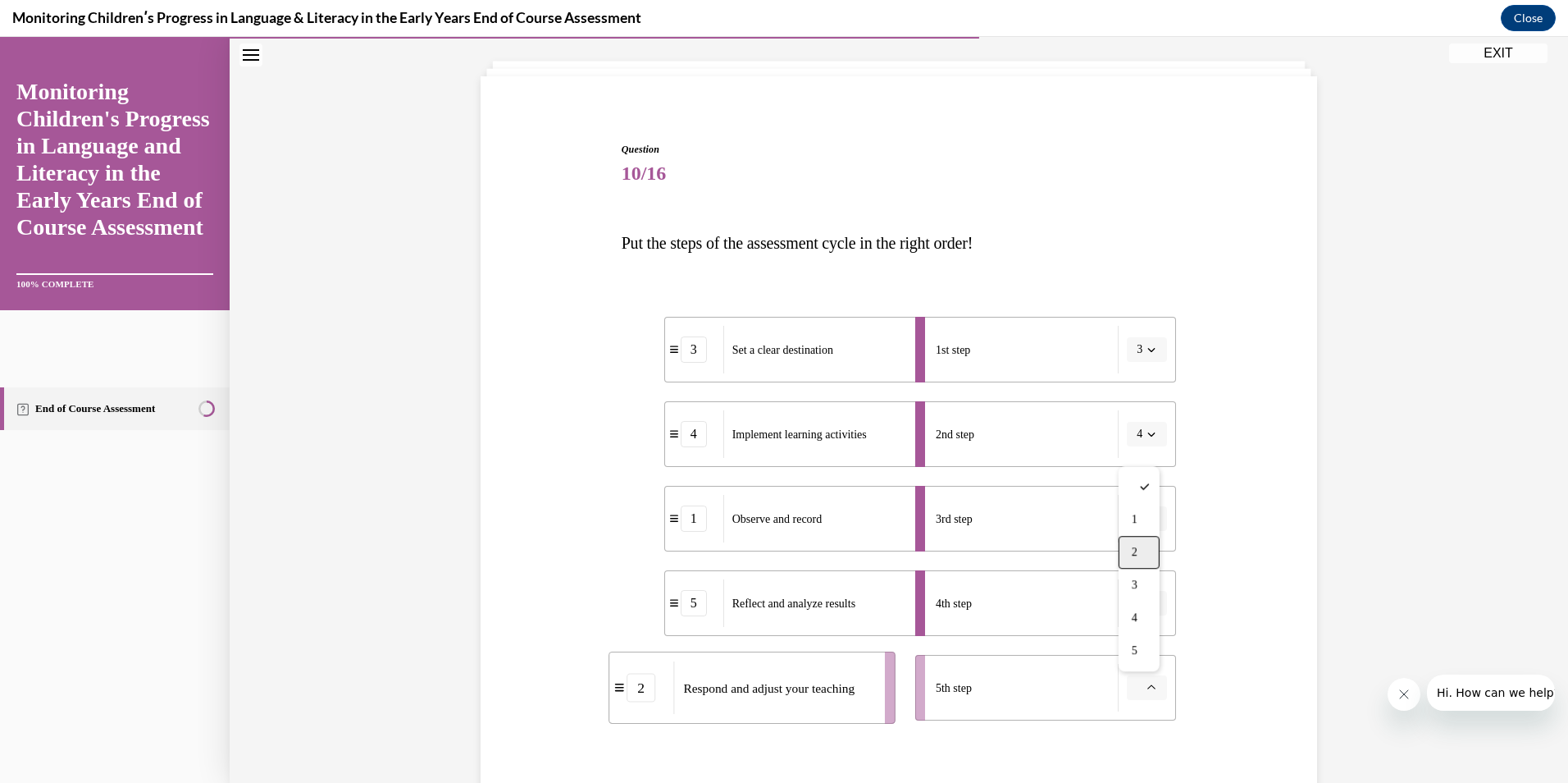
click at [1155, 548] on div "2" at bounding box center [1140, 551] width 41 height 33
click at [1210, 624] on div "Question 10/16 Put the steps of the assessment cycle in the right order! 3 Set …" at bounding box center [898, 508] width 845 height 832
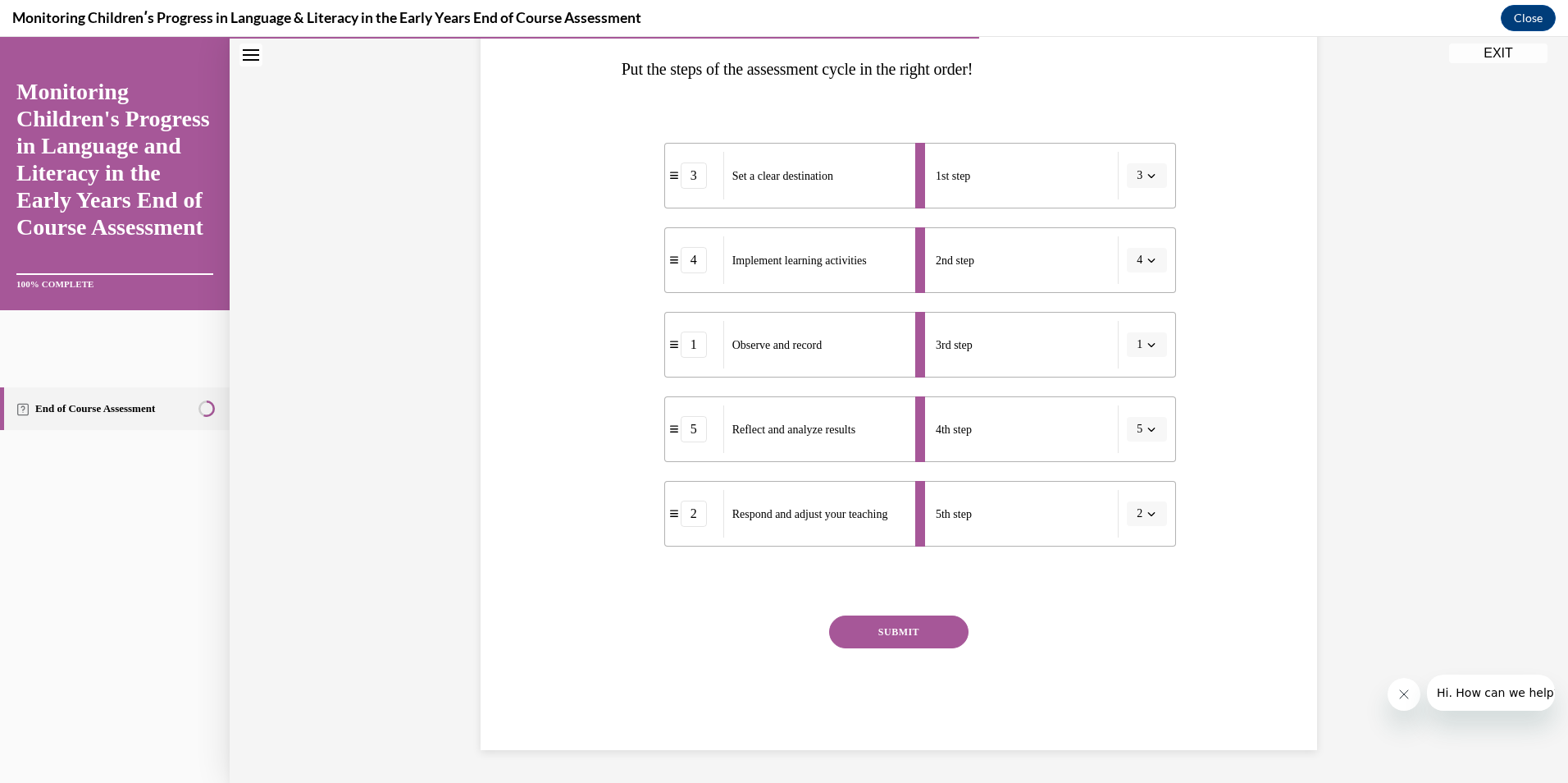
click at [925, 636] on button "SUBMIT" at bounding box center [899, 631] width 140 height 33
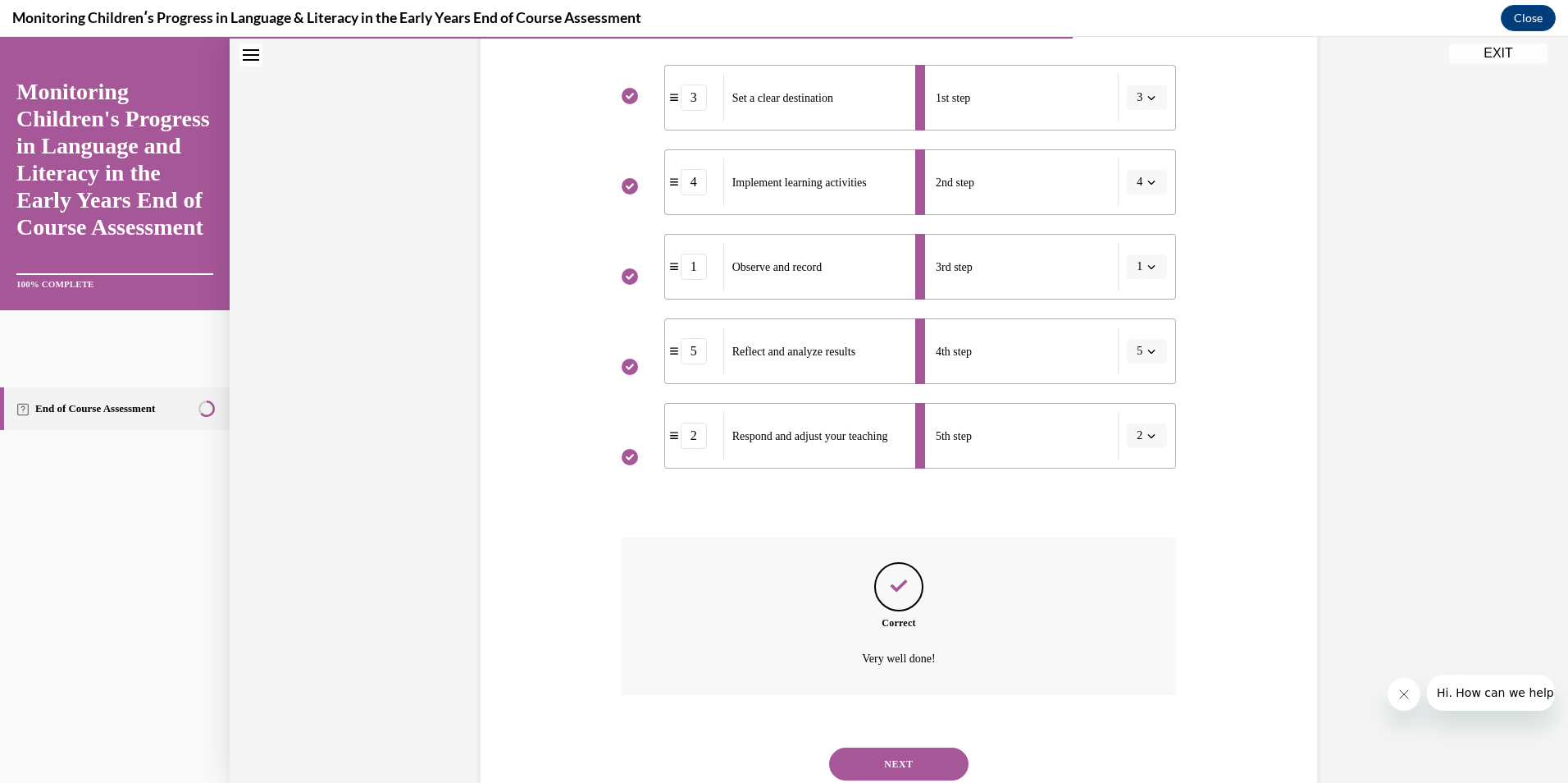
scroll to position [393, 0]
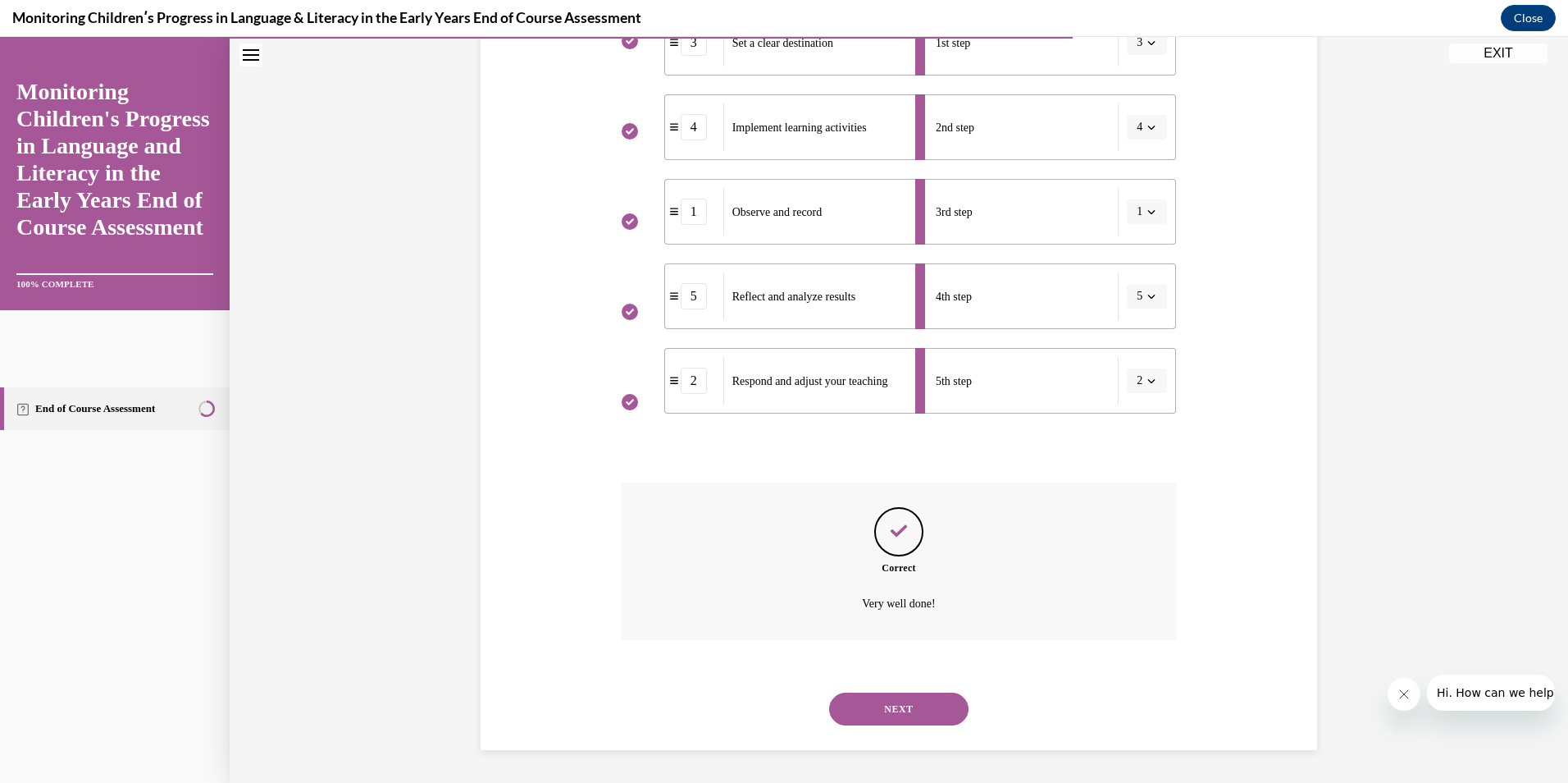
click at [936, 706] on button "NEXT" at bounding box center [899, 709] width 140 height 33
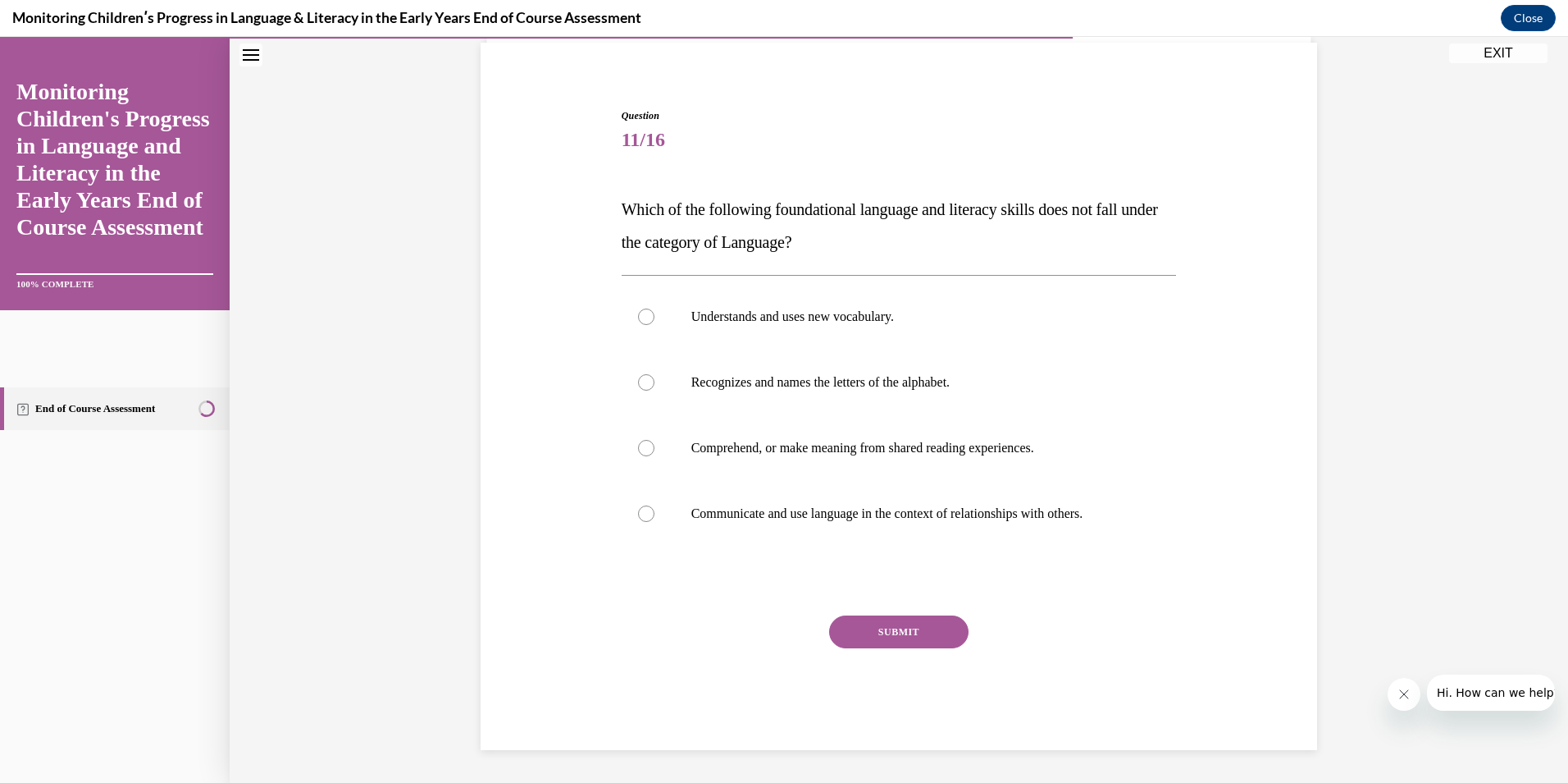
scroll to position [120, 0]
click at [642, 382] on div at bounding box center [646, 382] width 17 height 17
click at [642, 382] on input "Recognizes and names the letters of the alphabet." at bounding box center [646, 382] width 17 height 17
radio input "true"
click at [899, 634] on button "SUBMIT" at bounding box center [899, 631] width 140 height 33
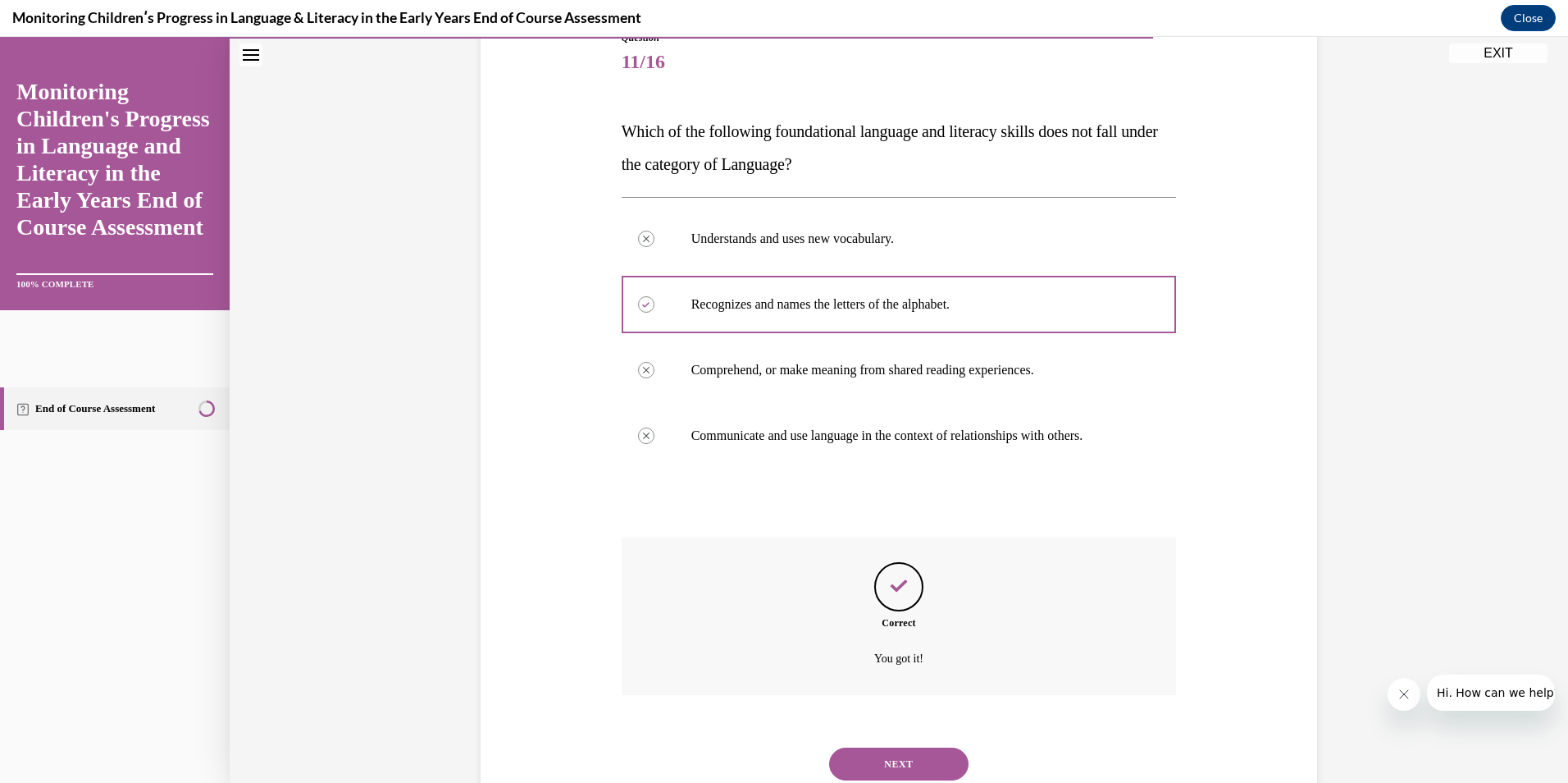
scroll to position [253, 0]
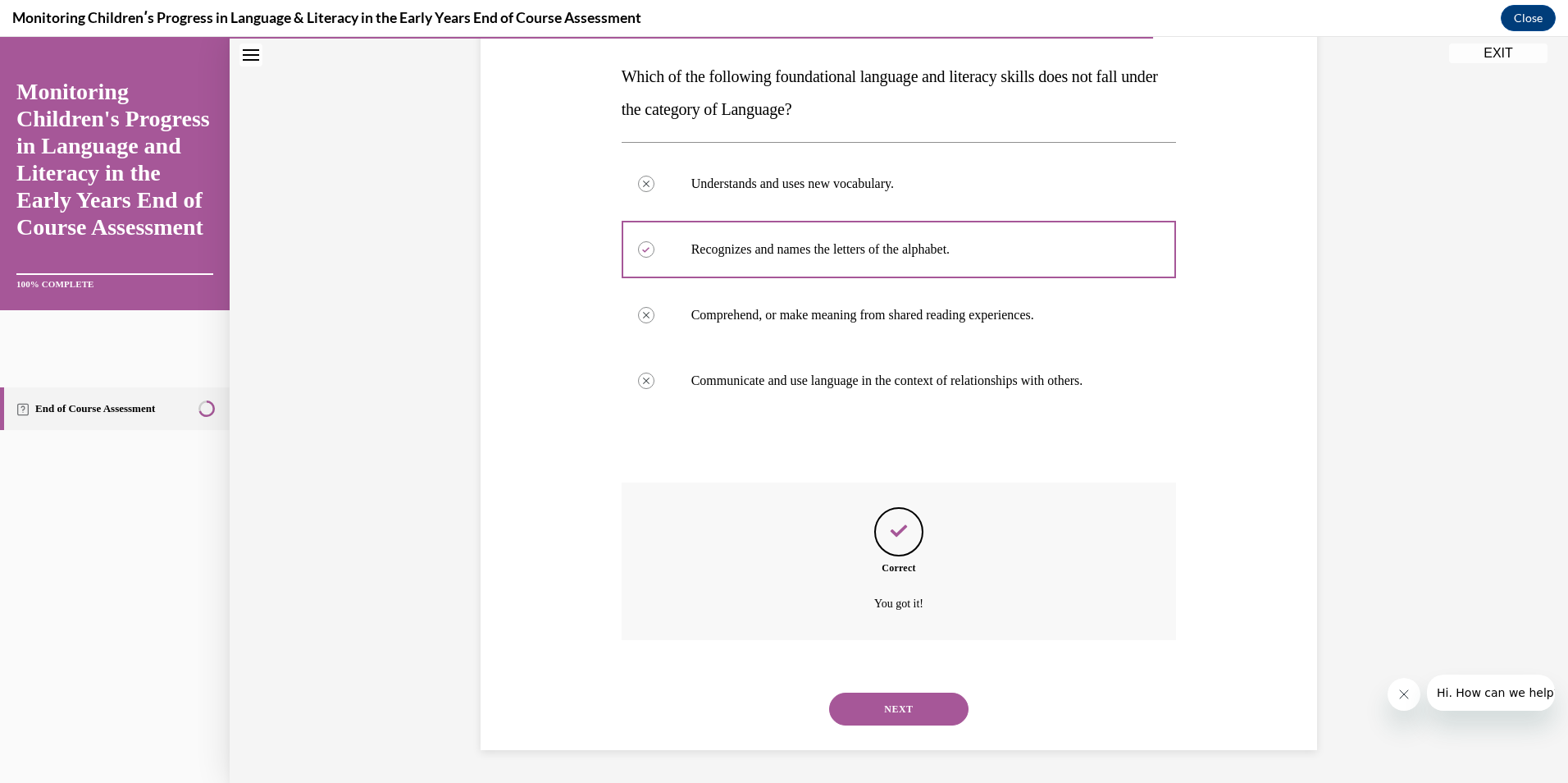
click at [891, 708] on button "NEXT" at bounding box center [899, 709] width 140 height 33
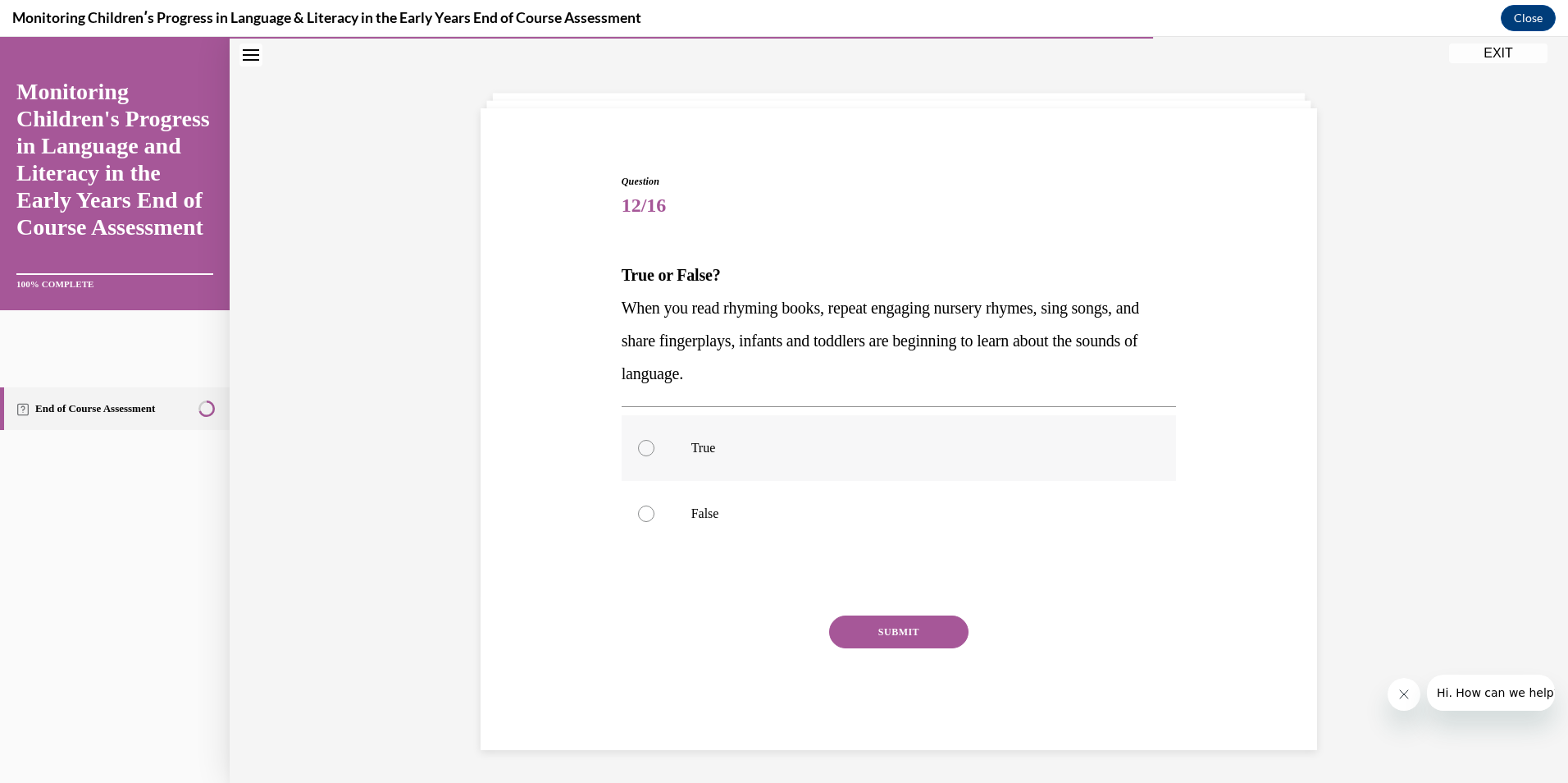
click at [1016, 439] on label "True" at bounding box center [899, 448] width 556 height 65
click at [655, 440] on input "True" at bounding box center [646, 448] width 17 height 17
radio input "true"
click at [916, 635] on button "SUBMIT" at bounding box center [899, 631] width 140 height 33
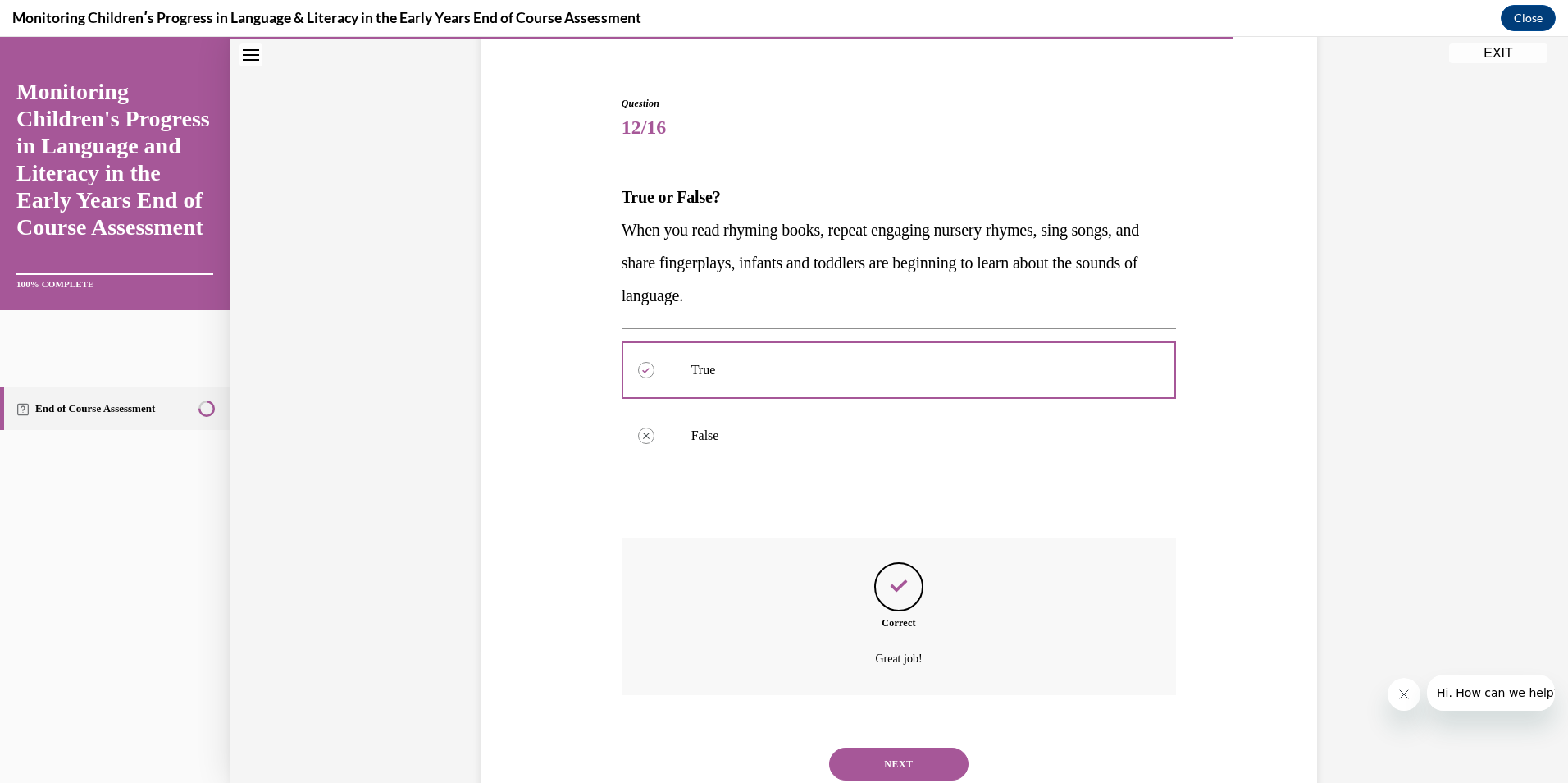
scroll to position [187, 0]
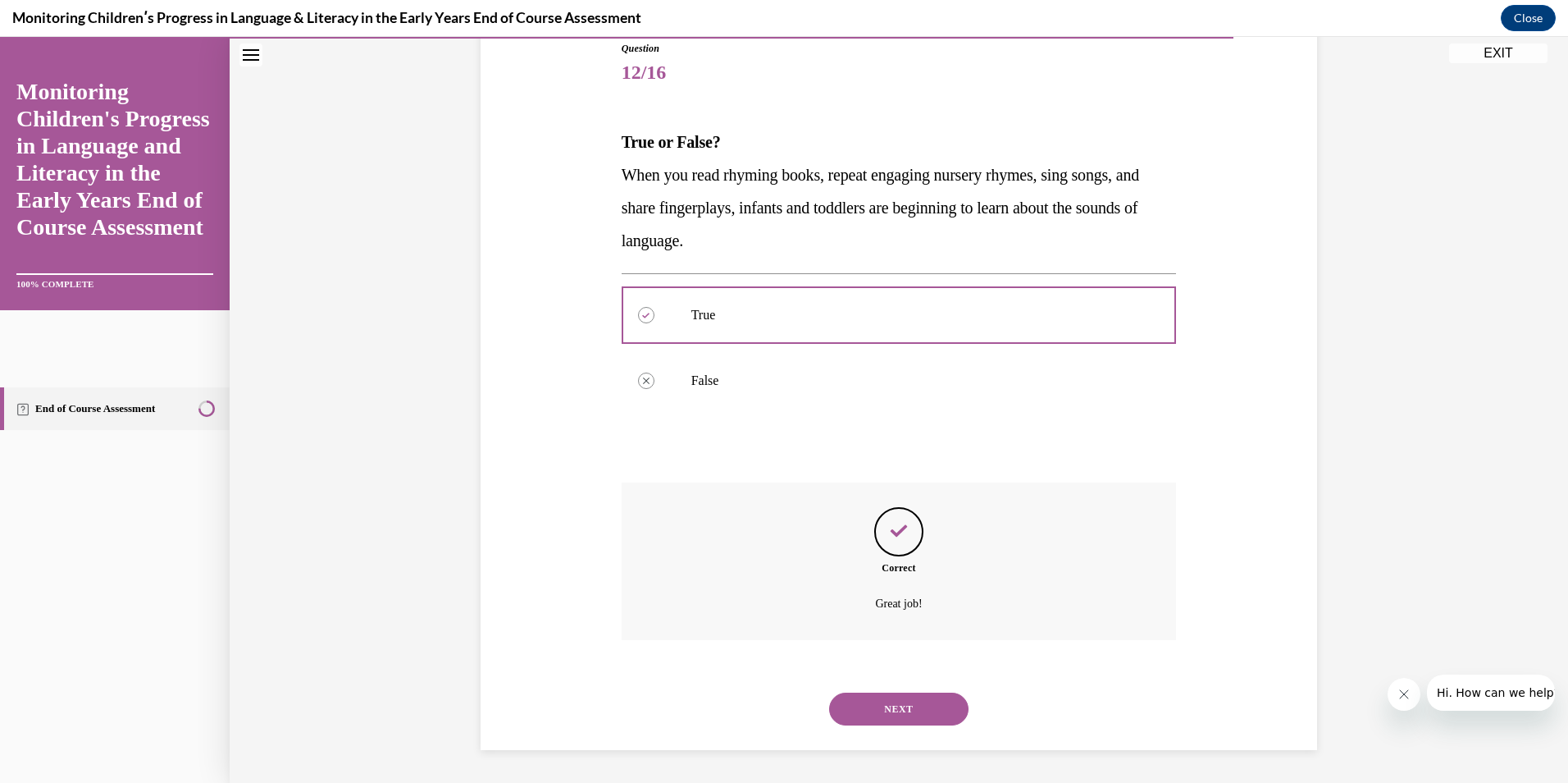
click at [905, 702] on button "NEXT" at bounding box center [899, 709] width 140 height 33
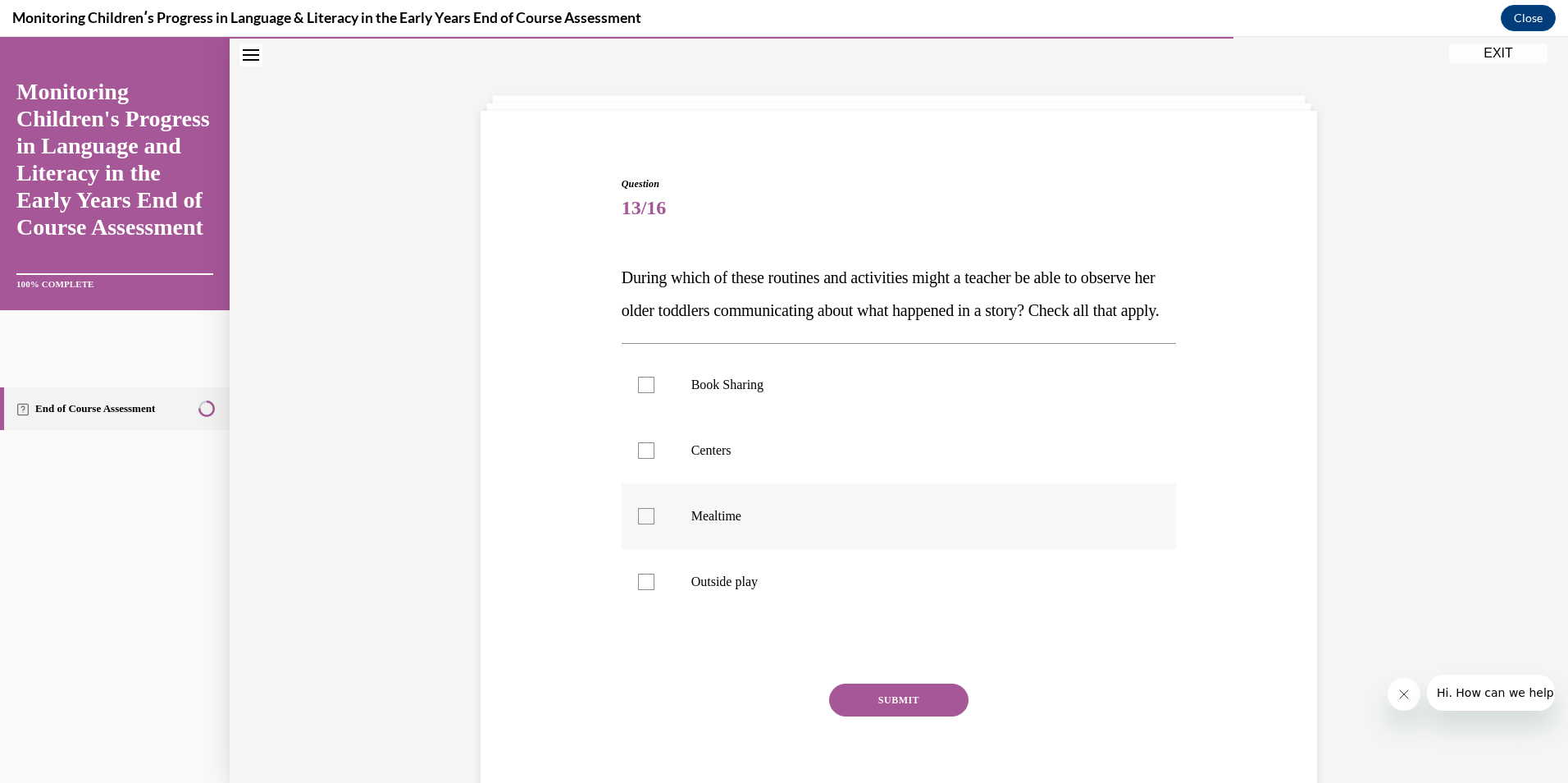
scroll to position [54, 0]
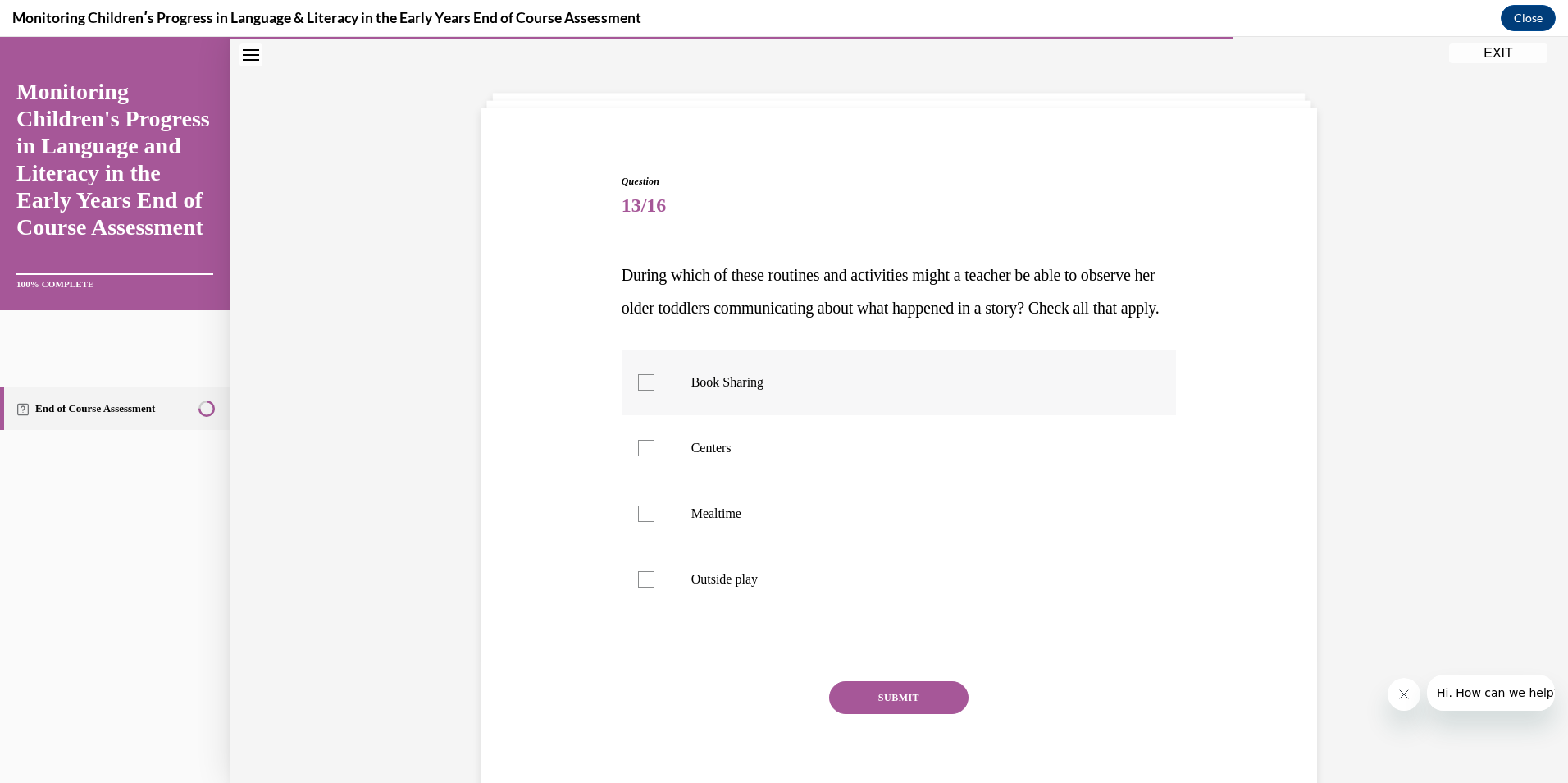
click at [643, 391] on div at bounding box center [646, 382] width 17 height 17
click at [643, 391] on input "Book Sharing" at bounding box center [646, 382] width 17 height 17
checkbox input "true"
click at [630, 481] on label "Centers" at bounding box center [899, 448] width 556 height 65
click at [638, 456] on input "Centers" at bounding box center [646, 448] width 17 height 17
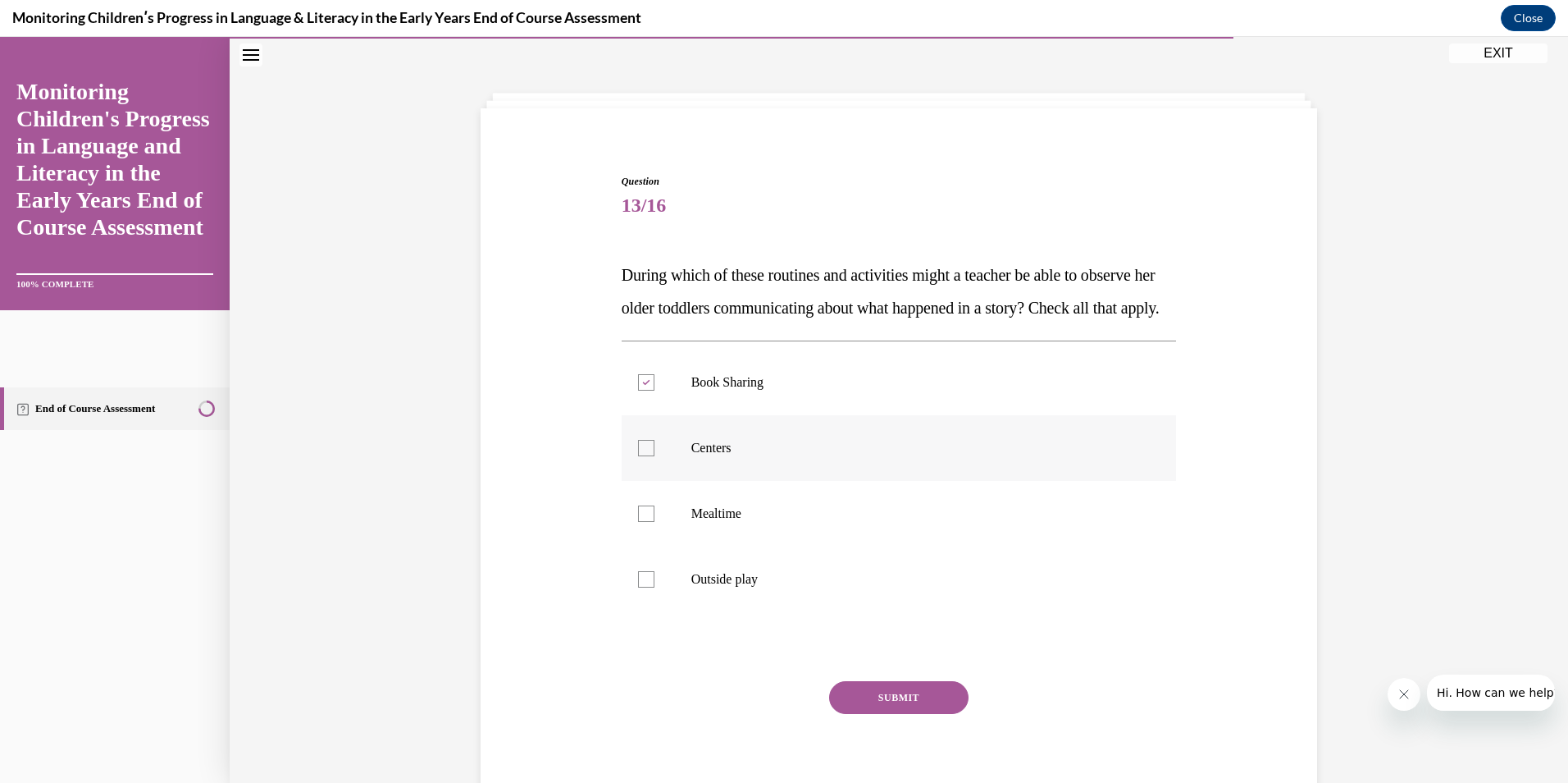
checkbox input "true"
click at [635, 537] on label "Mealtime" at bounding box center [899, 513] width 556 height 65
click at [638, 522] on input "Mealtime" at bounding box center [646, 513] width 17 height 17
checkbox input "true"
click at [638, 588] on div at bounding box center [646, 579] width 17 height 17
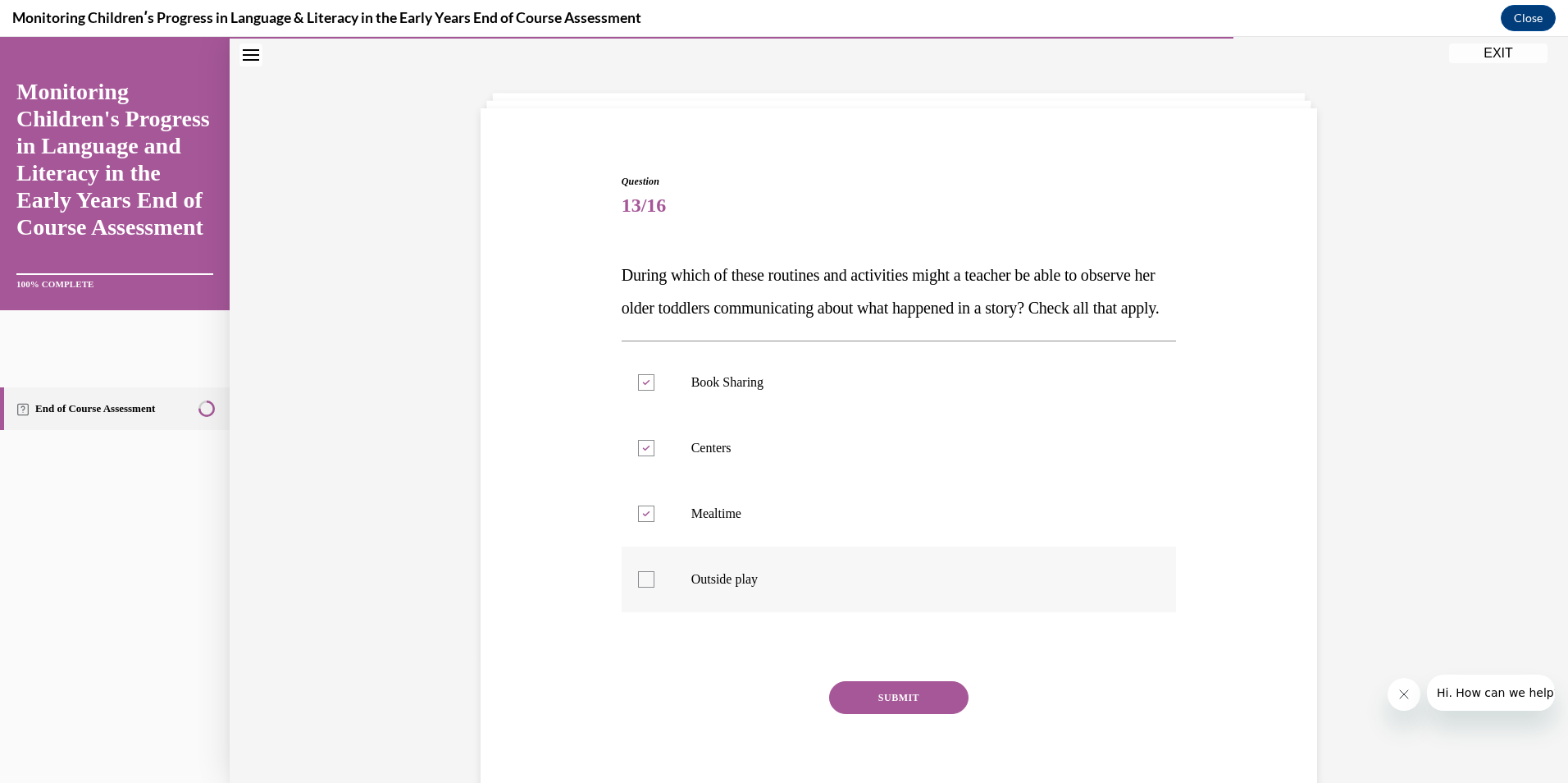
click at [638, 588] on input "Outside play" at bounding box center [646, 579] width 17 height 17
checkbox input "true"
click at [919, 714] on button "SUBMIT" at bounding box center [899, 697] width 140 height 33
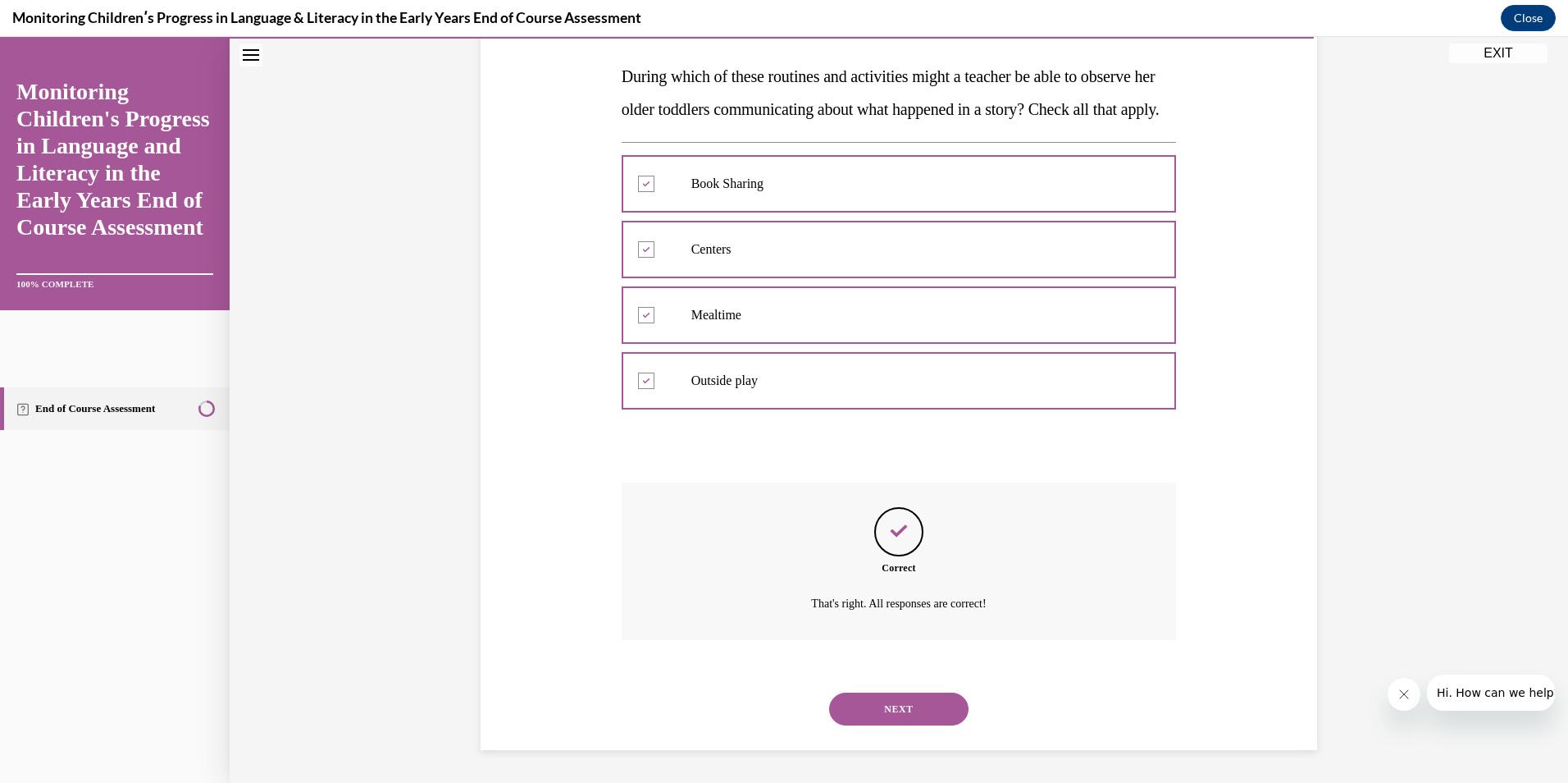
scroll to position [285, 0]
click at [896, 706] on button "NEXT" at bounding box center [899, 709] width 140 height 33
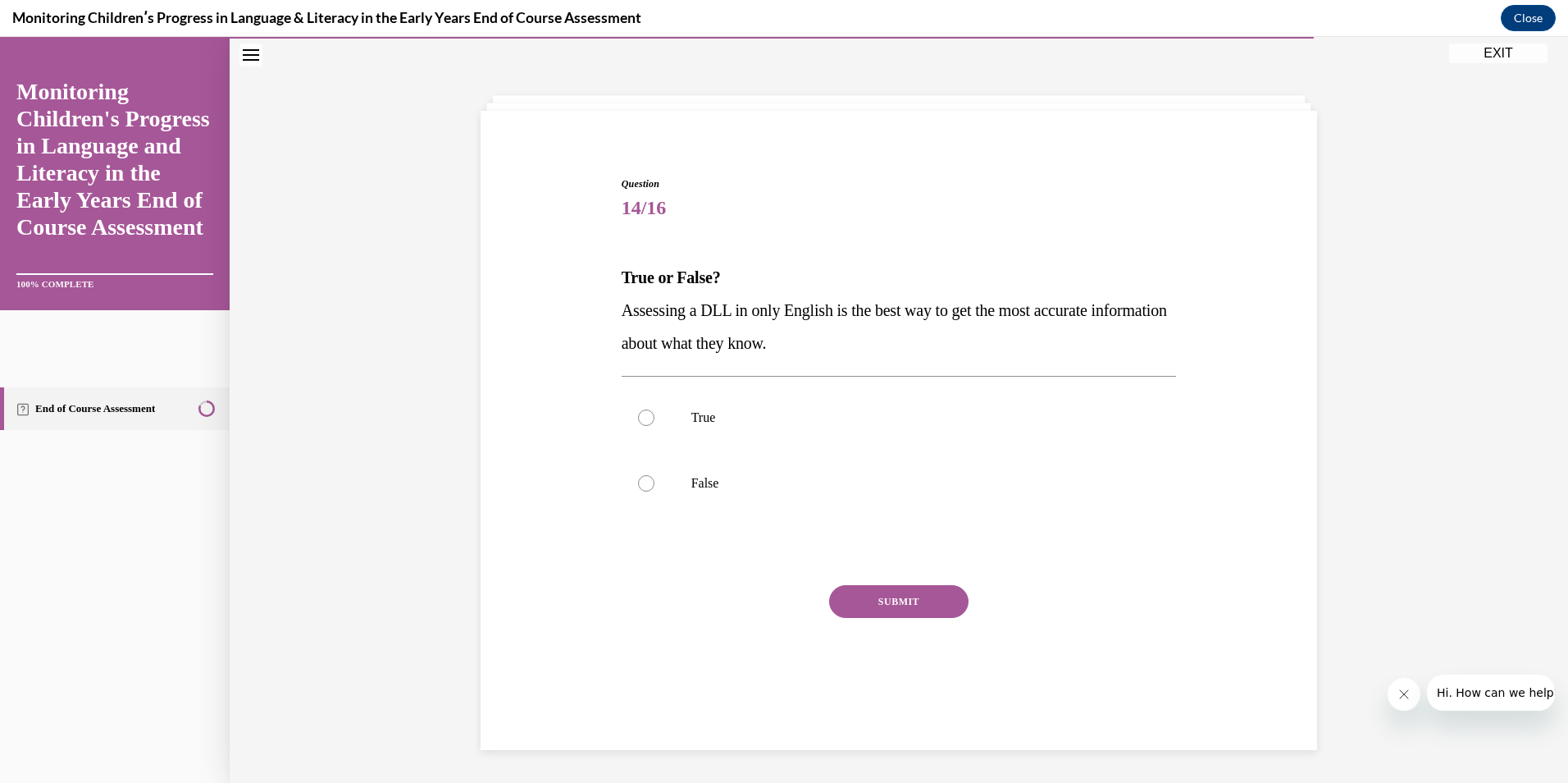
scroll to position [51, 0]
click at [755, 480] on p "False" at bounding box center [913, 483] width 444 height 17
click at [655, 480] on input "False" at bounding box center [646, 483] width 17 height 17
radio input "true"
click at [852, 604] on button "SUBMIT" at bounding box center [899, 601] width 140 height 33
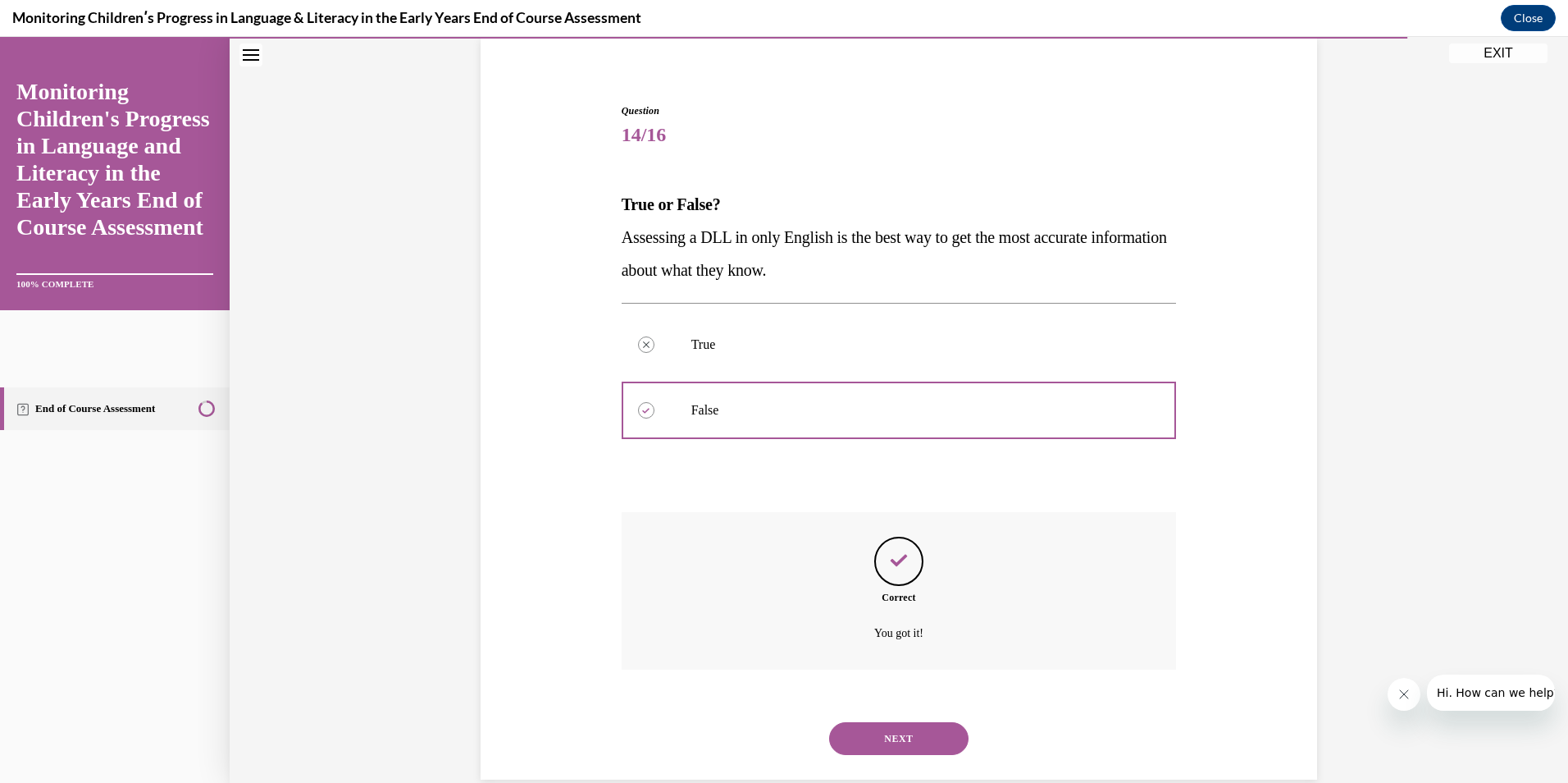
scroll to position [155, 0]
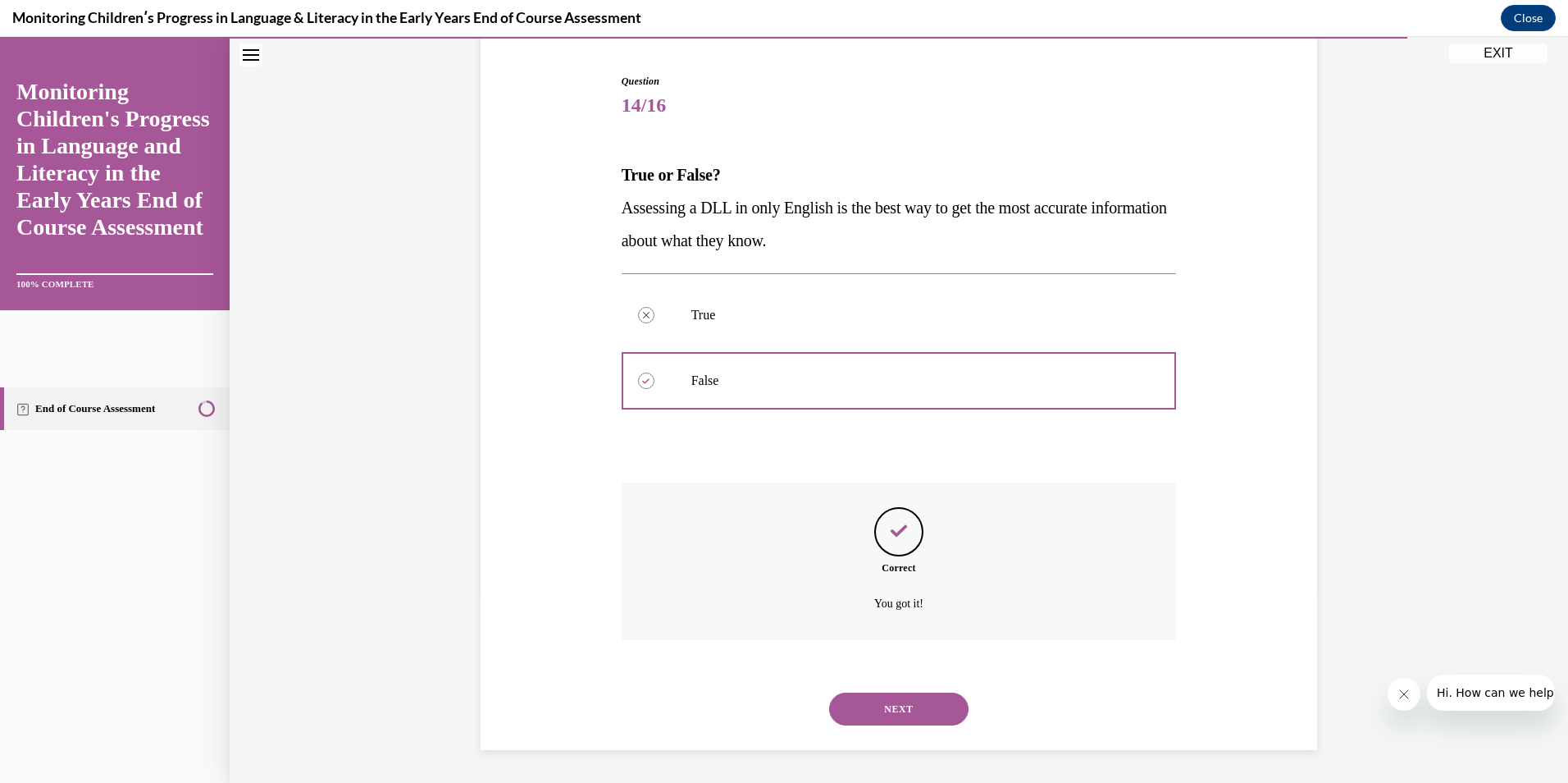
click at [886, 711] on button "NEXT" at bounding box center [899, 709] width 140 height 33
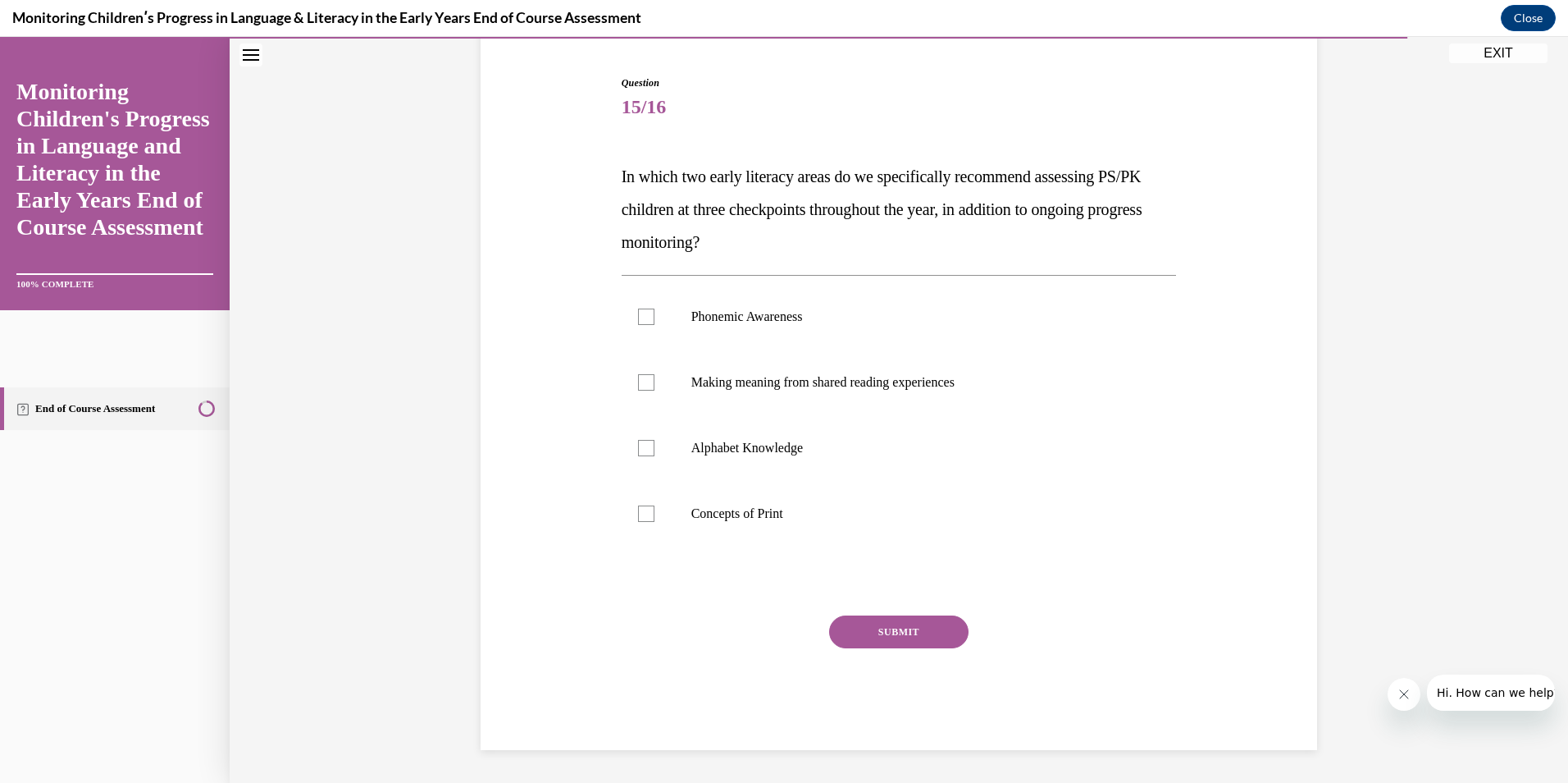
scroll to position [85, 0]
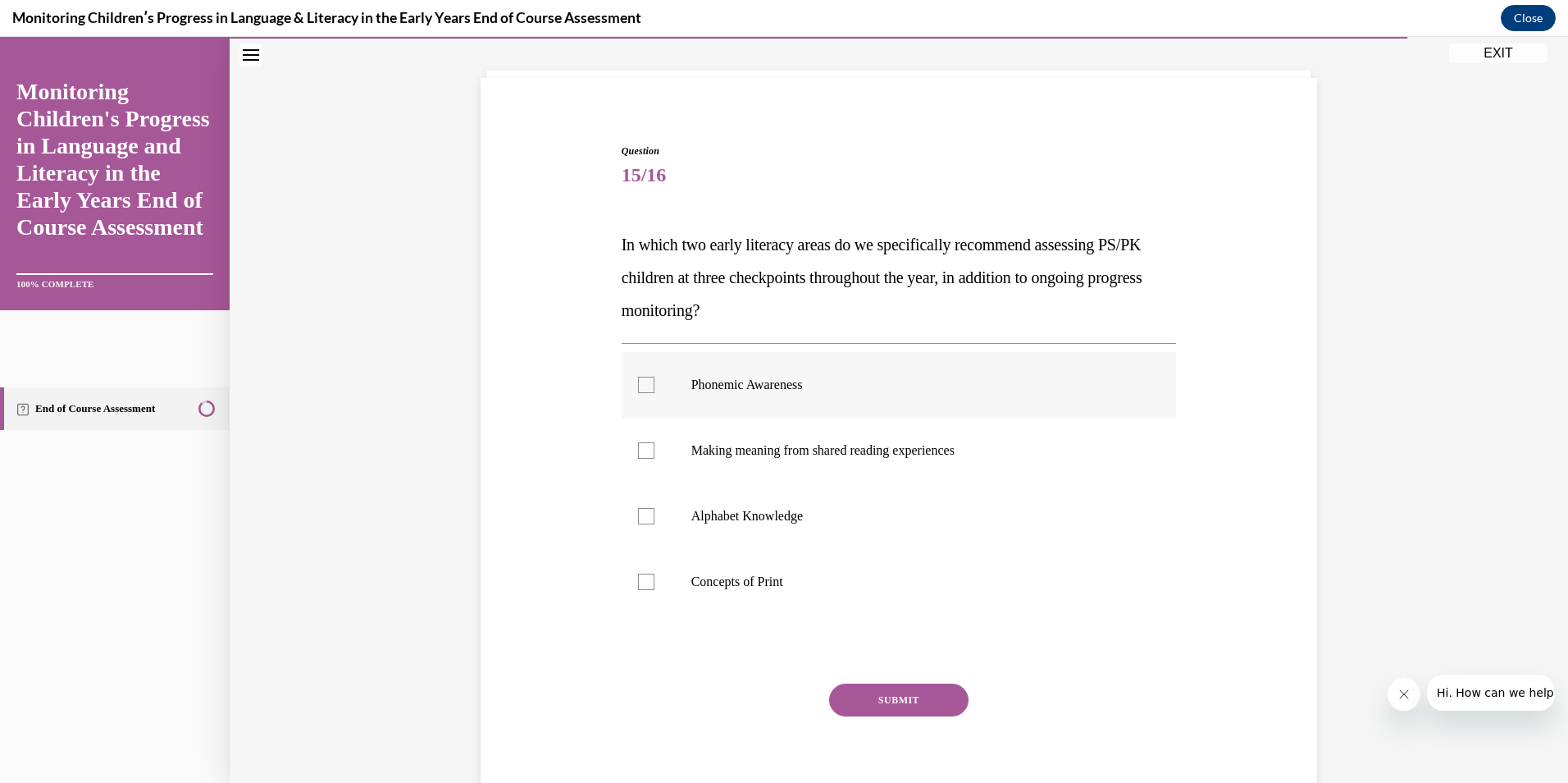
click at [822, 380] on p "Phonemic Awareness" at bounding box center [913, 384] width 444 height 17
click at [655, 380] on input "Phonemic Awareness" at bounding box center [646, 384] width 17 height 17
checkbox input "true"
click at [717, 514] on p "Alphabet Knowledge" at bounding box center [913, 516] width 444 height 17
click at [655, 514] on input "Alphabet Knowledge" at bounding box center [646, 516] width 17 height 17
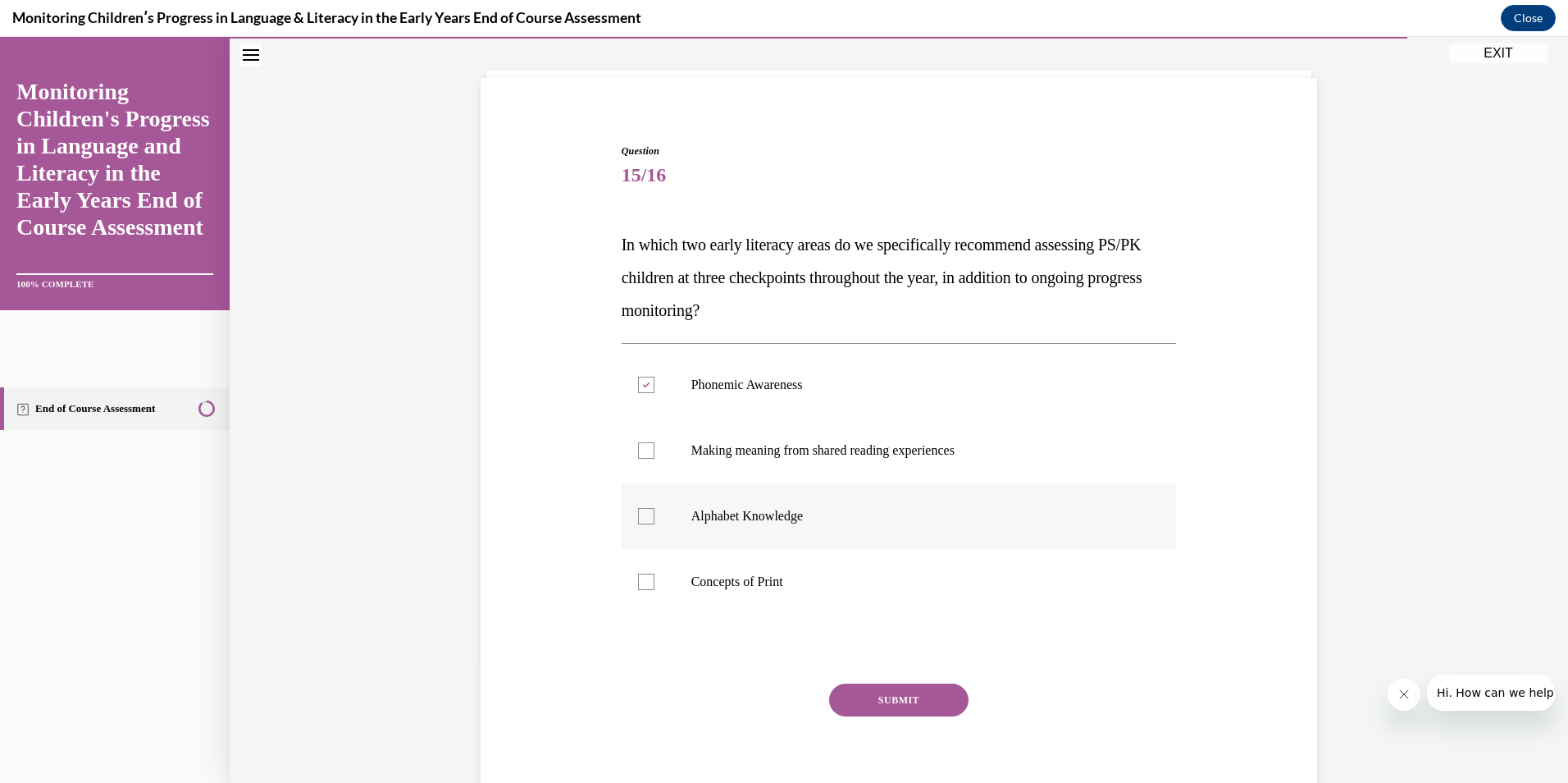
checkbox input "true"
click at [846, 701] on button "SUBMIT" at bounding box center [899, 699] width 140 height 33
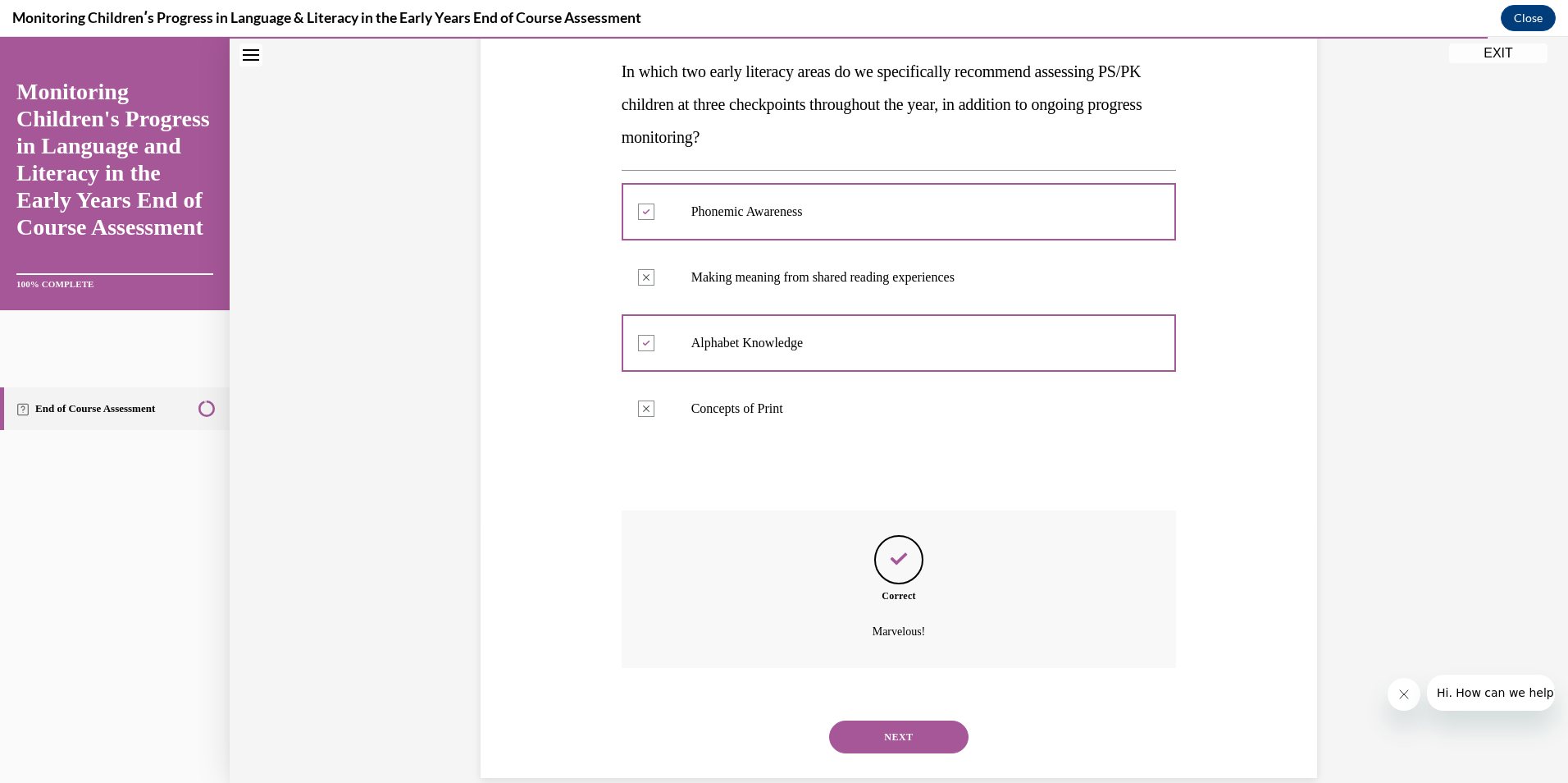
scroll to position [285, 0]
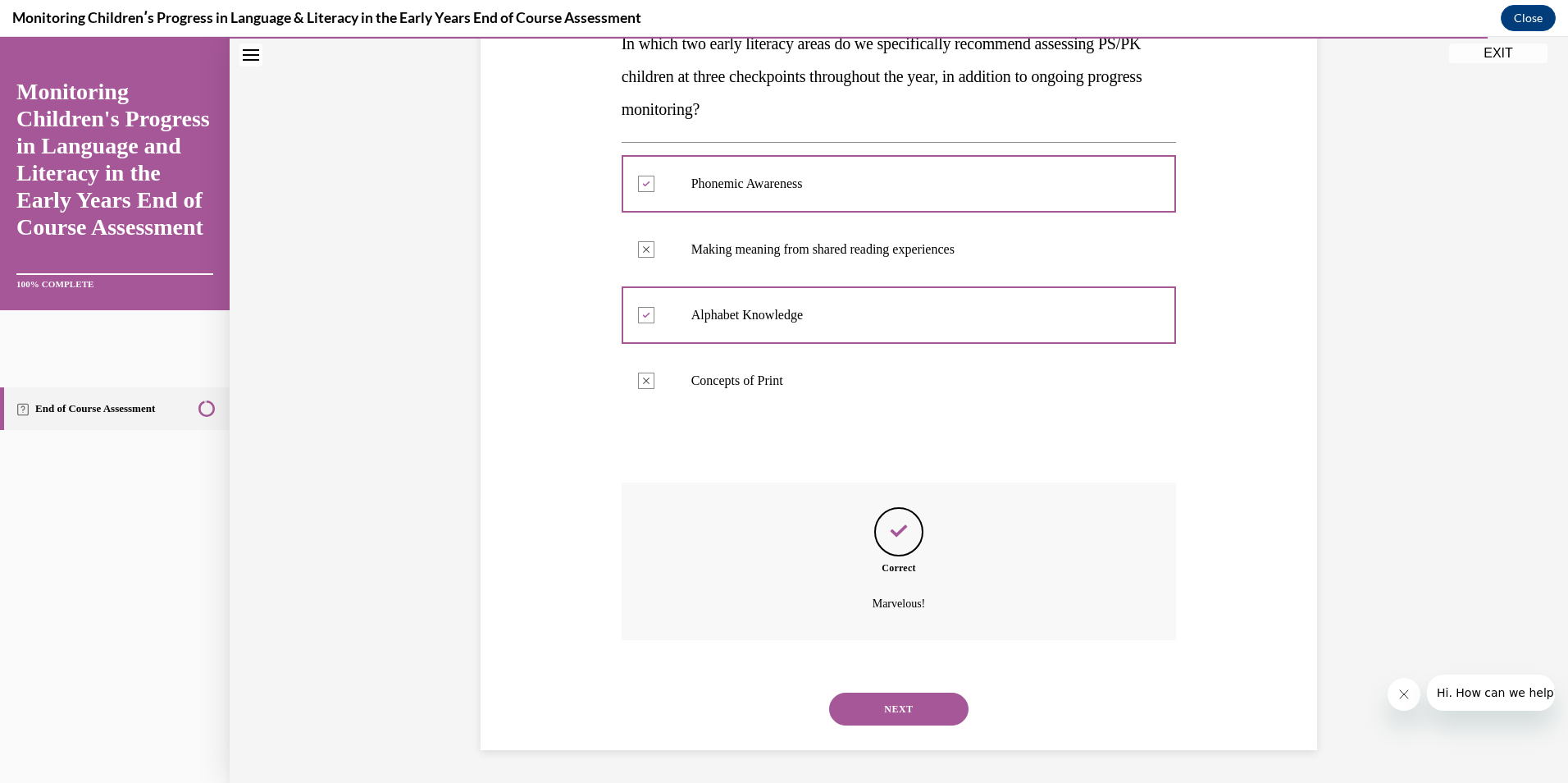
click at [905, 709] on button "NEXT" at bounding box center [899, 709] width 140 height 33
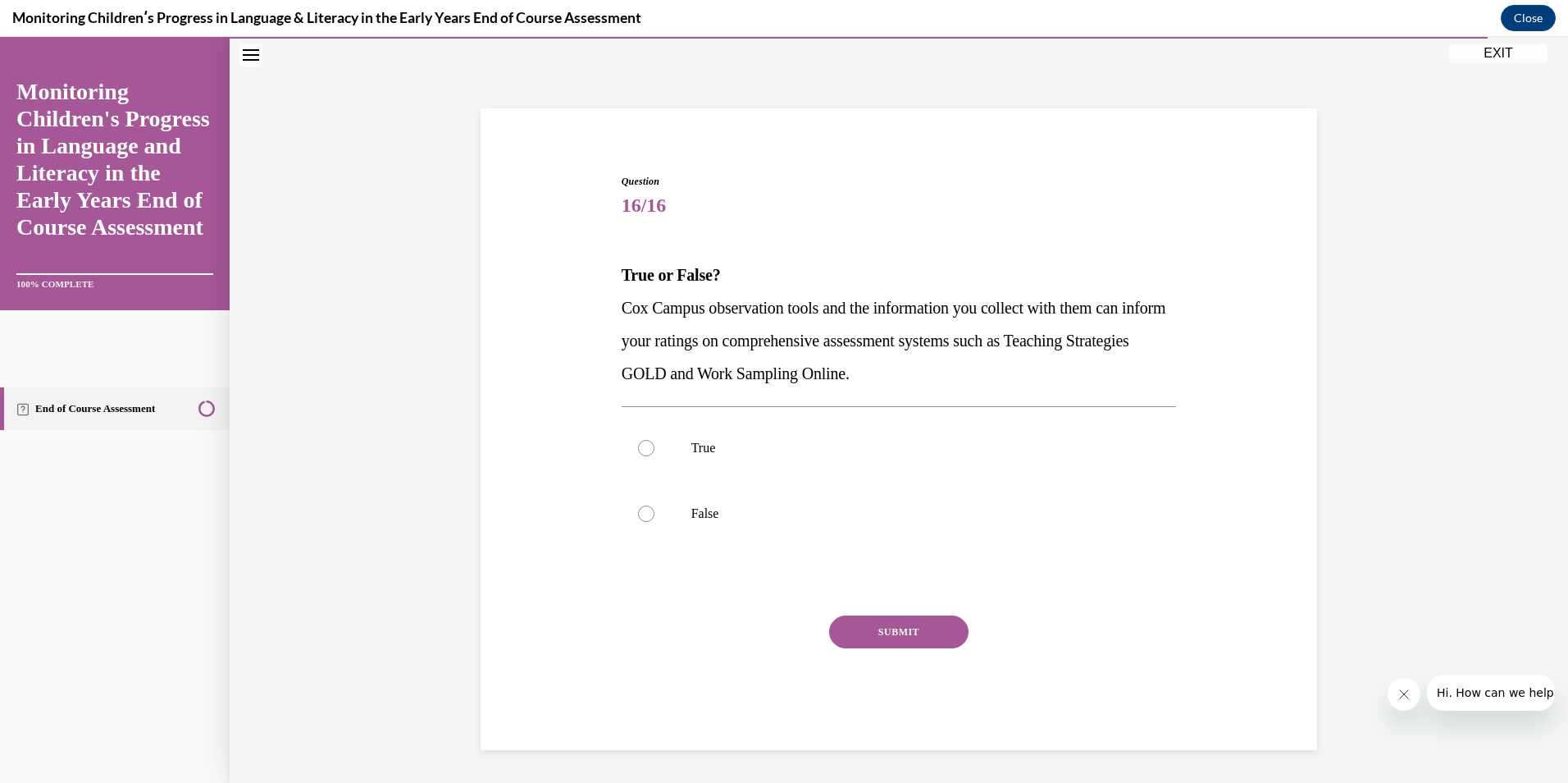
scroll to position [54, 0]
click at [748, 451] on p "True" at bounding box center [913, 448] width 444 height 17
click at [655, 451] on input "True" at bounding box center [646, 448] width 17 height 17
radio input "true"
click at [881, 631] on button "SUBMIT" at bounding box center [899, 631] width 140 height 33
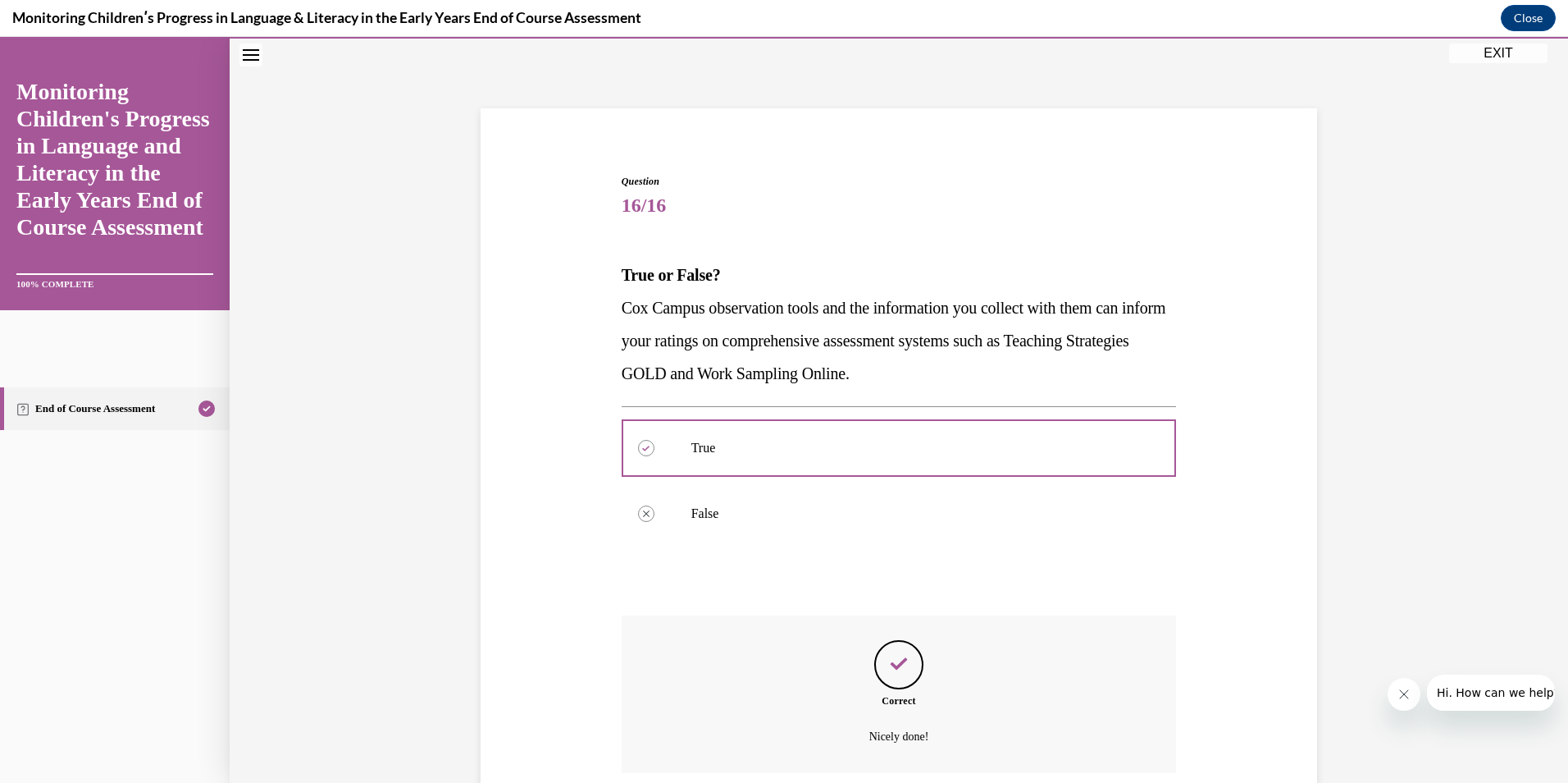
scroll to position [187, 0]
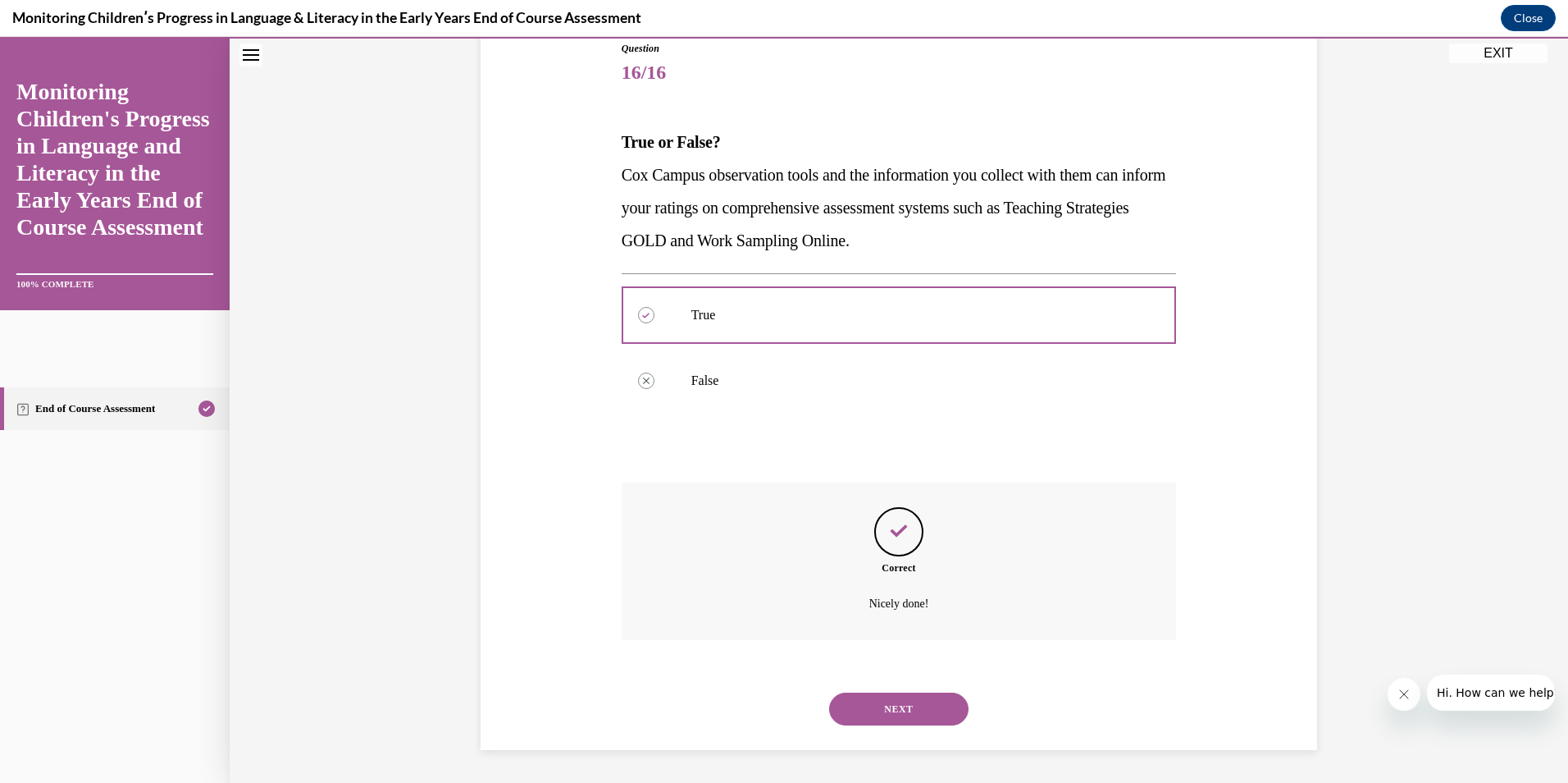
click at [882, 703] on button "NEXT" at bounding box center [899, 709] width 140 height 33
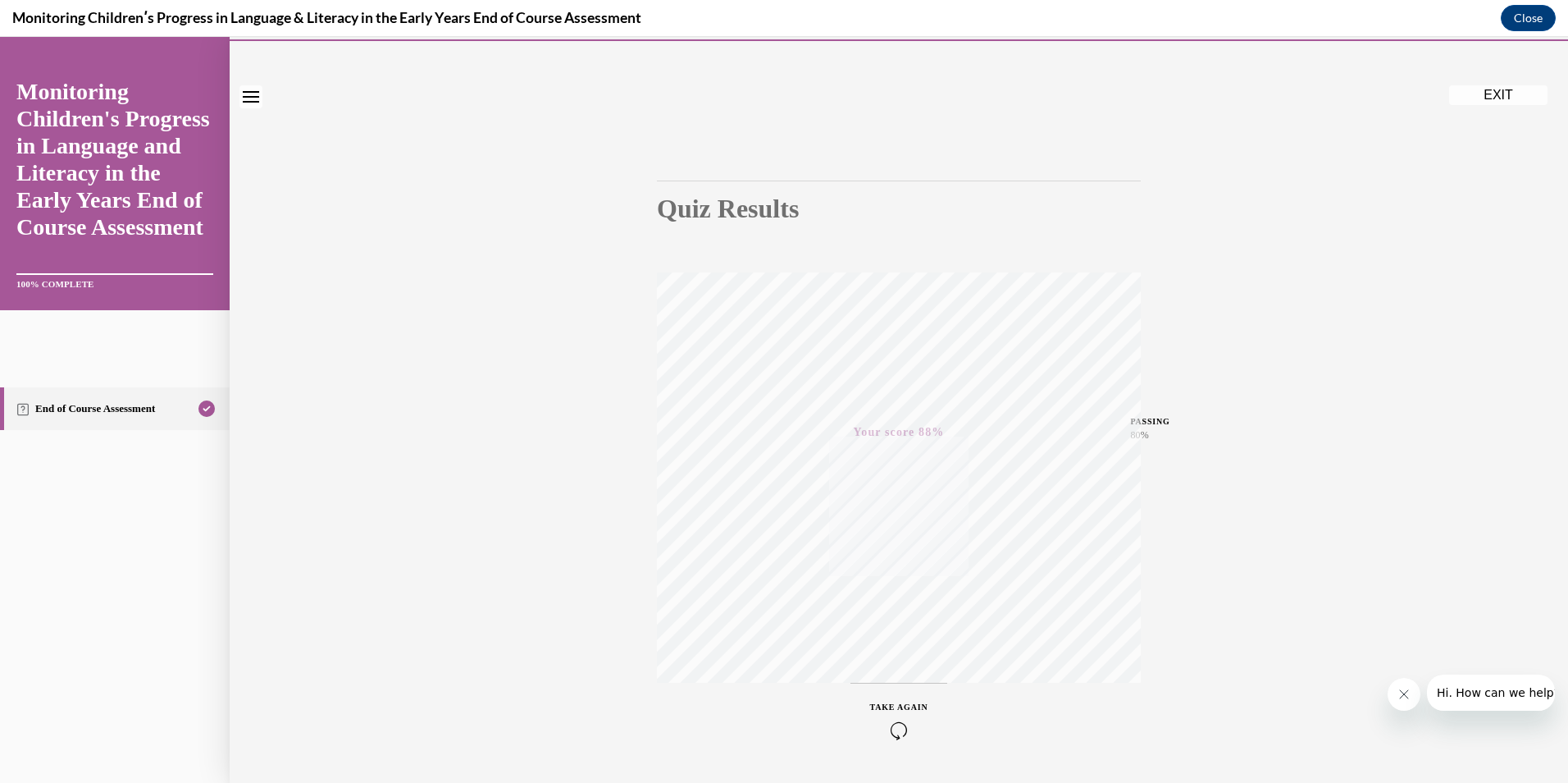
scroll to position [0, 0]
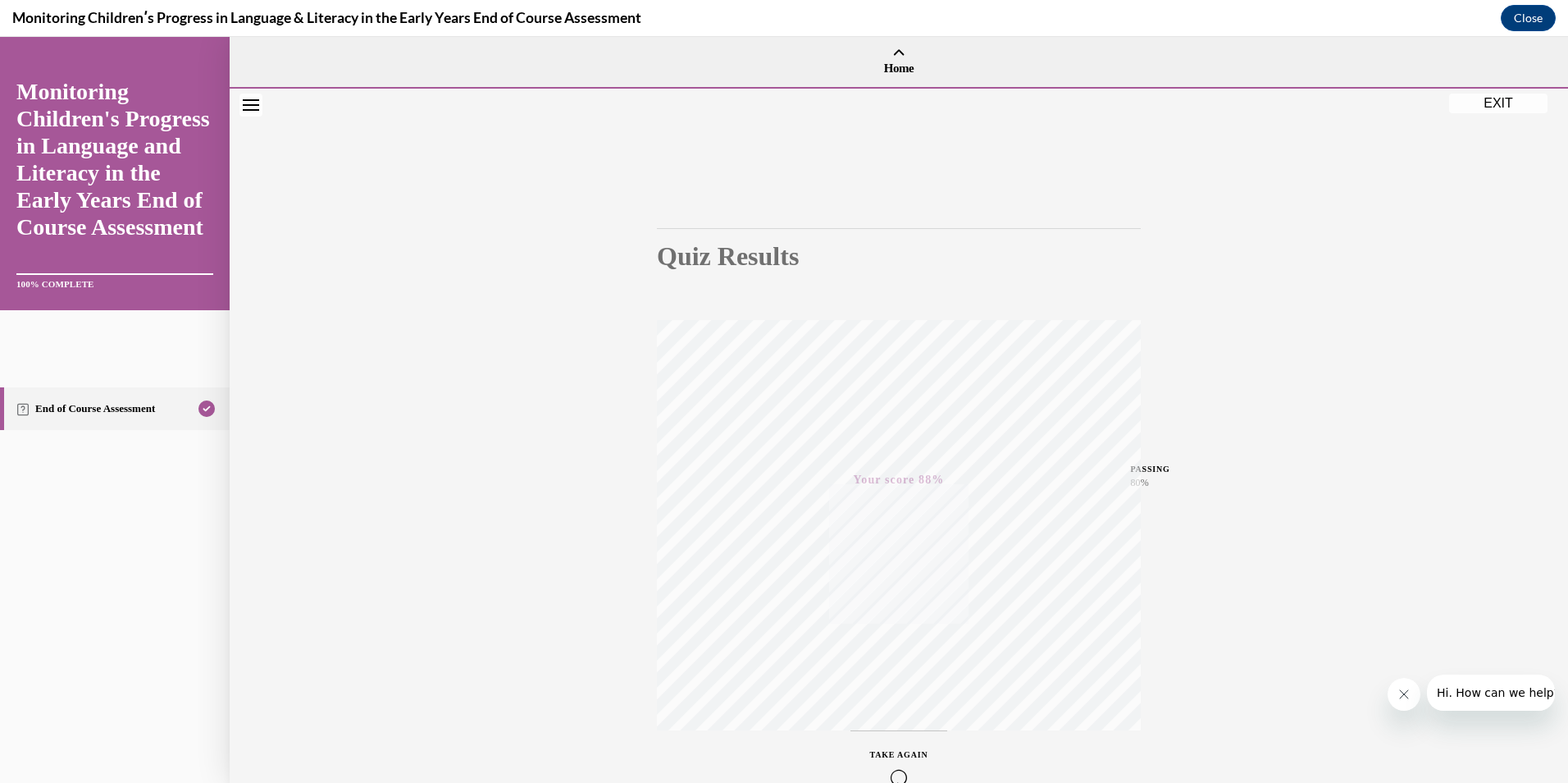
click at [1497, 100] on button "EXIT" at bounding box center [1498, 103] width 98 height 19
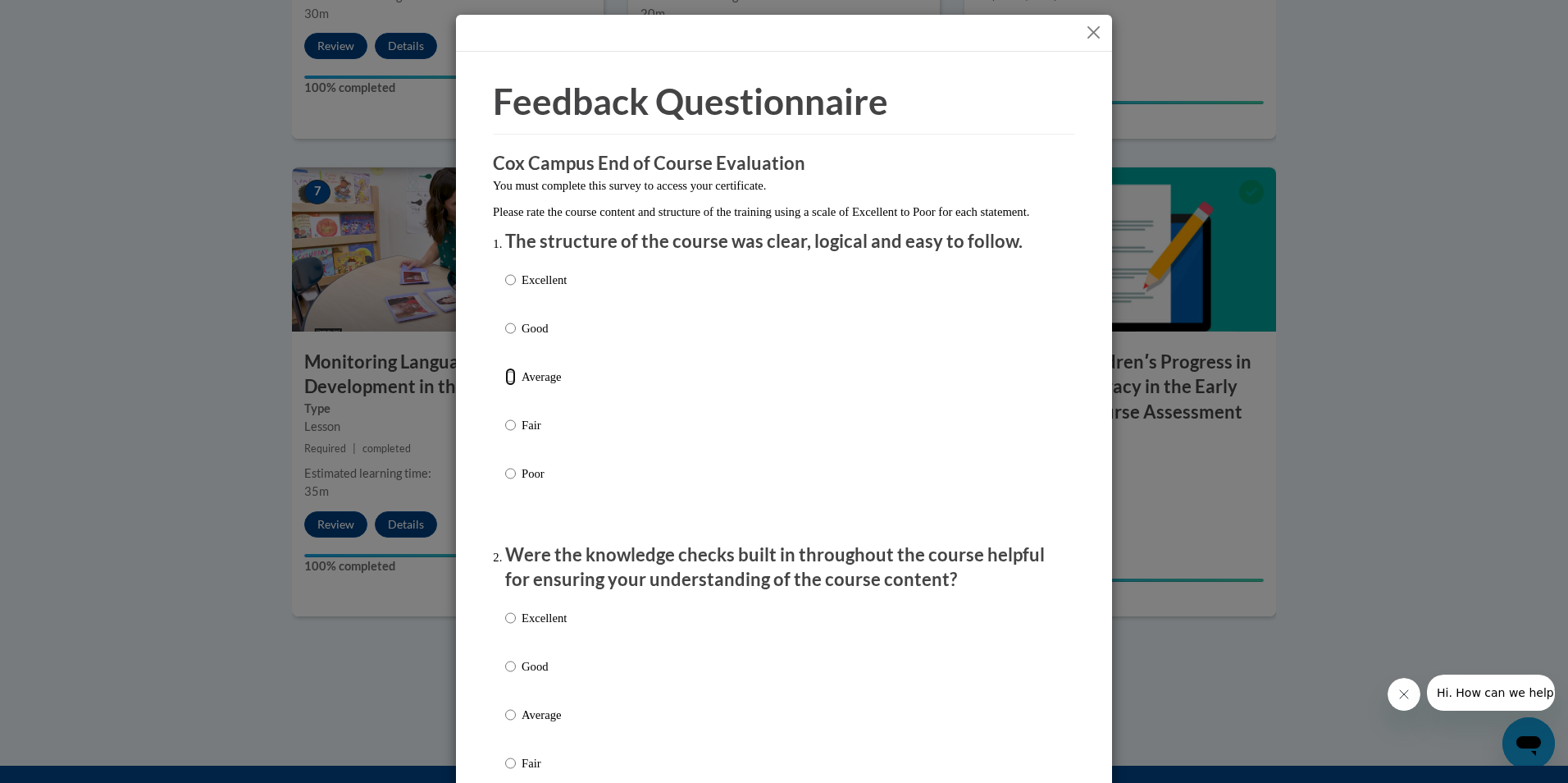
click at [505, 385] on input "Average" at bounding box center [511, 376] width 11 height 18
radio input "true"
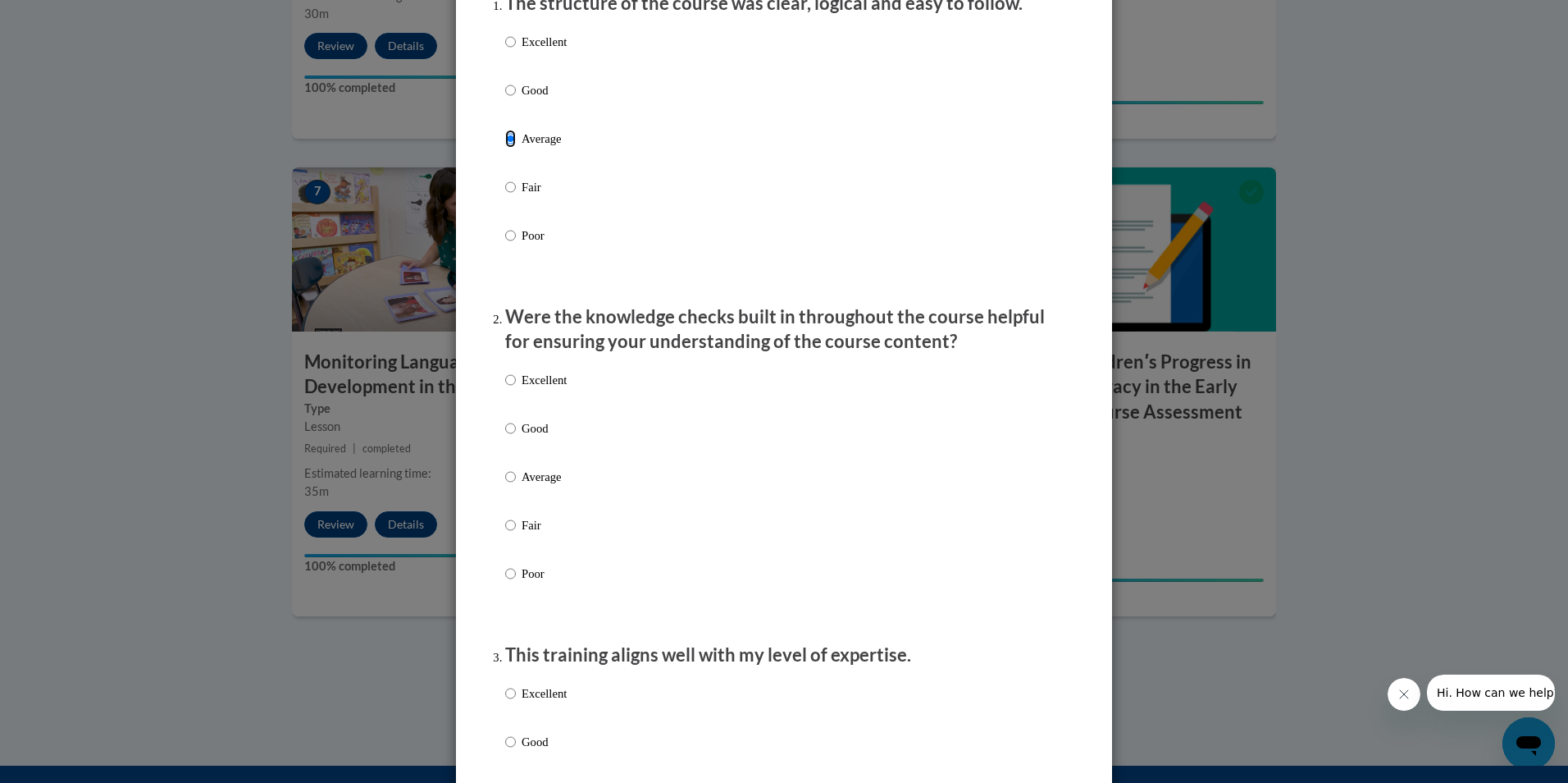
scroll to position [247, 0]
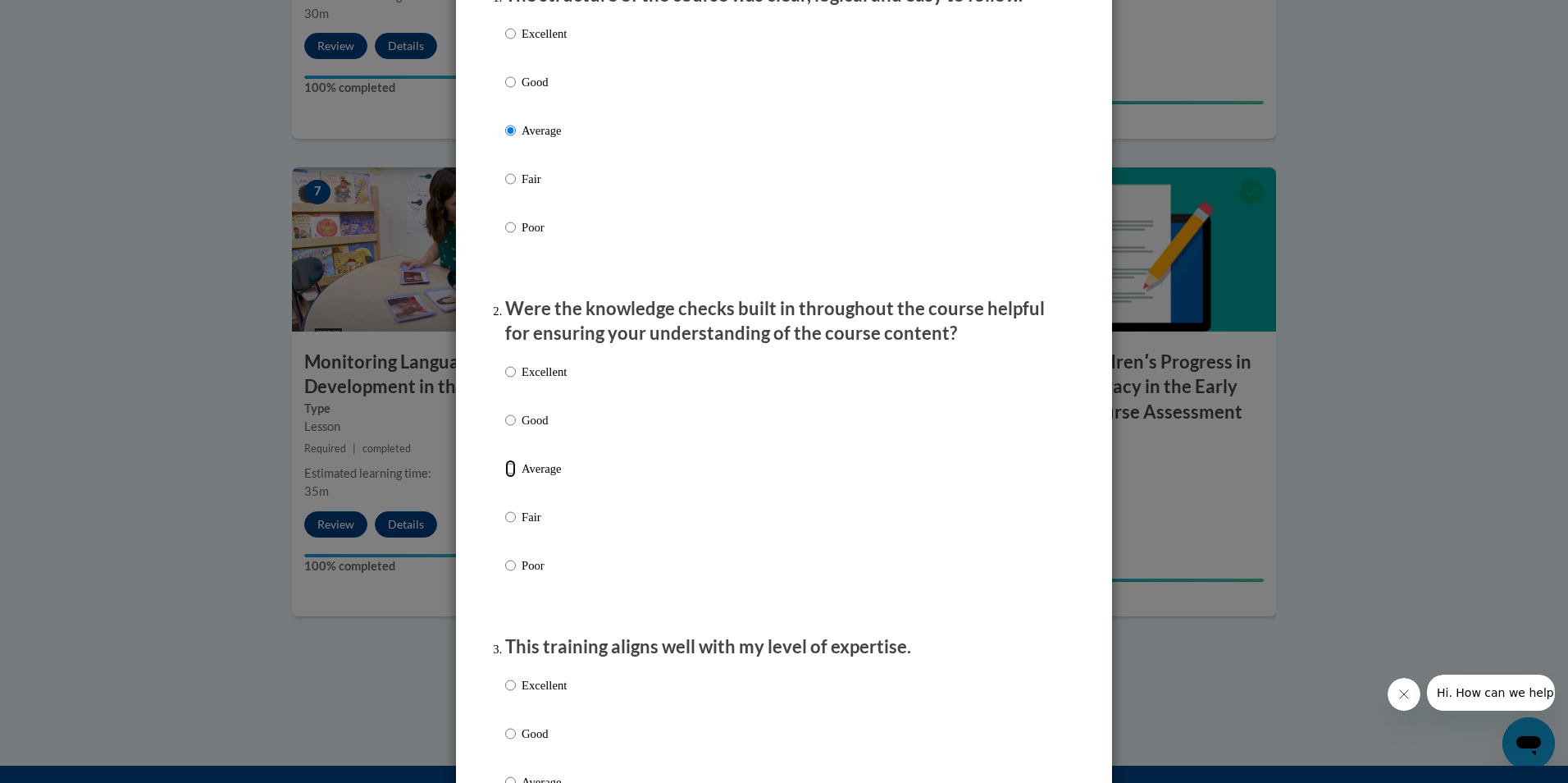
click at [505, 477] on input "Average" at bounding box center [511, 468] width 11 height 18
radio input "true"
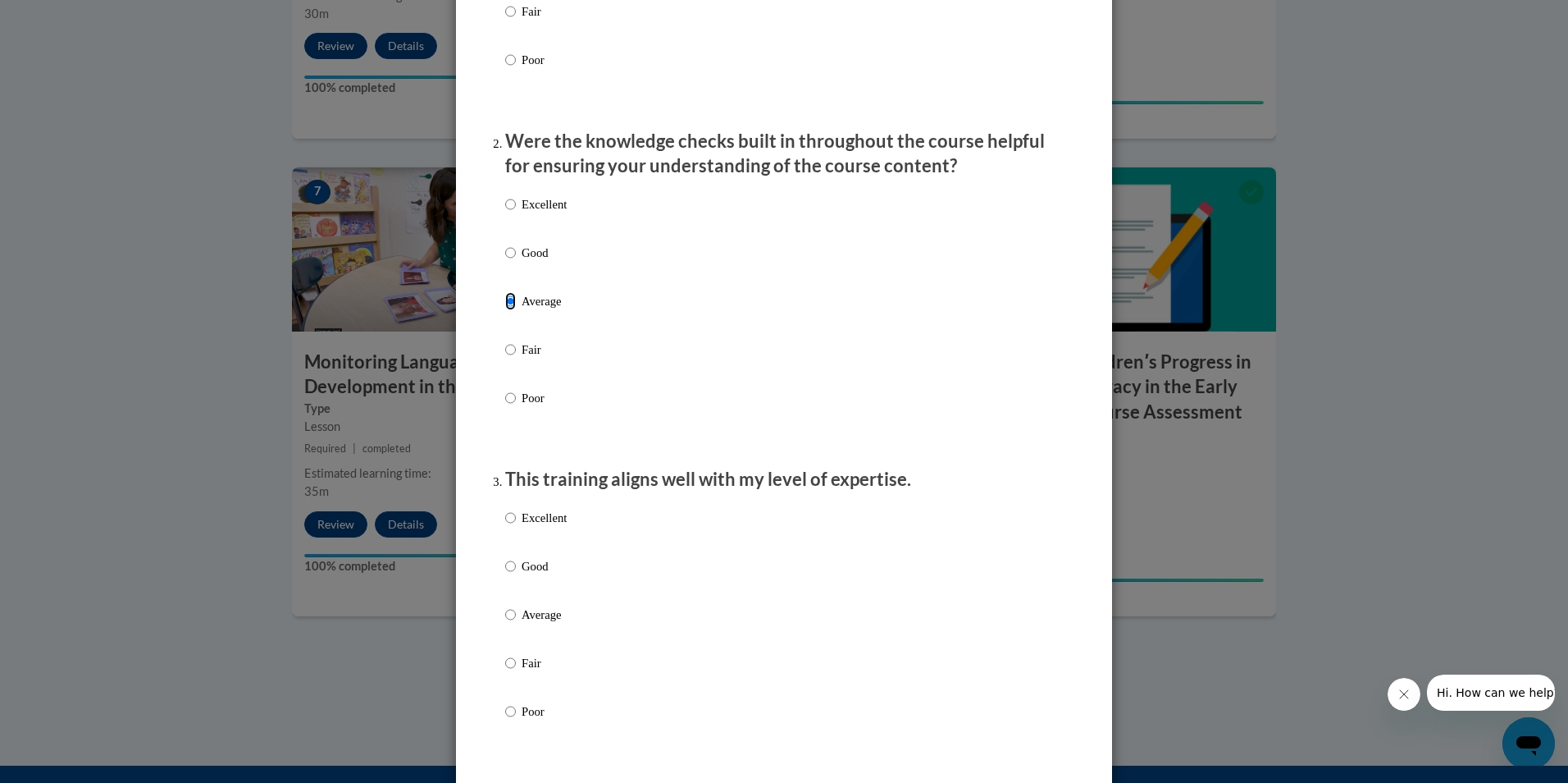
scroll to position [492, 0]
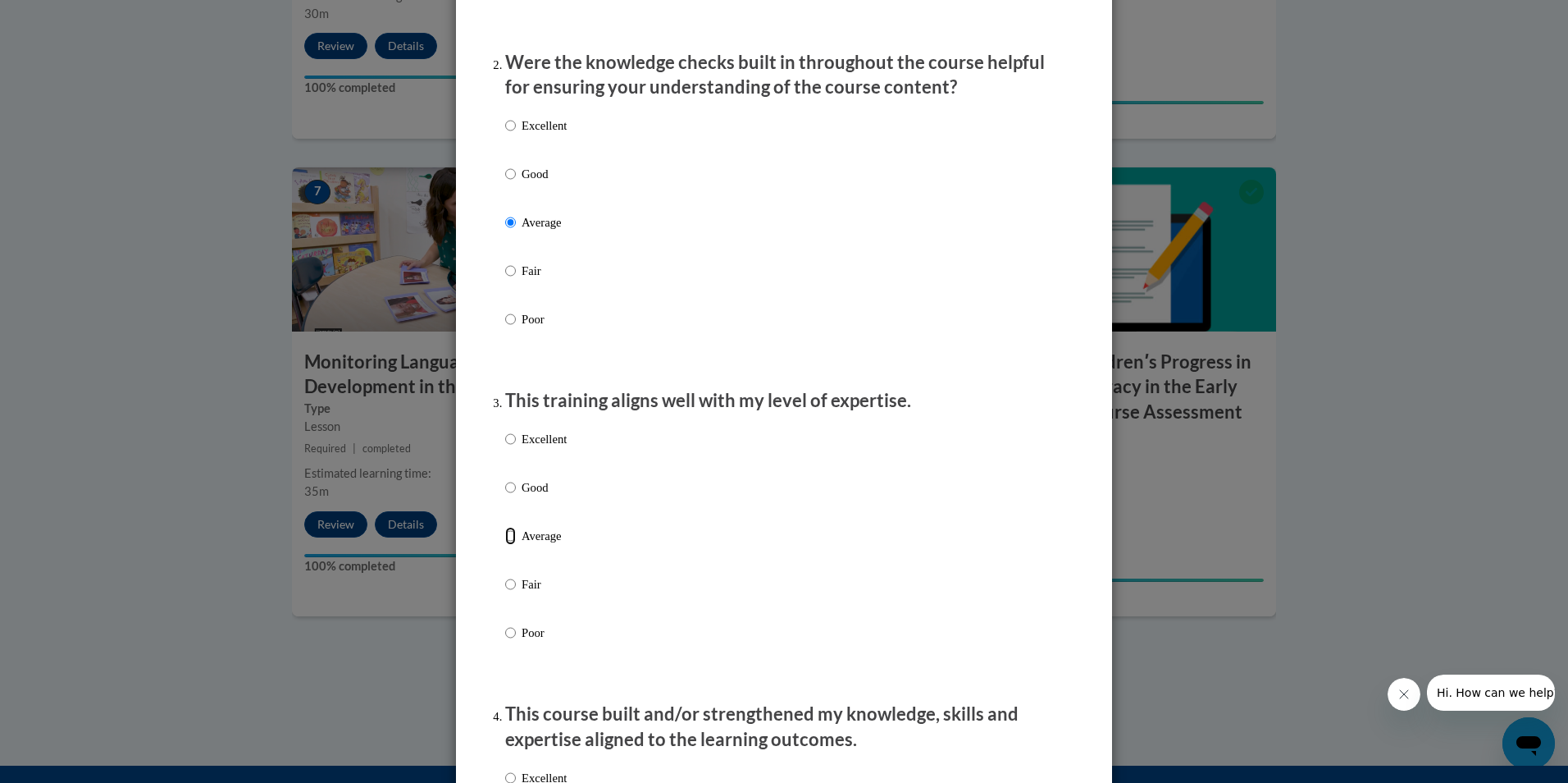
click at [505, 545] on input "Average" at bounding box center [511, 536] width 11 height 18
radio input "true"
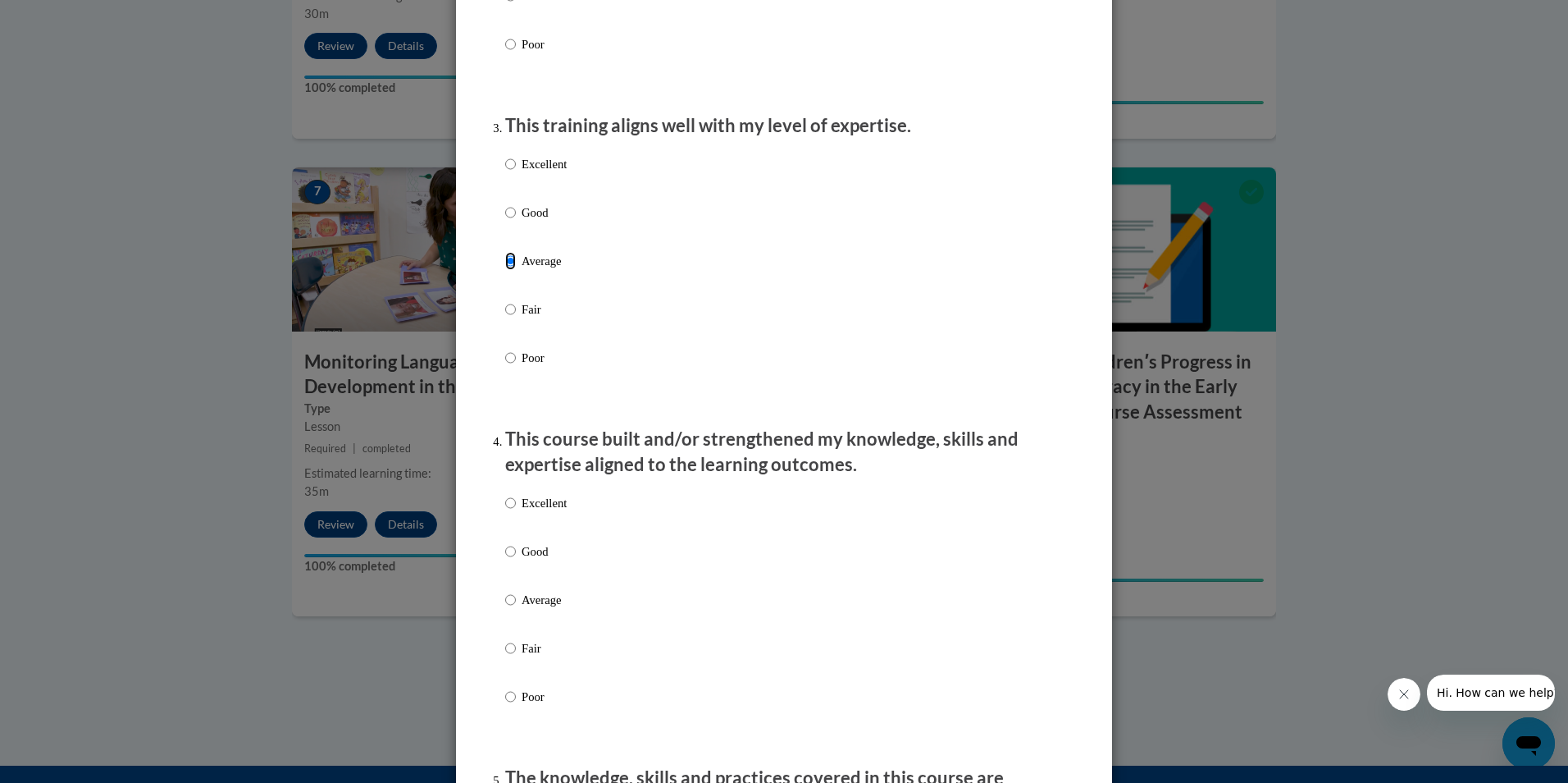
scroll to position [821, 0]
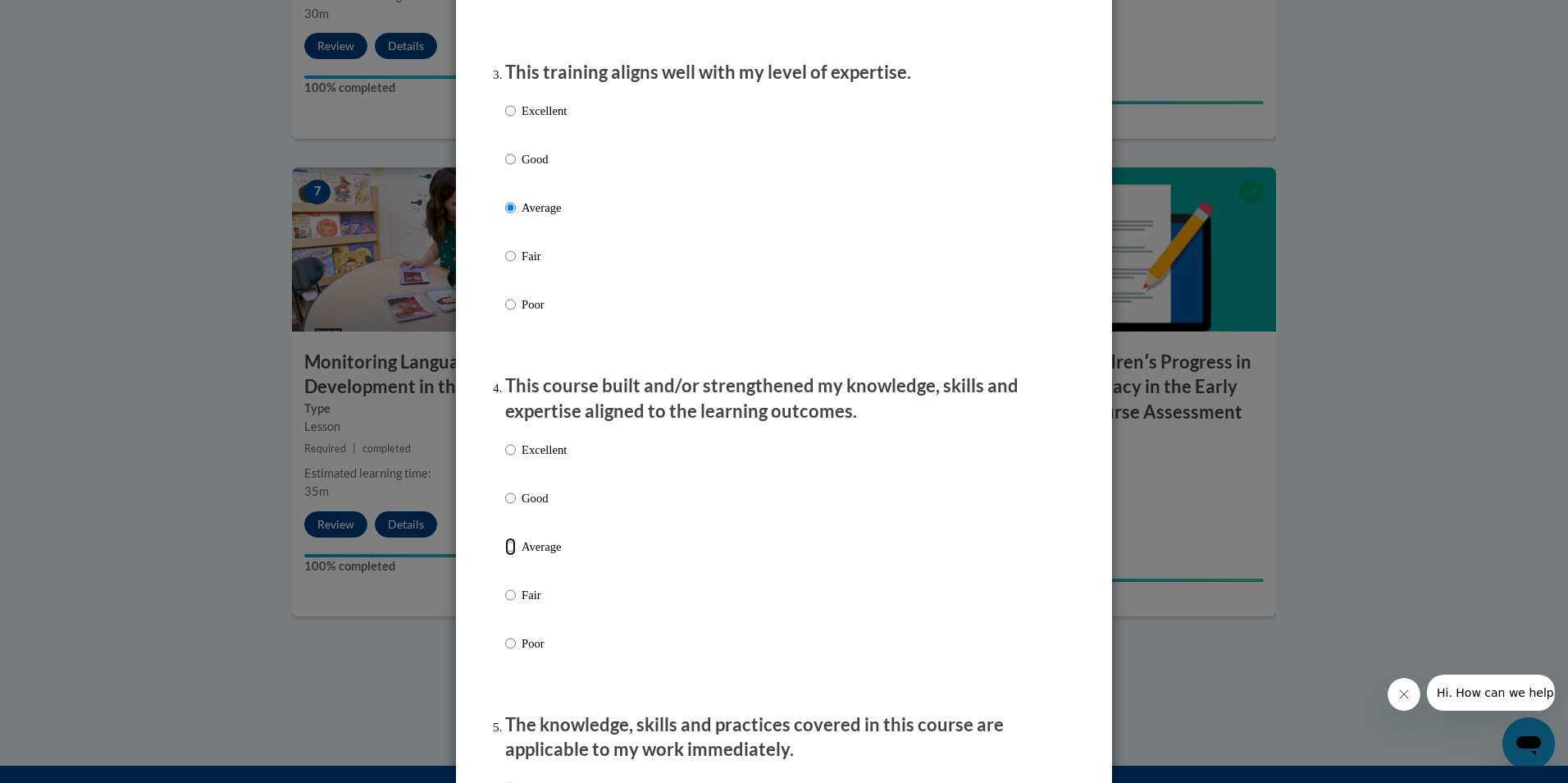
click at [505, 556] on input "Average" at bounding box center [511, 546] width 11 height 18
radio input "true"
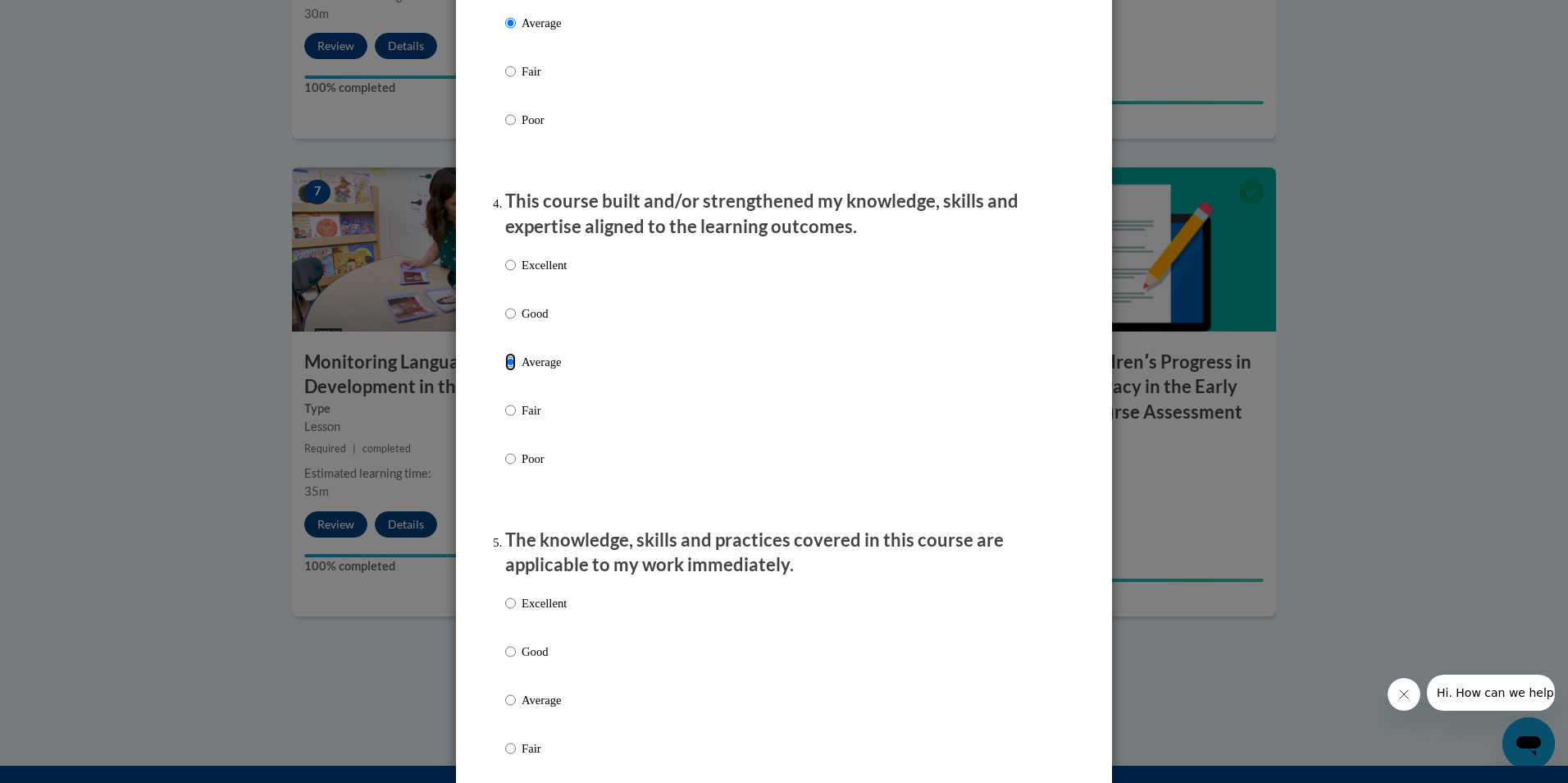
scroll to position [1067, 0]
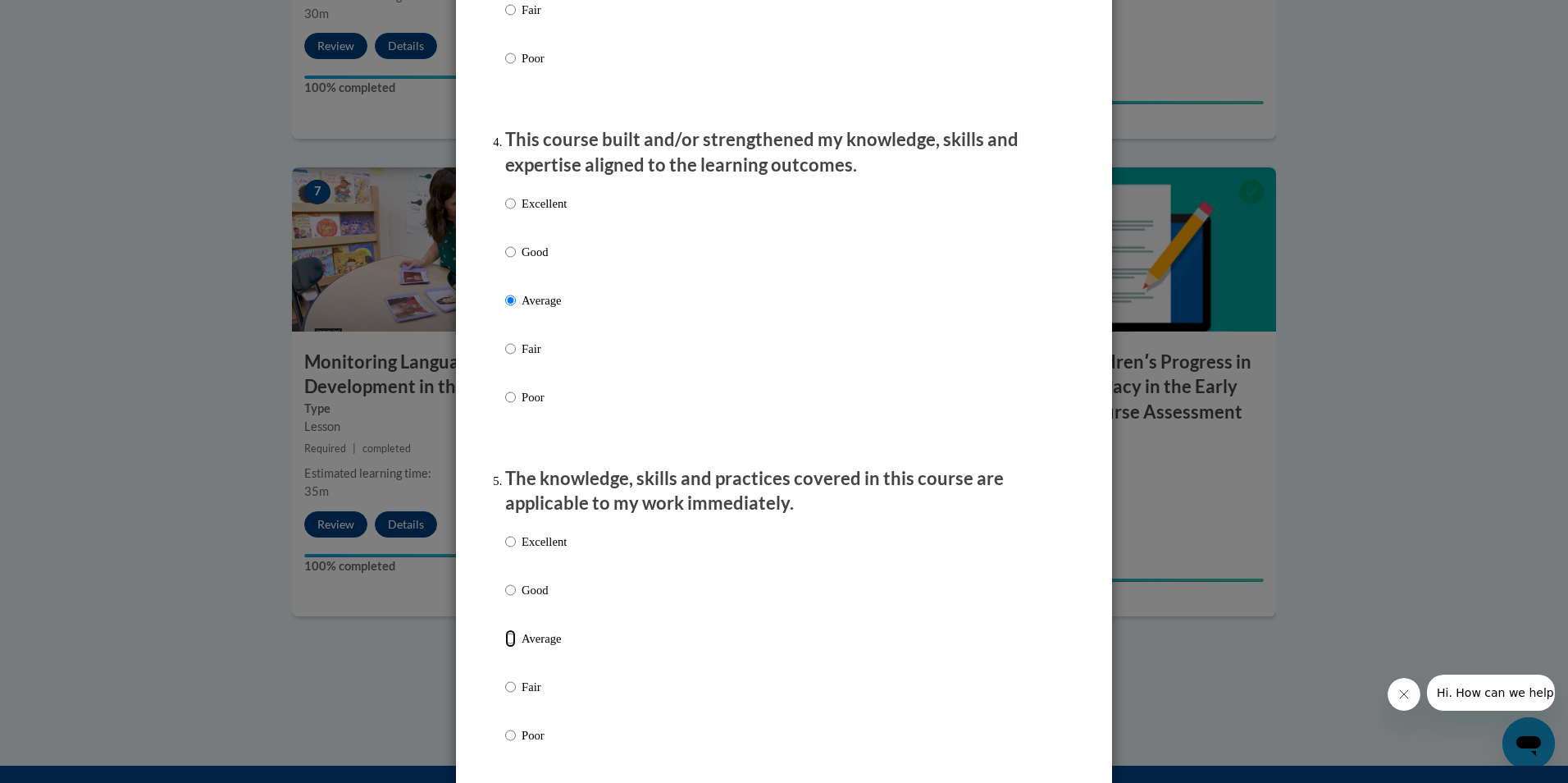
click at [508, 648] on input "Average" at bounding box center [511, 638] width 11 height 18
radio input "true"
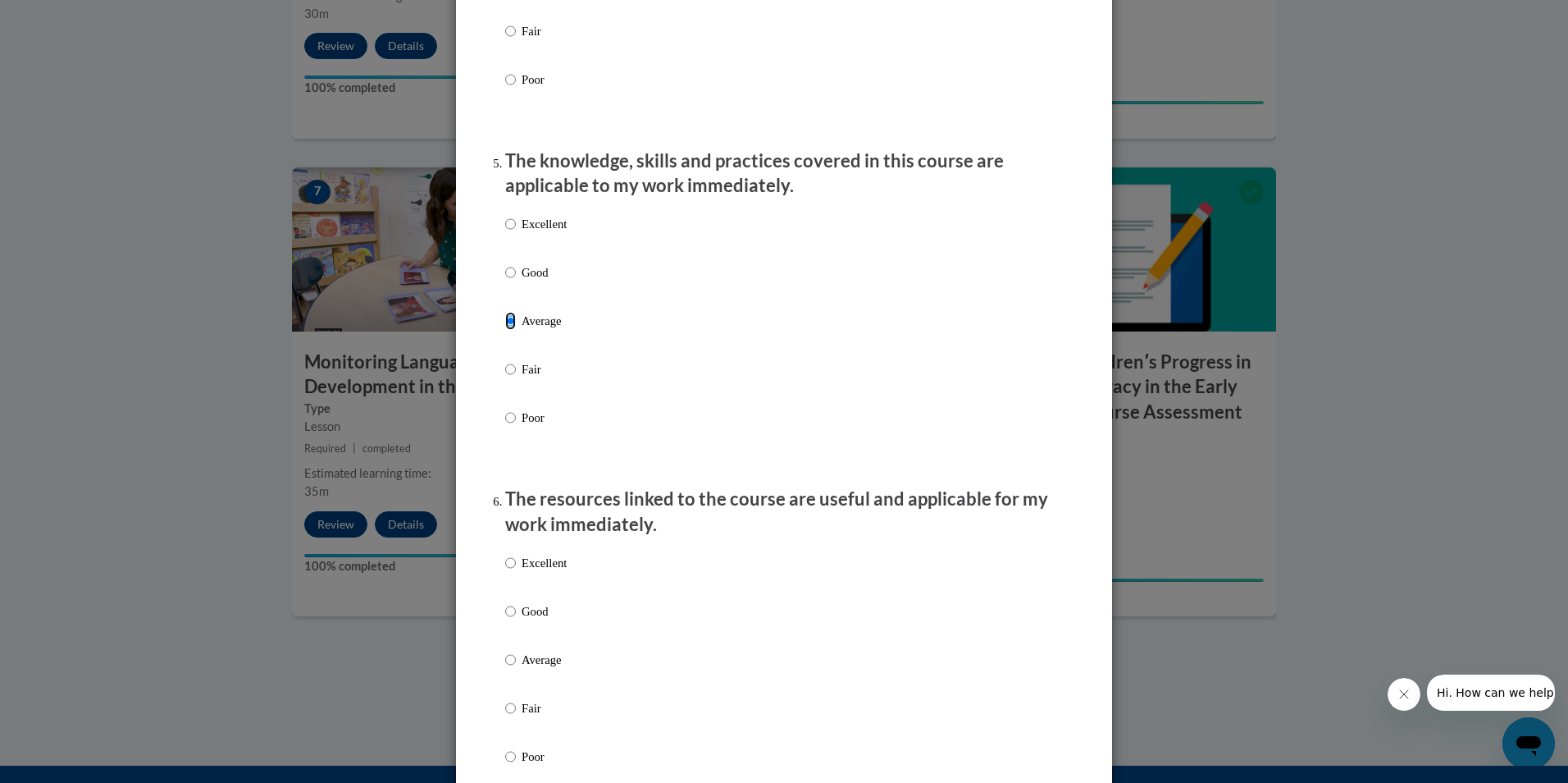
scroll to position [1395, 0]
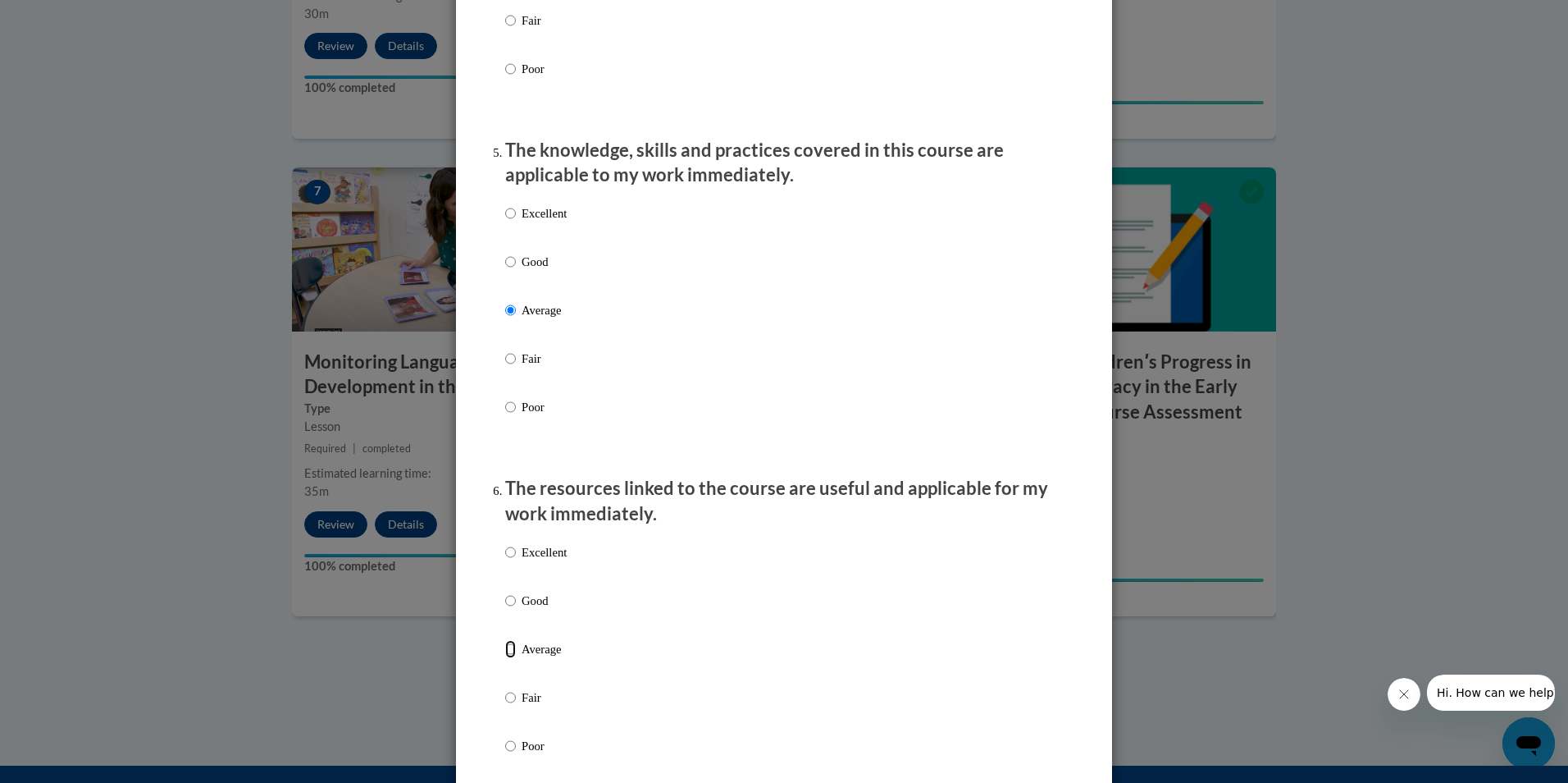
click at [505, 658] on input "Average" at bounding box center [511, 649] width 11 height 18
radio input "true"
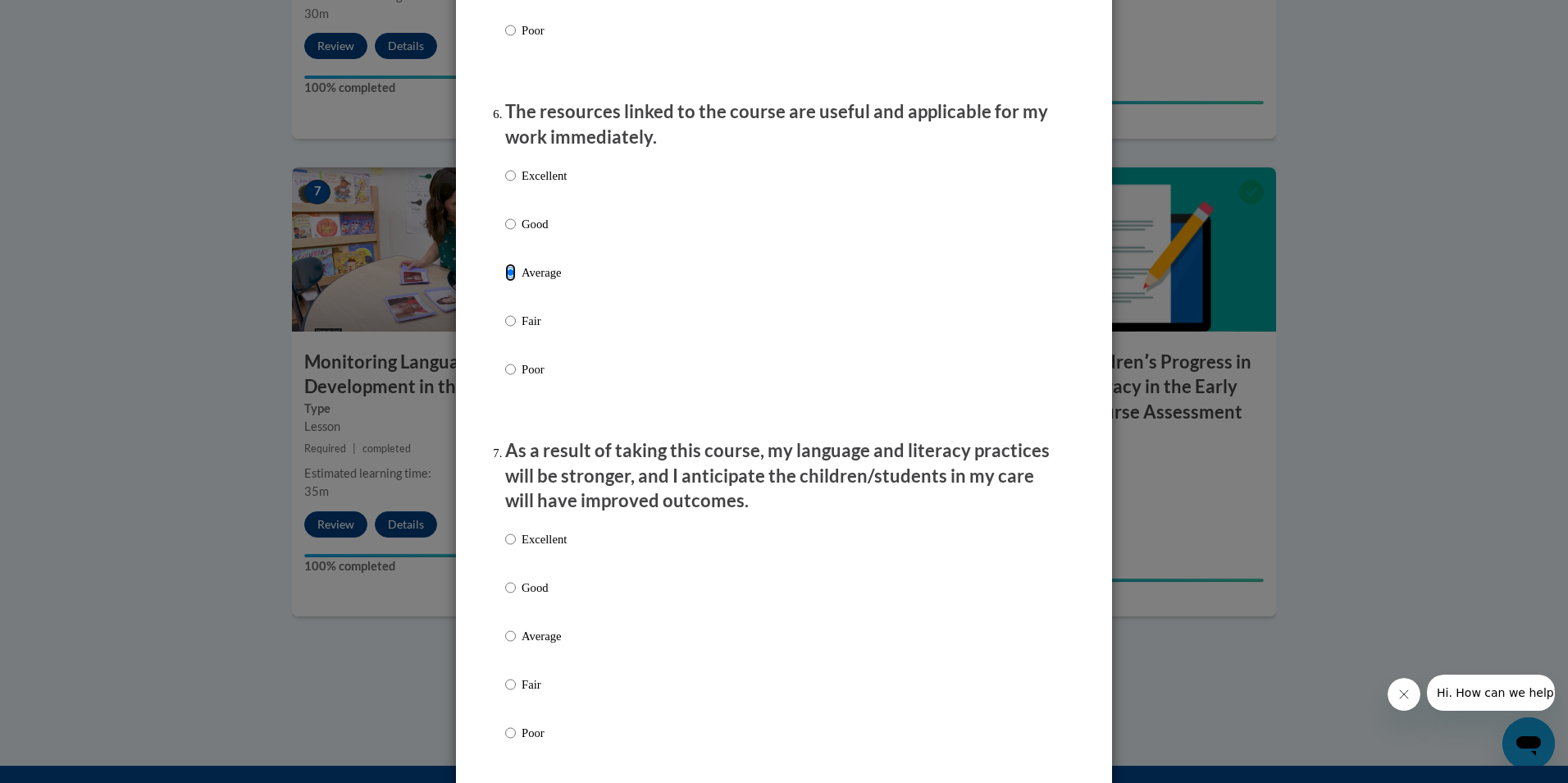
scroll to position [1805, 0]
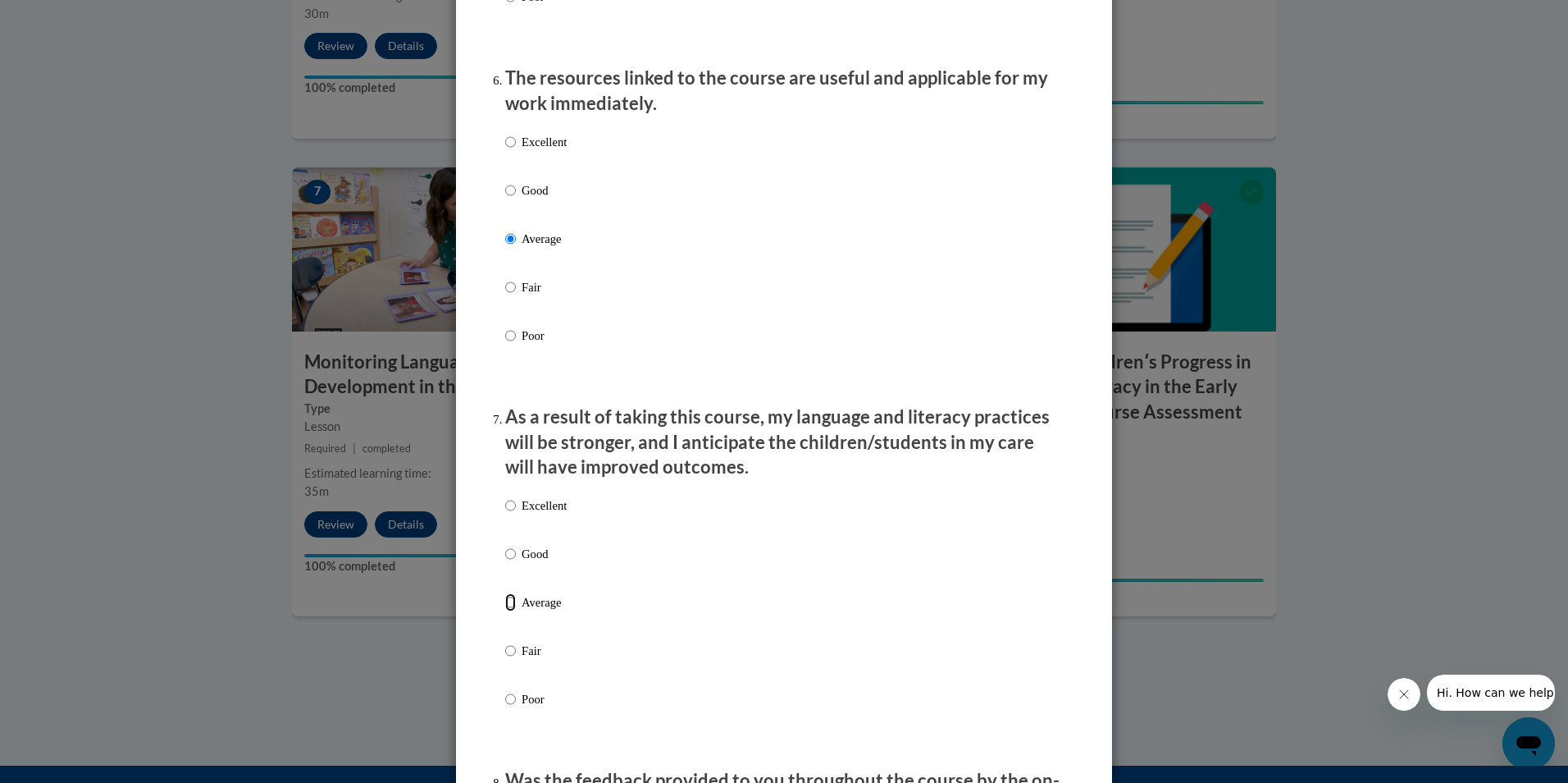
click at [505, 612] on input "Average" at bounding box center [511, 602] width 11 height 18
radio input "true"
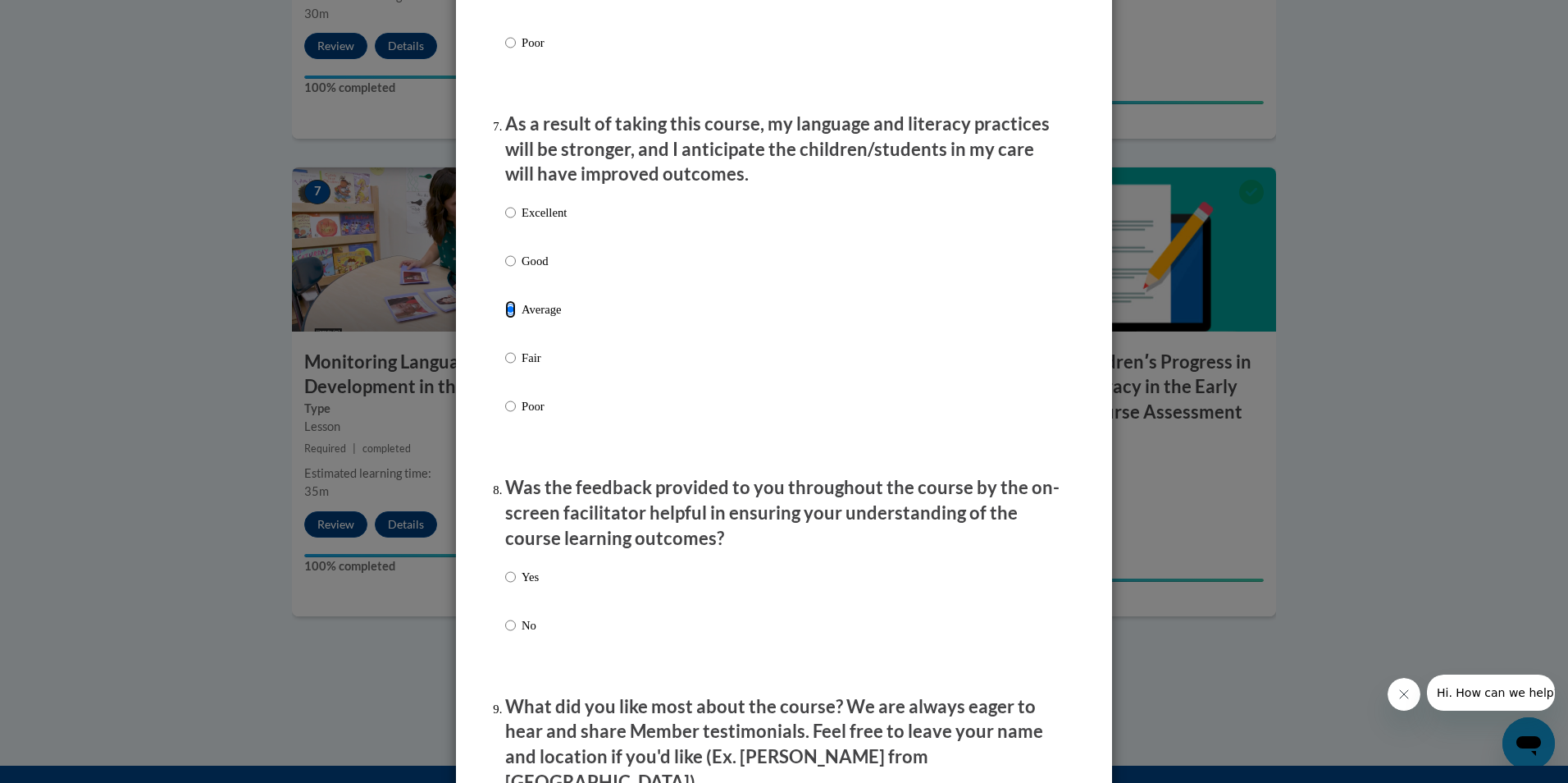
scroll to position [2133, 0]
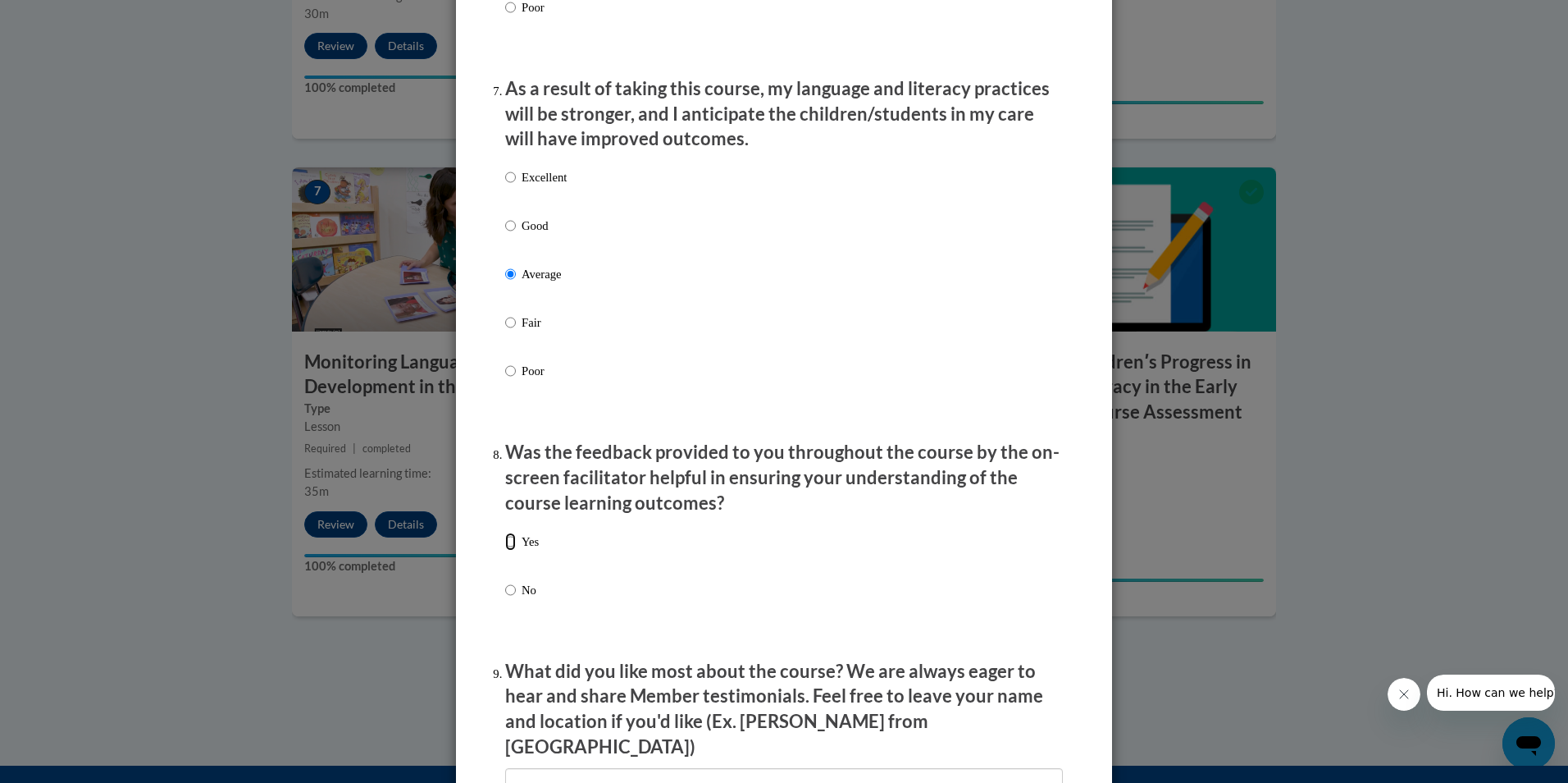
click at [505, 548] on input "Yes" at bounding box center [511, 542] width 11 height 18
radio input "true"
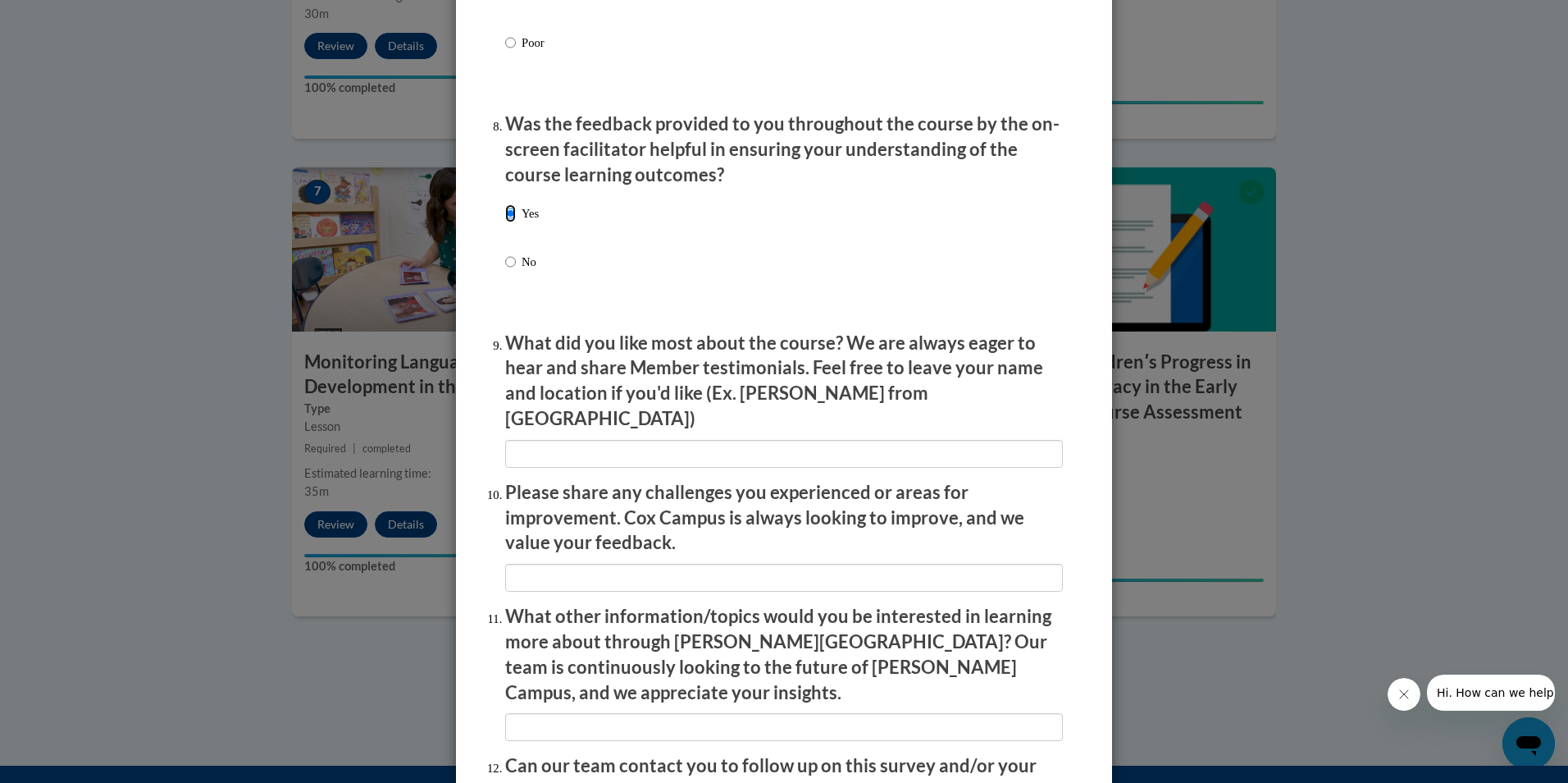
scroll to position [2626, 0]
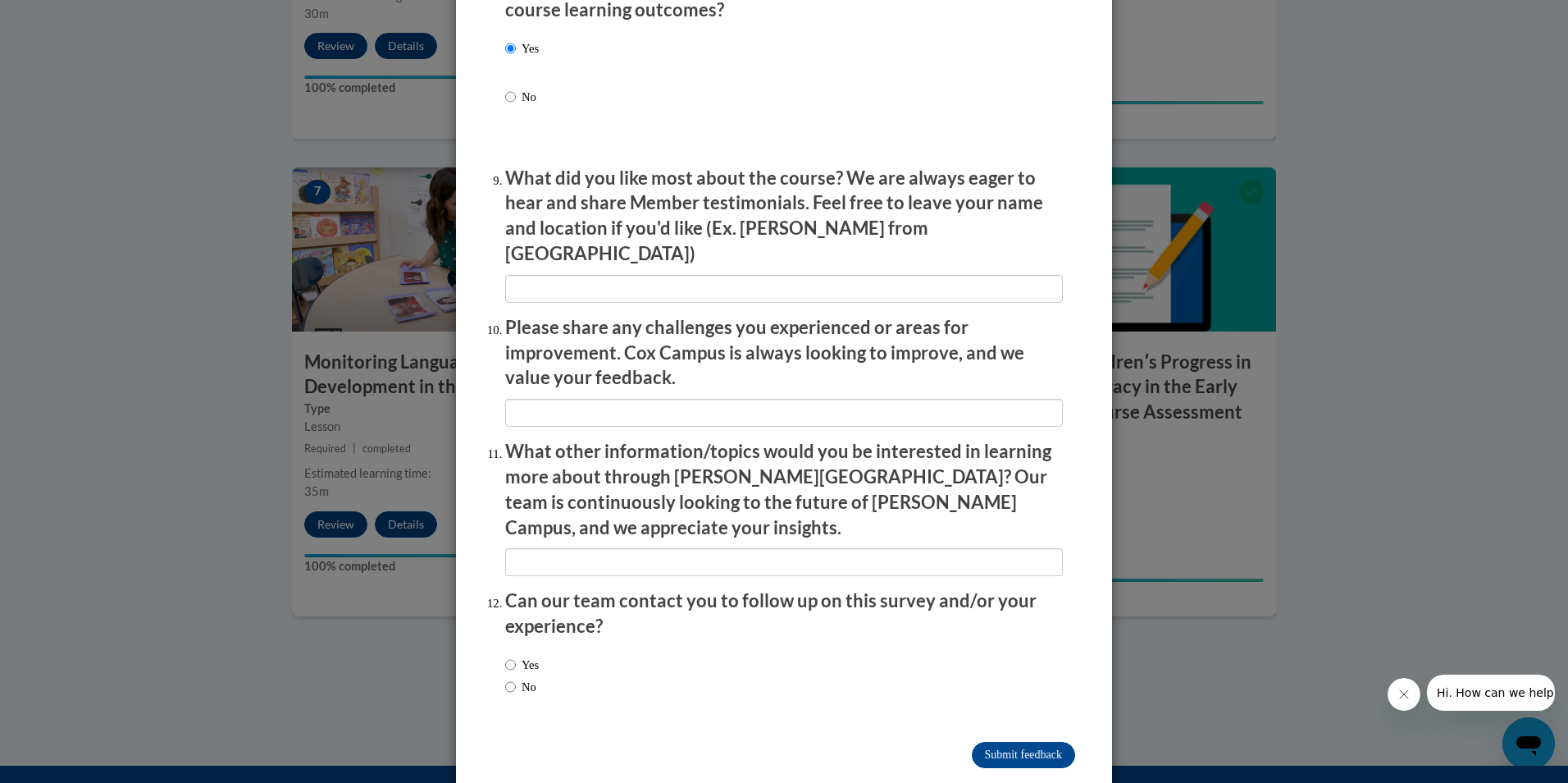
click at [517, 678] on label "No" at bounding box center [520, 687] width 31 height 18
click at [516, 678] on input "No" at bounding box center [511, 687] width 11 height 18
radio input "true"
click at [999, 741] on input "Submit feedback" at bounding box center [1023, 755] width 103 height 27
